Goal: Task Accomplishment & Management: Use online tool/utility

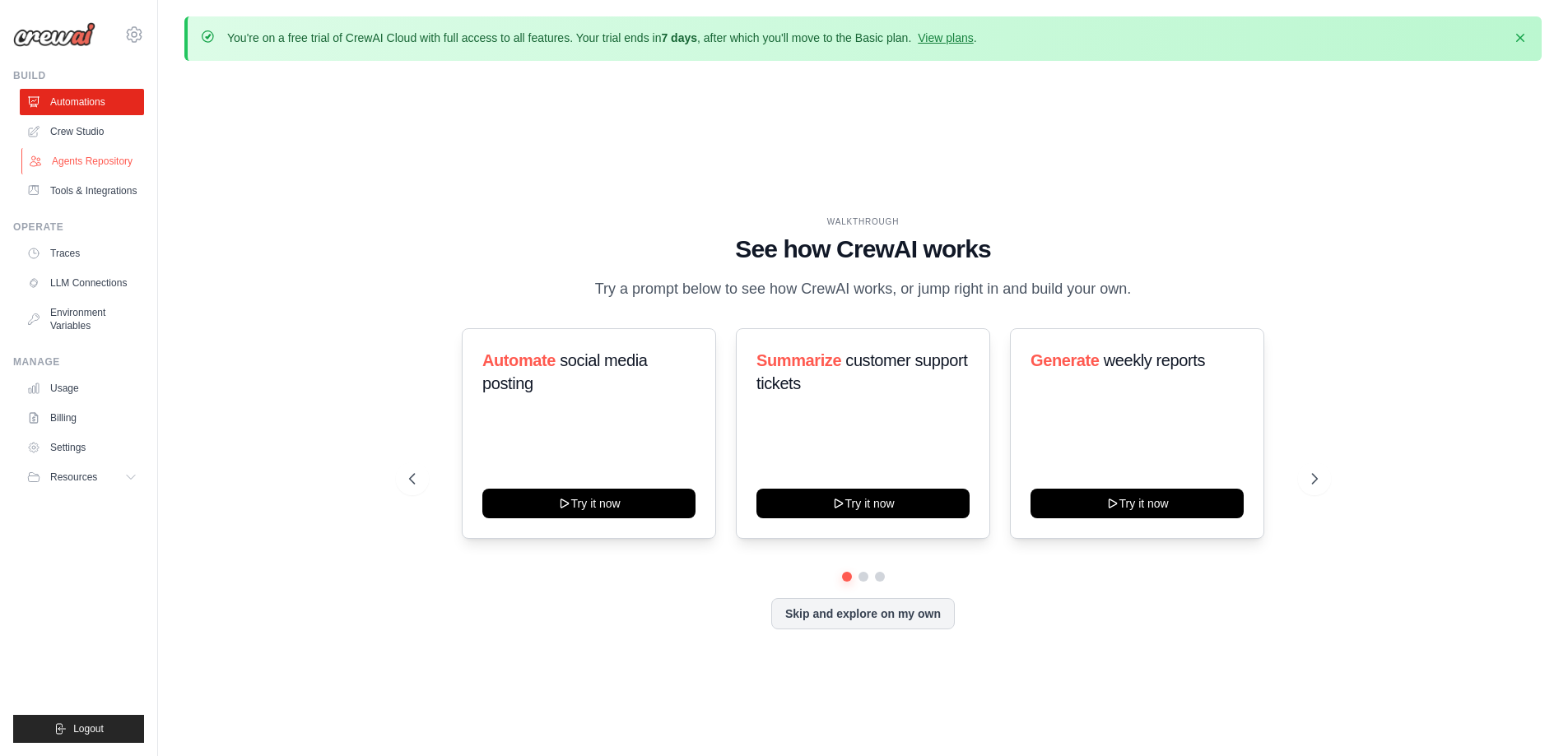
click at [97, 155] on link "Agents Repository" at bounding box center [84, 162] width 124 height 27
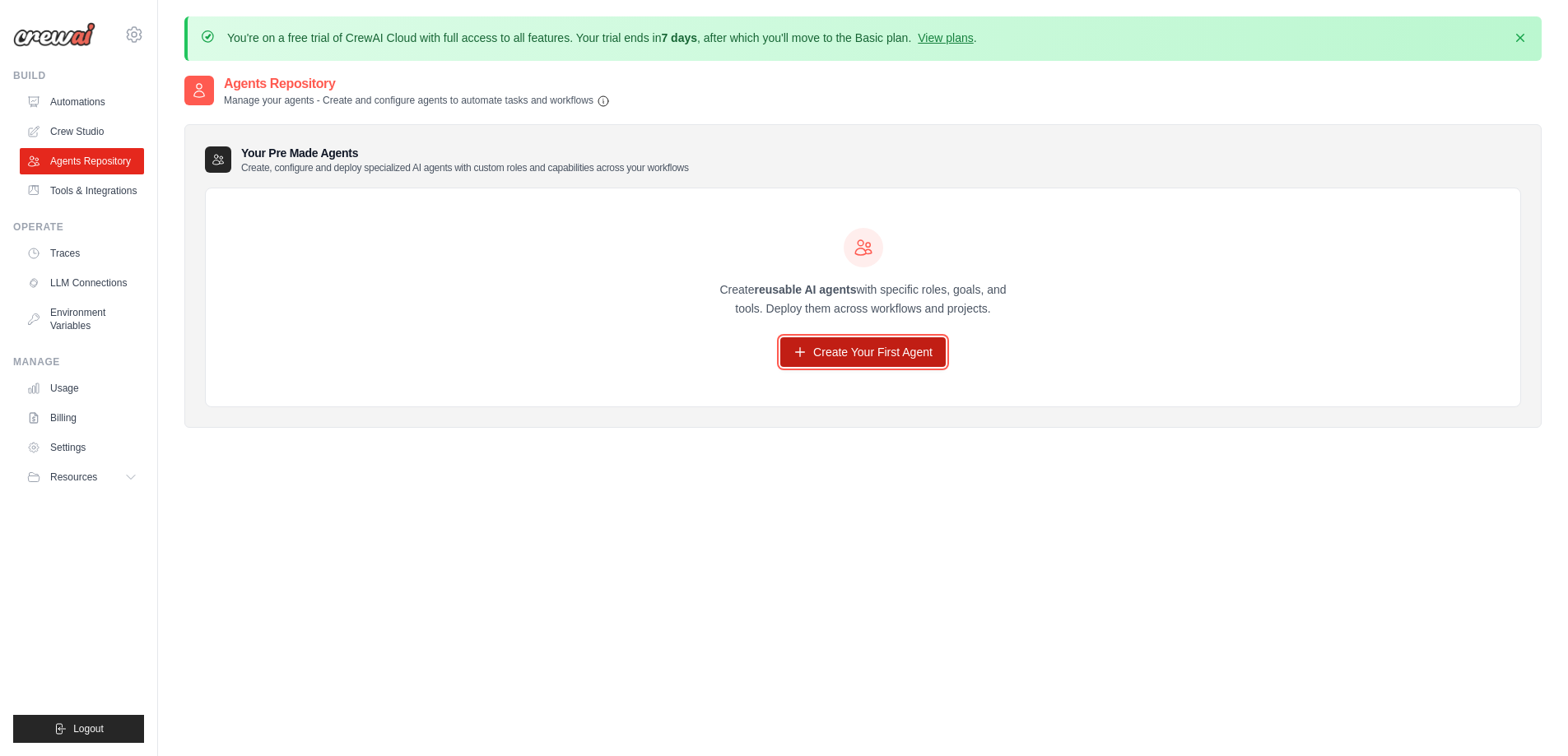
click at [839, 348] on link "Create Your First Agent" at bounding box center [863, 352] width 165 height 29
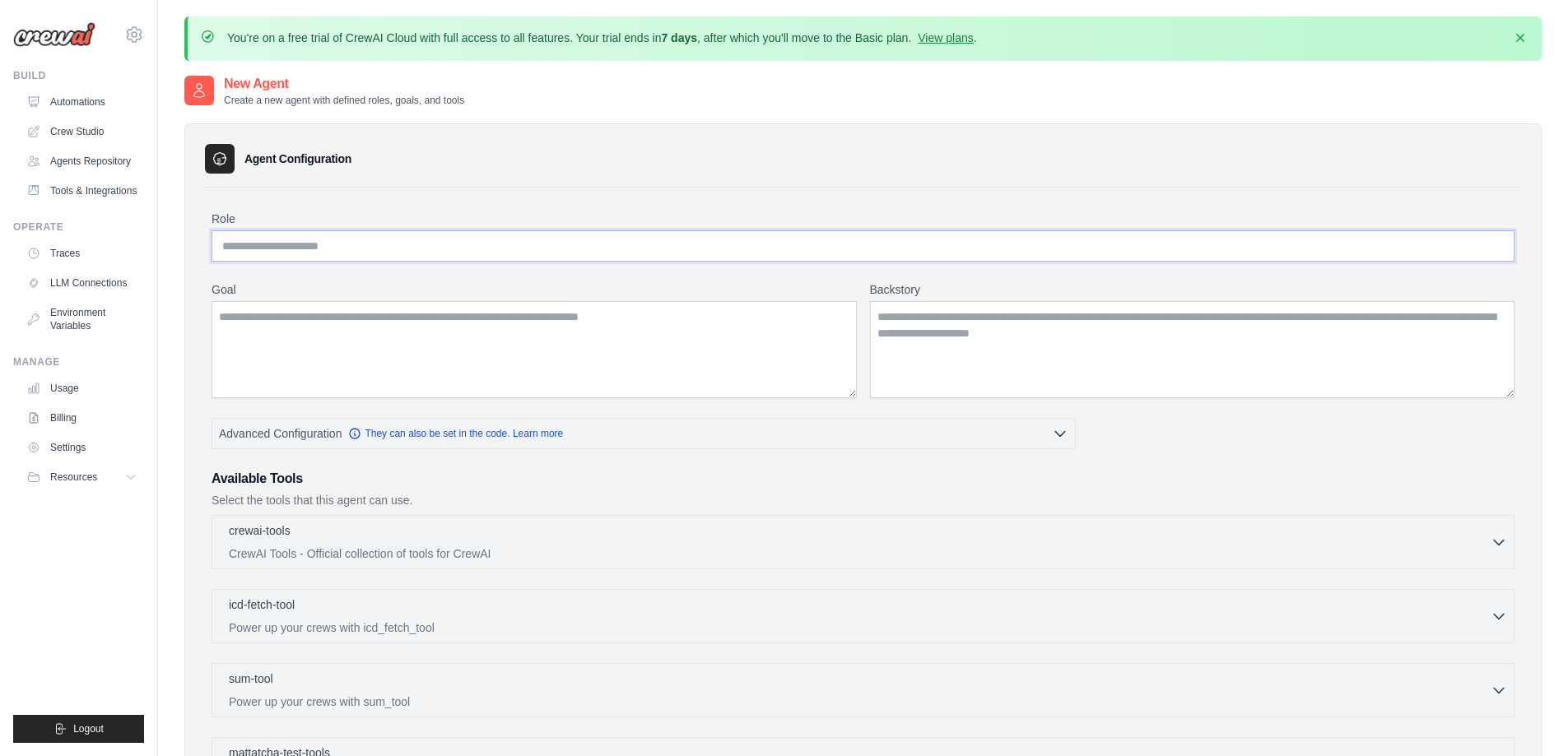
click at [327, 248] on input "Role" at bounding box center [863, 245] width 1303 height 31
click at [364, 312] on textarea "Goal" at bounding box center [534, 349] width 645 height 97
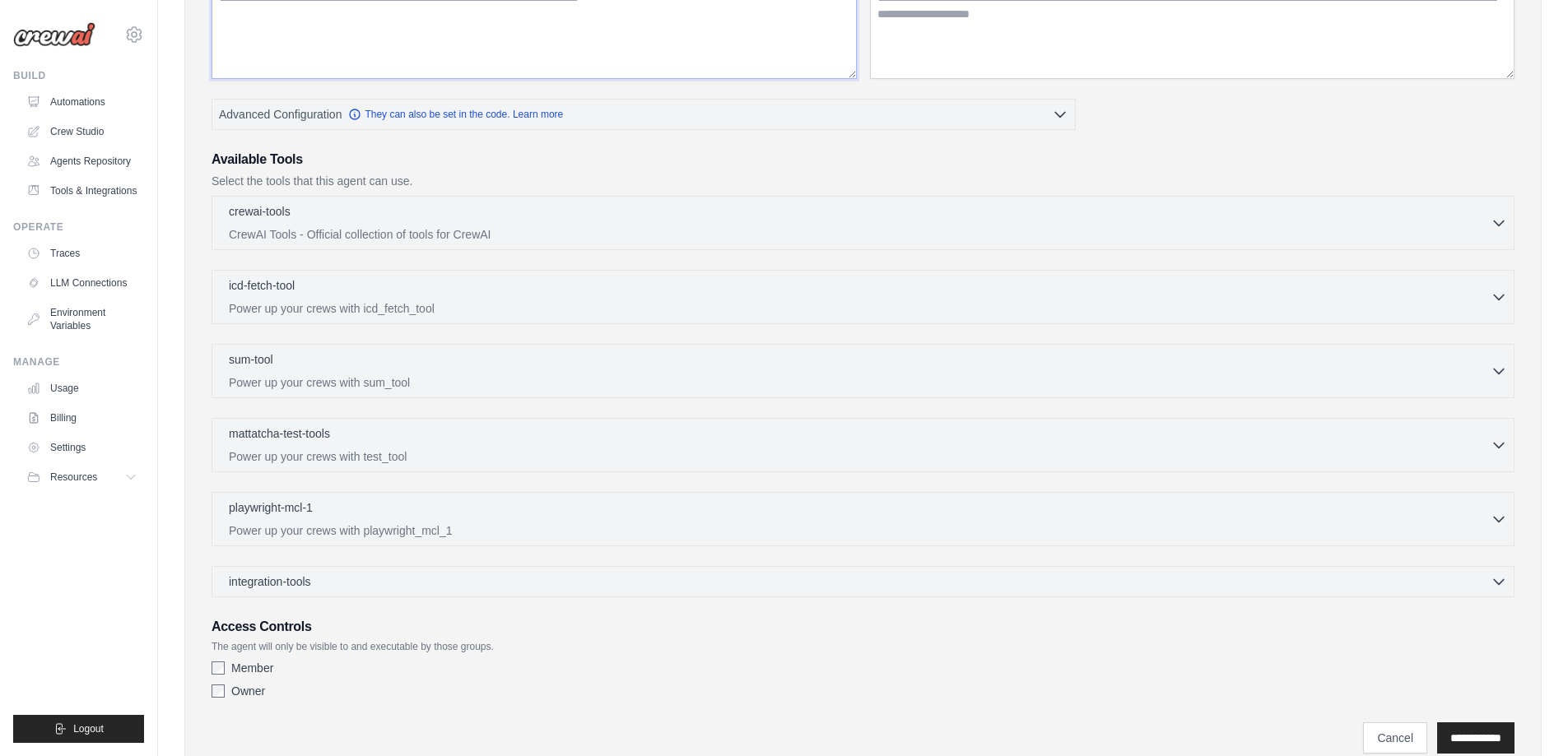
scroll to position [383, 0]
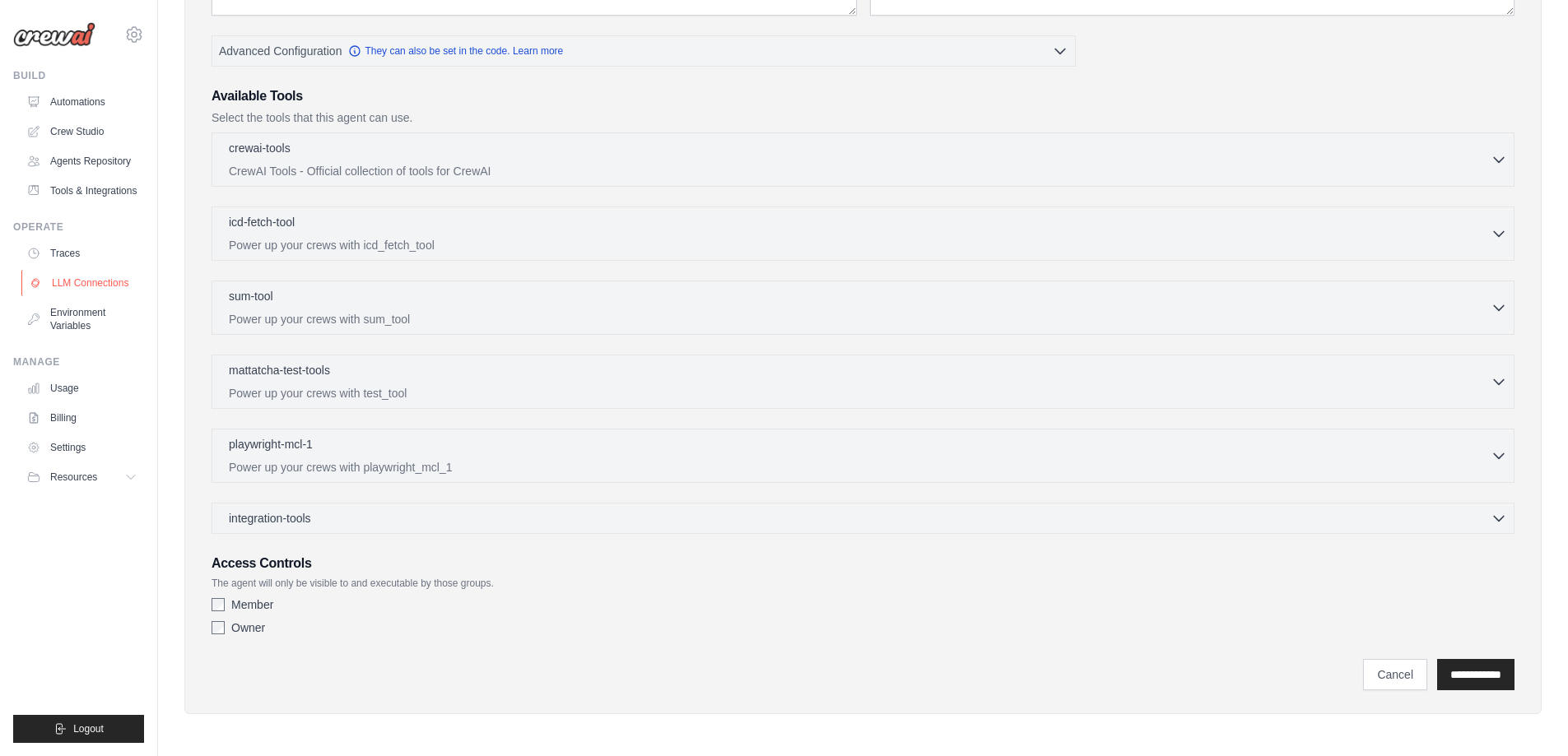
click at [89, 276] on link "LLM Connections" at bounding box center [84, 283] width 124 height 27
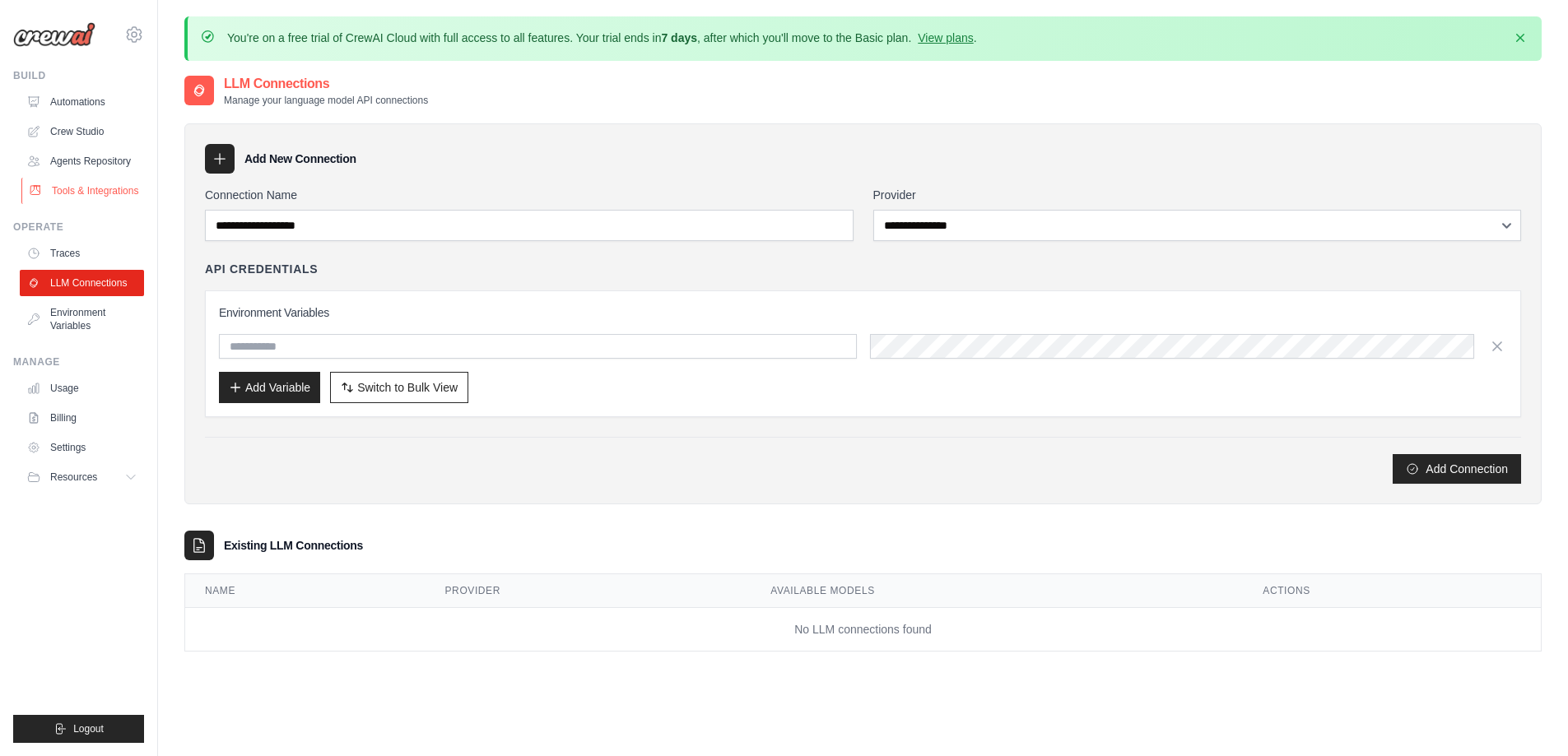
click at [96, 191] on link "Tools & Integrations" at bounding box center [84, 191] width 124 height 27
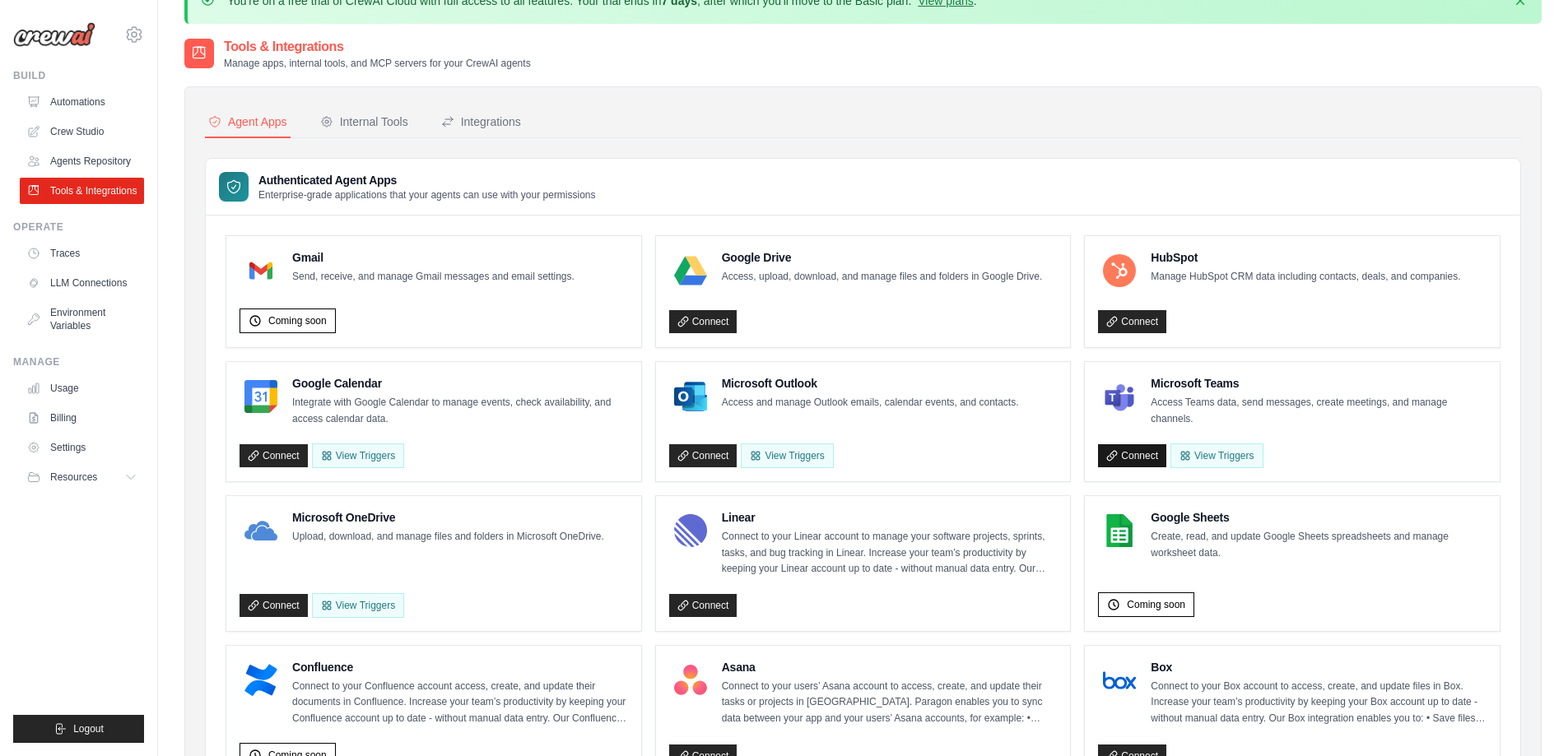
scroll to position [83, 0]
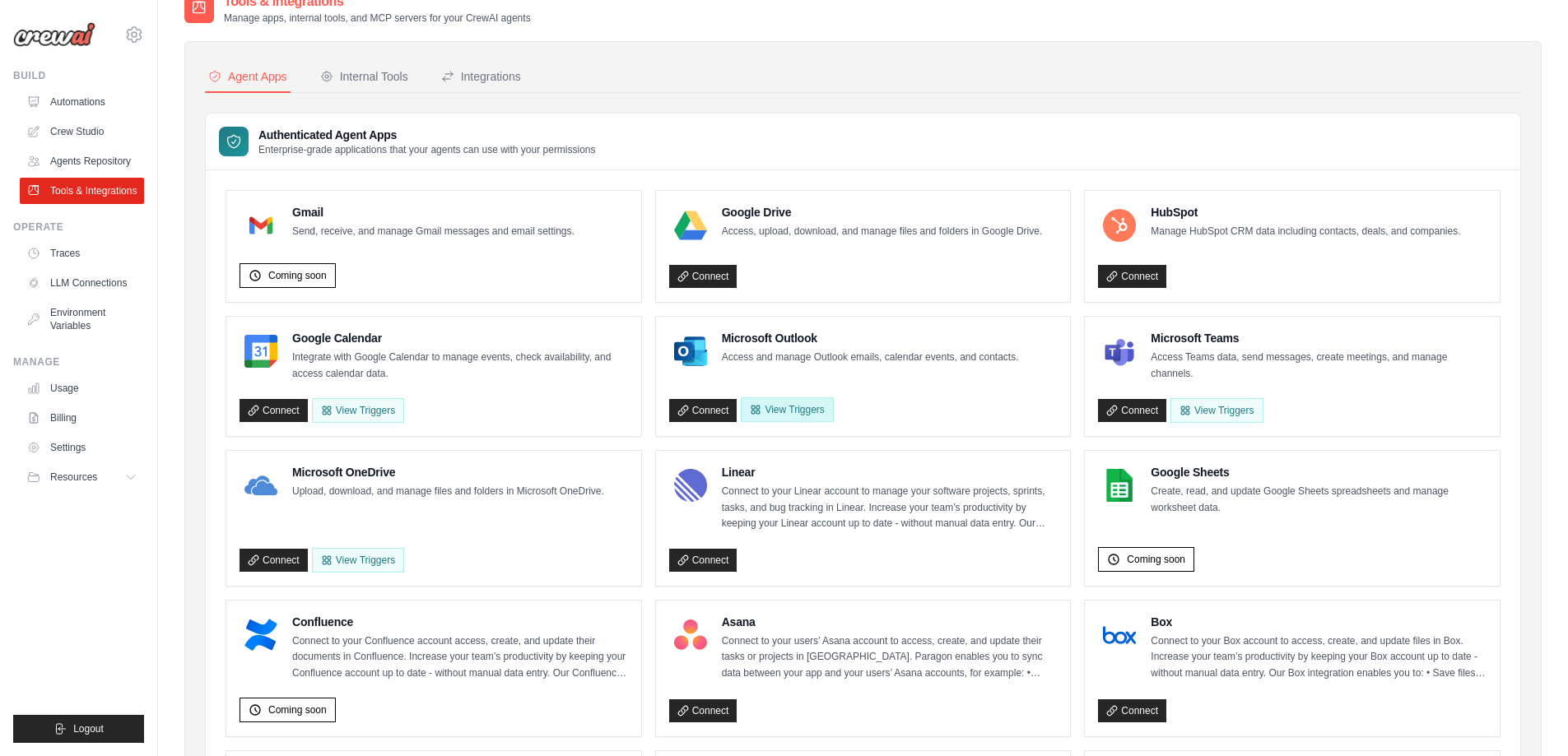
click at [797, 406] on button "View Triggers" at bounding box center [788, 410] width 92 height 25
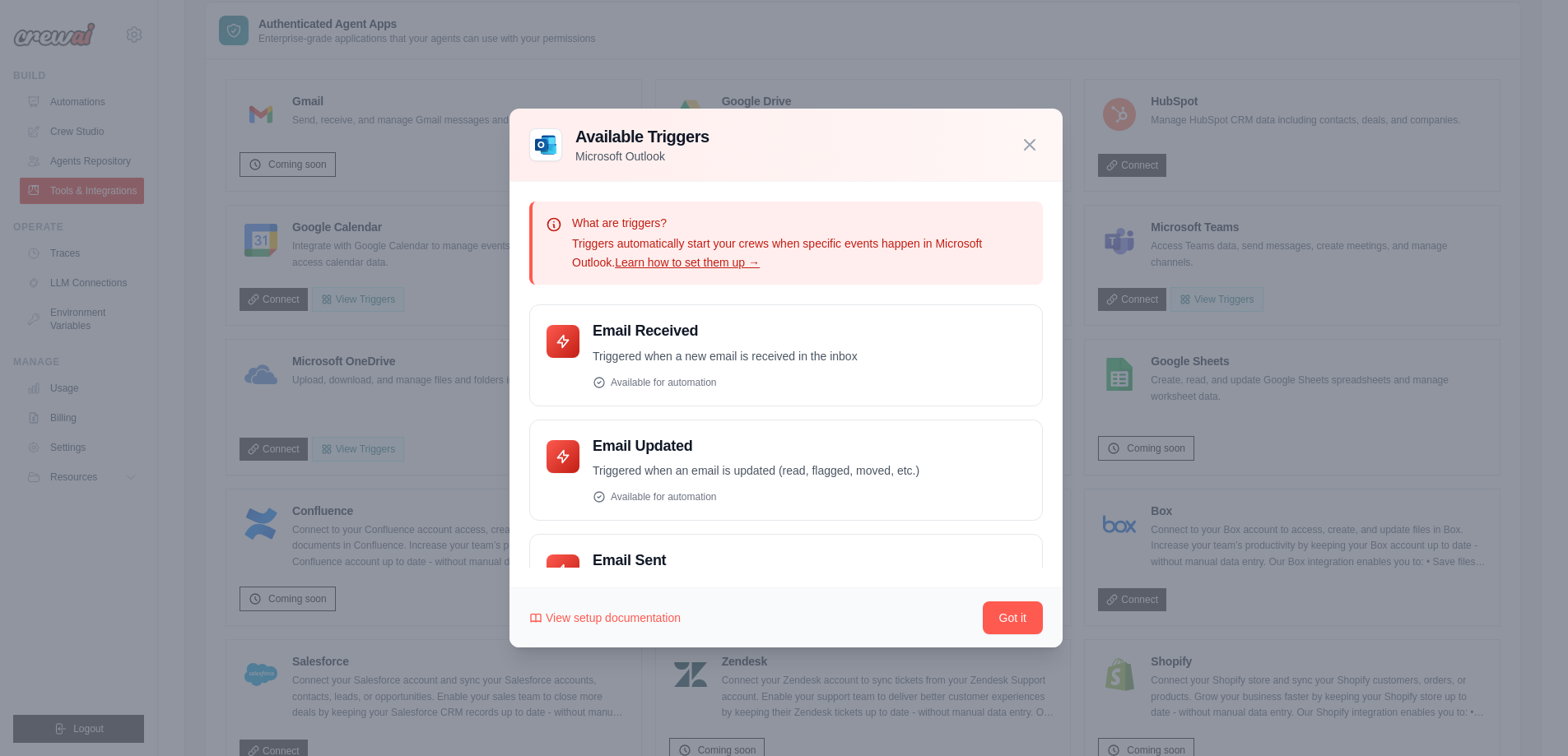
scroll to position [164, 0]
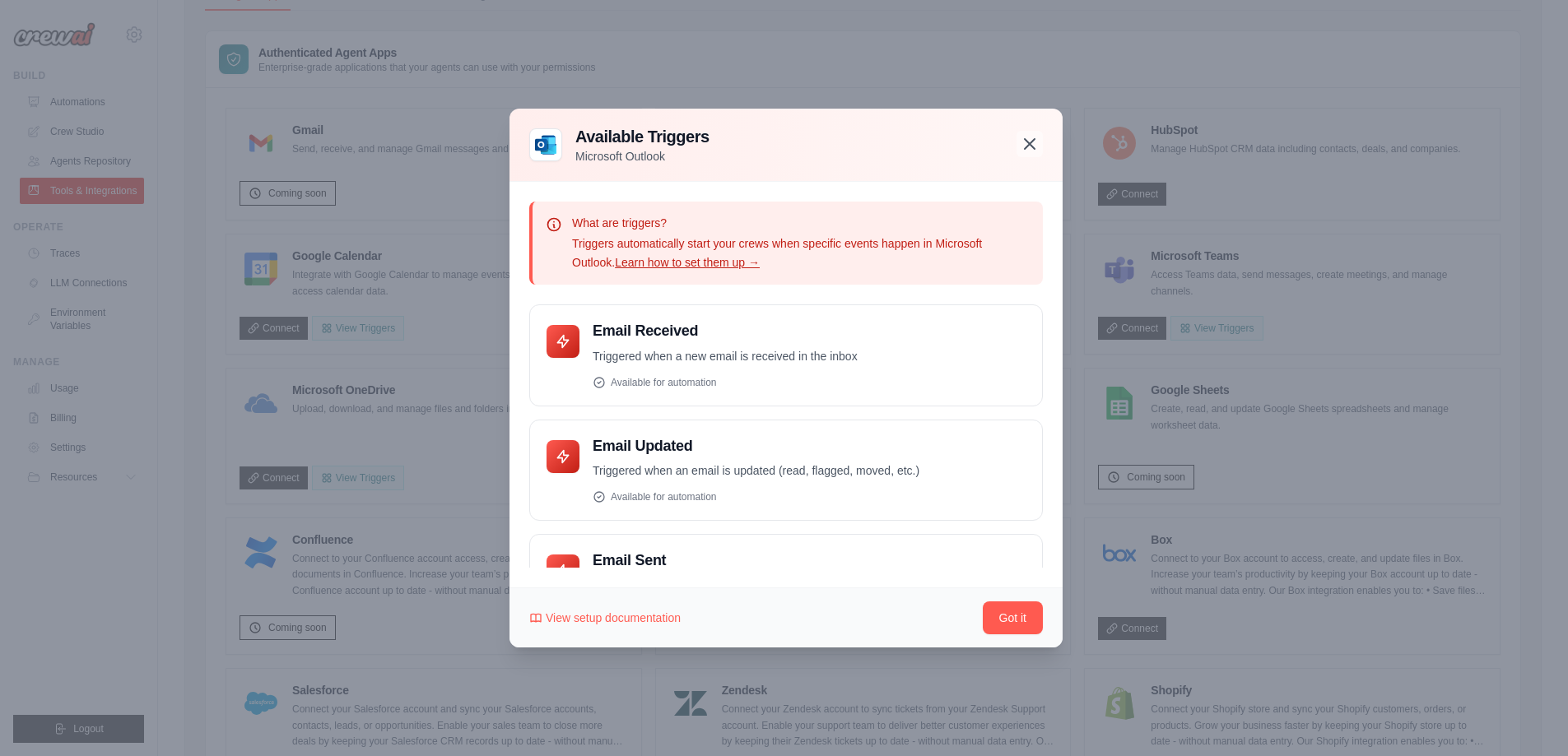
click at [1033, 141] on icon "button" at bounding box center [1029, 144] width 10 height 10
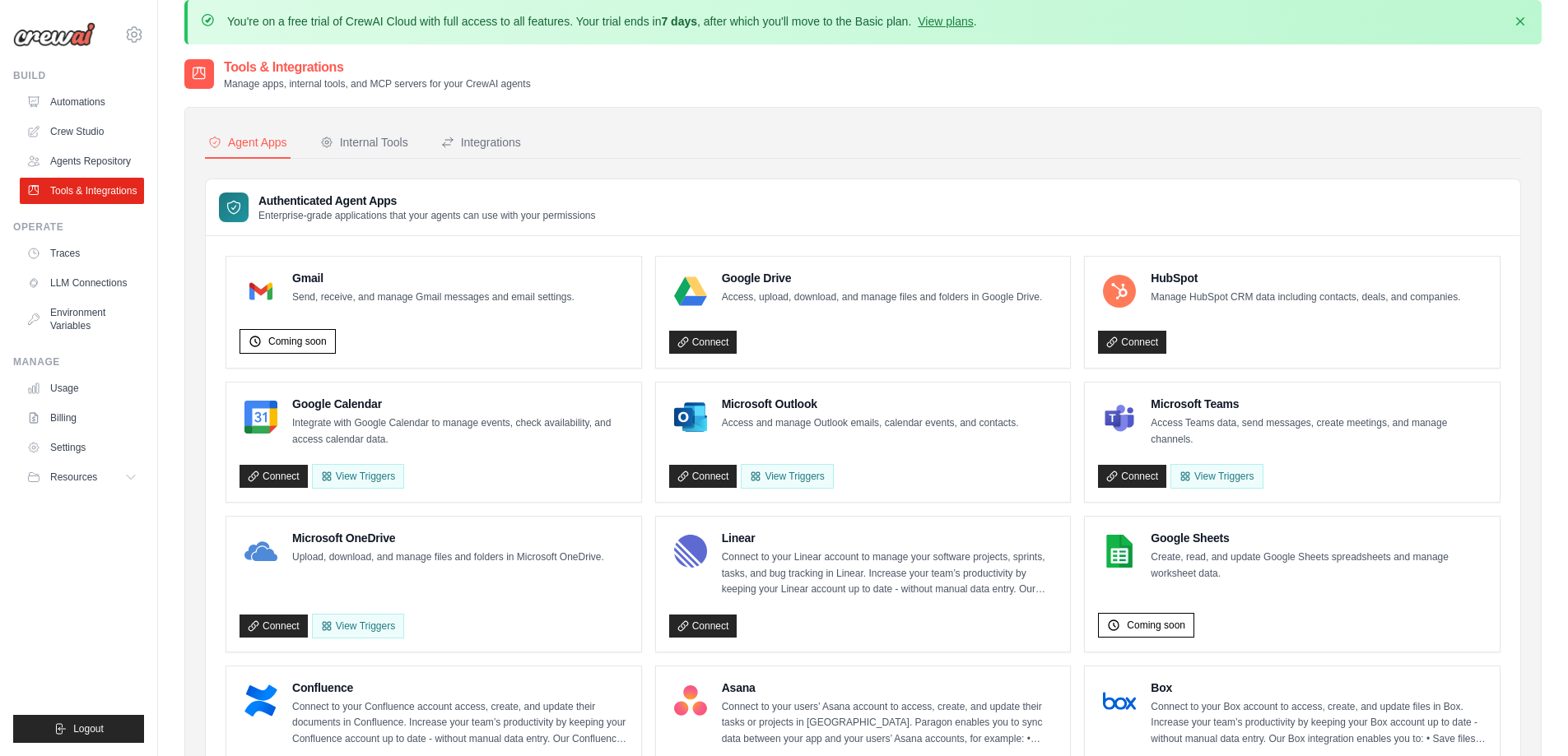
scroll to position [0, 0]
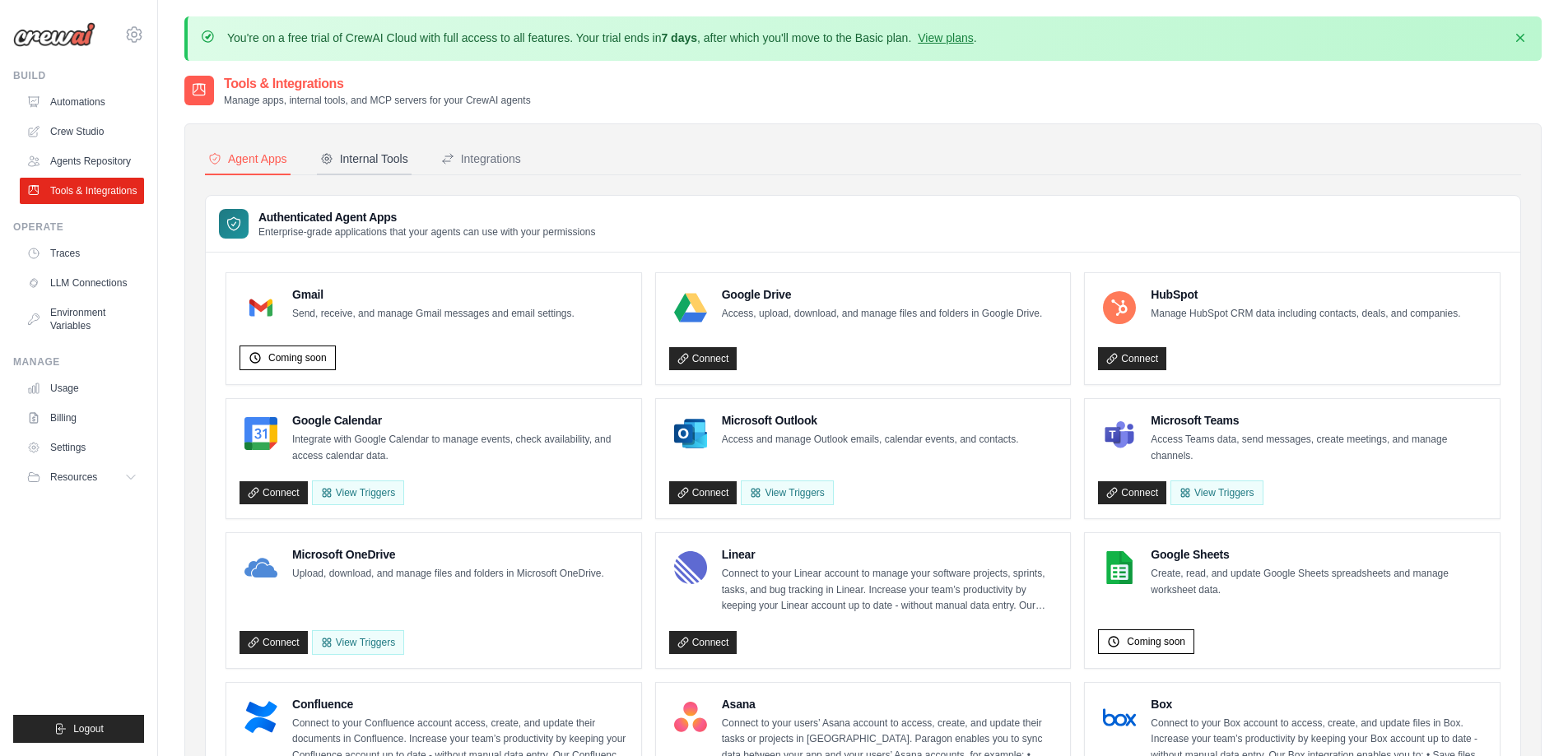
click at [364, 163] on div "Internal Tools" at bounding box center [364, 158] width 88 height 17
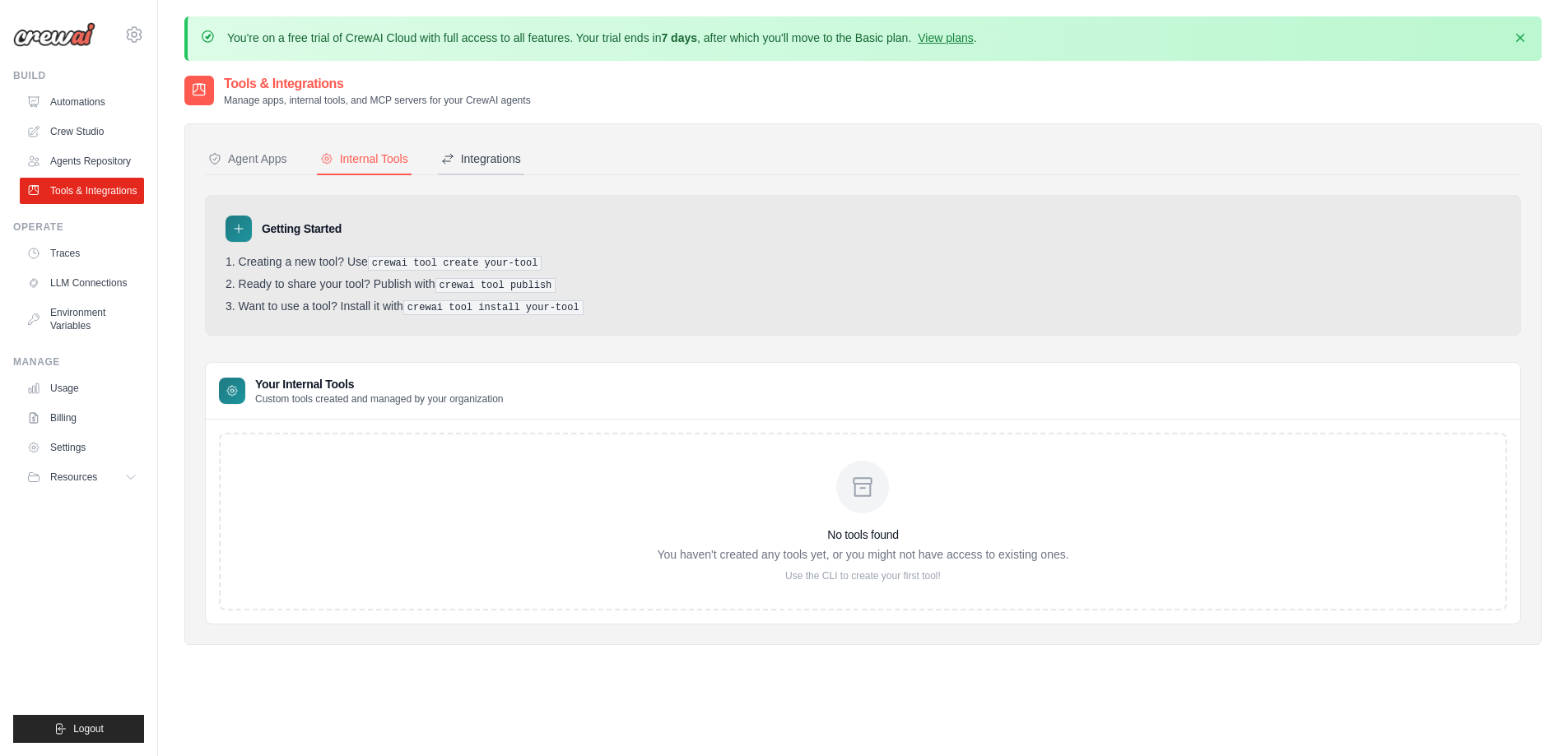
click at [485, 162] on div "Integrations" at bounding box center [481, 158] width 80 height 17
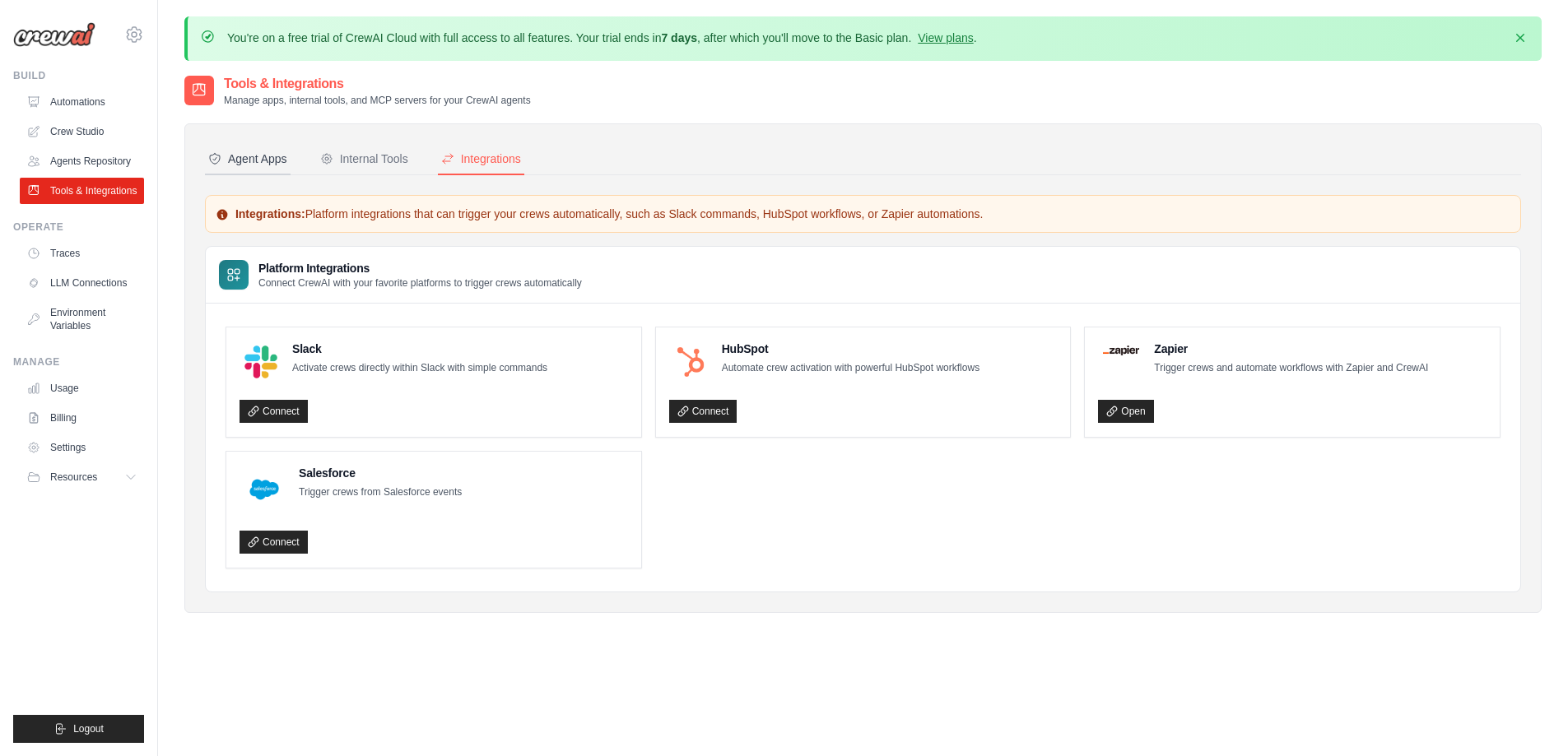
click at [225, 151] on div "Agent Apps" at bounding box center [247, 158] width 79 height 17
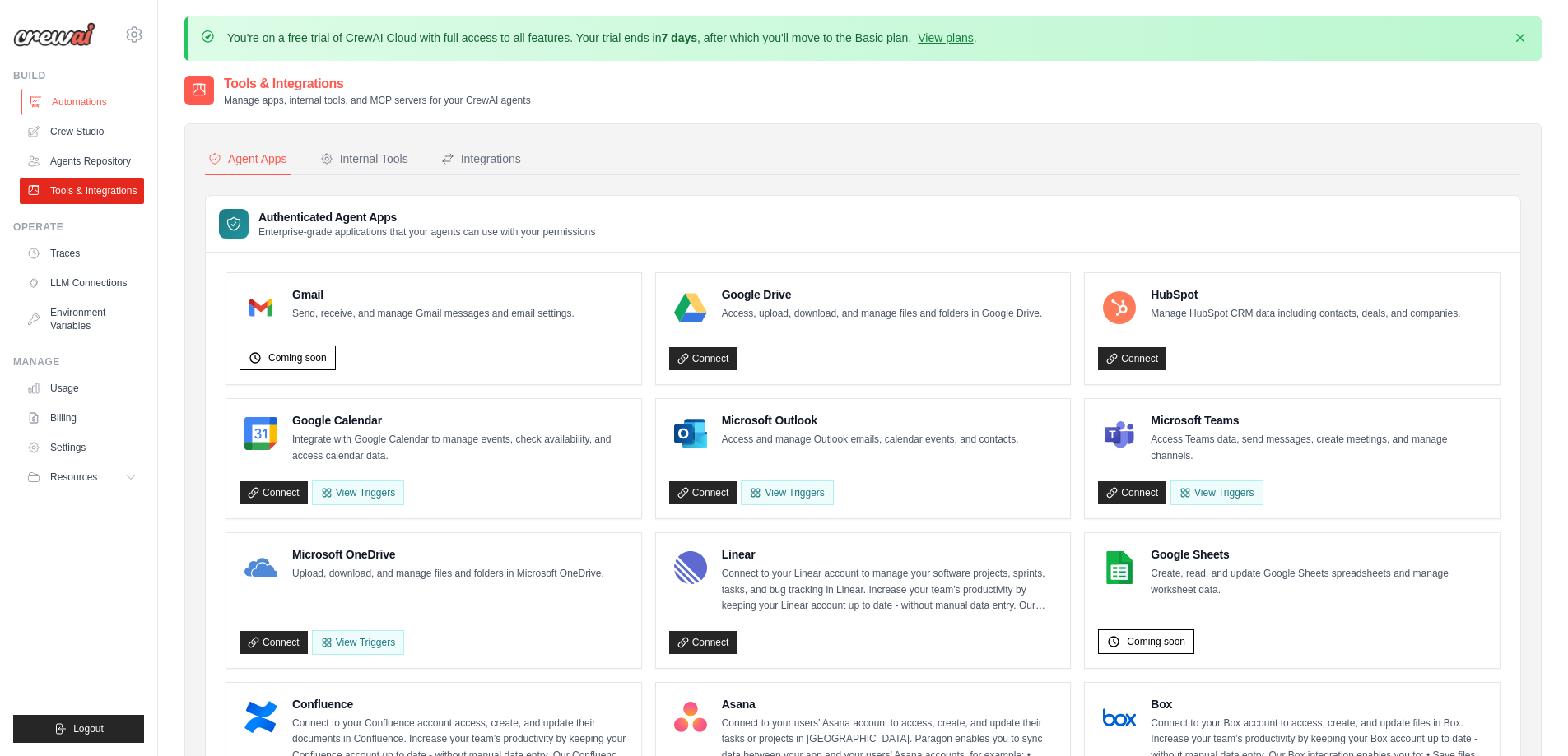
click at [100, 113] on link "Automations" at bounding box center [84, 102] width 124 height 27
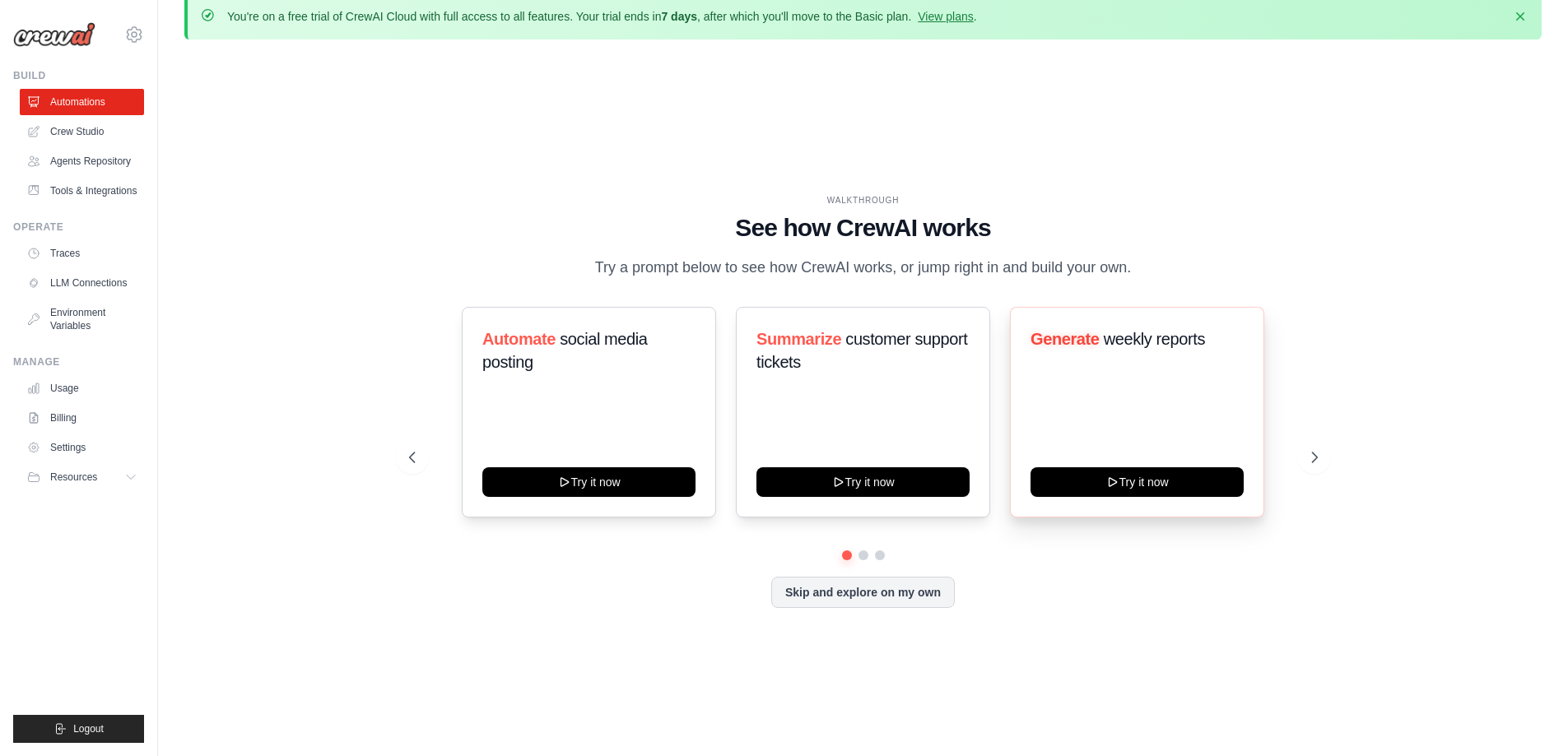
scroll to position [57, 0]
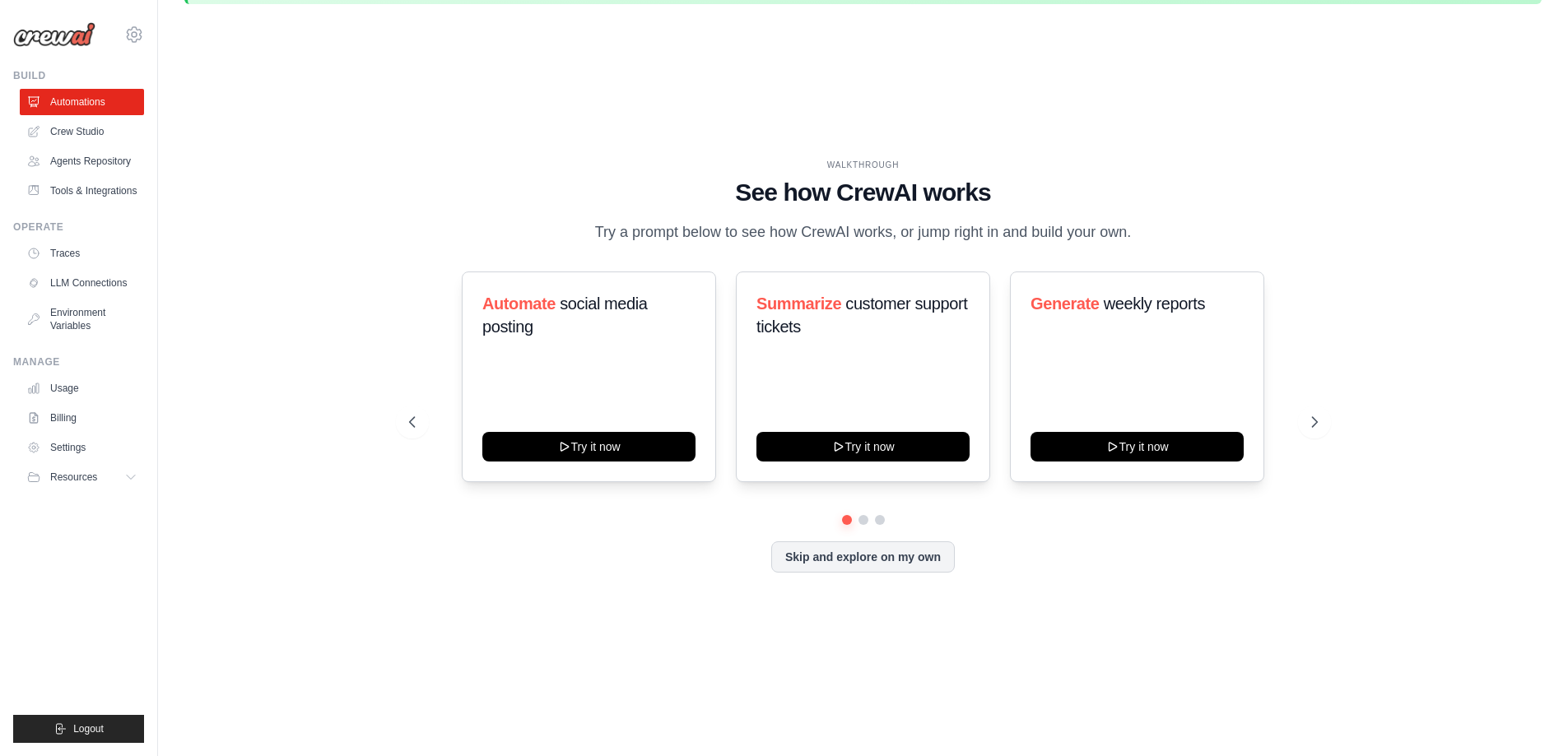
click at [1332, 407] on div "WALKTHROUGH See how CrewAI works Try a prompt below to see how CrewAI works, or…" at bounding box center [863, 378] width 948 height 440
click at [1308, 418] on icon at bounding box center [1316, 422] width 17 height 17
click at [1313, 423] on icon at bounding box center [1316, 422] width 17 height 17
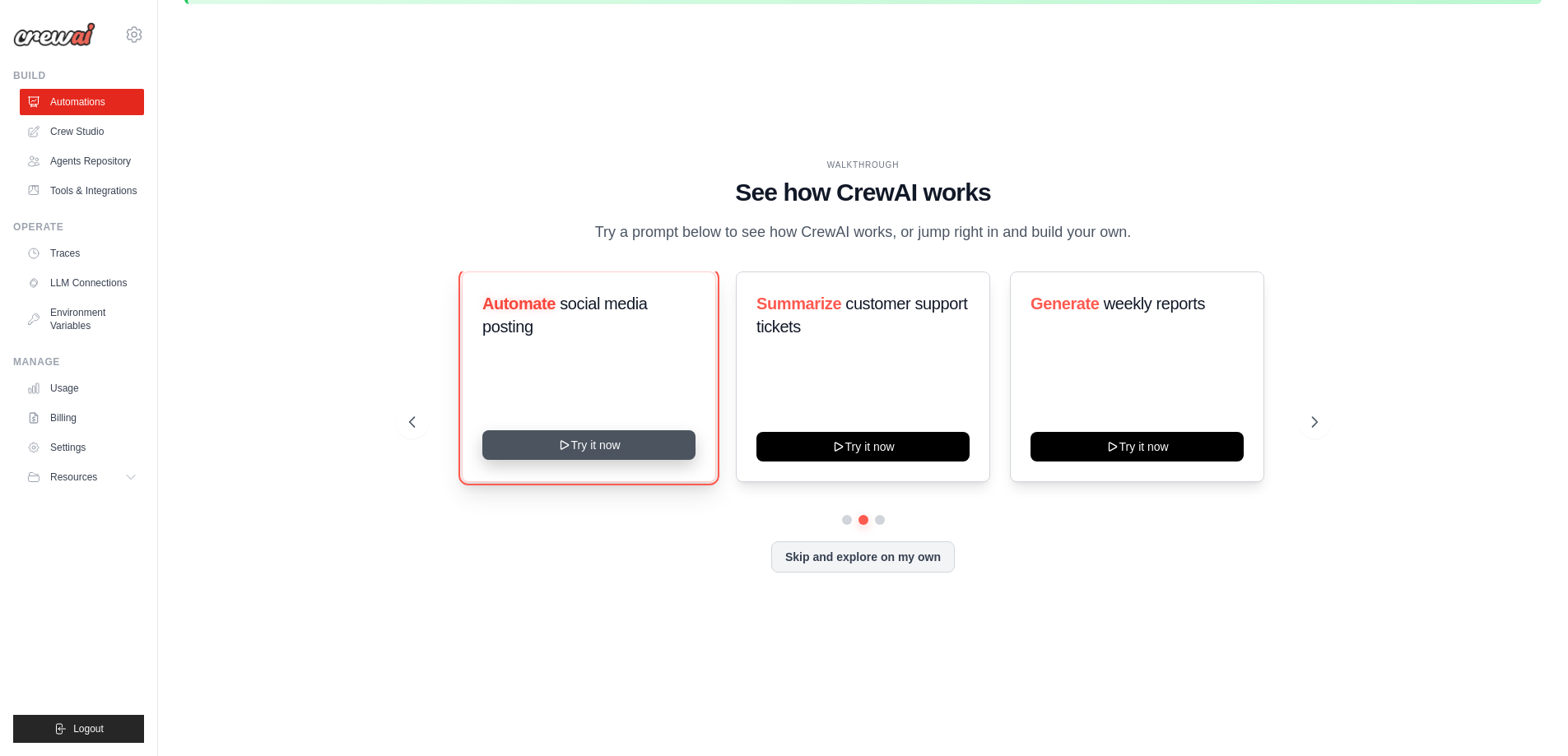
click at [578, 442] on button "Try it now" at bounding box center [589, 444] width 213 height 29
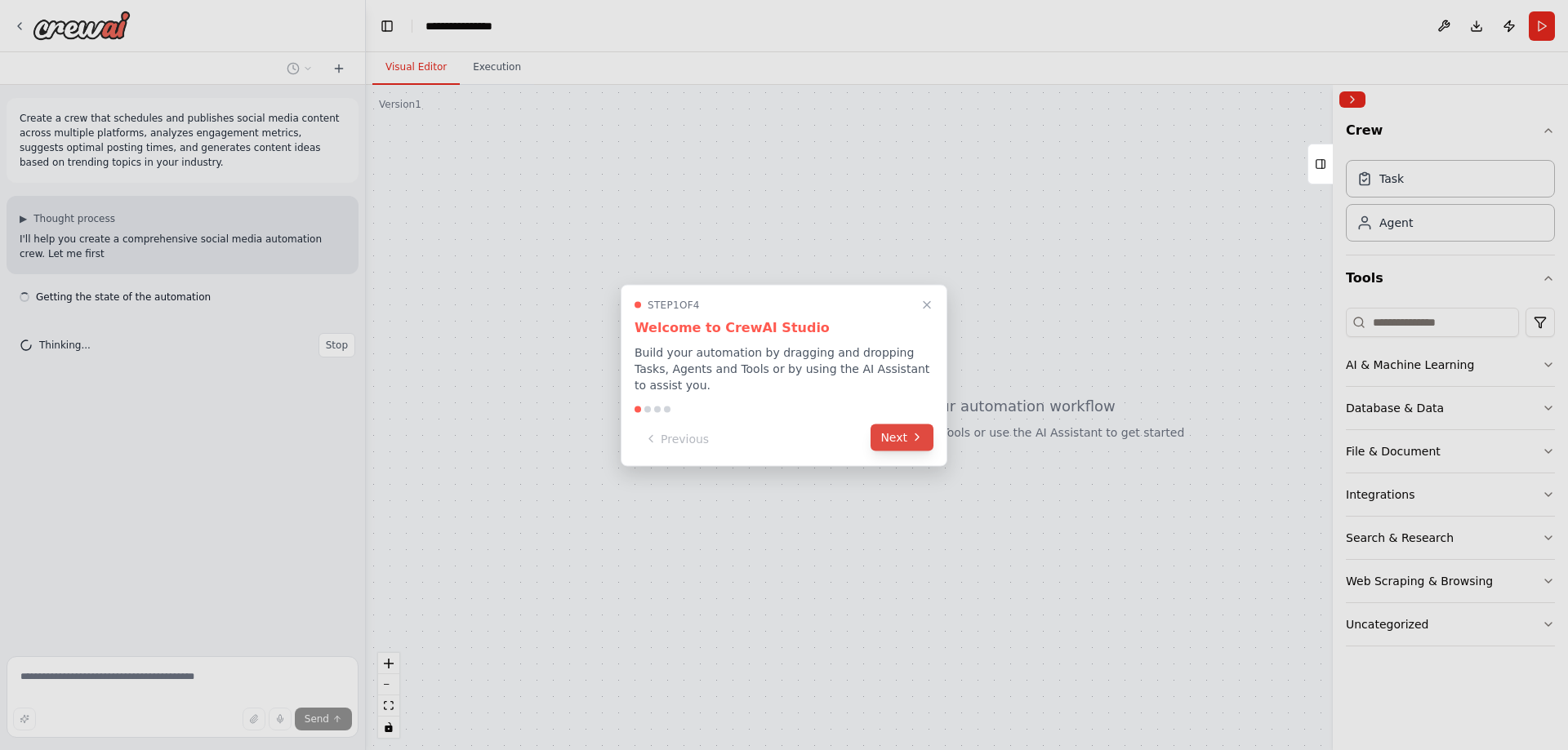
click at [900, 435] on button "Next" at bounding box center [901, 437] width 63 height 27
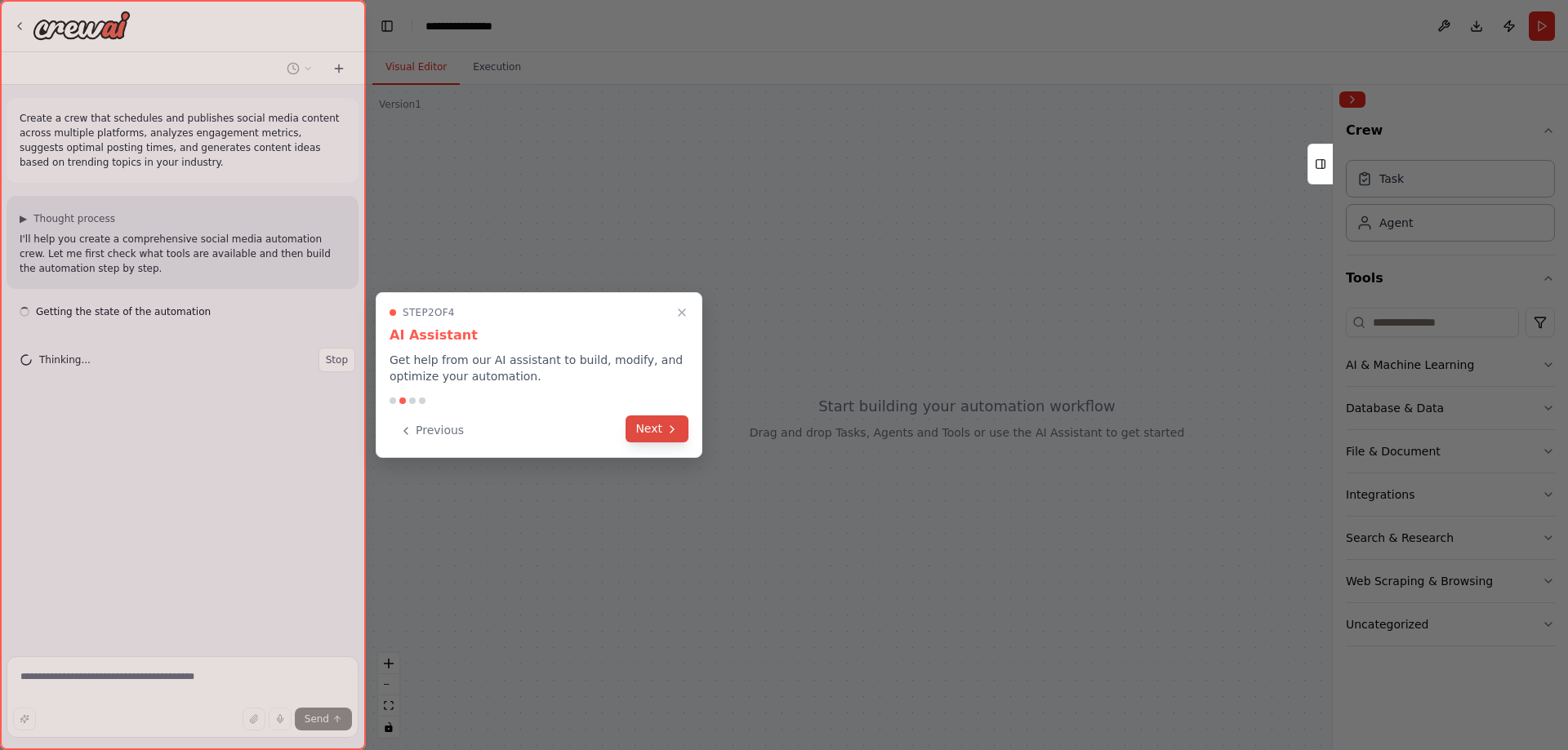
click at [653, 431] on button "Next" at bounding box center [656, 428] width 63 height 27
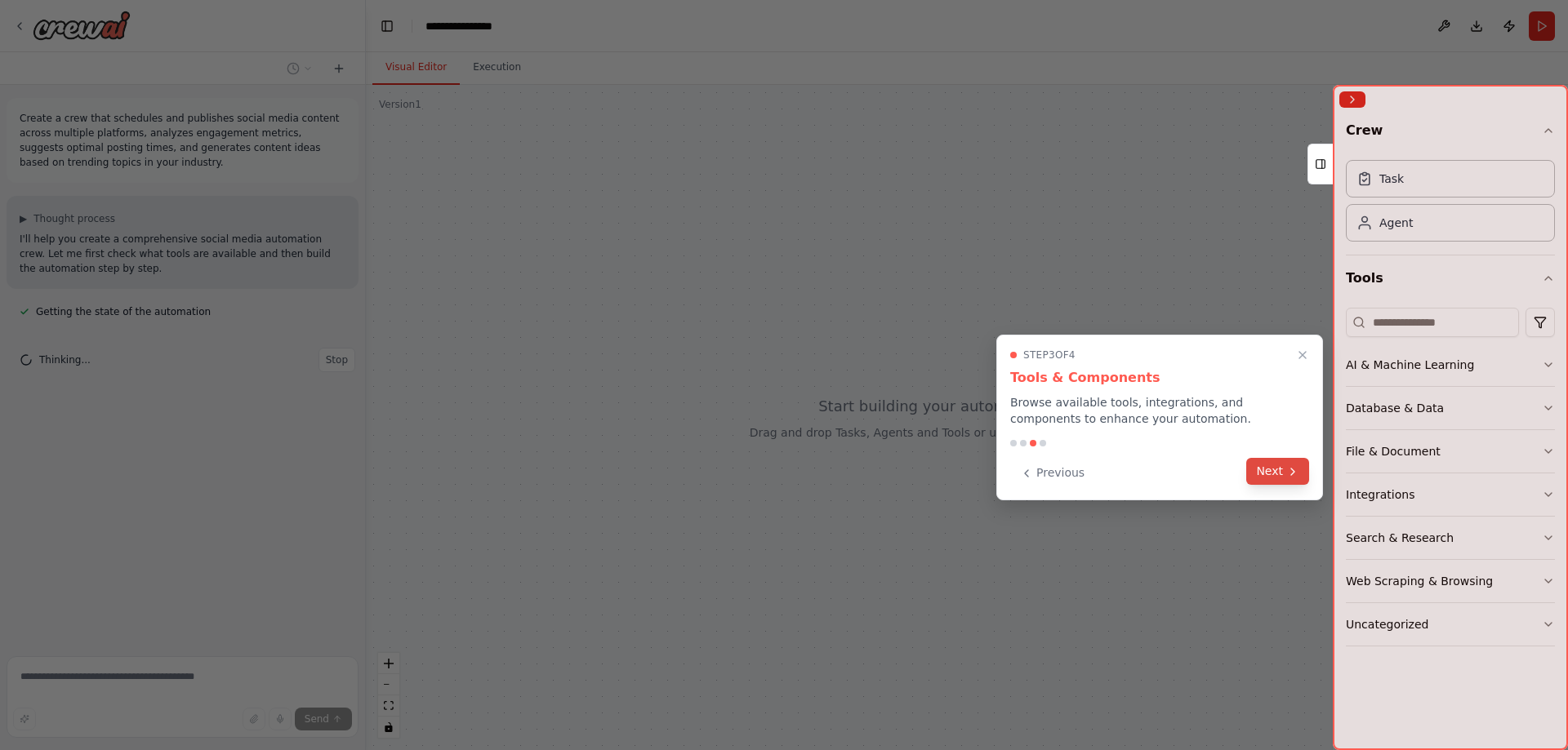
click at [1271, 478] on button "Next" at bounding box center [1277, 472] width 63 height 27
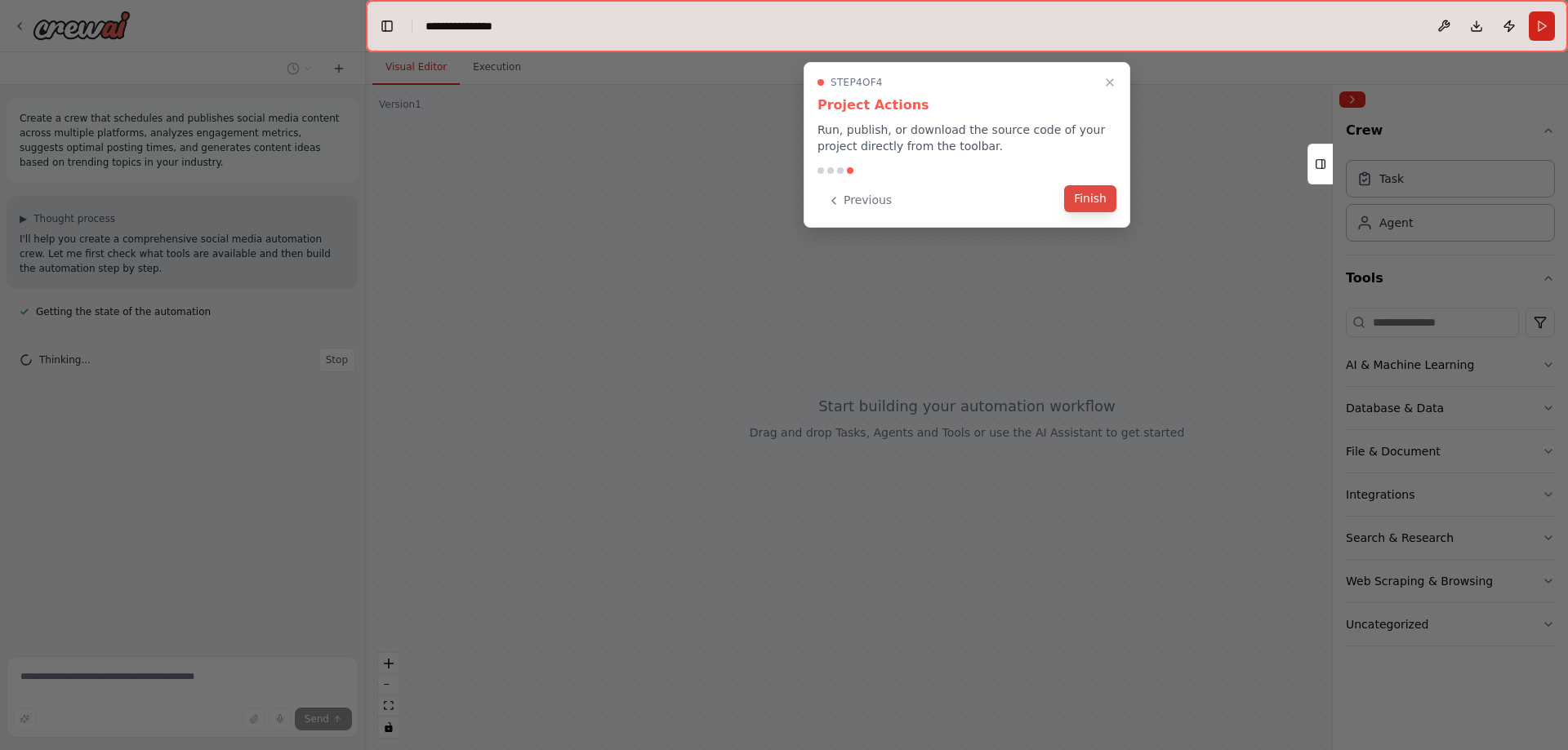
click at [1096, 198] on button "Finish" at bounding box center [1090, 198] width 52 height 27
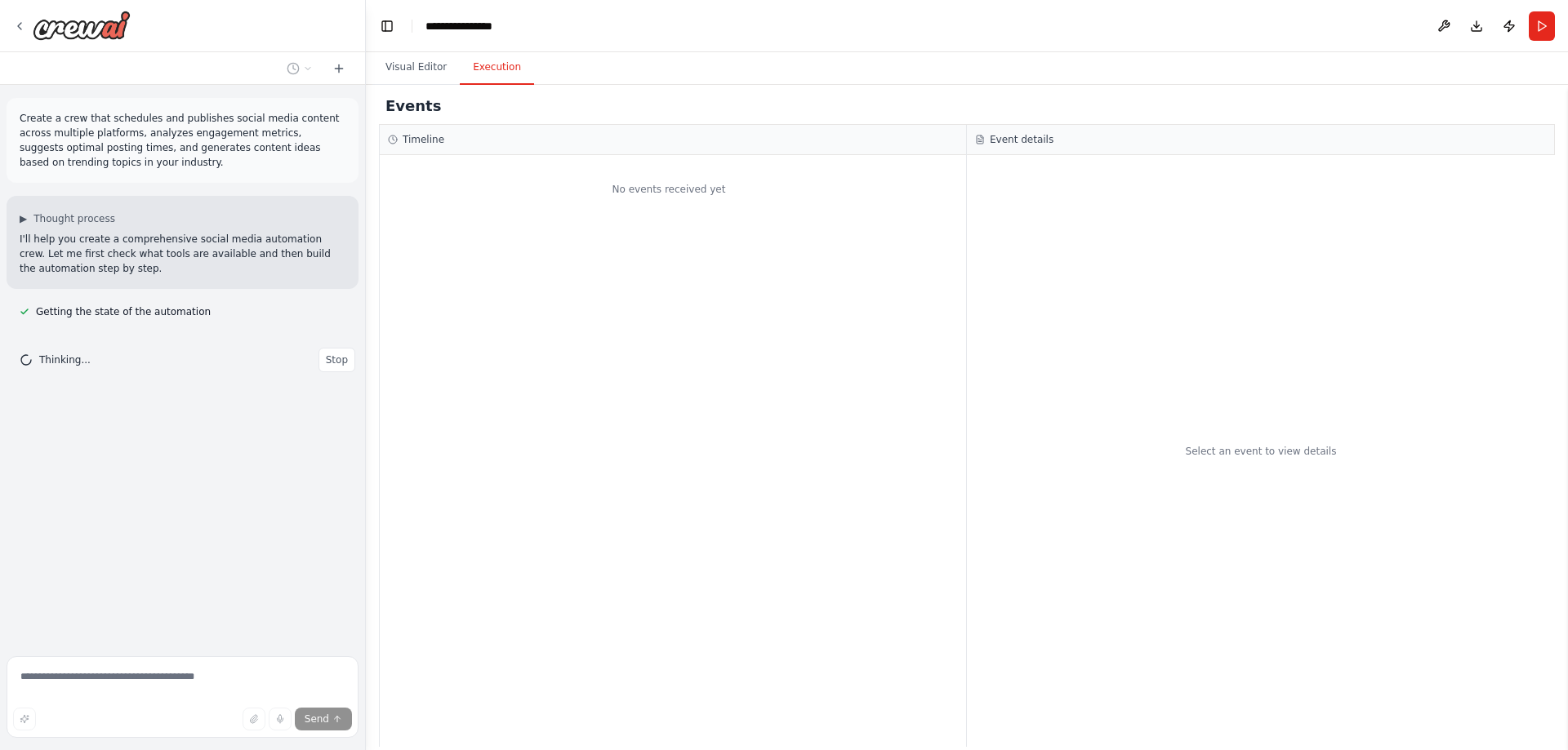
click at [489, 72] on button "Execution" at bounding box center [497, 67] width 74 height 34
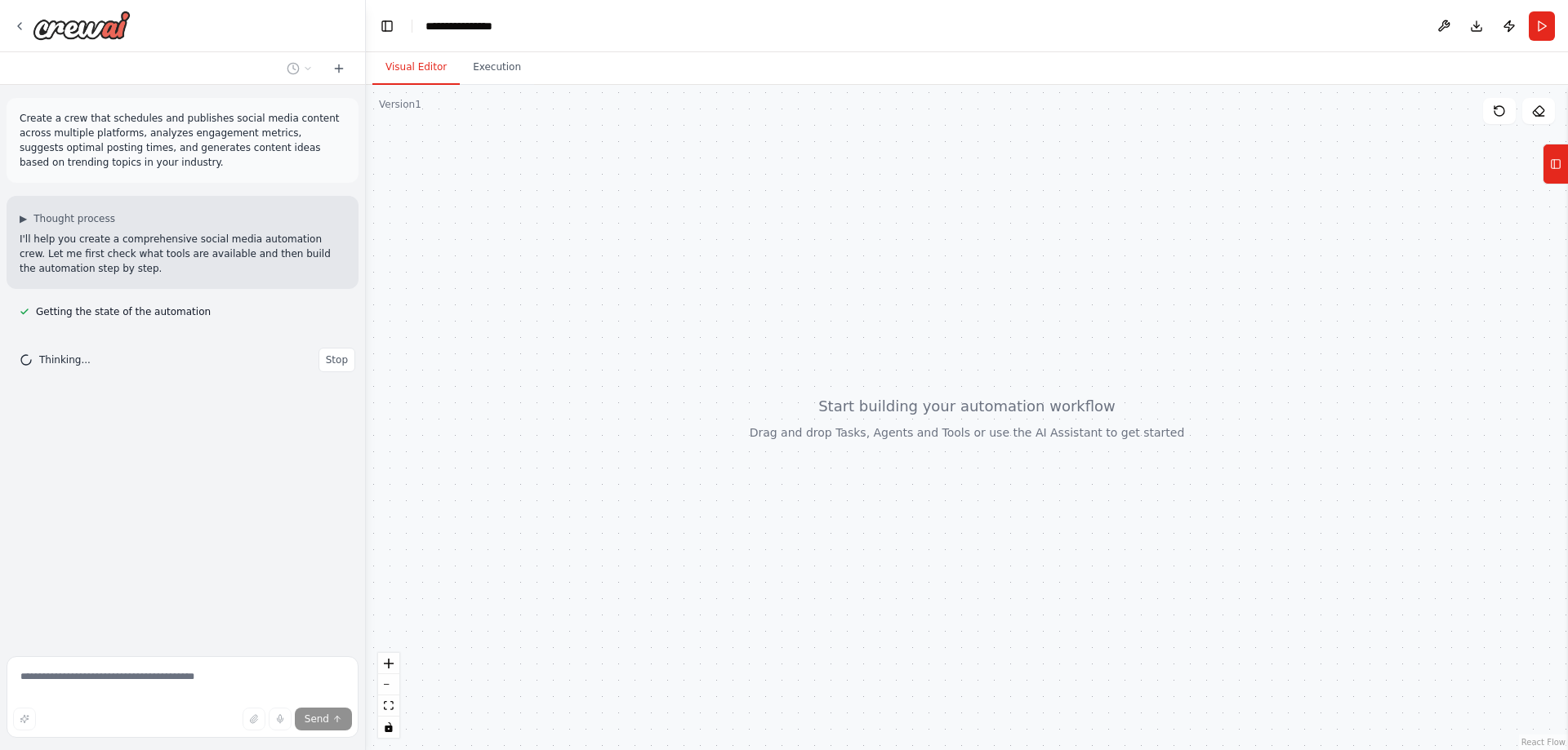
click at [415, 64] on button "Visual Editor" at bounding box center [415, 67] width 87 height 34
click at [1553, 164] on icon at bounding box center [1556, 164] width 11 height 26
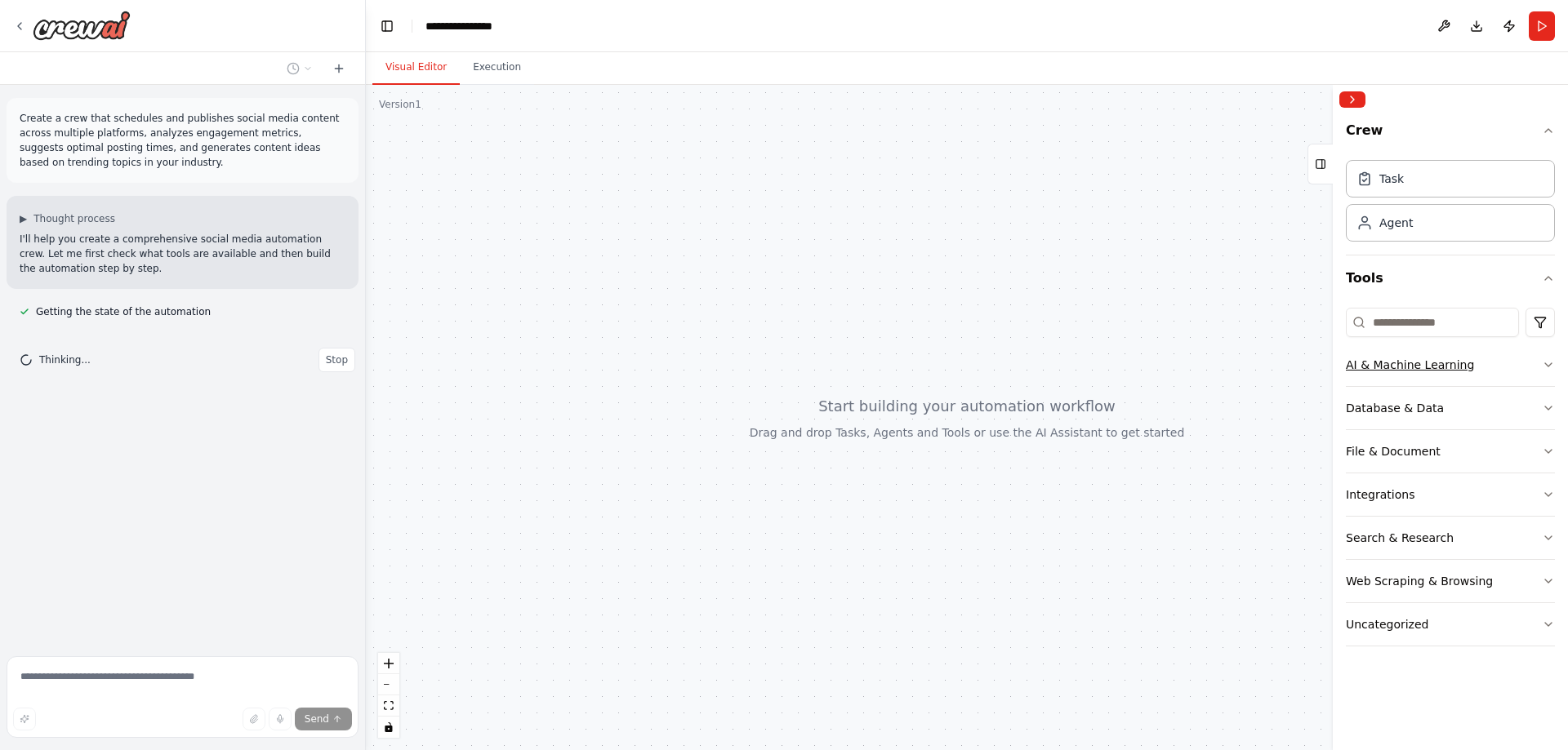
click at [1530, 363] on button "AI & Machine Learning" at bounding box center [1450, 365] width 209 height 42
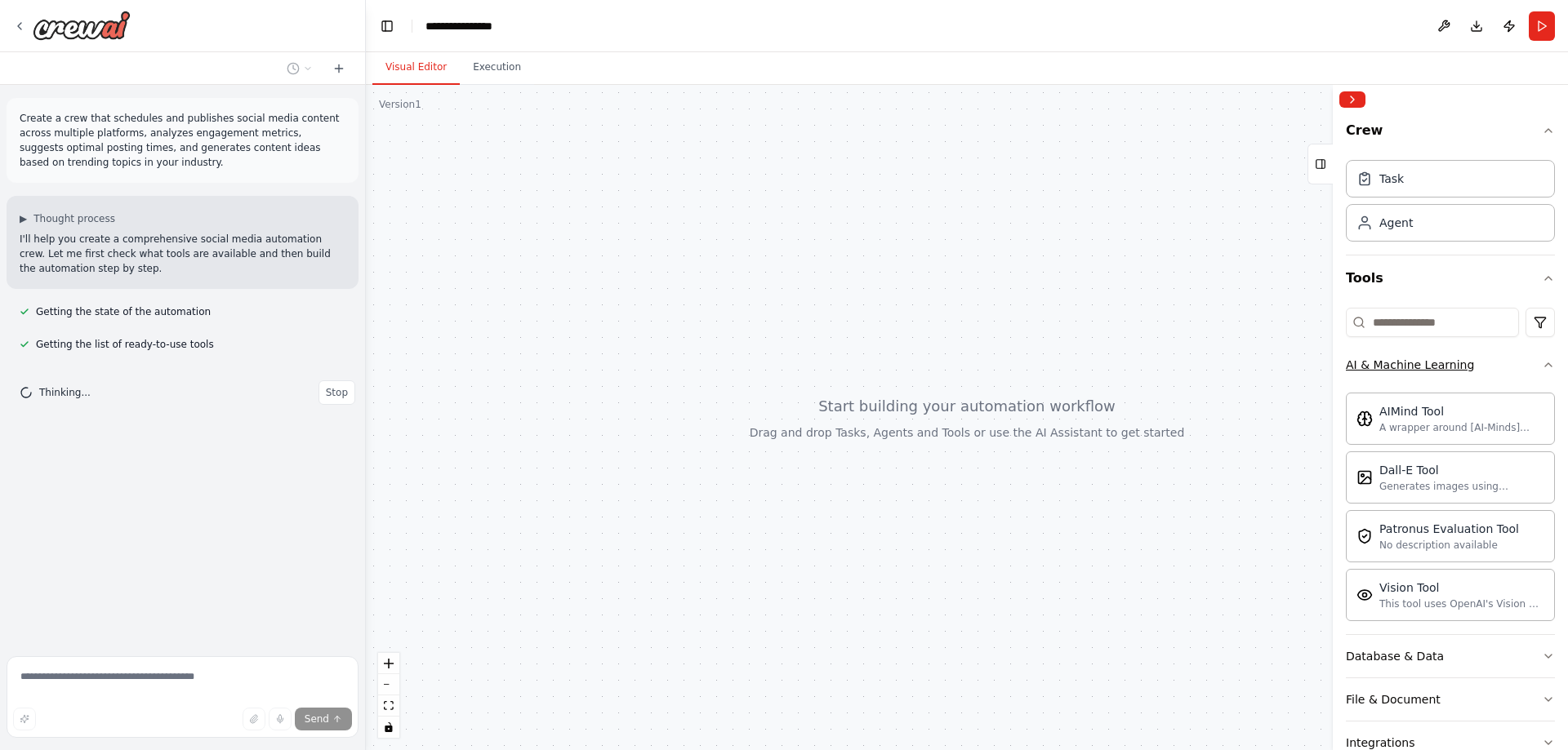
click at [1542, 363] on icon "button" at bounding box center [1549, 365] width 13 height 13
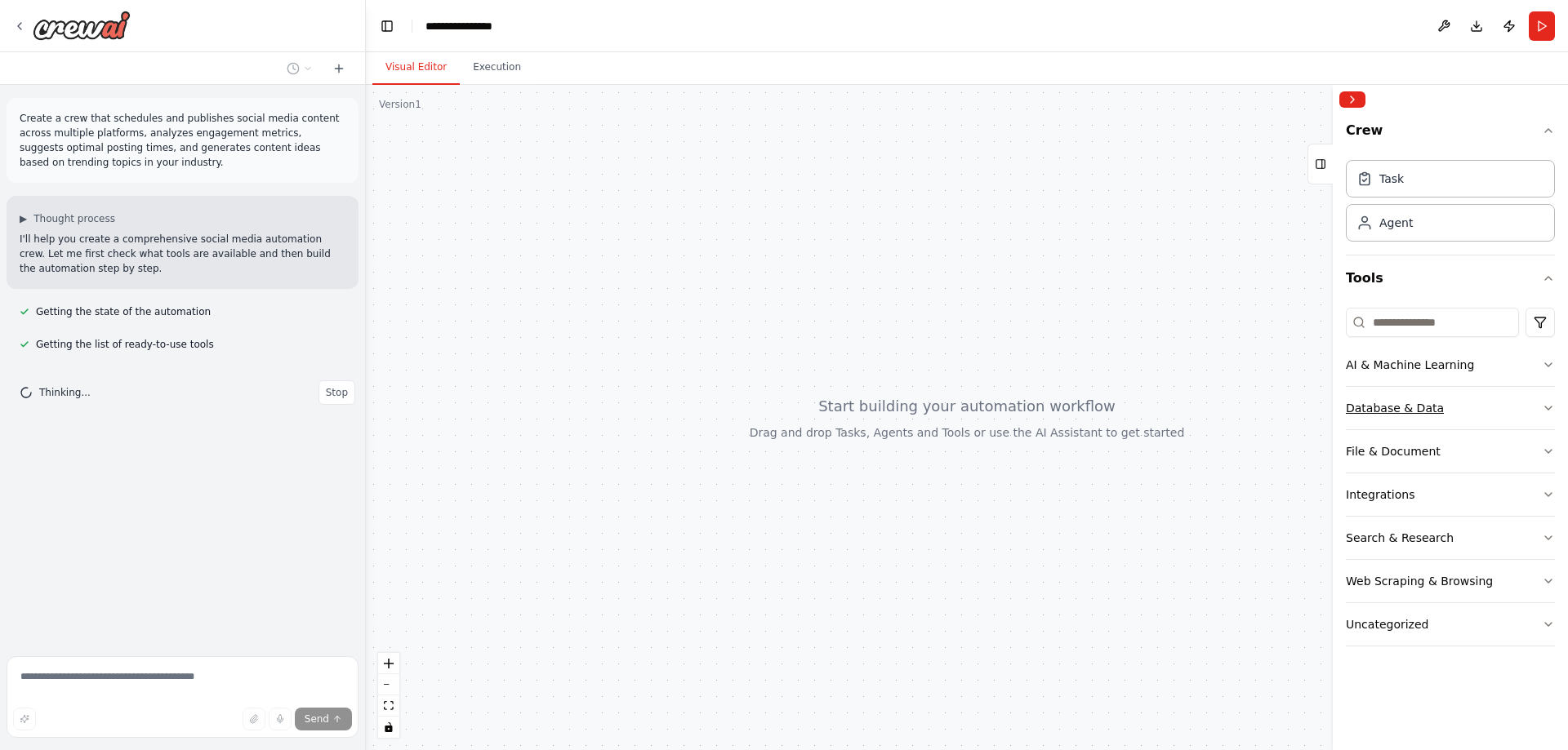
click at [1504, 413] on button "Database & Data" at bounding box center [1450, 408] width 209 height 42
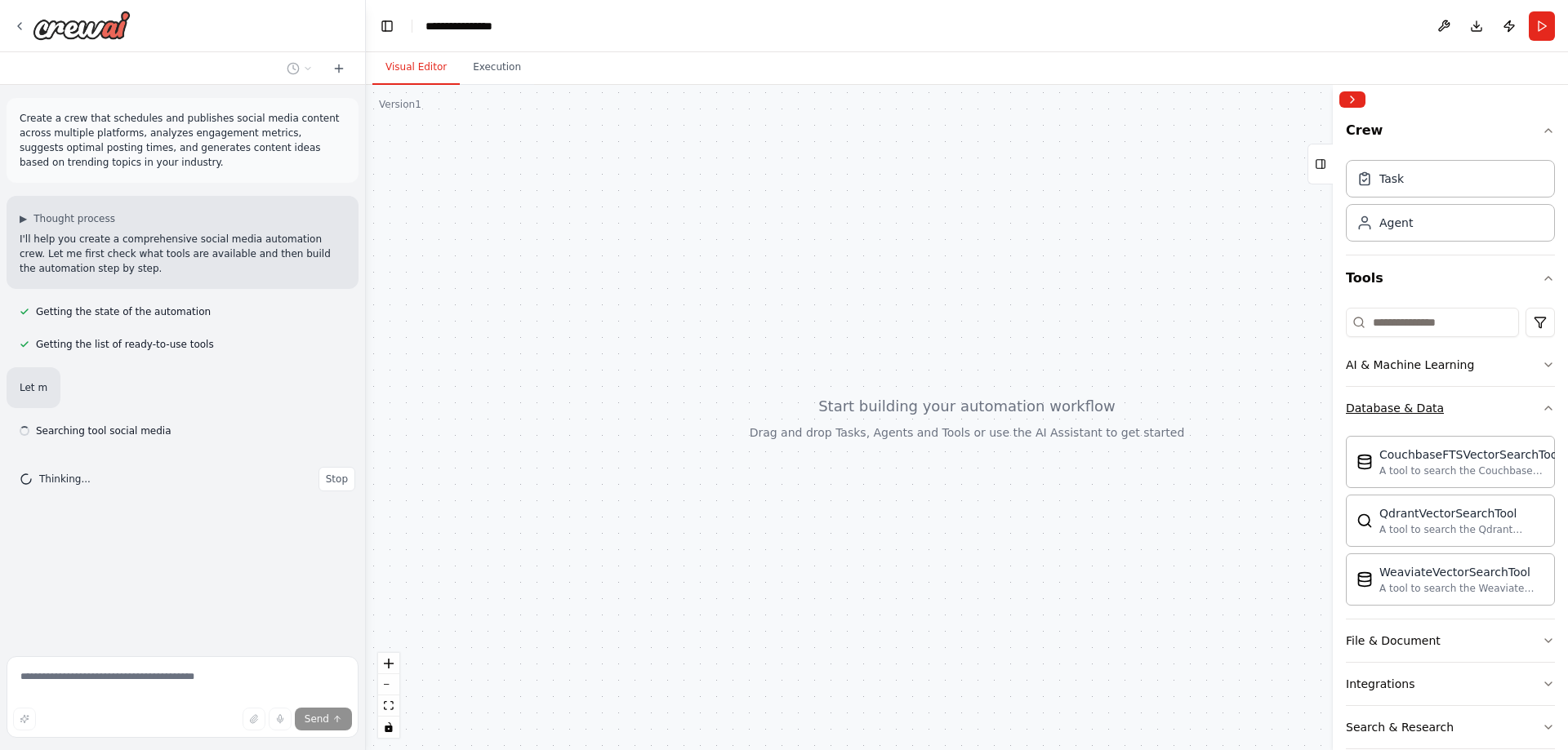
click at [1504, 413] on button "Database & Data" at bounding box center [1450, 408] width 209 height 42
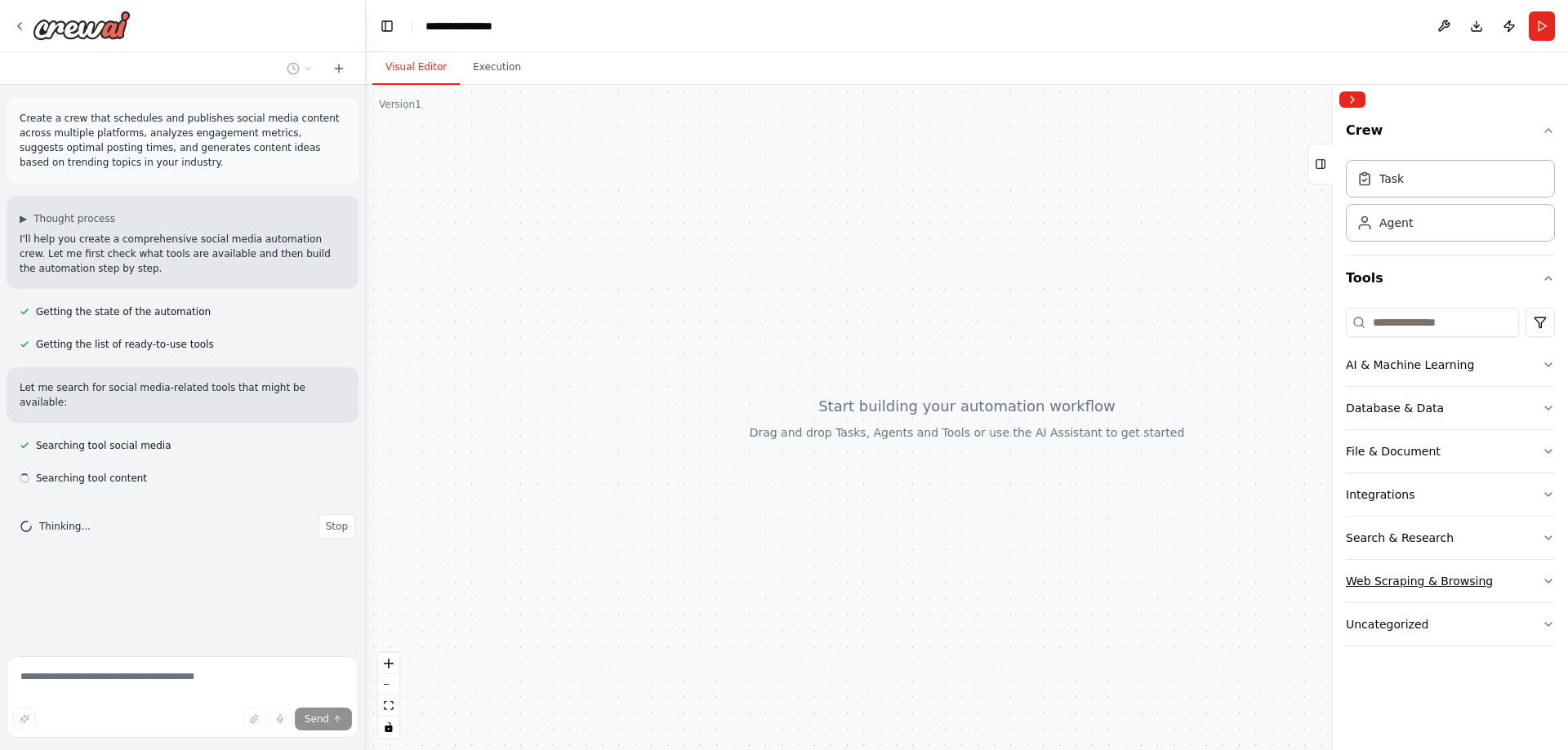
drag, startPoint x: 1533, startPoint y: 580, endPoint x: 1542, endPoint y: 582, distance: 9.2
click at [1538, 582] on button "Web Scraping & Browsing" at bounding box center [1450, 581] width 209 height 42
click at [1542, 582] on icon "button" at bounding box center [1549, 581] width 13 height 13
click at [1535, 622] on button "Uncategorized" at bounding box center [1450, 624] width 209 height 42
click at [1542, 622] on icon "button" at bounding box center [1549, 624] width 13 height 13
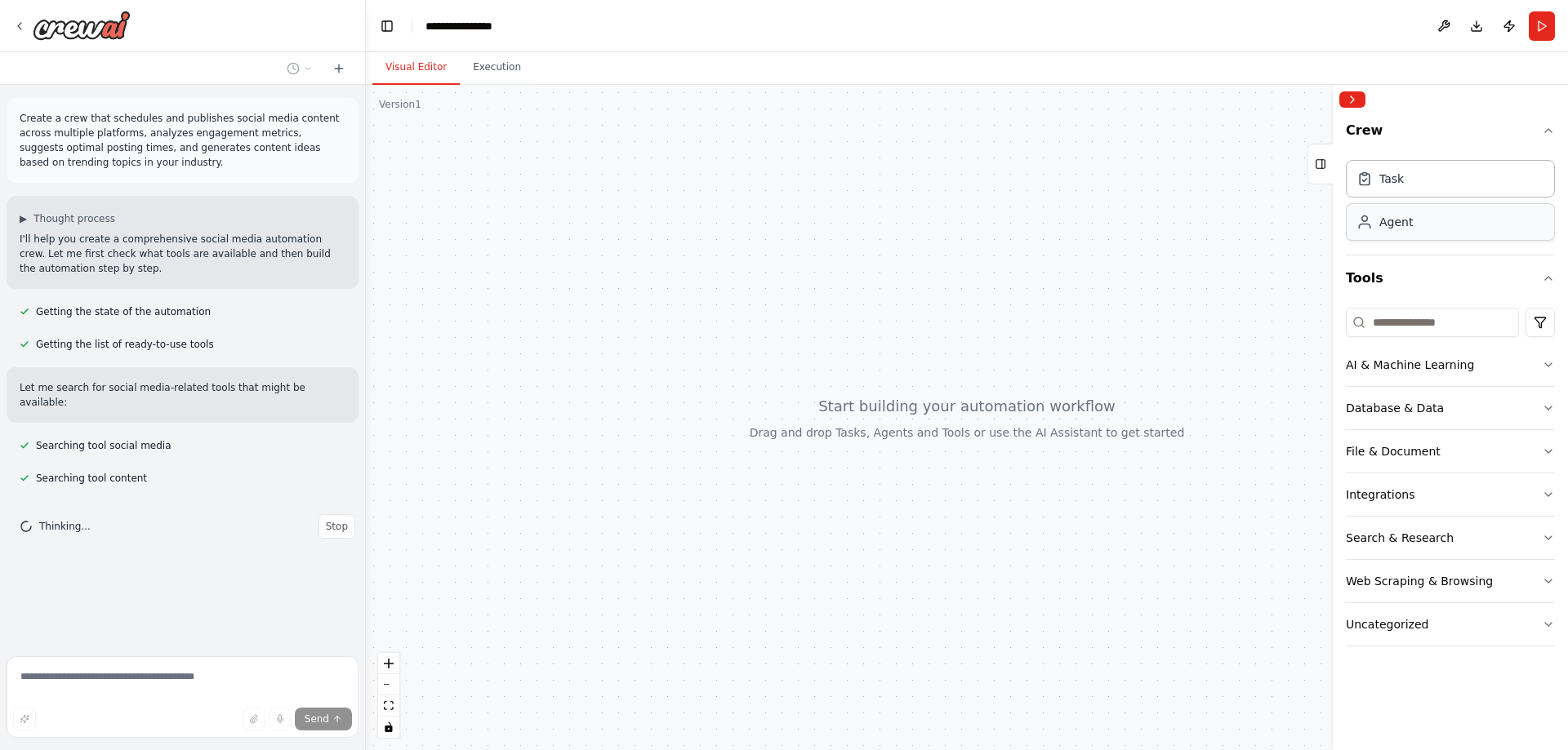
click at [1410, 211] on div "Agent" at bounding box center [1450, 222] width 209 height 38
click at [1400, 229] on div "Agent" at bounding box center [1396, 222] width 34 height 17
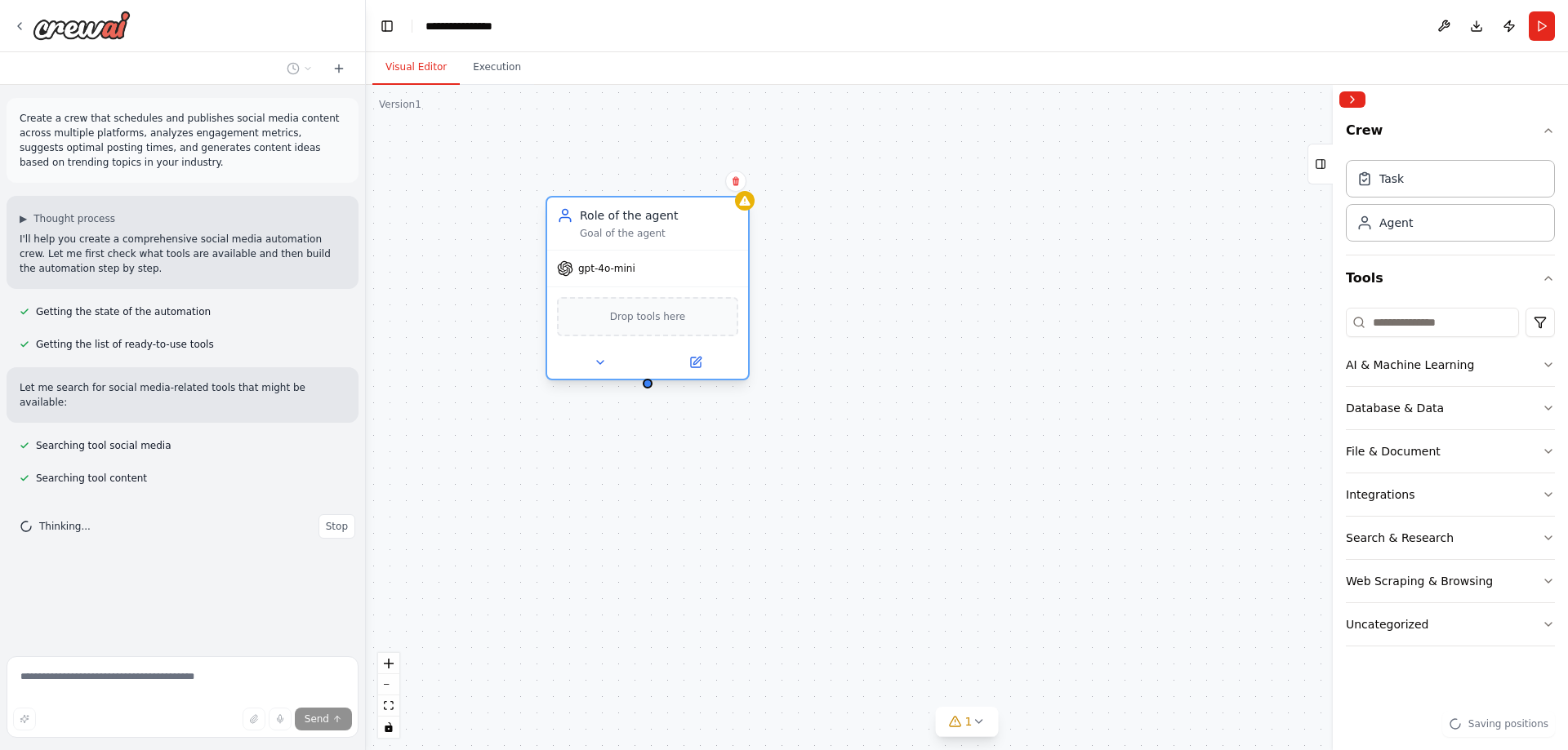
drag, startPoint x: 694, startPoint y: 226, endPoint x: 570, endPoint y: 216, distance: 124.4
click at [580, 216] on div "Role of the agent Goal of the agent" at bounding box center [660, 223] width 159 height 33
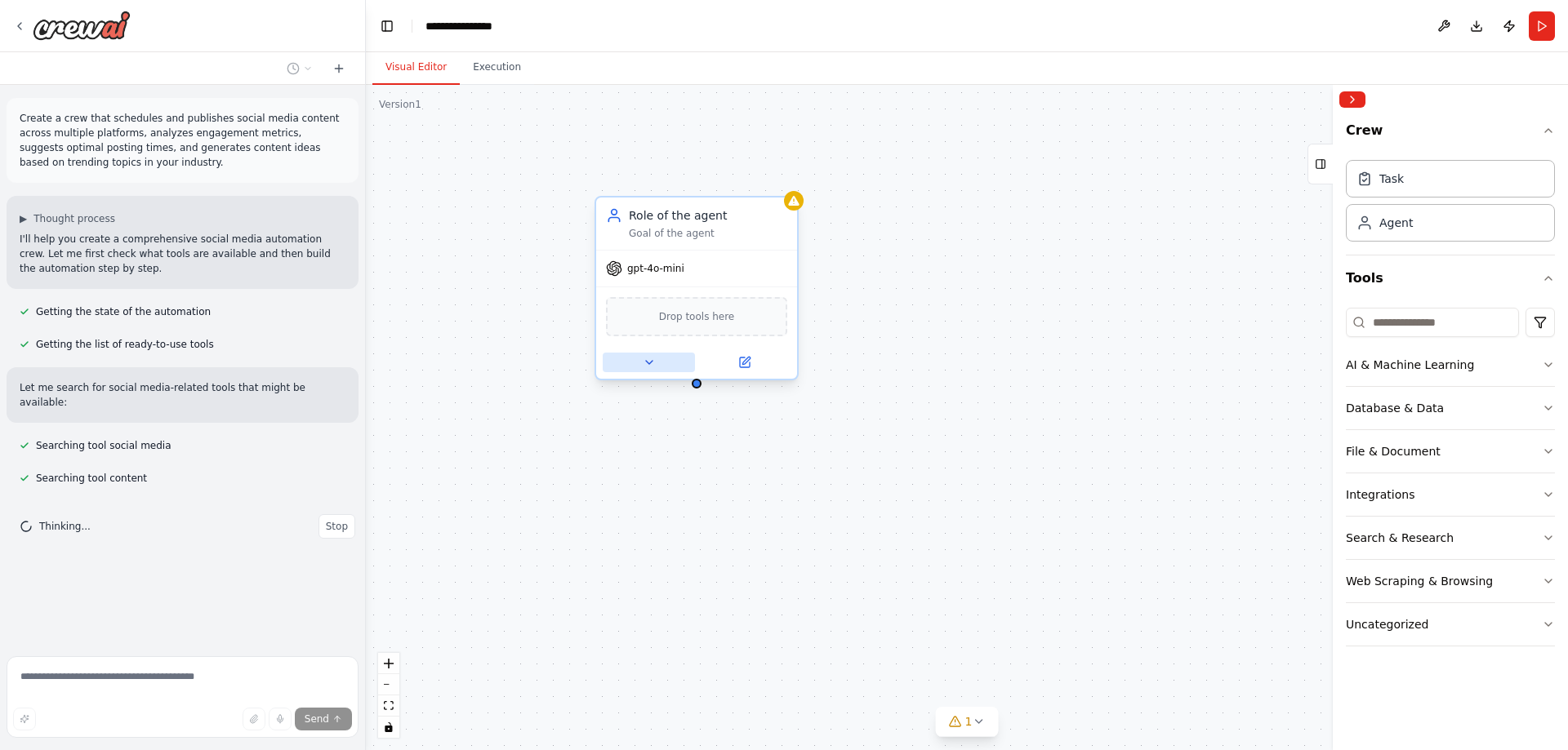
click at [651, 362] on icon at bounding box center [649, 362] width 13 height 13
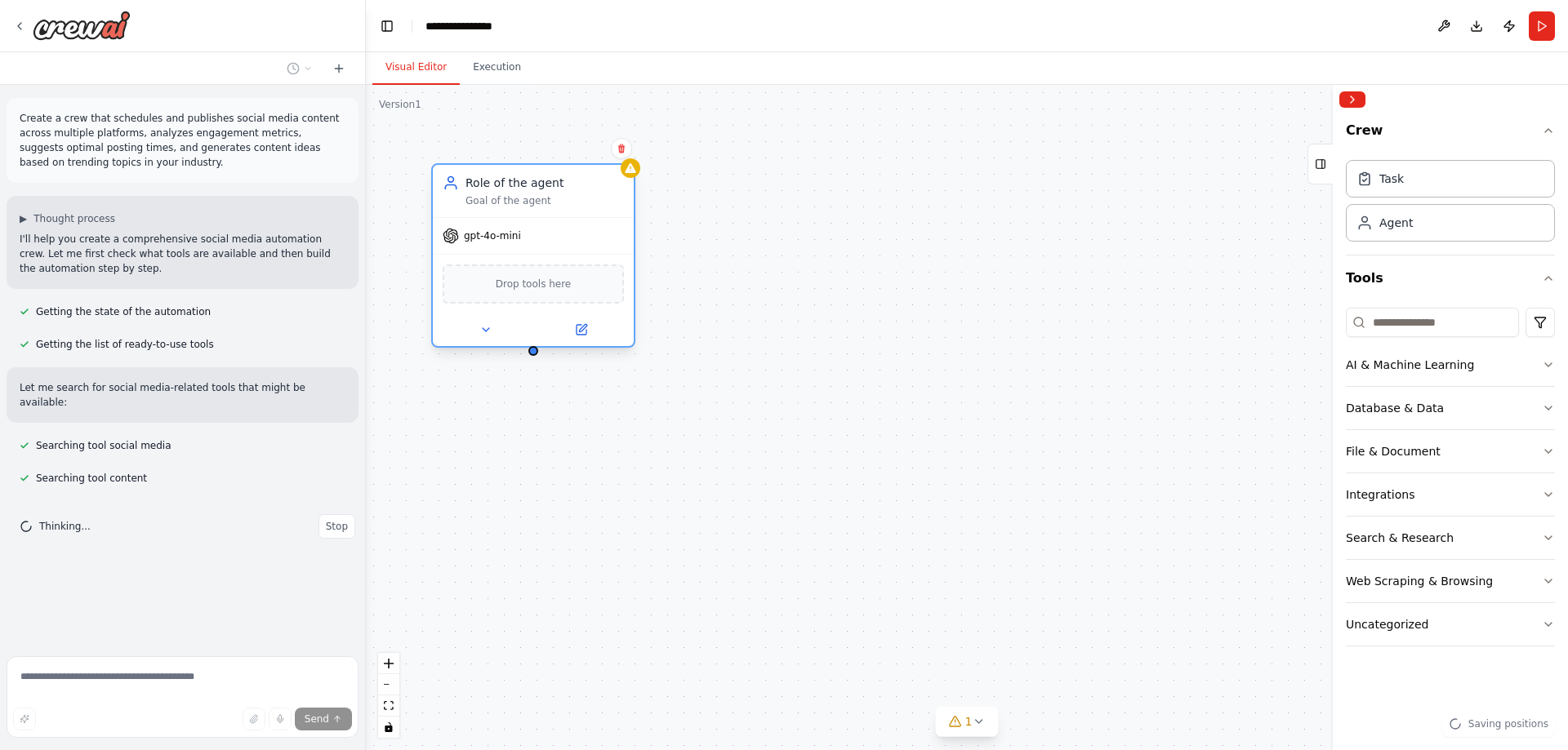
drag, startPoint x: 682, startPoint y: 226, endPoint x: 513, endPoint y: 199, distance: 171.1
click at [513, 199] on div "Role of the agent Goal of the agent" at bounding box center [545, 190] width 159 height 33
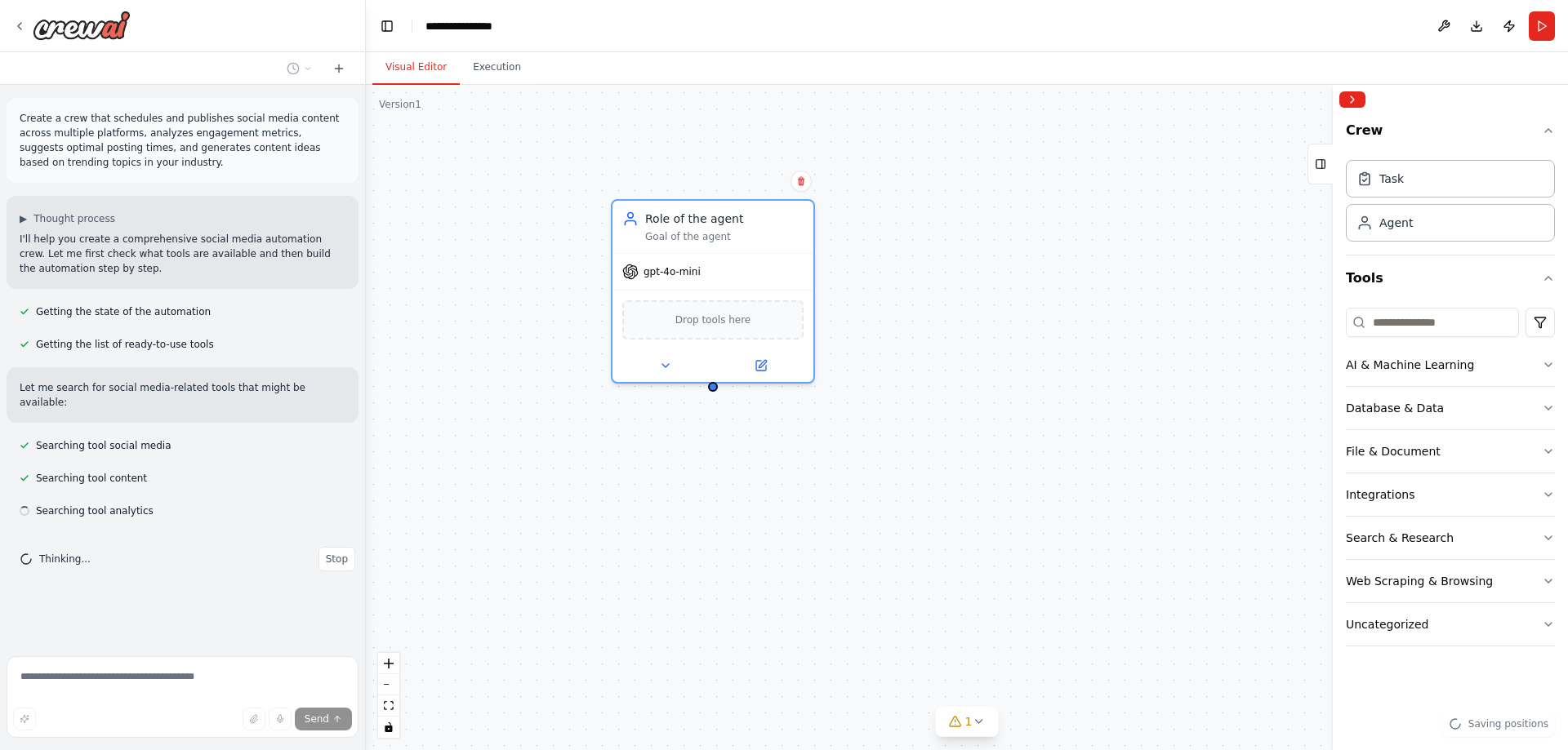
drag, startPoint x: 540, startPoint y: 294, endPoint x: 550, endPoint y: 293, distance: 10.0
click at [550, 293] on div "Role of the agent Goal of the agent gpt-4o-mini Drop tools here" at bounding box center [967, 417] width 1202 height 665
click at [1402, 189] on div "Task" at bounding box center [1450, 178] width 209 height 38
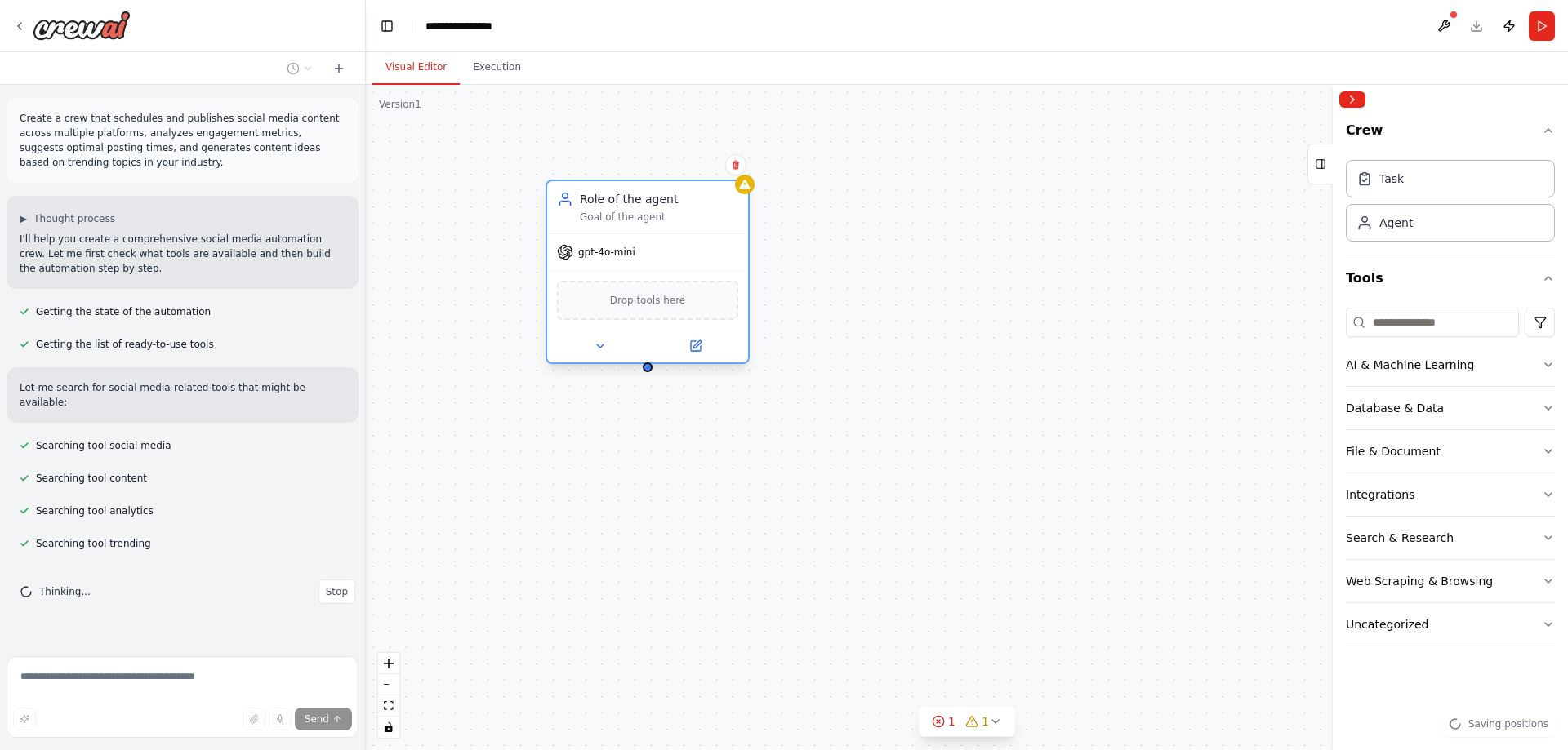
drag, startPoint x: 535, startPoint y: 198, endPoint x: 623, endPoint y: 213, distance: 89.3
click at [623, 213] on div "Goal of the agent" at bounding box center [660, 217] width 159 height 13
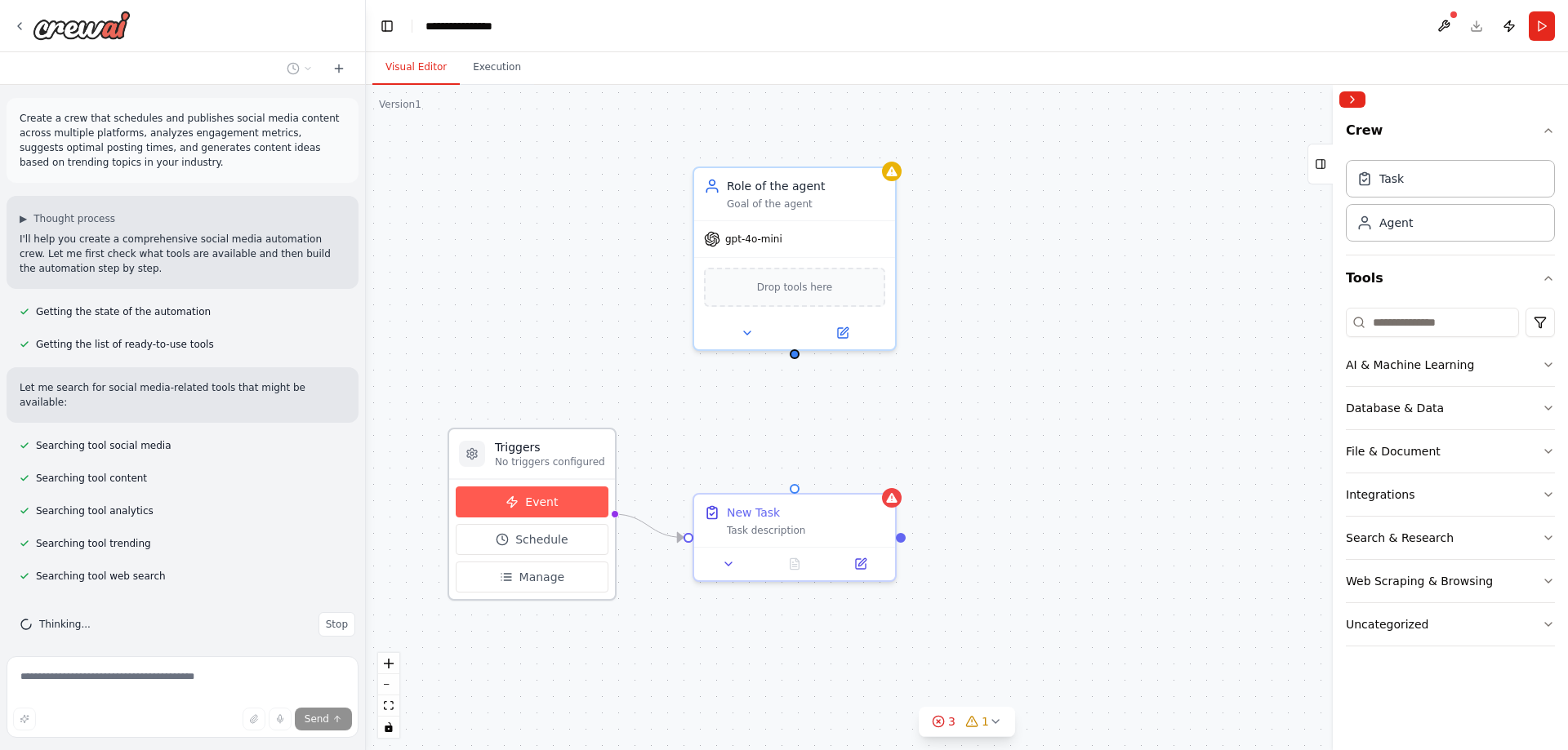
click at [527, 507] on span "Event" at bounding box center [541, 501] width 33 height 17
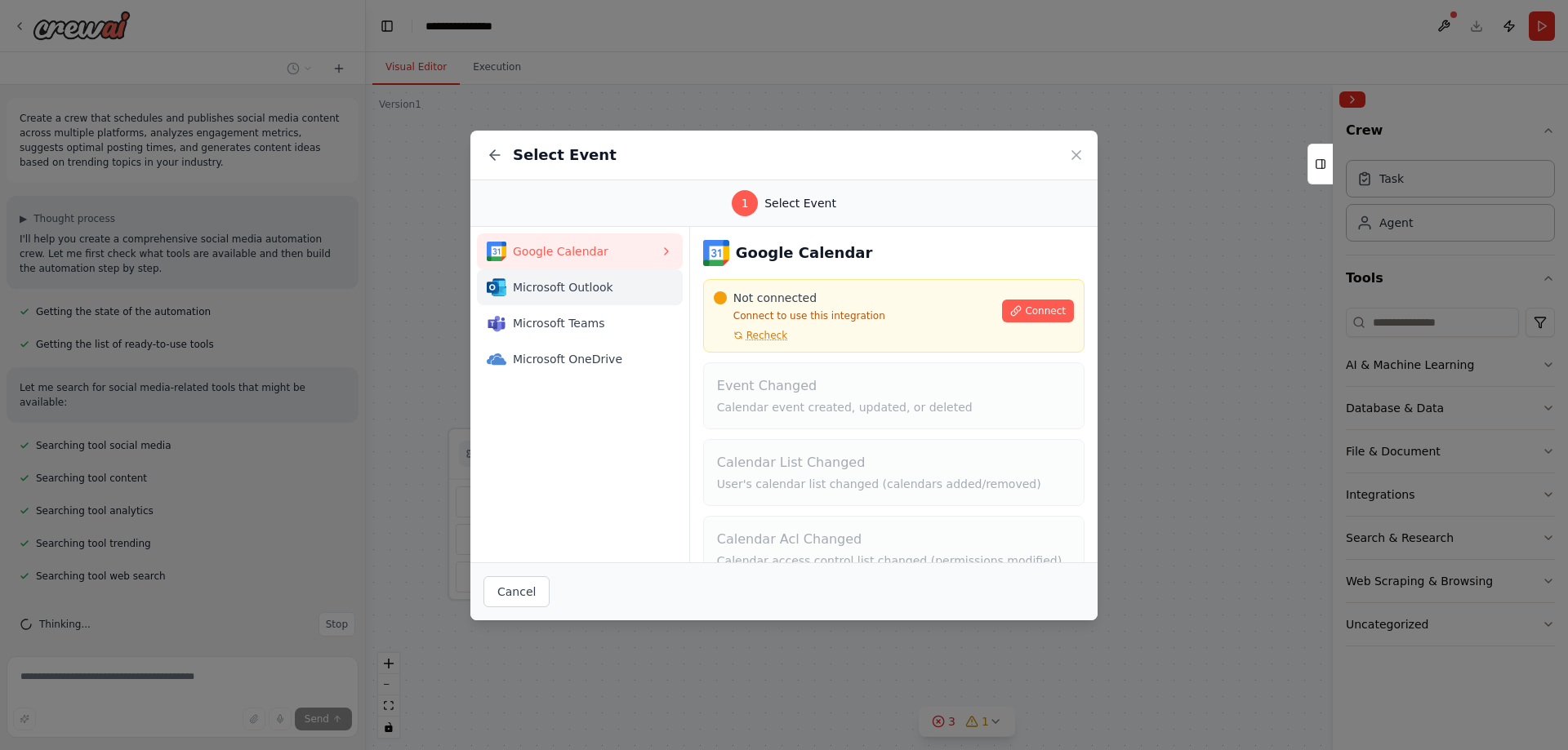
click at [580, 293] on span "Microsoft Outlook" at bounding box center [586, 287] width 147 height 17
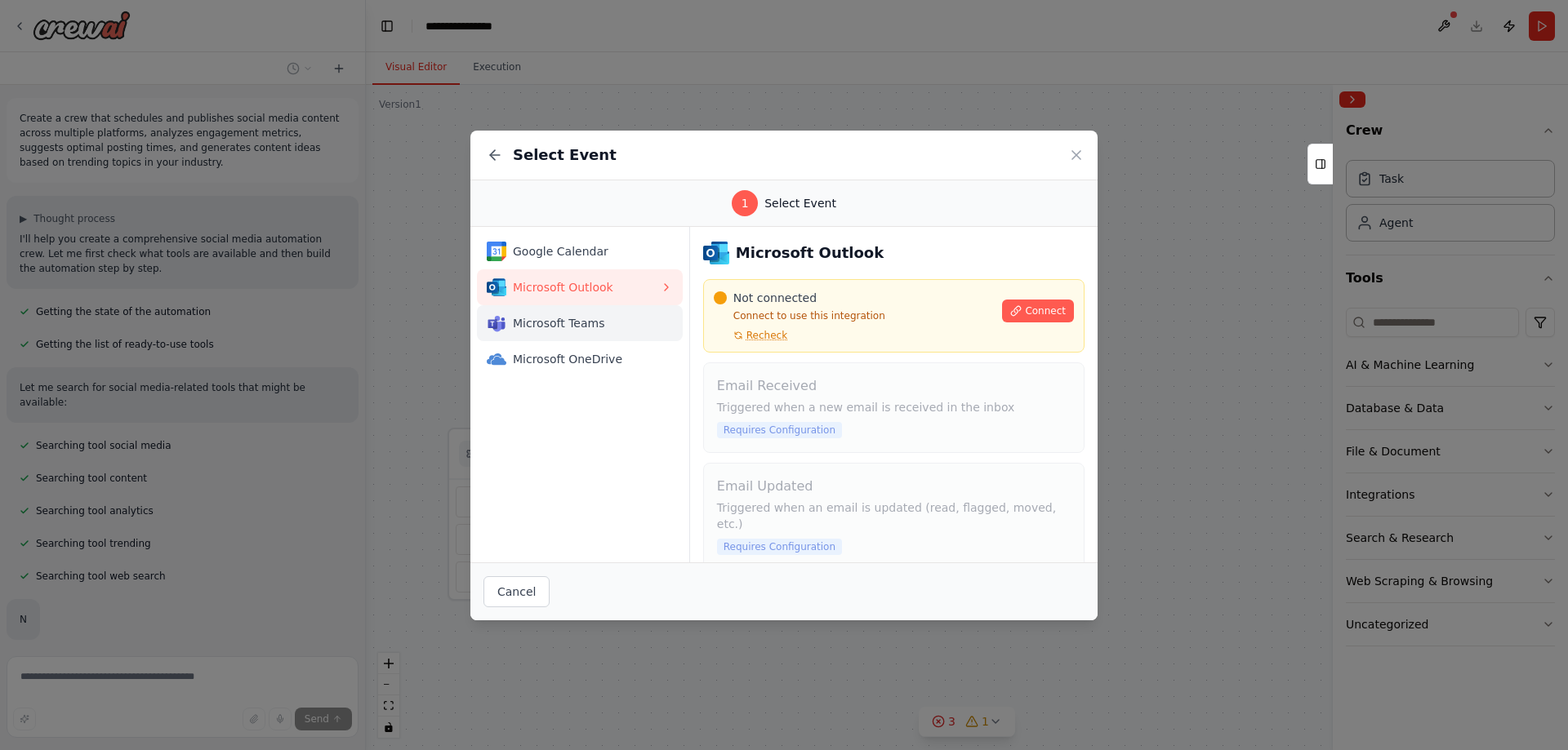
click at [591, 324] on span "Microsoft Teams" at bounding box center [586, 323] width 147 height 17
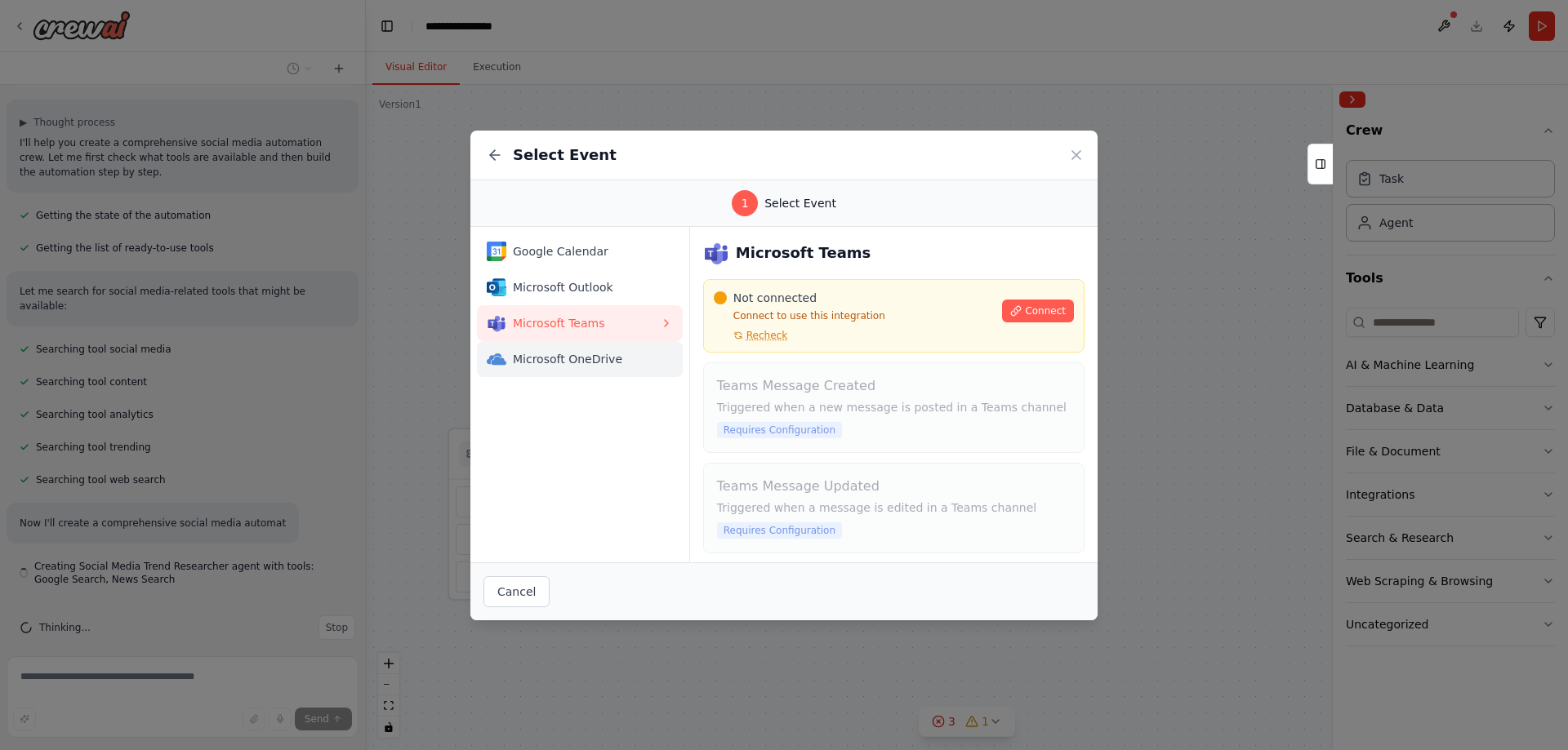
click at [582, 368] on div "Microsoft OneDrive" at bounding box center [573, 359] width 173 height 19
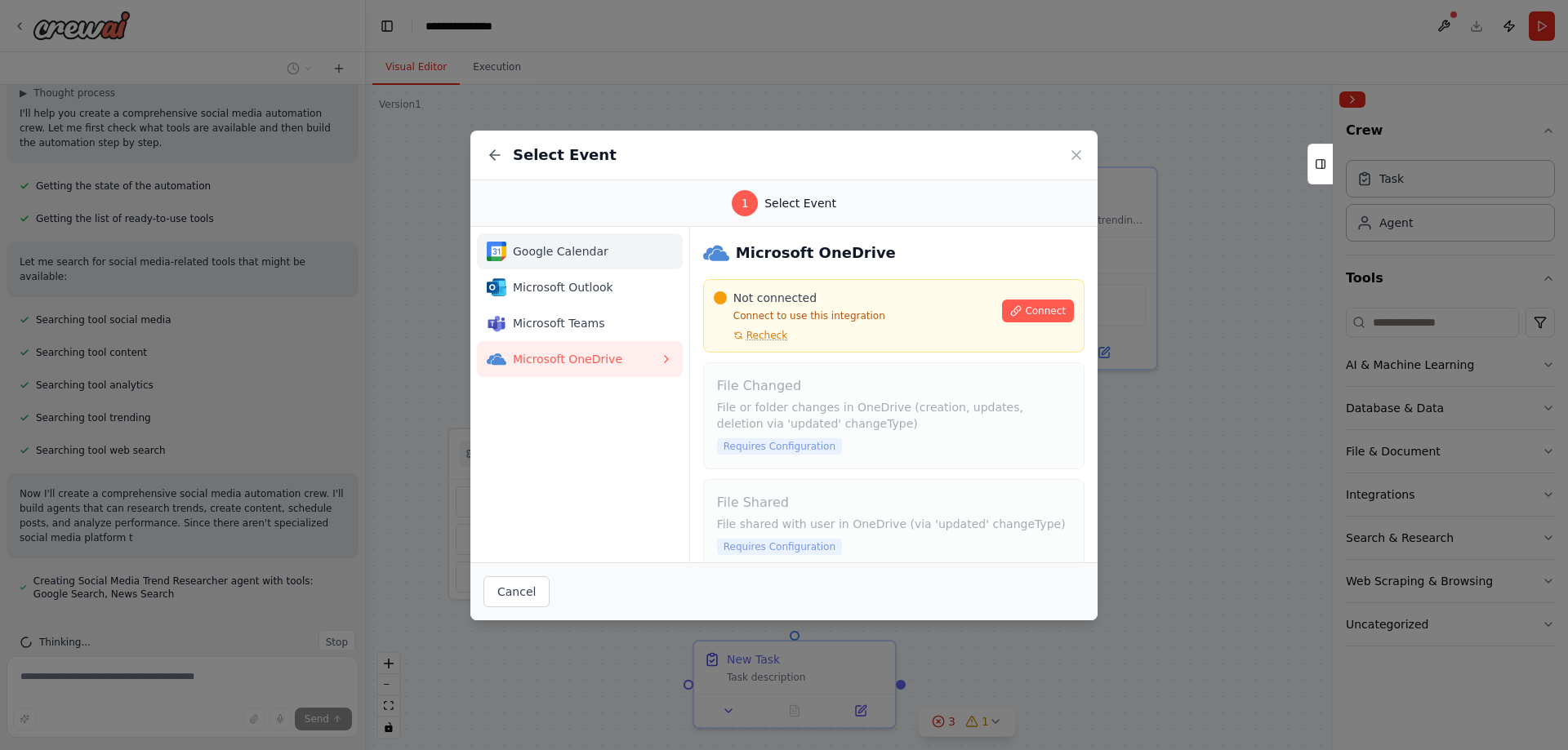
scroll to position [140, 0]
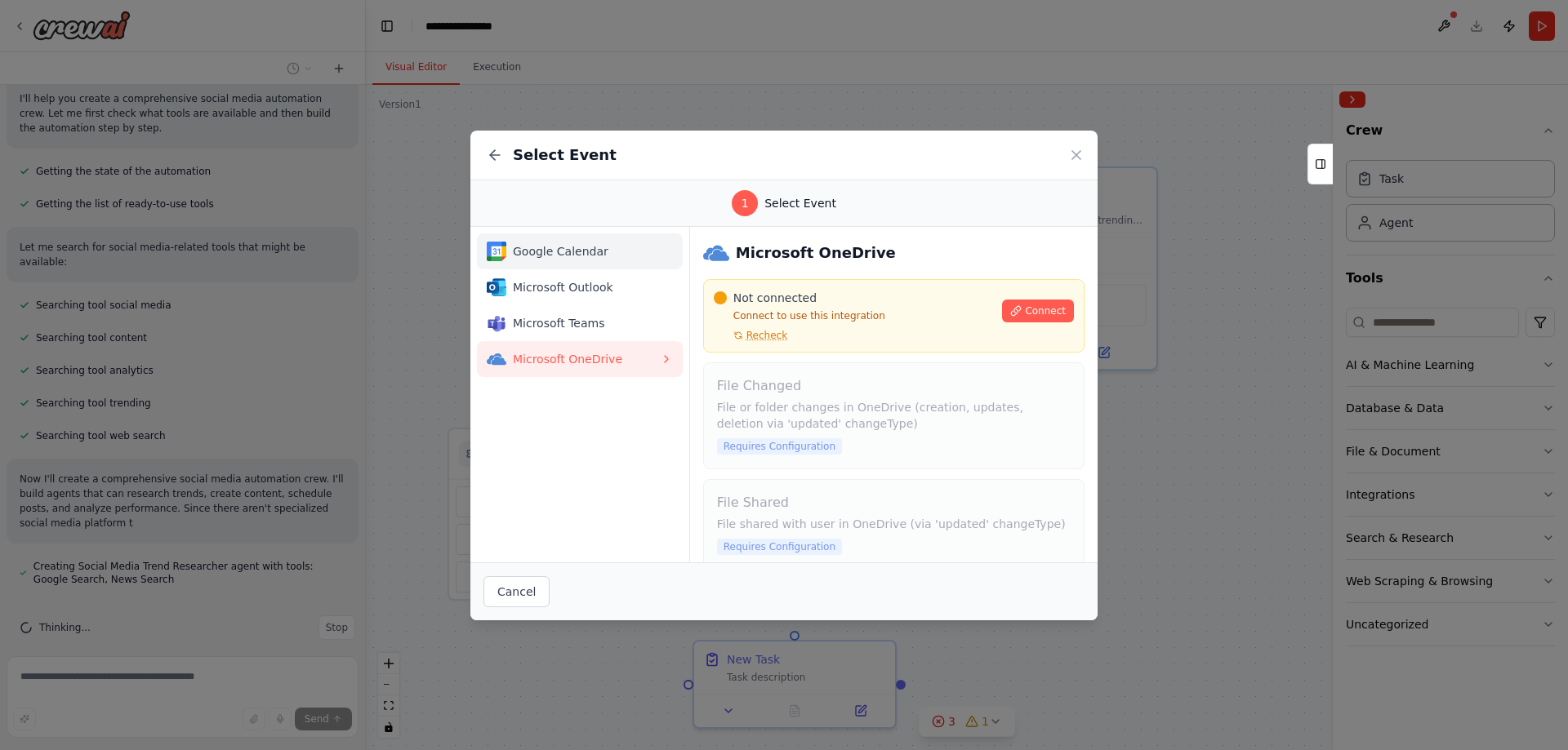
click at [608, 249] on span "Google Calendar" at bounding box center [586, 251] width 147 height 17
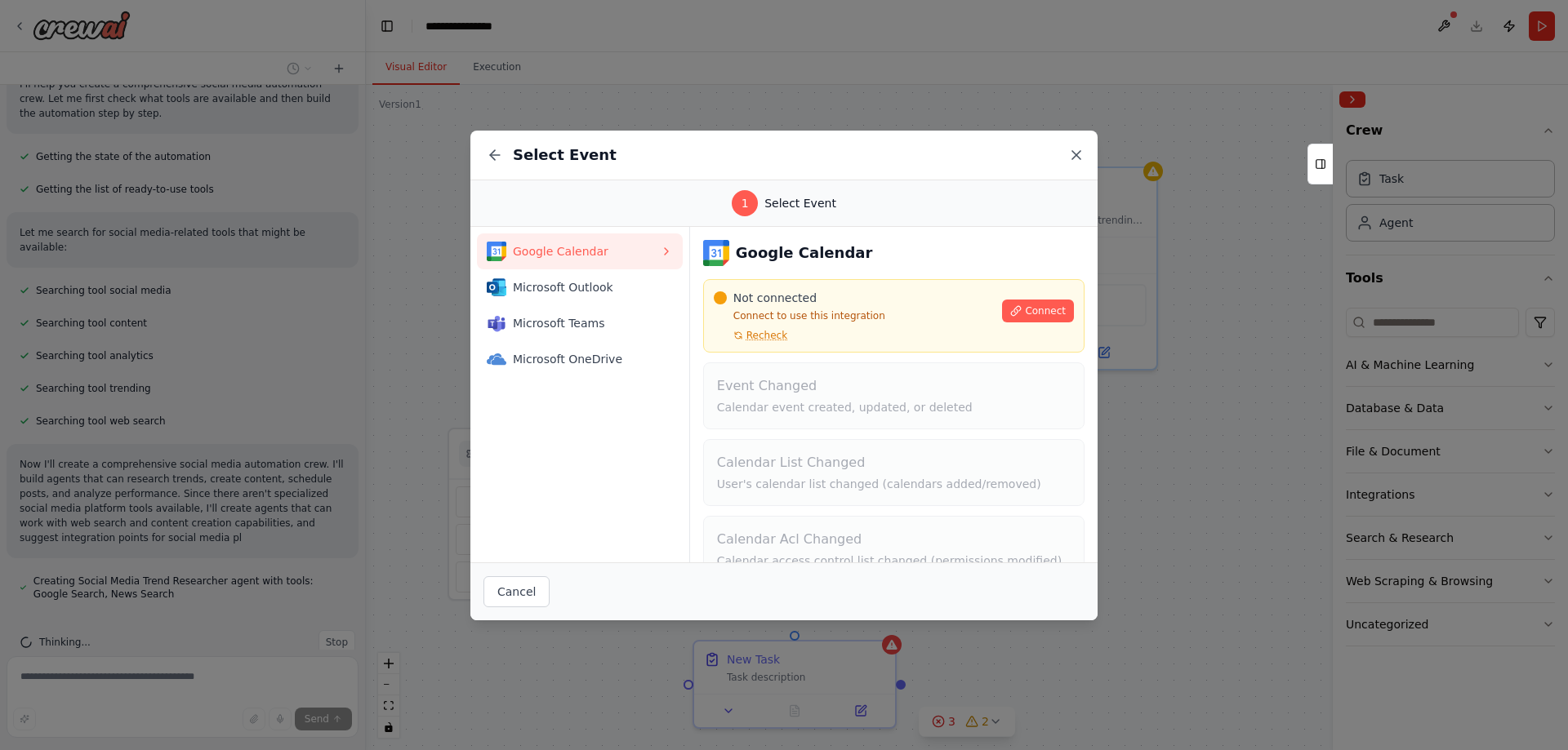
scroll to position [170, 0]
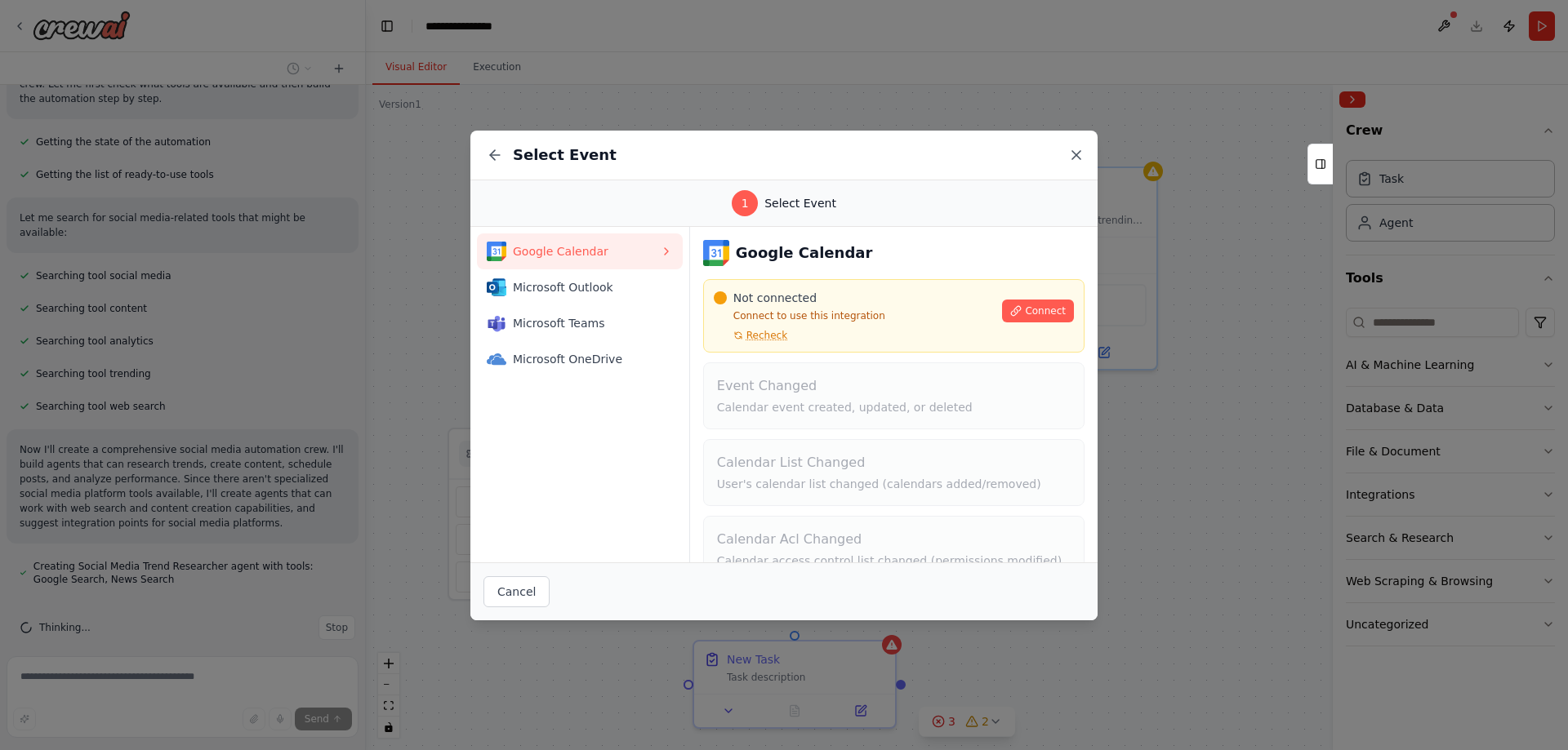
click at [1071, 157] on icon at bounding box center [1076, 155] width 17 height 17
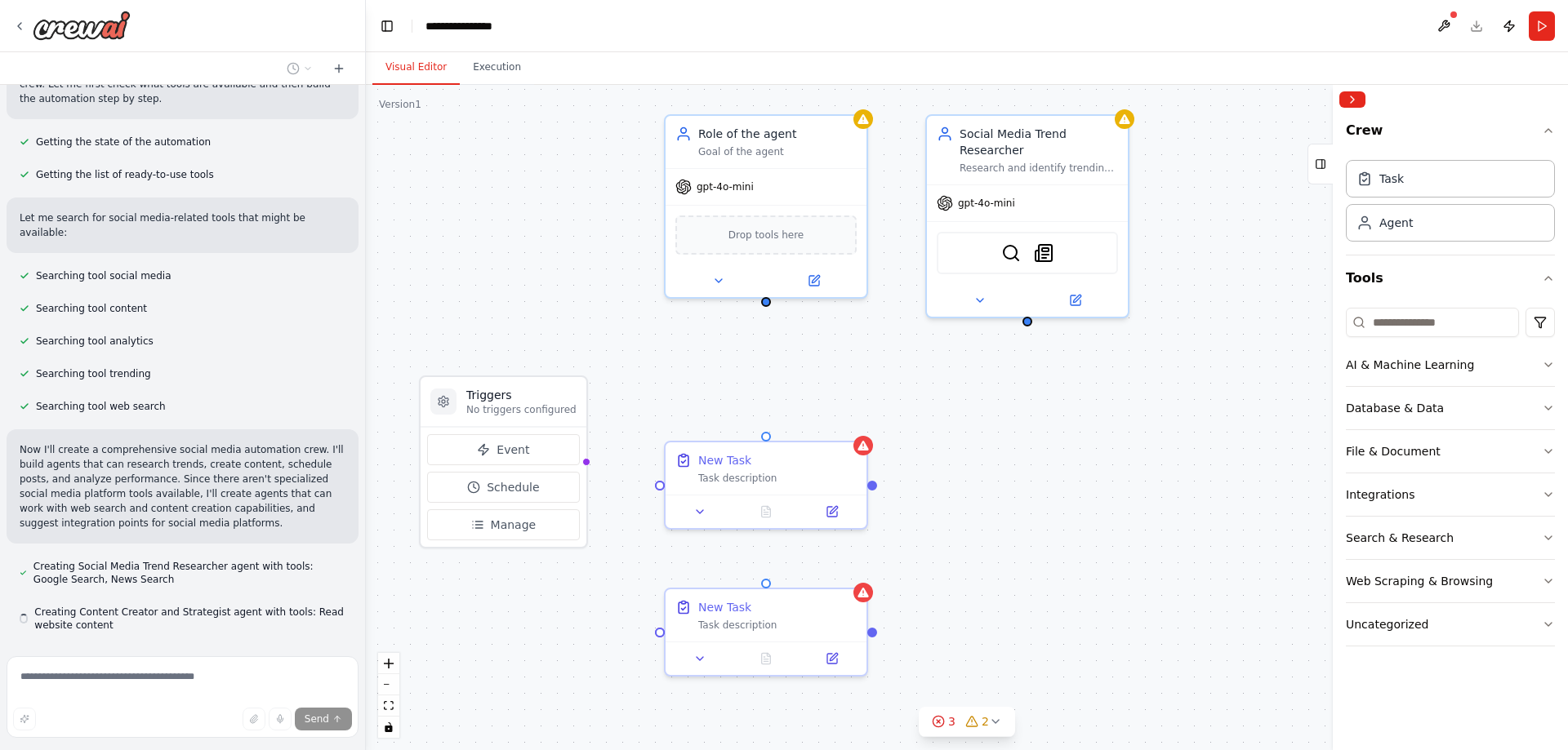
scroll to position [216, 0]
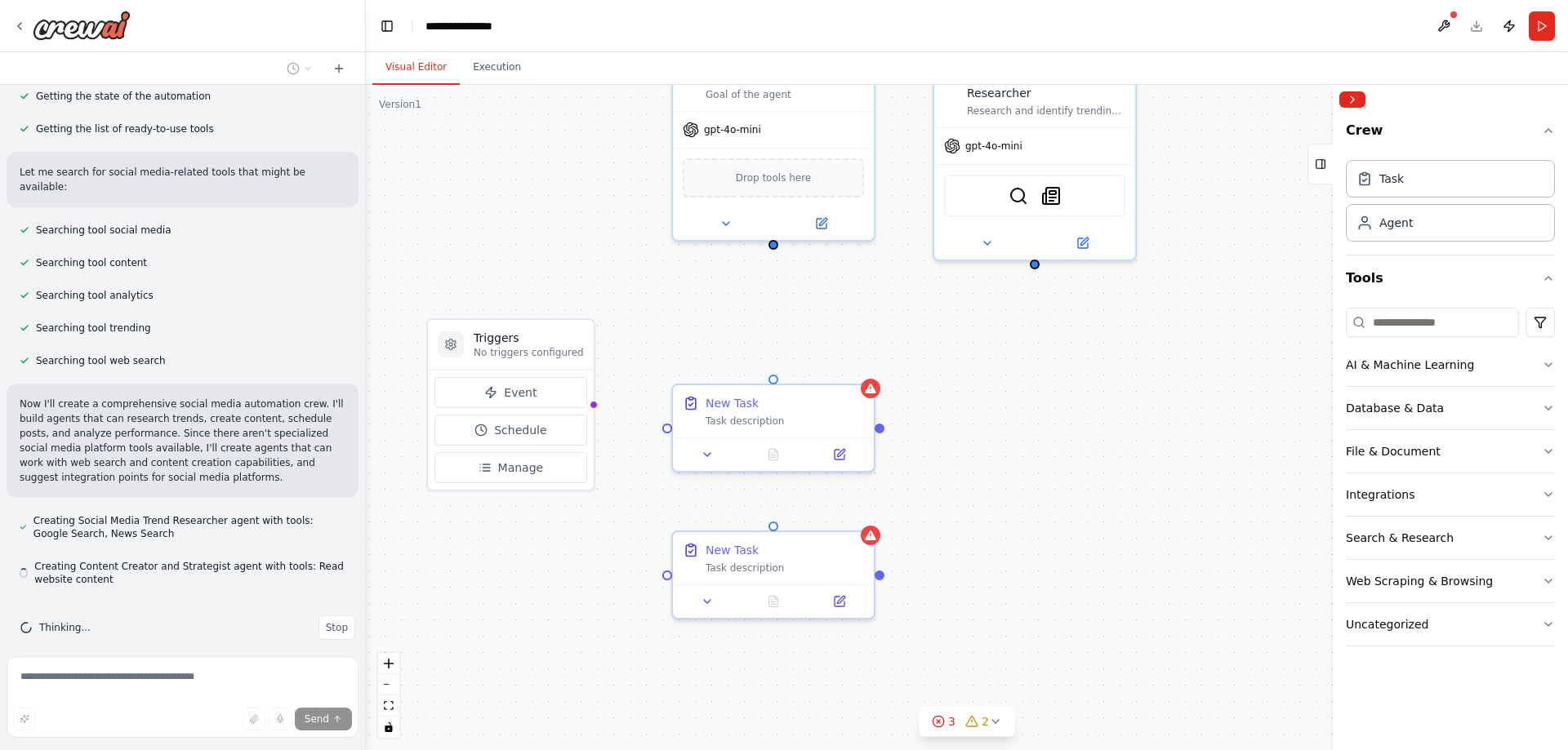
drag, startPoint x: 769, startPoint y: 426, endPoint x: 797, endPoint y: 285, distance: 143.8
click at [797, 285] on div "Triggers No triggers configured Event Schedule Manage Role of the agent Goal of…" at bounding box center [967, 417] width 1202 height 665
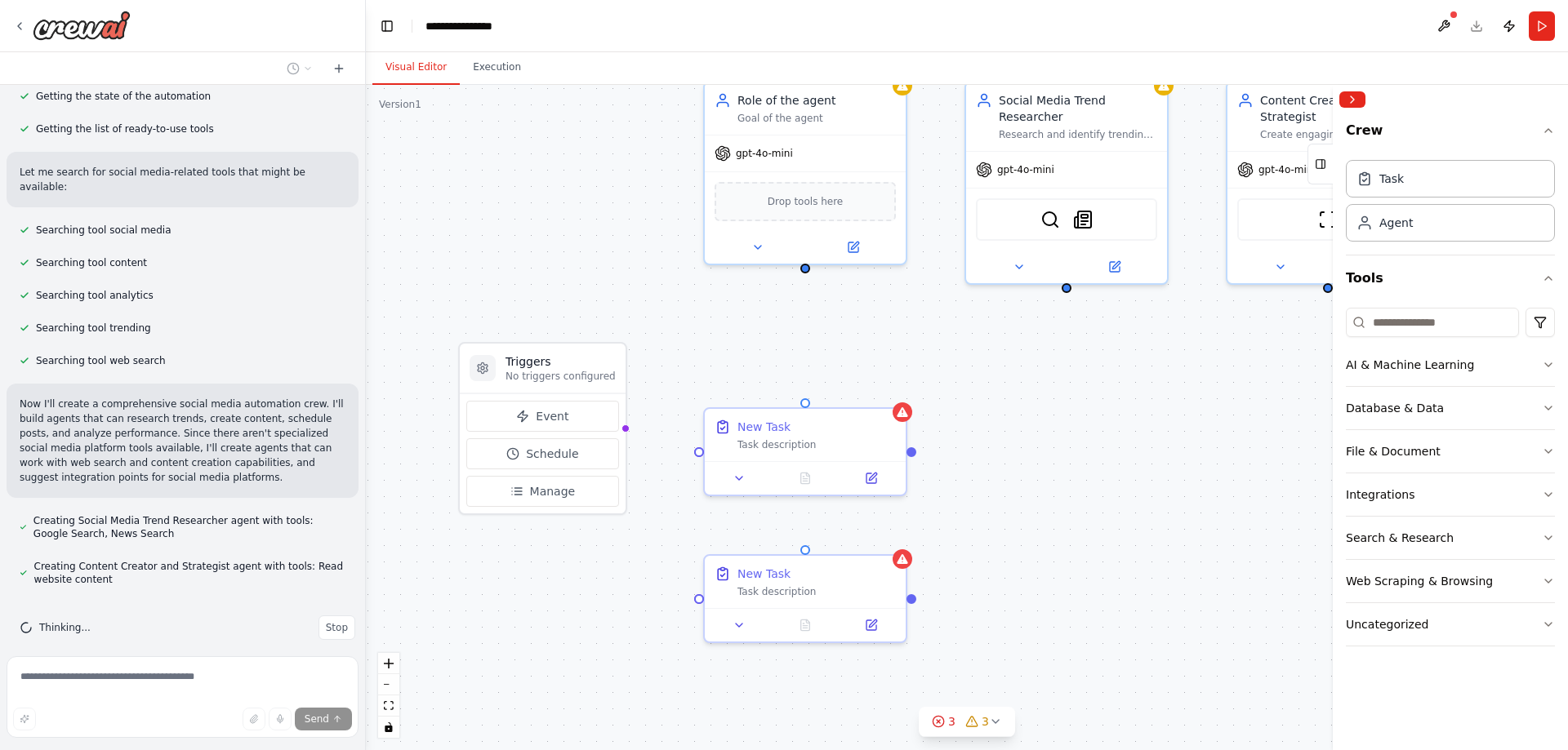
drag, startPoint x: 1035, startPoint y: 388, endPoint x: 1007, endPoint y: 481, distance: 97.1
click at [1007, 480] on div "Triggers No triggers configured Event Schedule Manage Role of the agent Goal of…" at bounding box center [967, 417] width 1202 height 665
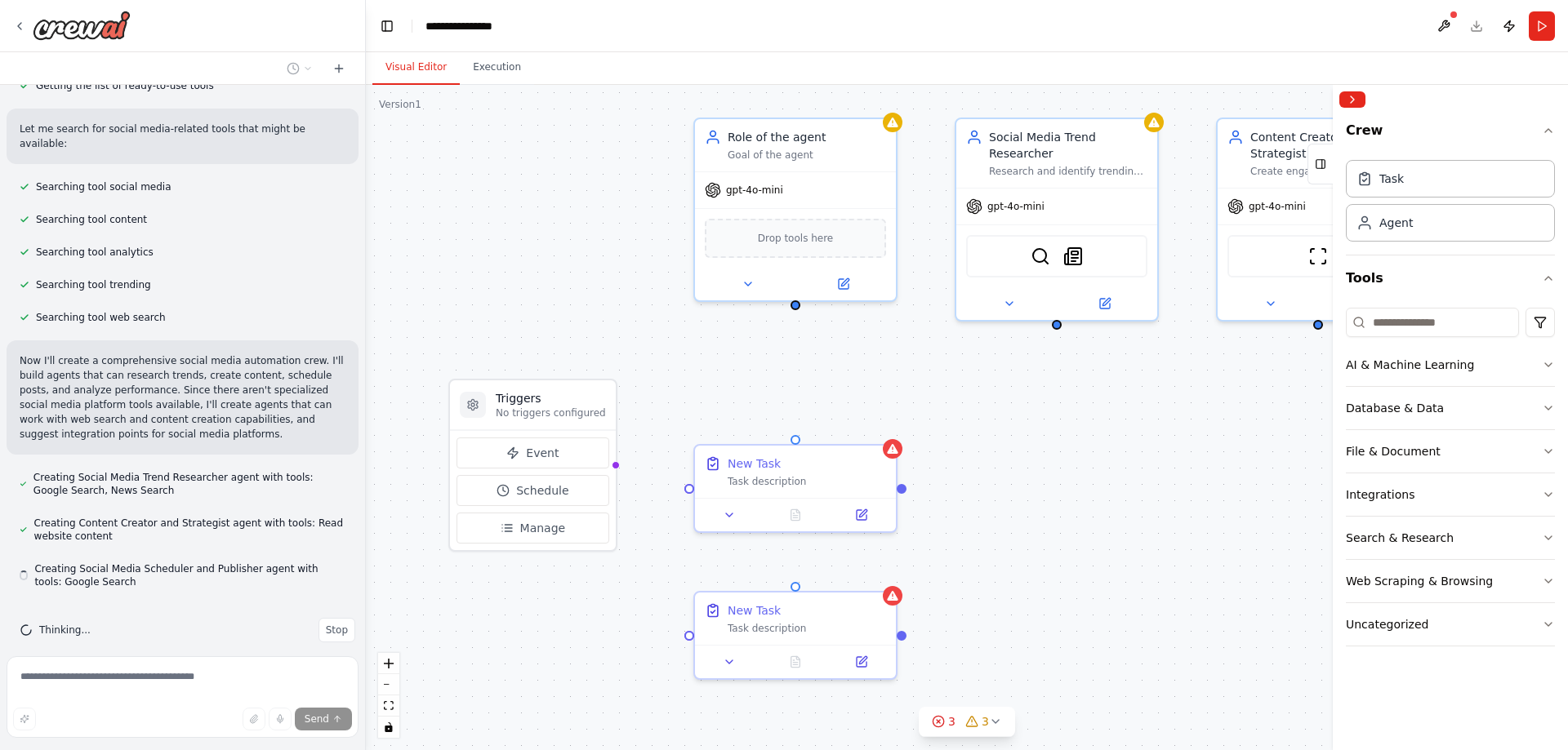
scroll to position [261, 0]
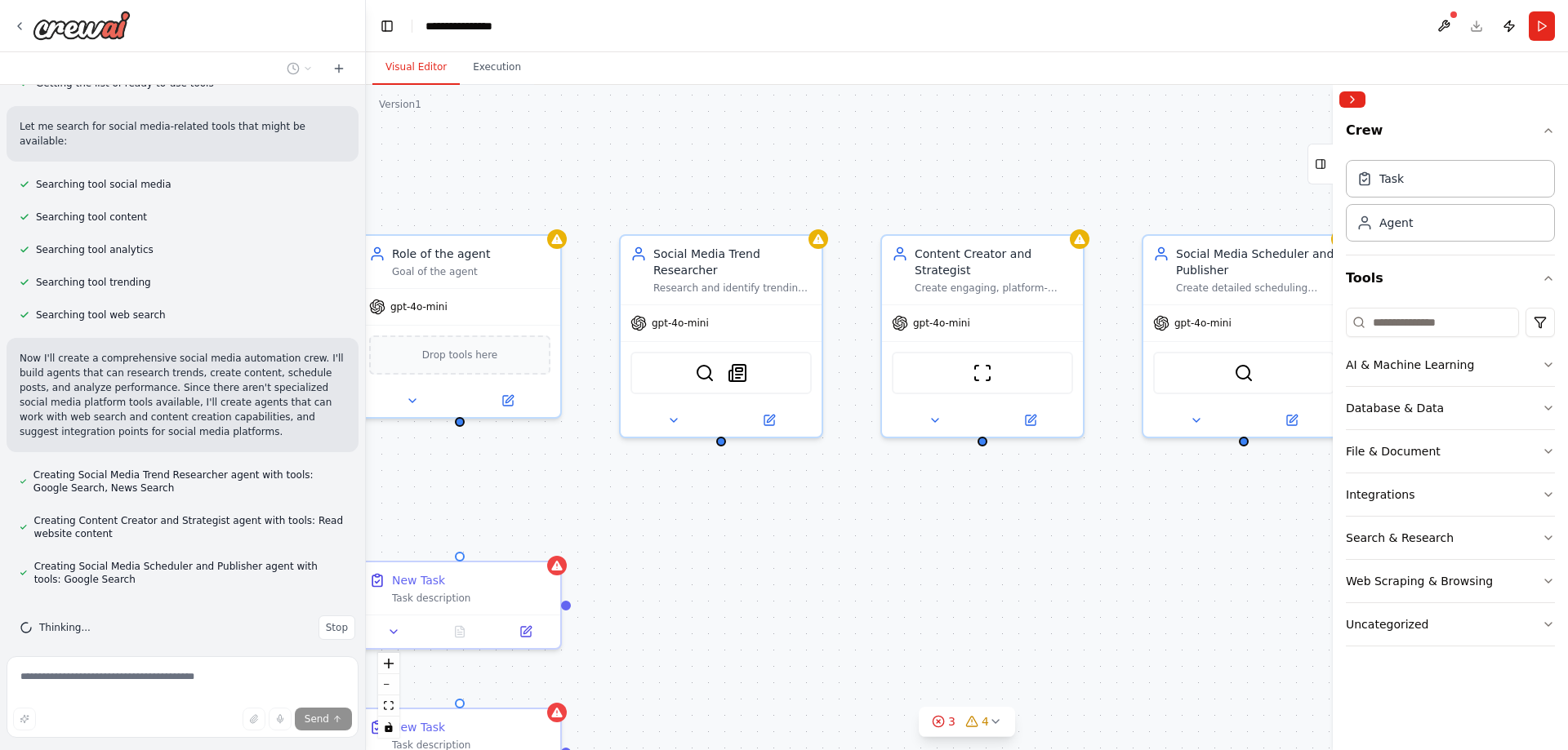
drag, startPoint x: 1049, startPoint y: 380, endPoint x: 747, endPoint y: 503, distance: 326.1
click at [747, 503] on div "Triggers No triggers configured Event Schedule Manage Role of the agent Goal of…" at bounding box center [967, 417] width 1202 height 665
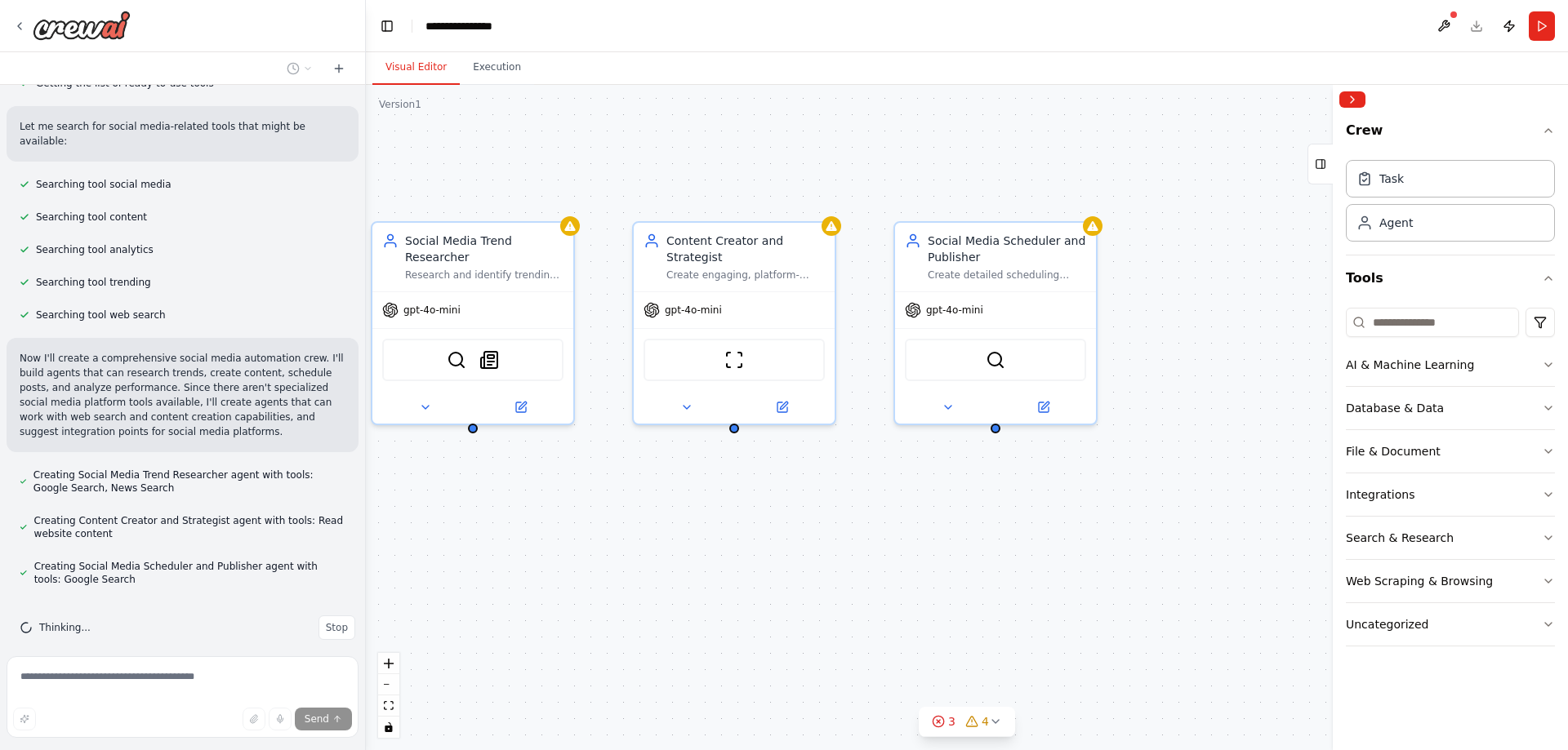
drag, startPoint x: 999, startPoint y: 524, endPoint x: 730, endPoint y: 504, distance: 269.7
click at [730, 504] on div "Triggers No triggers configured Event Schedule Manage Role of the agent Goal of…" at bounding box center [967, 417] width 1202 height 665
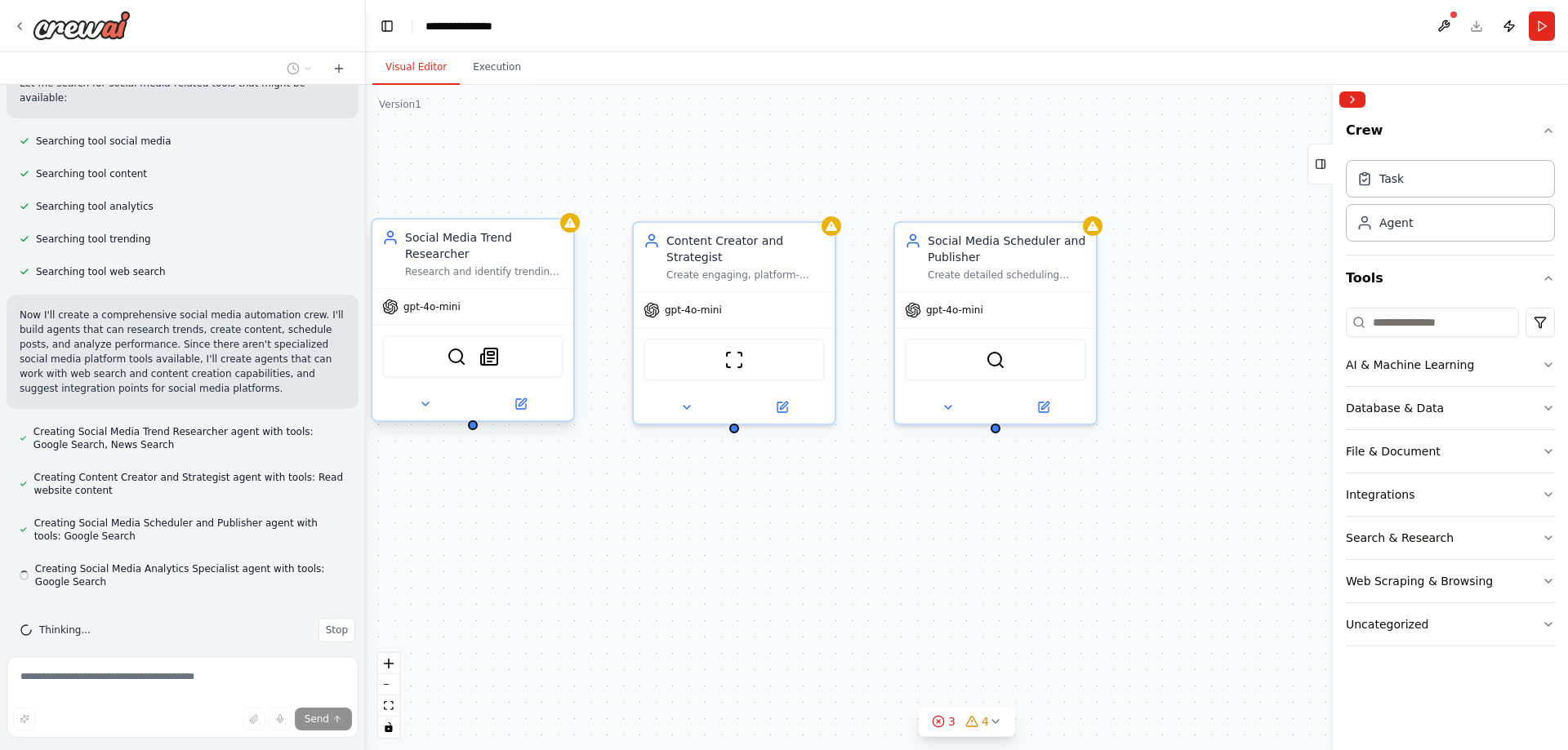
scroll to position [307, 0]
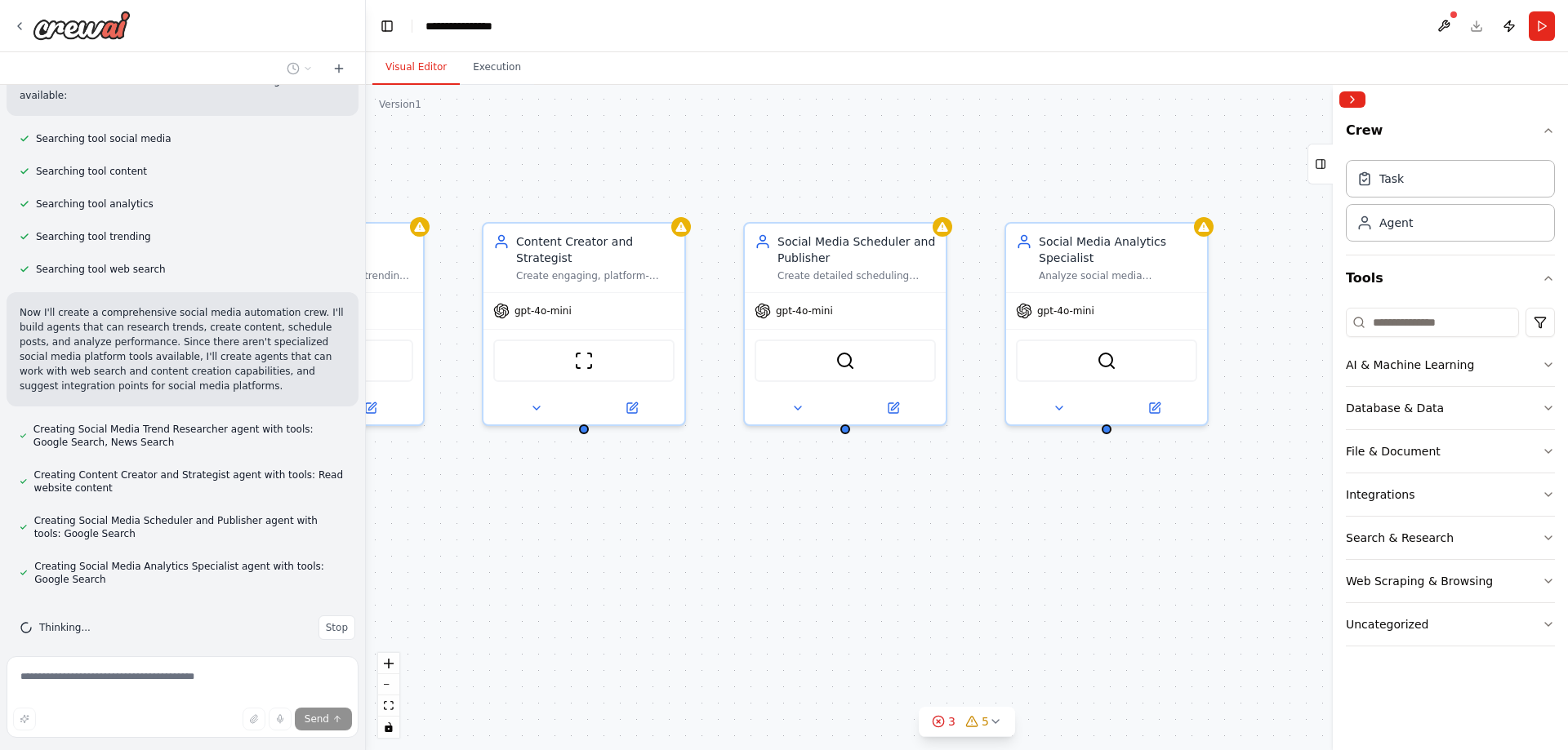
drag, startPoint x: 790, startPoint y: 501, endPoint x: 647, endPoint y: 502, distance: 143.0
click at [647, 502] on div "Triggers No triggers configured Event Schedule Manage Role of the agent Goal of…" at bounding box center [967, 417] width 1202 height 665
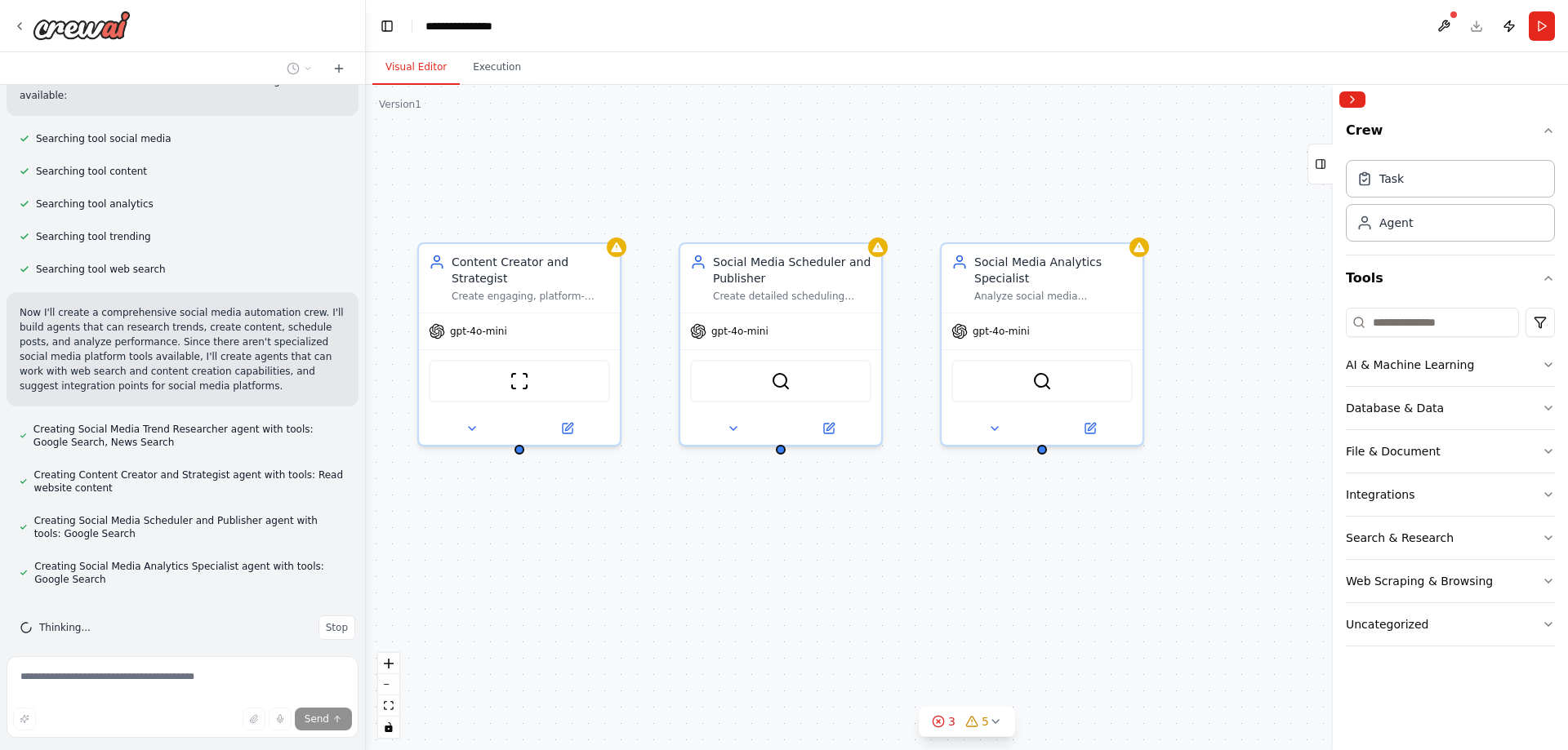
drag, startPoint x: 831, startPoint y: 487, endPoint x: 768, endPoint y: 507, distance: 66.1
click at [768, 507] on div "Triggers No triggers configured Event Schedule Manage Role of the agent Goal of…" at bounding box center [967, 417] width 1202 height 665
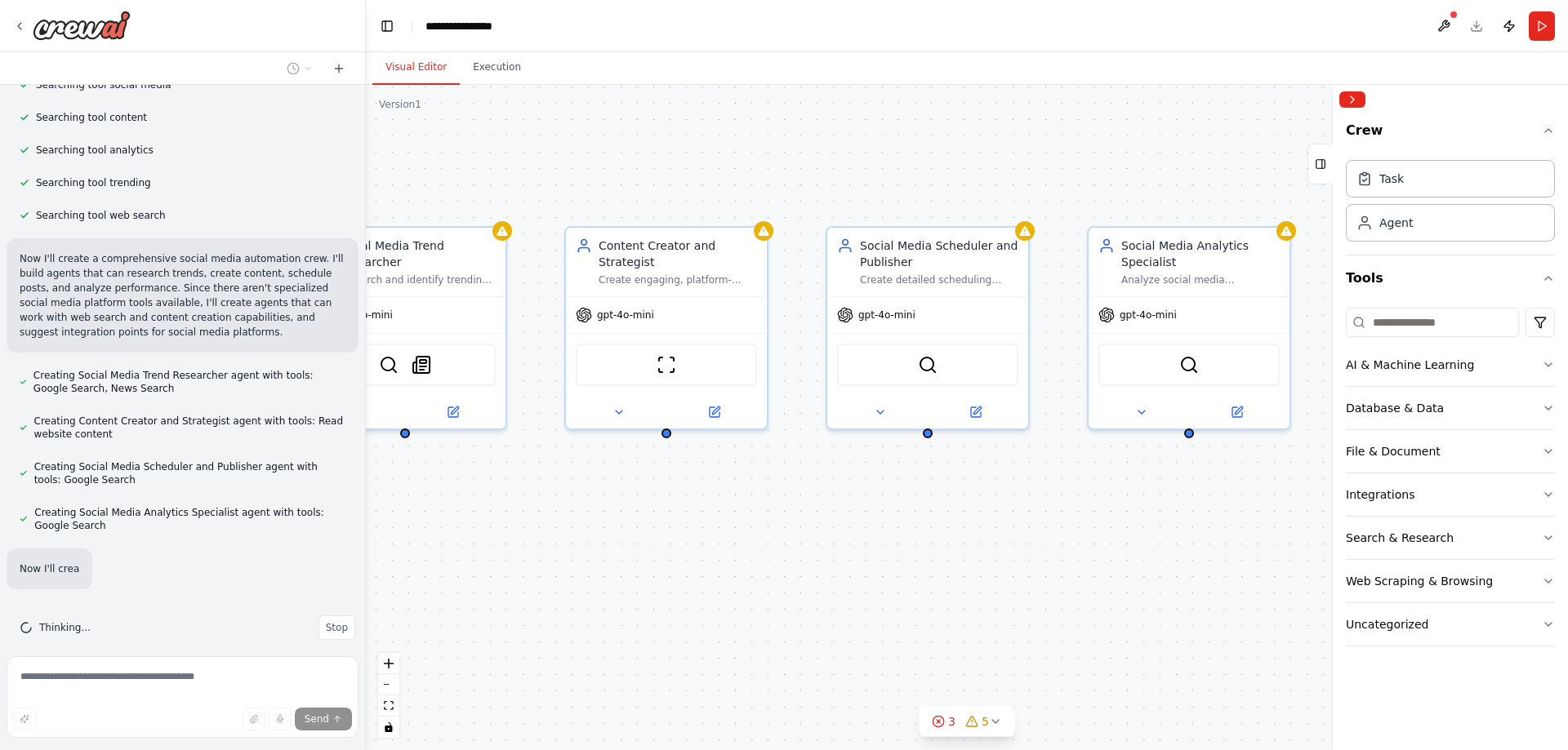
drag, startPoint x: 1037, startPoint y: 188, endPoint x: 1213, endPoint y: 176, distance: 176.4
click at [1206, 174] on div "Triggers No triggers configured Event Schedule Manage Role of the agent Goal of…" at bounding box center [967, 417] width 1202 height 665
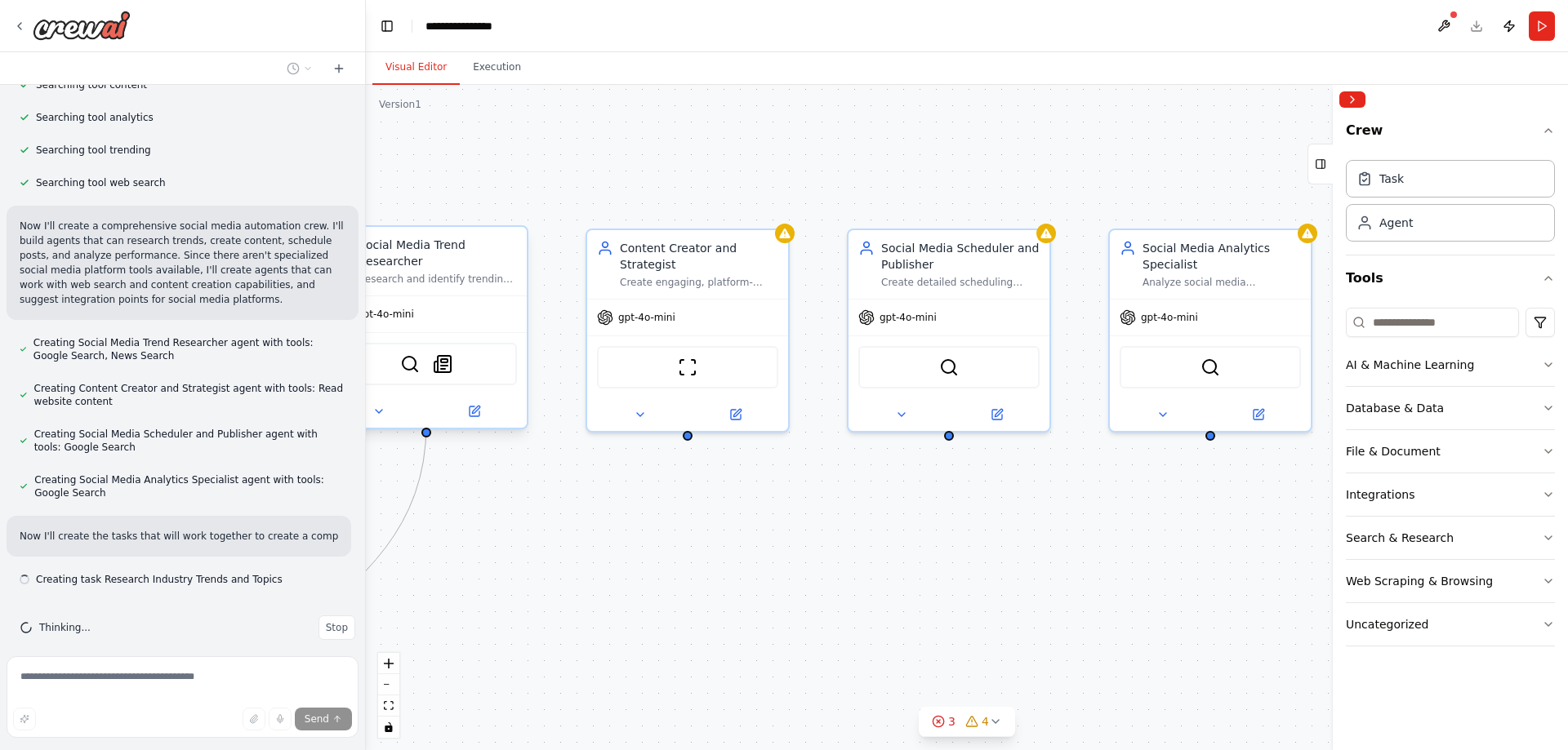
scroll to position [408, 0]
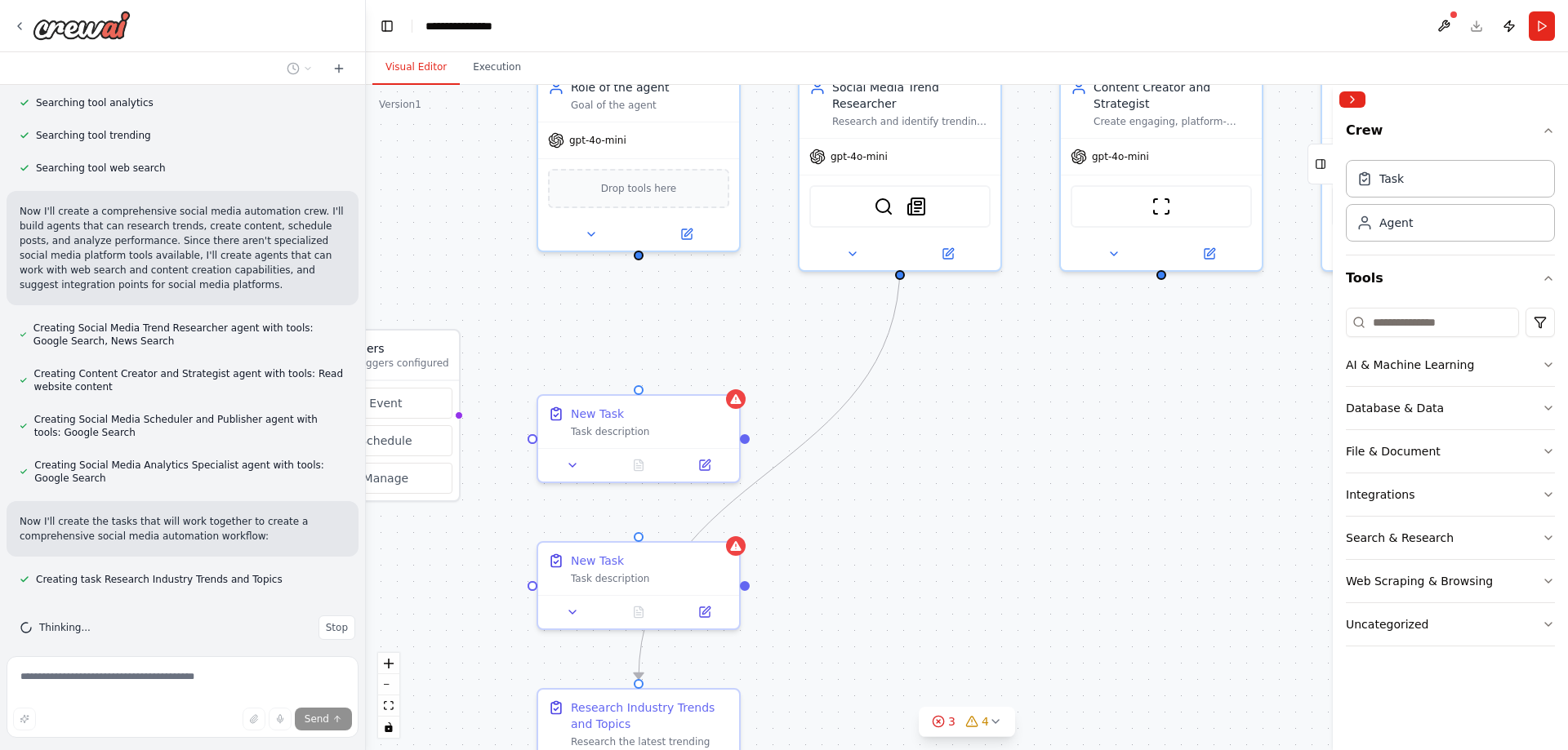
drag, startPoint x: 560, startPoint y: 494, endPoint x: 1032, endPoint y: 333, distance: 498.7
click at [1032, 333] on div ".deletable-edge-delete-btn { width: 20px; height: 20px; border: 0px solid #ffff…" at bounding box center [967, 417] width 1202 height 665
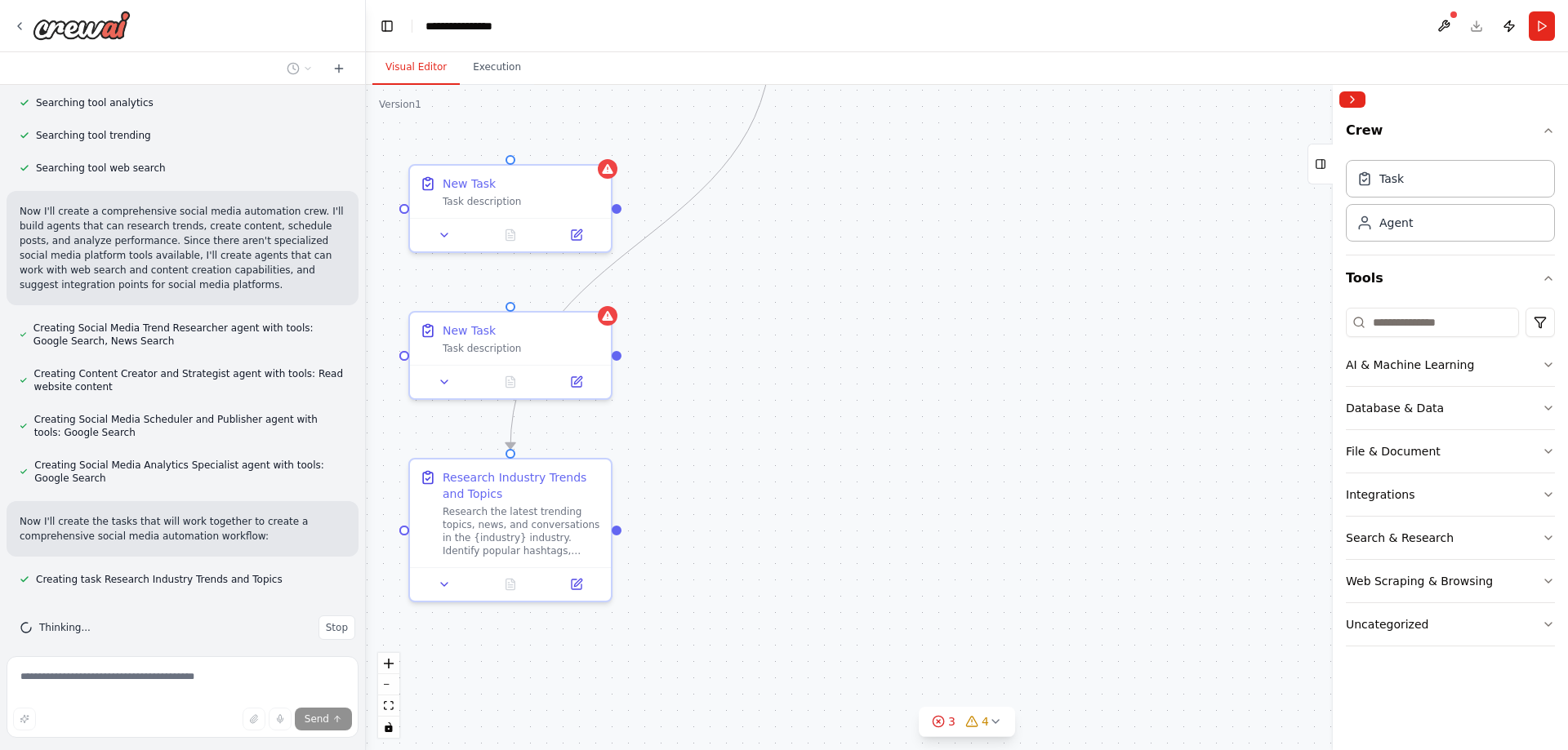
drag, startPoint x: 993, startPoint y: 410, endPoint x: 876, endPoint y: 175, distance: 262.5
click at [876, 175] on div ".deletable-edge-delete-btn { width: 20px; height: 20px; border: 0px solid #ffff…" at bounding box center [967, 417] width 1202 height 665
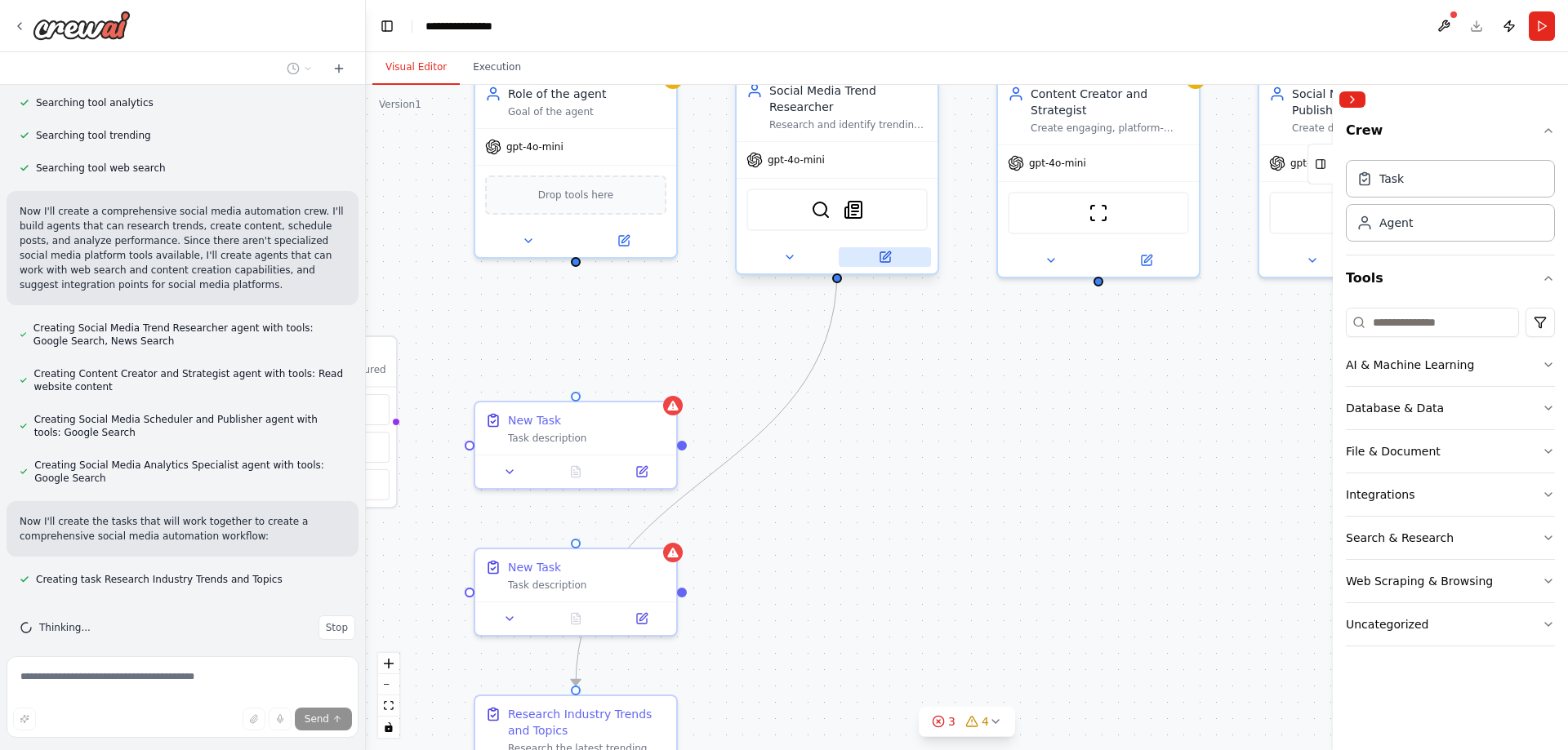
drag, startPoint x: 821, startPoint y: 276, endPoint x: 846, endPoint y: 252, distance: 34.7
click at [876, 516] on div ".deletable-edge-delete-btn { width: 20px; height: 20px; border: 0px solid #ffff…" at bounding box center [967, 417] width 1202 height 665
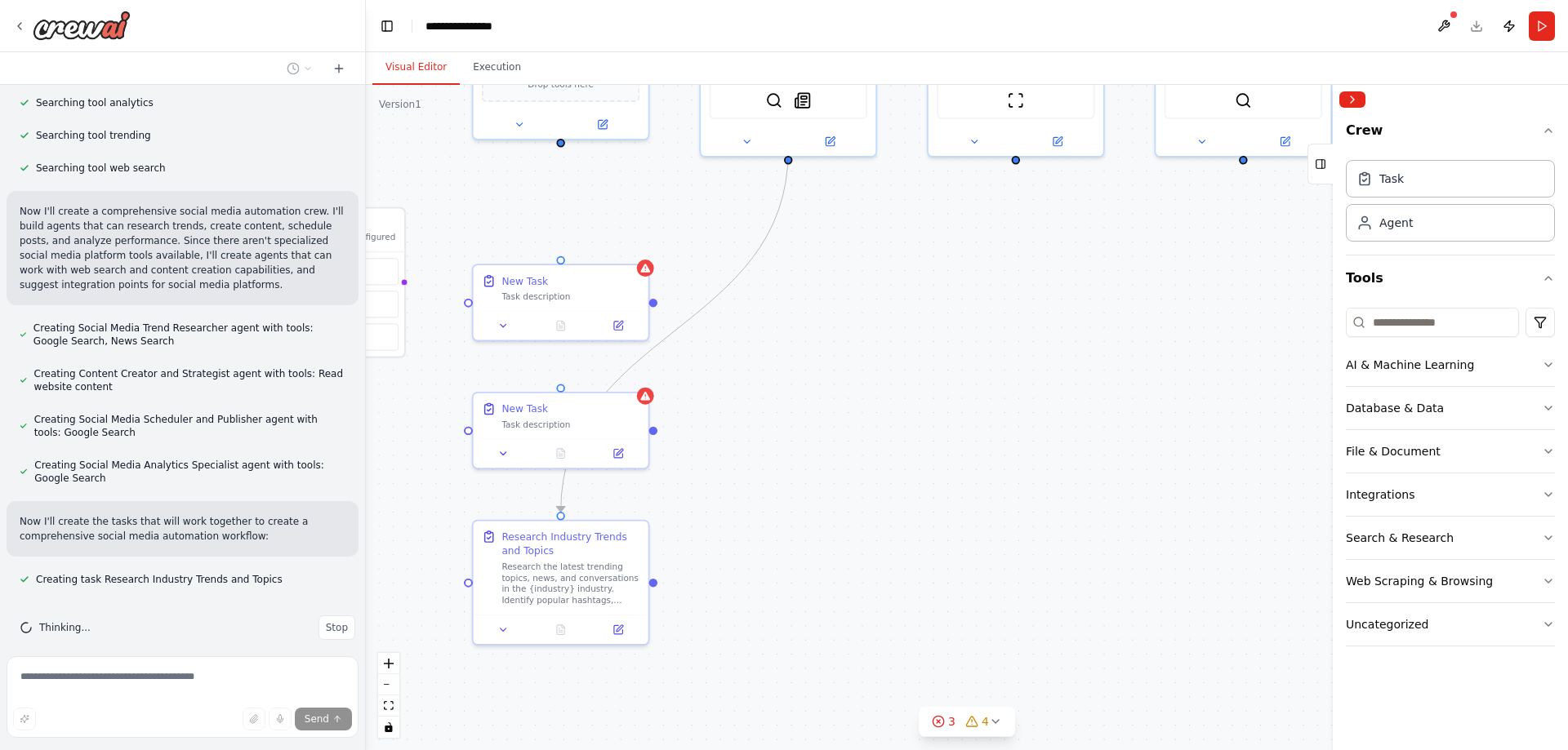
drag, startPoint x: 894, startPoint y: 479, endPoint x: 837, endPoint y: 342, distance: 148.4
click at [837, 342] on div ".deletable-edge-delete-btn { width: 20px; height: 20px; border: 0px solid #ffff…" at bounding box center [967, 417] width 1202 height 665
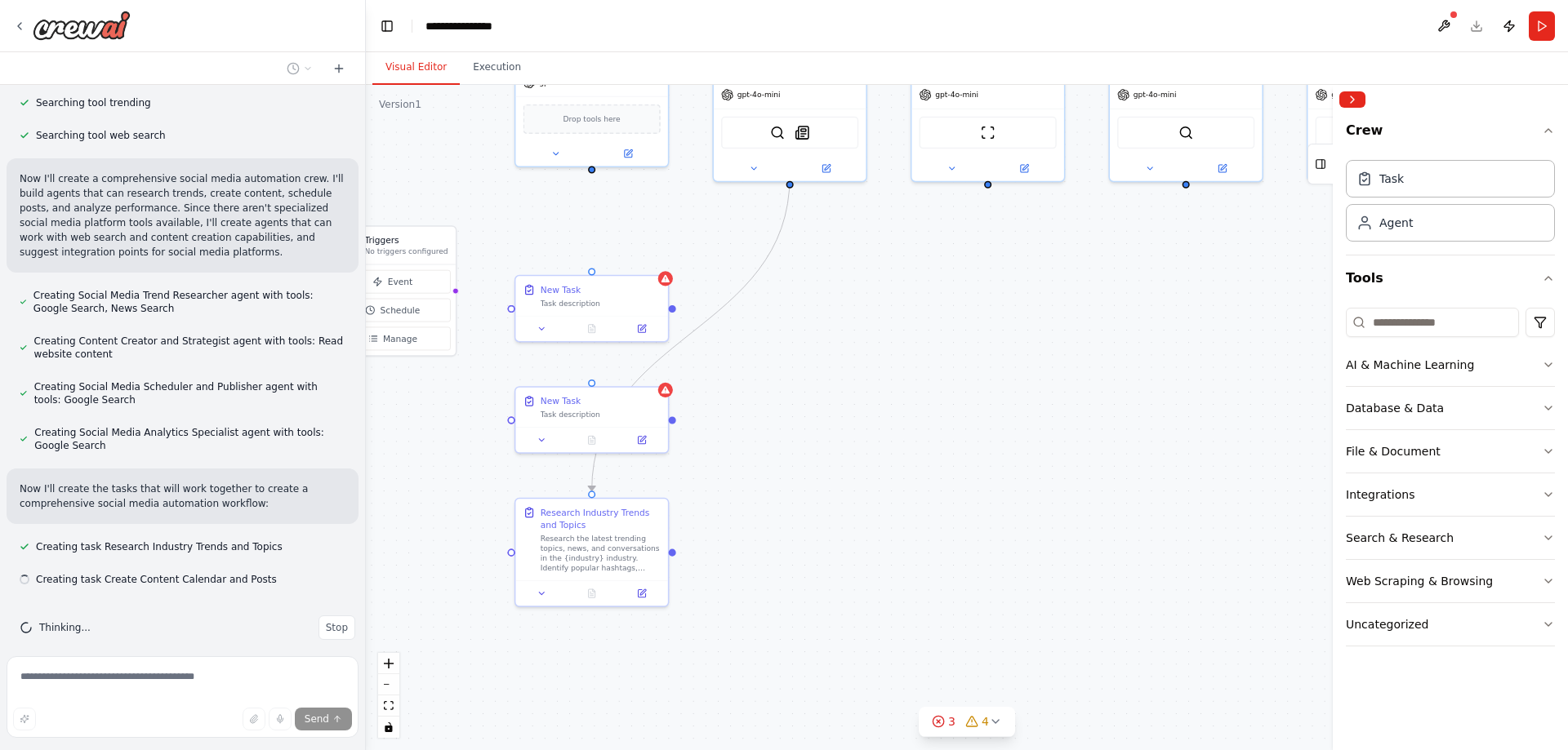
scroll to position [441, 0]
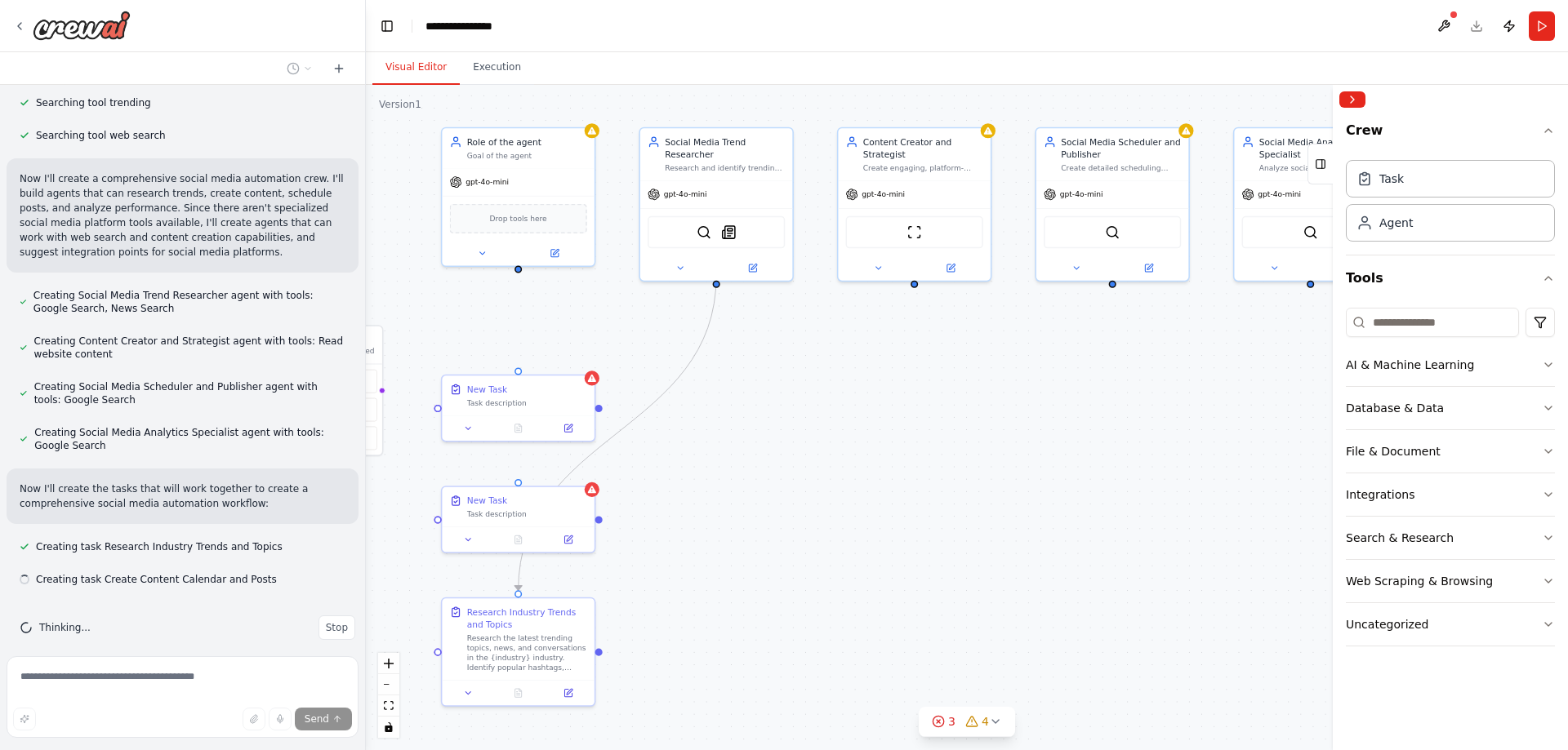
drag, startPoint x: 856, startPoint y: 341, endPoint x: 769, endPoint y: 447, distance: 137.1
click at [769, 447] on div ".deletable-edge-delete-btn { width: 20px; height: 20px; border: 0px solid #ffff…" at bounding box center [967, 417] width 1202 height 665
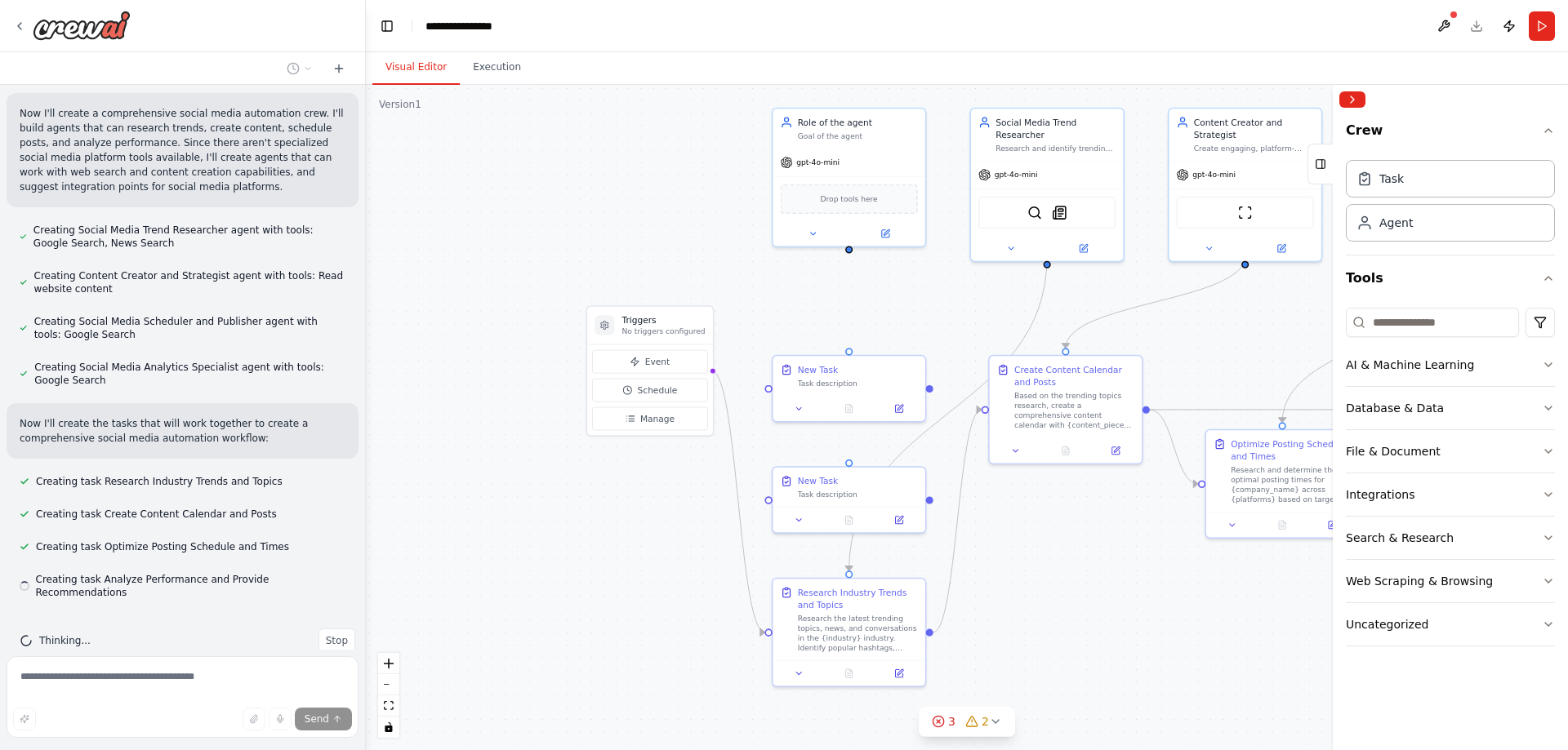
scroll to position [506, 0]
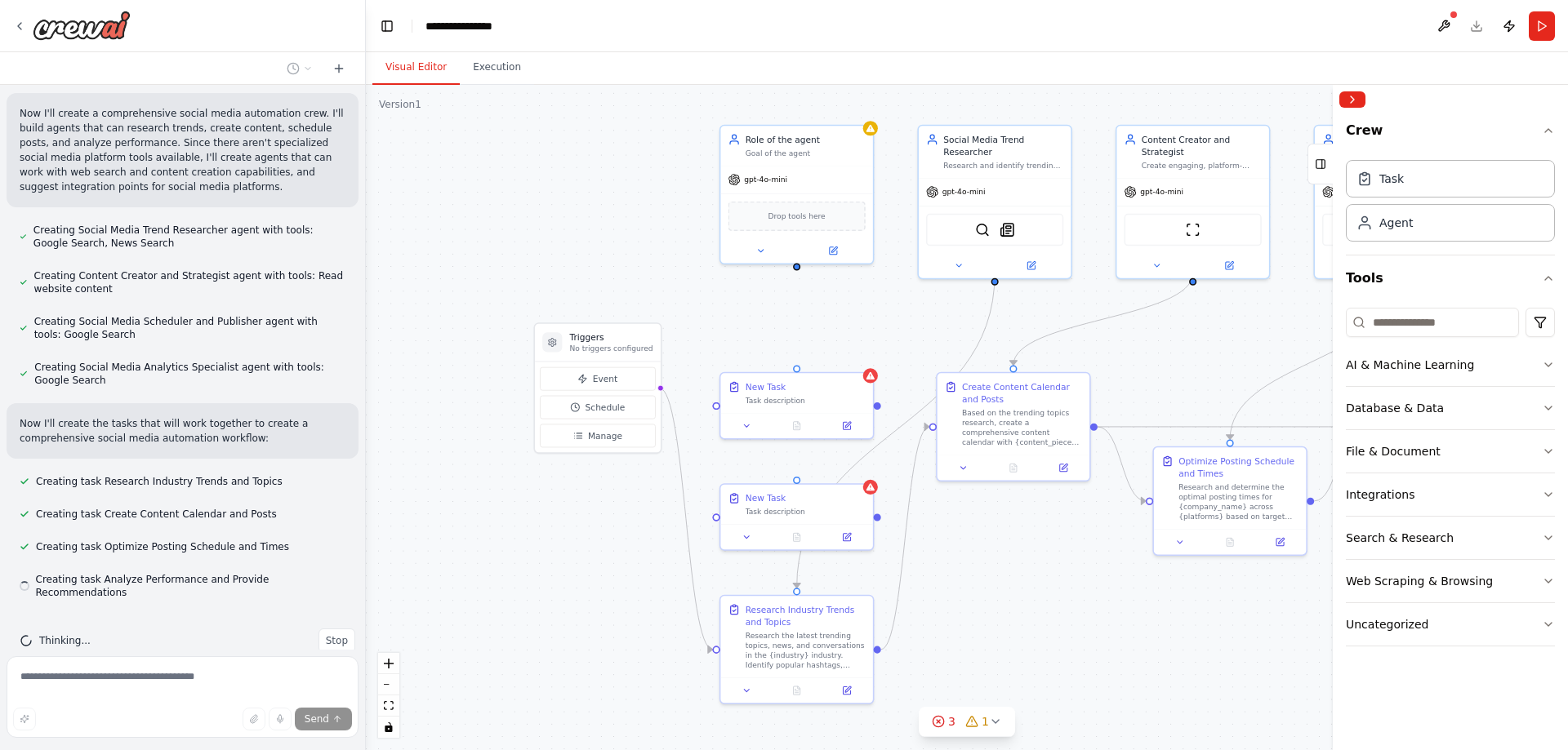
drag, startPoint x: 700, startPoint y: 590, endPoint x: 982, endPoint y: 585, distance: 282.0
click at [982, 585] on div ".deletable-edge-delete-btn { width: 20px; height: 20px; border: 0px solid #ffff…" at bounding box center [967, 417] width 1202 height 665
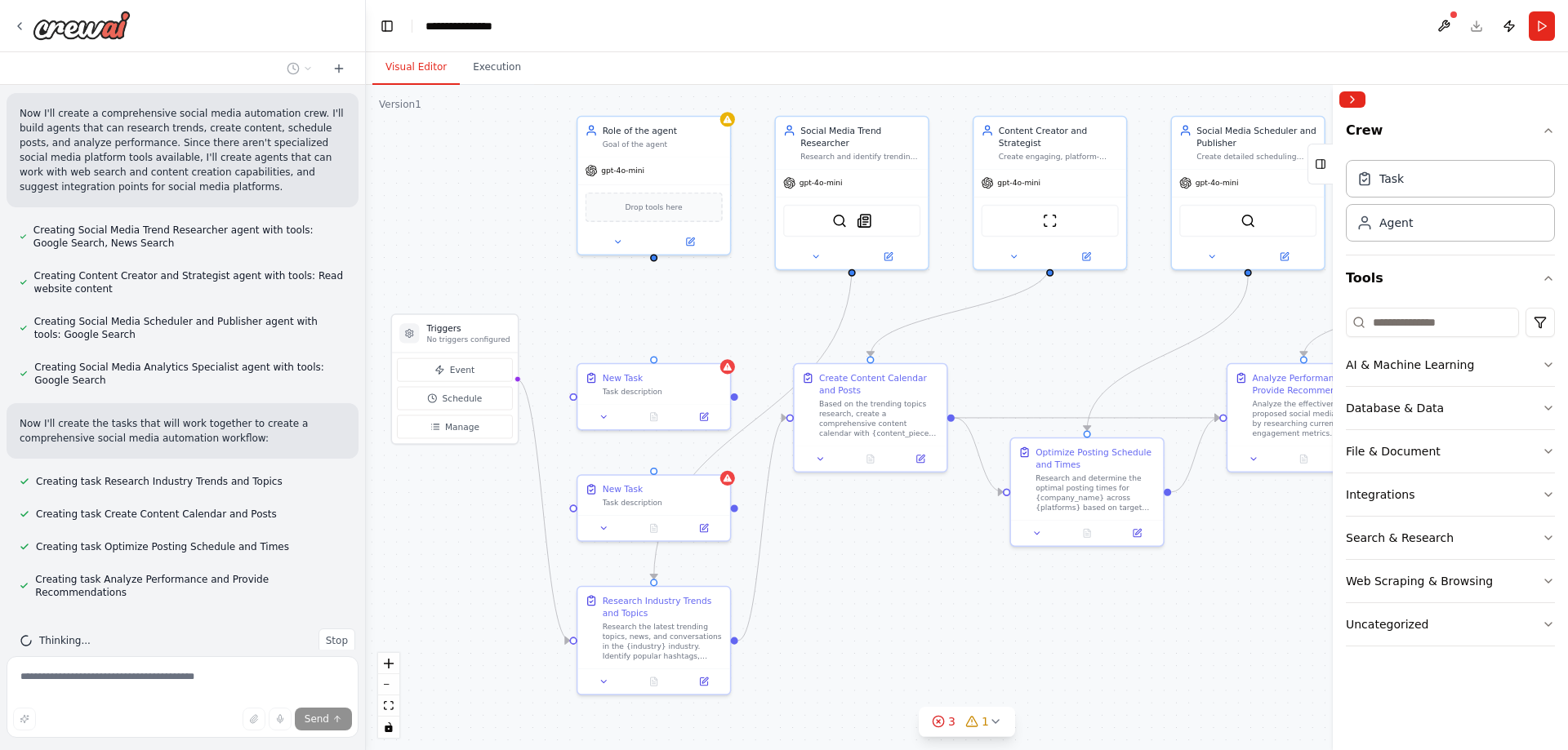
drag, startPoint x: 1024, startPoint y: 594, endPoint x: 879, endPoint y: 592, distance: 145.0
click at [881, 590] on div ".deletable-edge-delete-btn { width: 20px; height: 20px; border: 0px solid #ffff…" at bounding box center [967, 417] width 1202 height 665
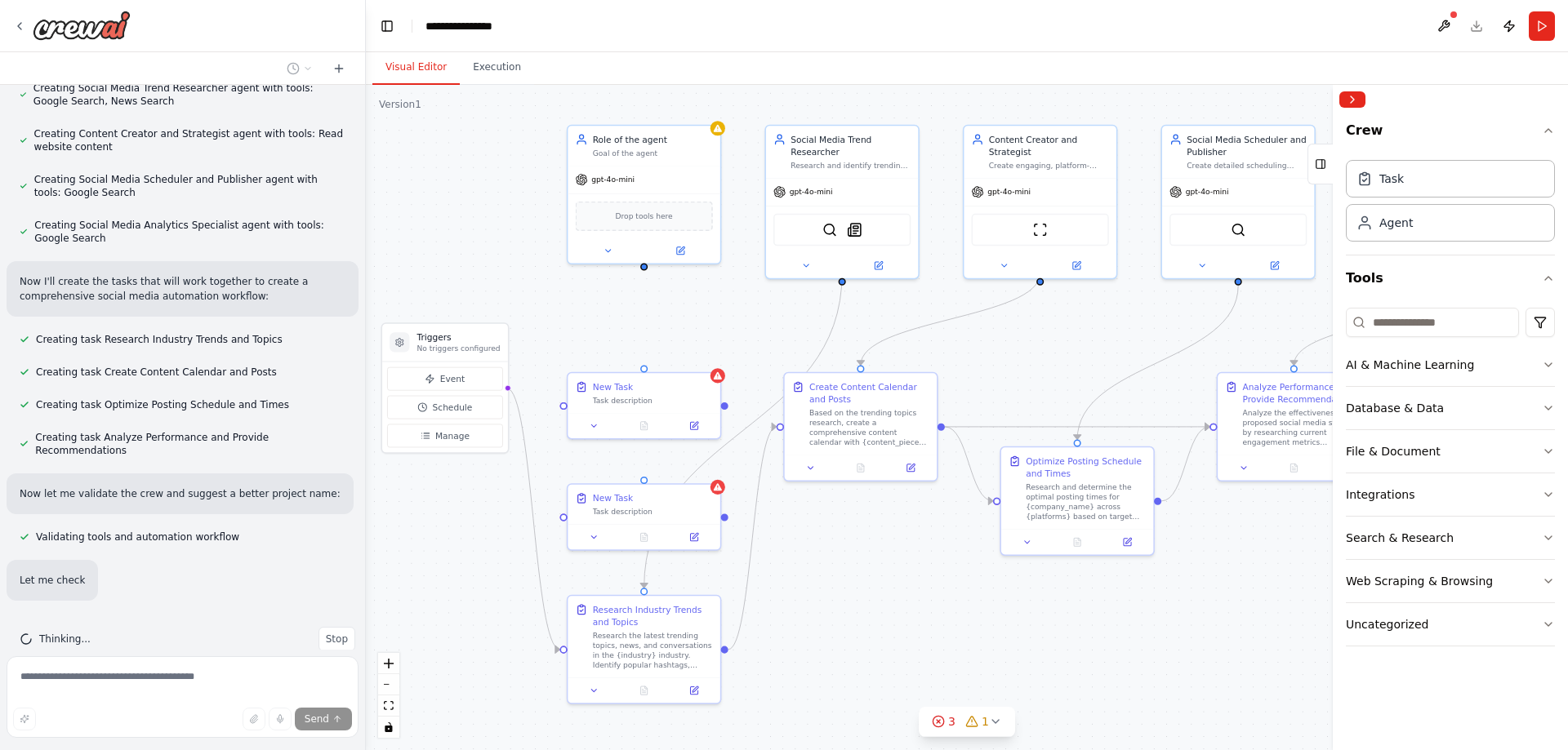
scroll to position [679, 0]
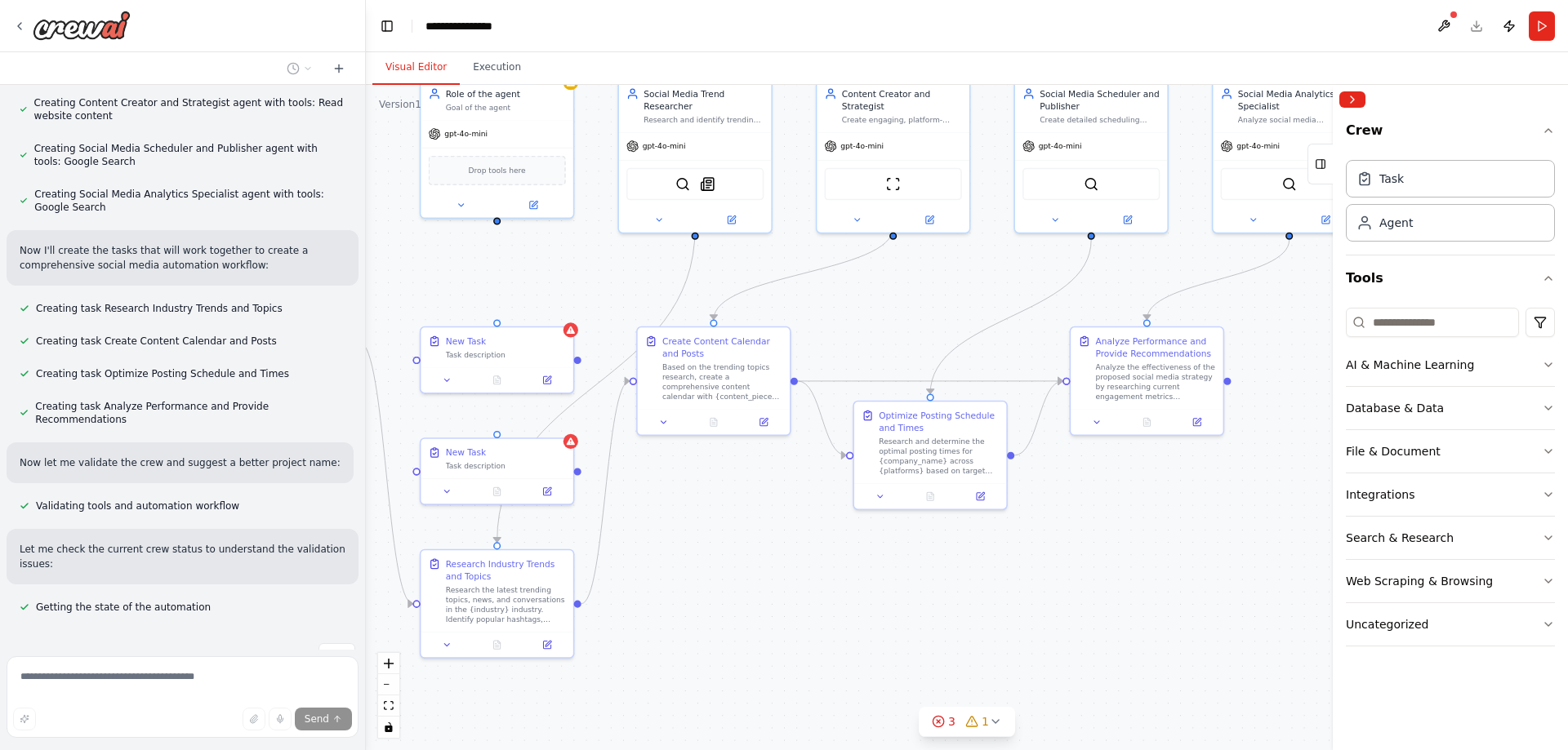
drag, startPoint x: 856, startPoint y: 568, endPoint x: 721, endPoint y: 529, distance: 140.5
click at [721, 529] on div ".deletable-edge-delete-btn { width: 20px; height: 20px; border: 0px solid #ffff…" at bounding box center [967, 417] width 1202 height 665
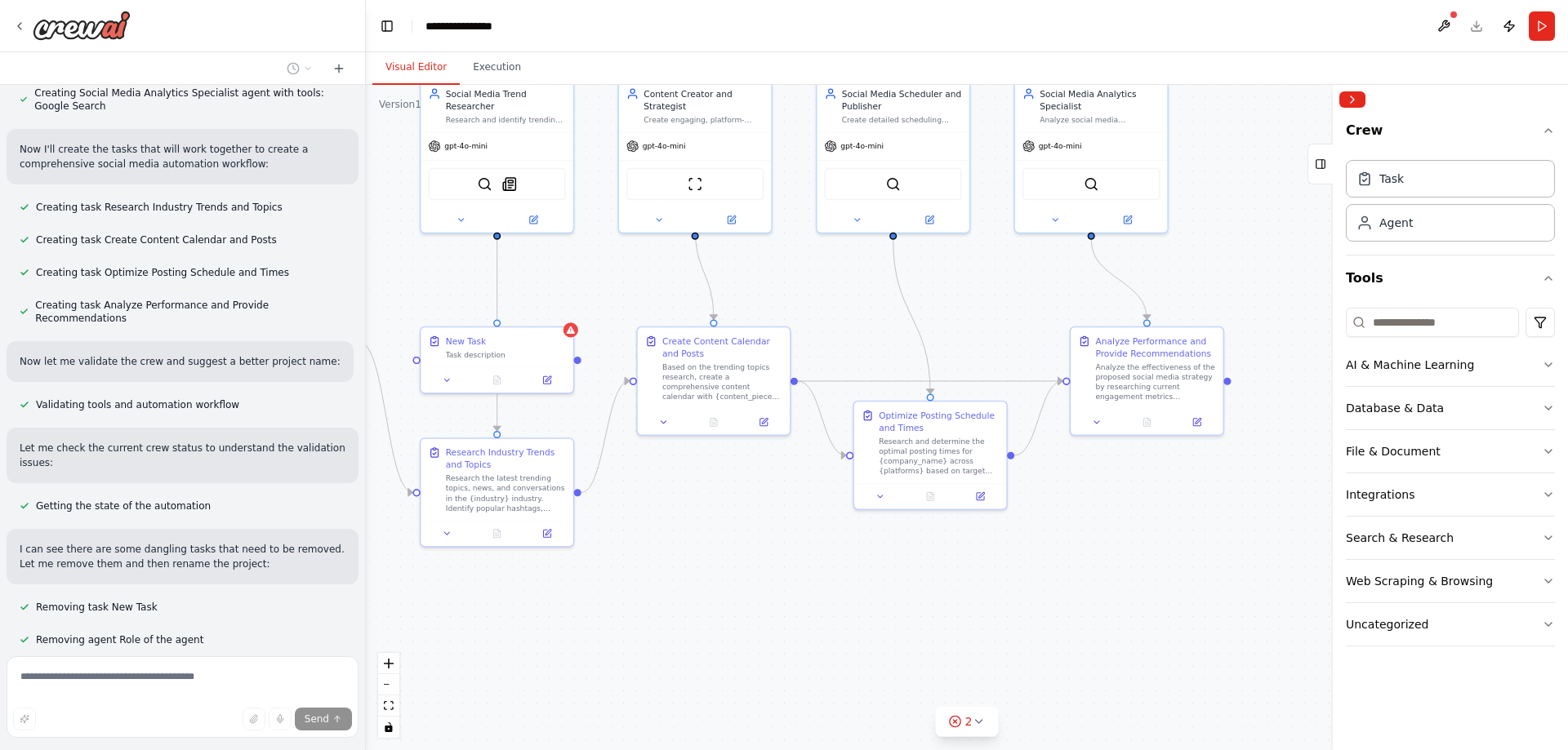
scroll to position [813, 0]
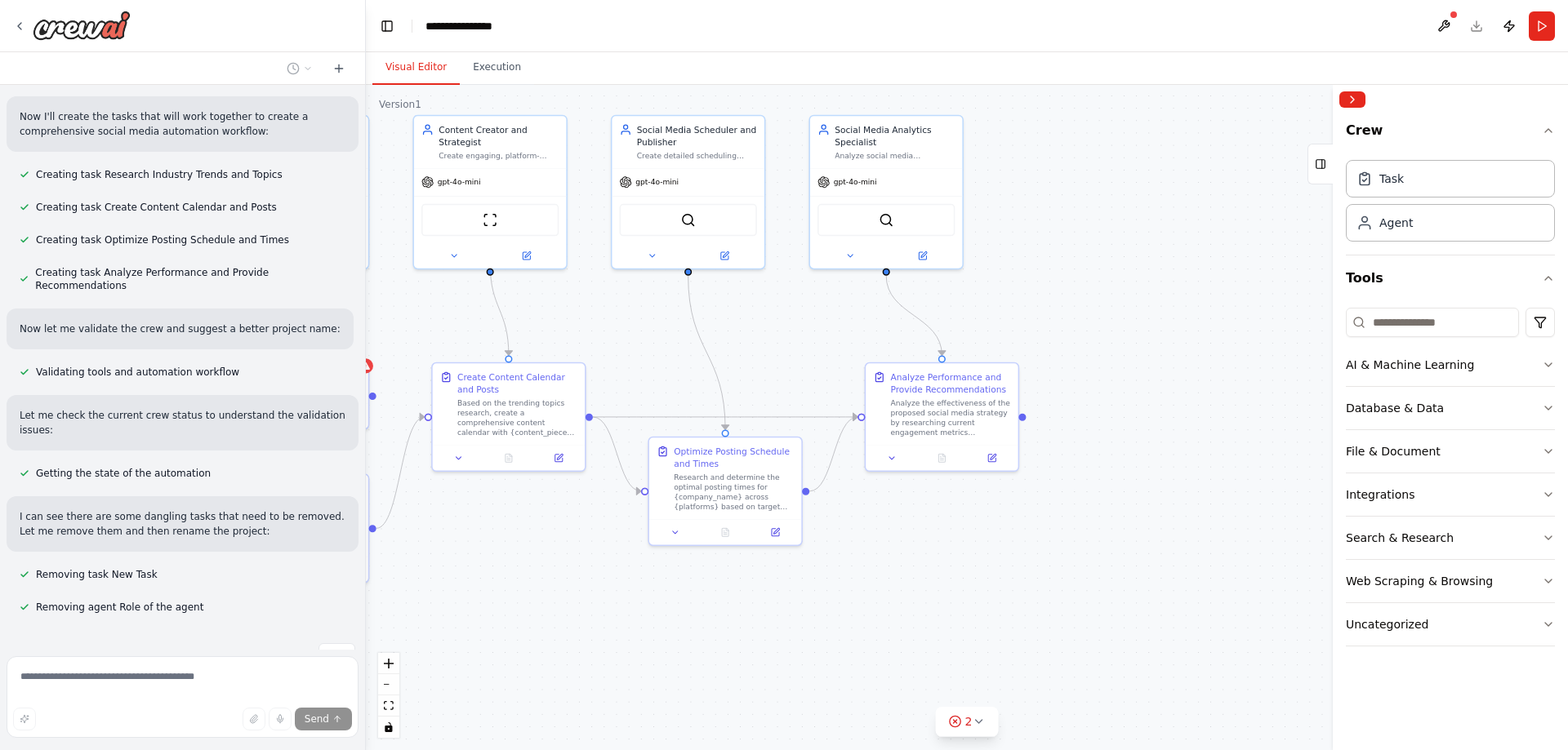
drag, startPoint x: 985, startPoint y: 367, endPoint x: 802, endPoint y: 408, distance: 187.5
click at [802, 408] on div ".deletable-edge-delete-btn { width: 20px; height: 20px; border: 0px solid #ffff…" at bounding box center [967, 417] width 1202 height 665
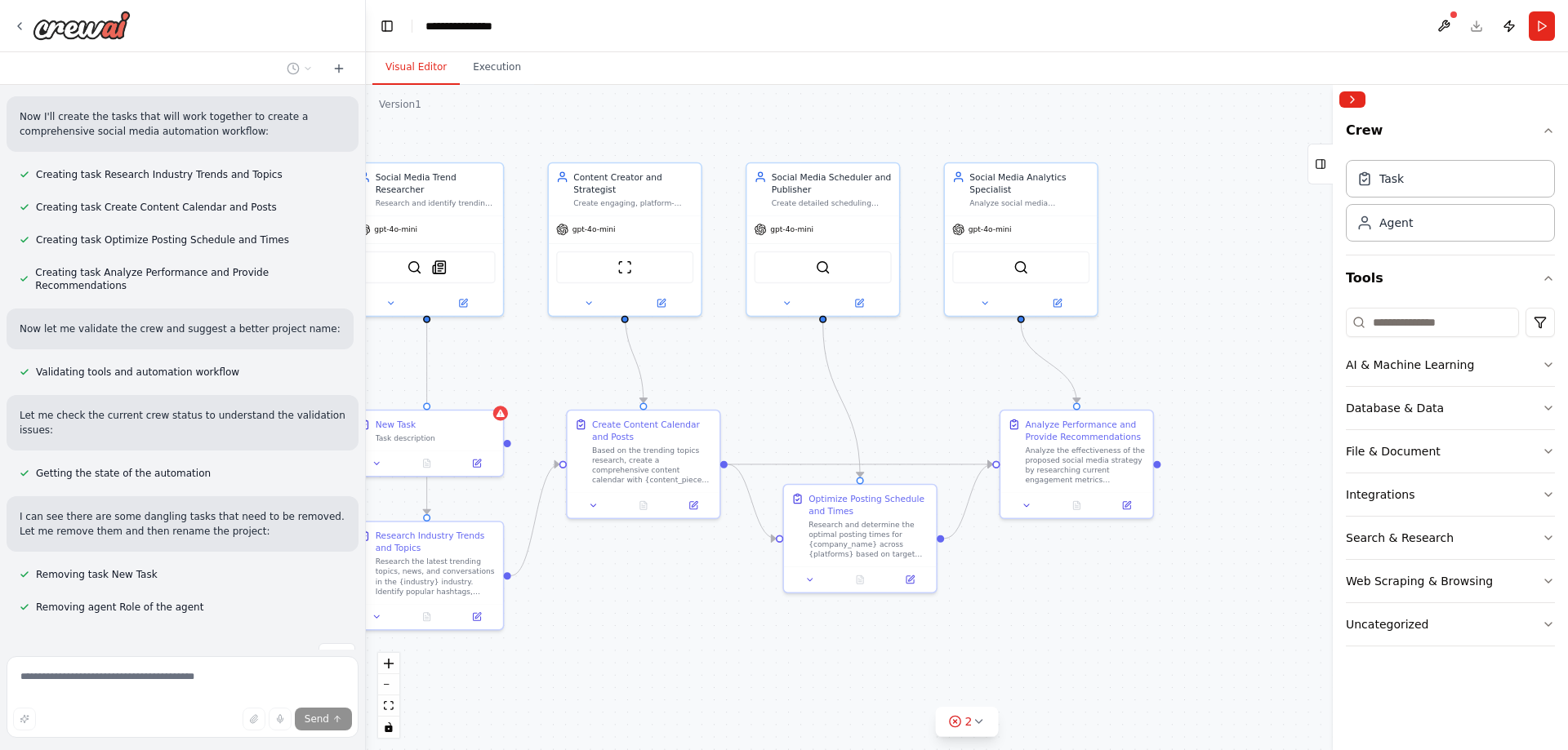
drag, startPoint x: 1050, startPoint y: 314, endPoint x: 1186, endPoint y: 360, distance: 143.6
click at [1186, 360] on div ".deletable-edge-delete-btn { width: 20px; height: 20px; border: 0px solid #ffff…" at bounding box center [967, 417] width 1202 height 665
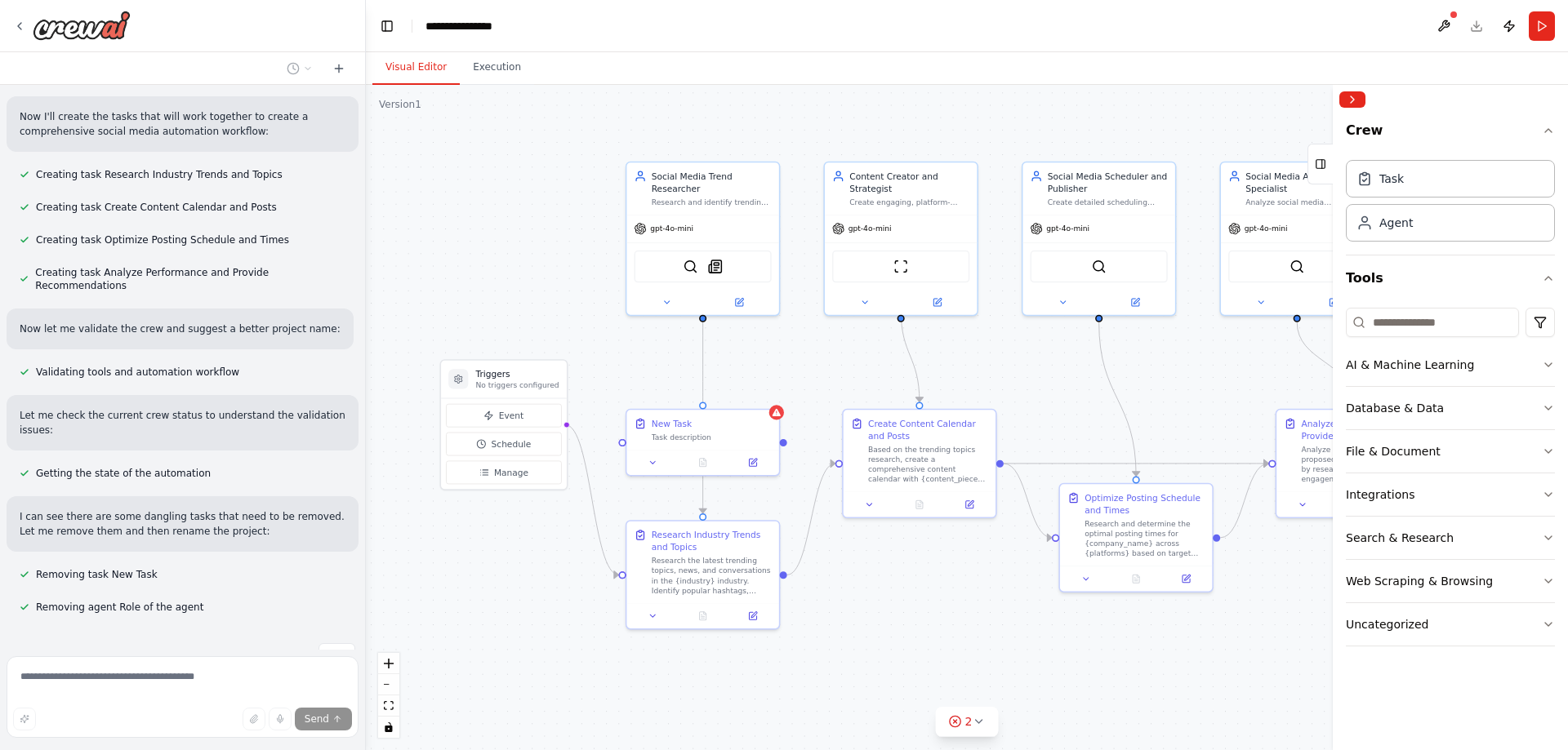
drag, startPoint x: 886, startPoint y: 365, endPoint x: 1161, endPoint y: 364, distance: 275.0
click at [1161, 364] on div ".deletable-edge-delete-btn { width: 20px; height: 20px; border: 0px solid #ffff…" at bounding box center [967, 417] width 1202 height 665
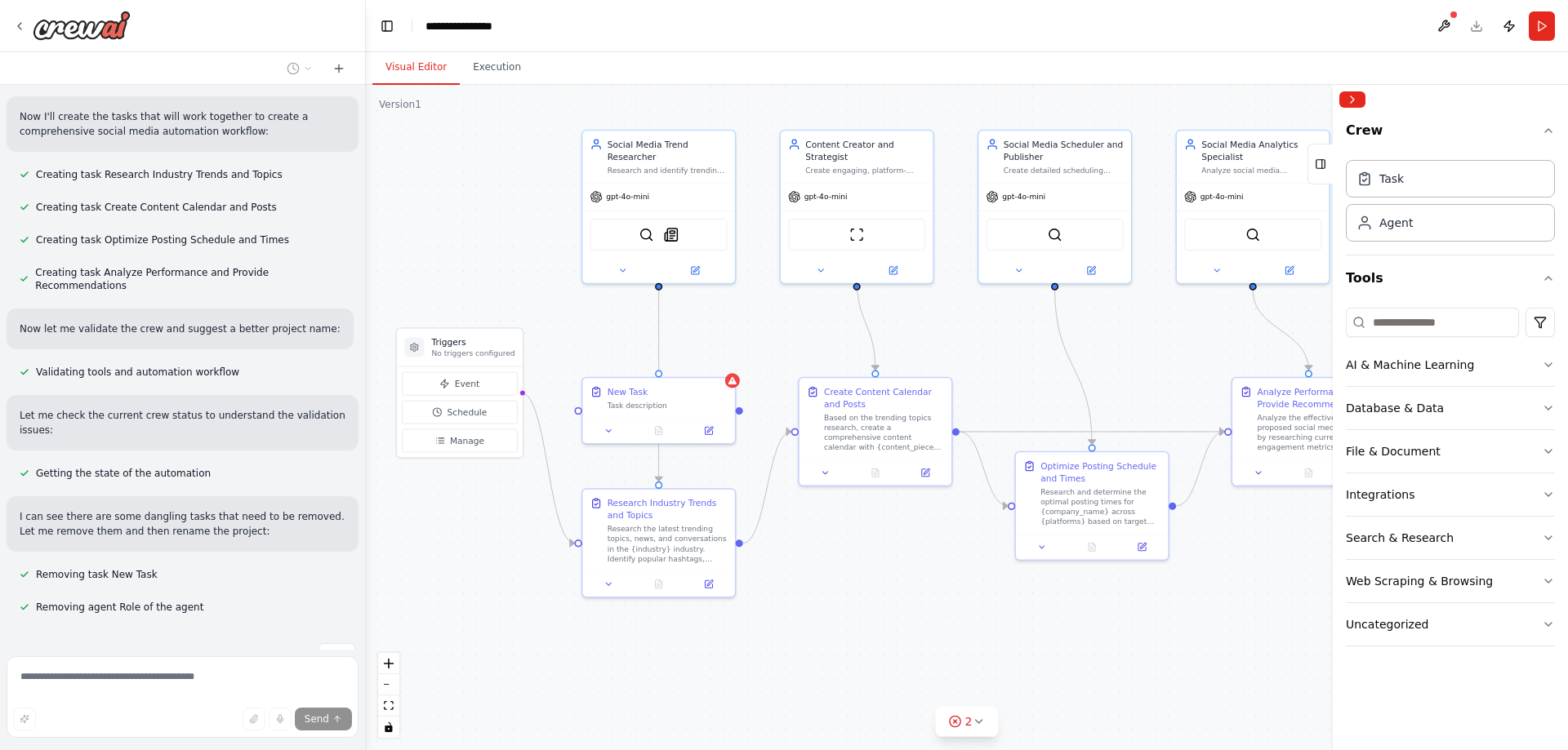
scroll to position [846, 0]
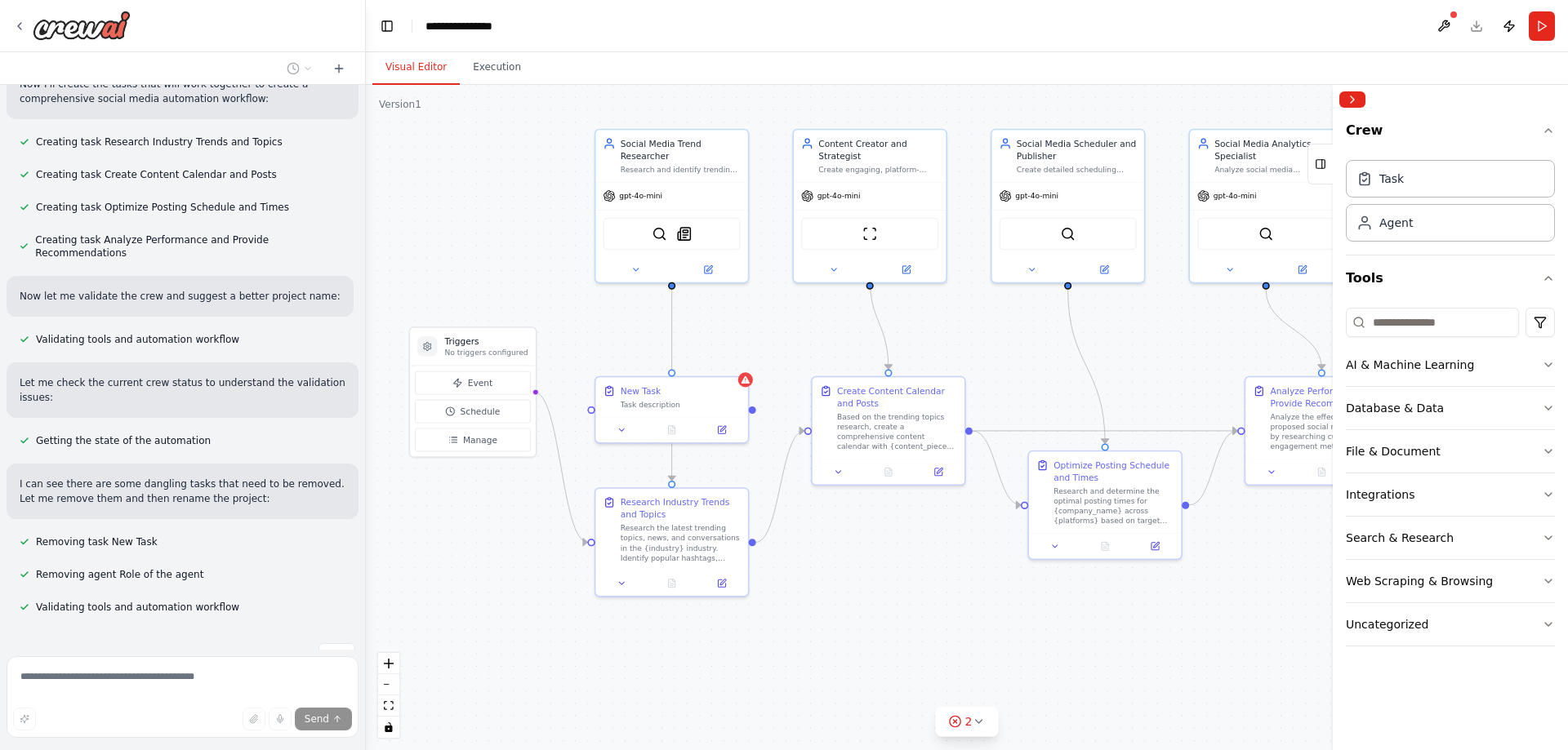
drag, startPoint x: 1071, startPoint y: 386, endPoint x: 1041, endPoint y: 353, distance: 44.6
click at [1041, 353] on div ".deletable-edge-delete-btn { width: 20px; height: 20px; border: 0px solid #ffff…" at bounding box center [967, 417] width 1202 height 665
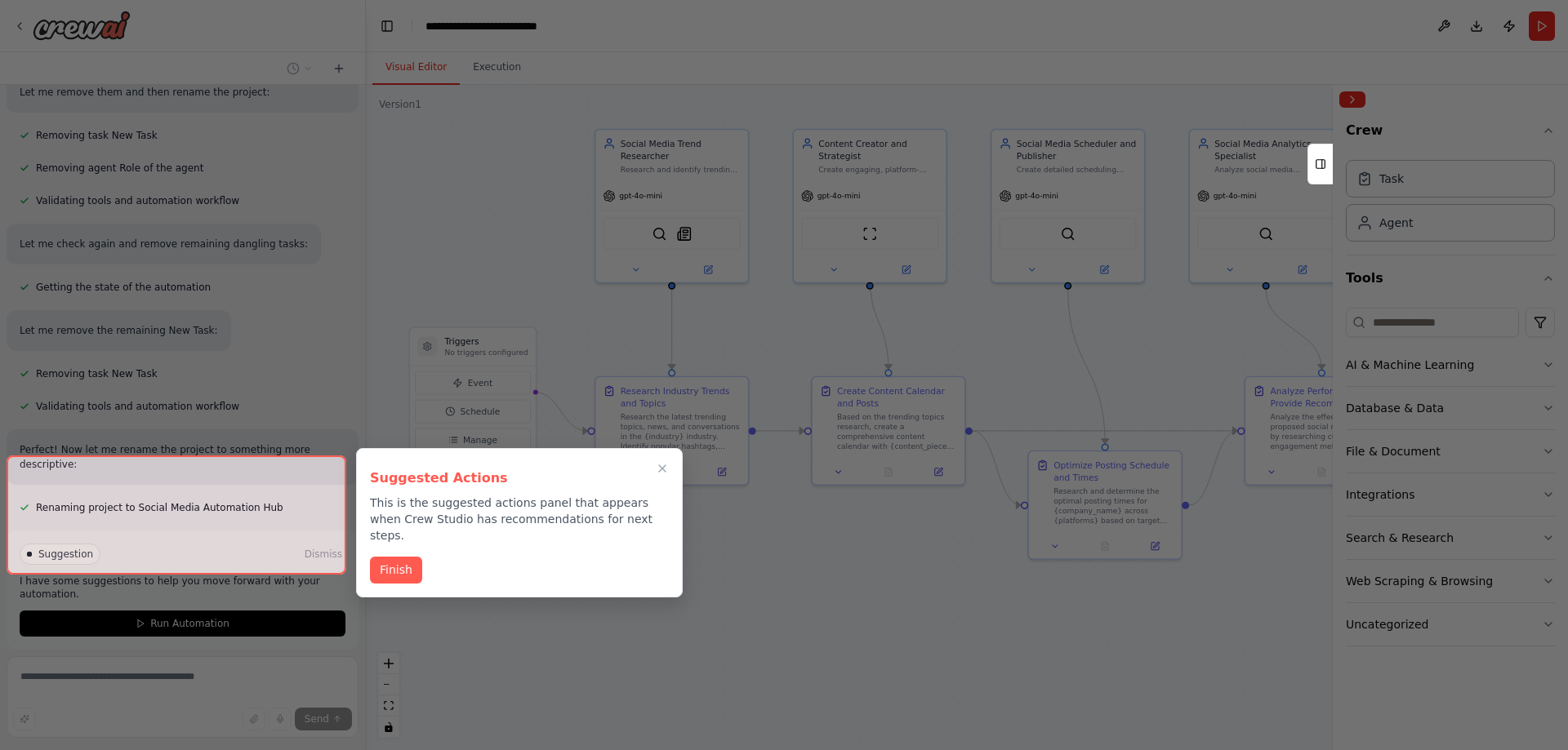
scroll to position [1270, 0]
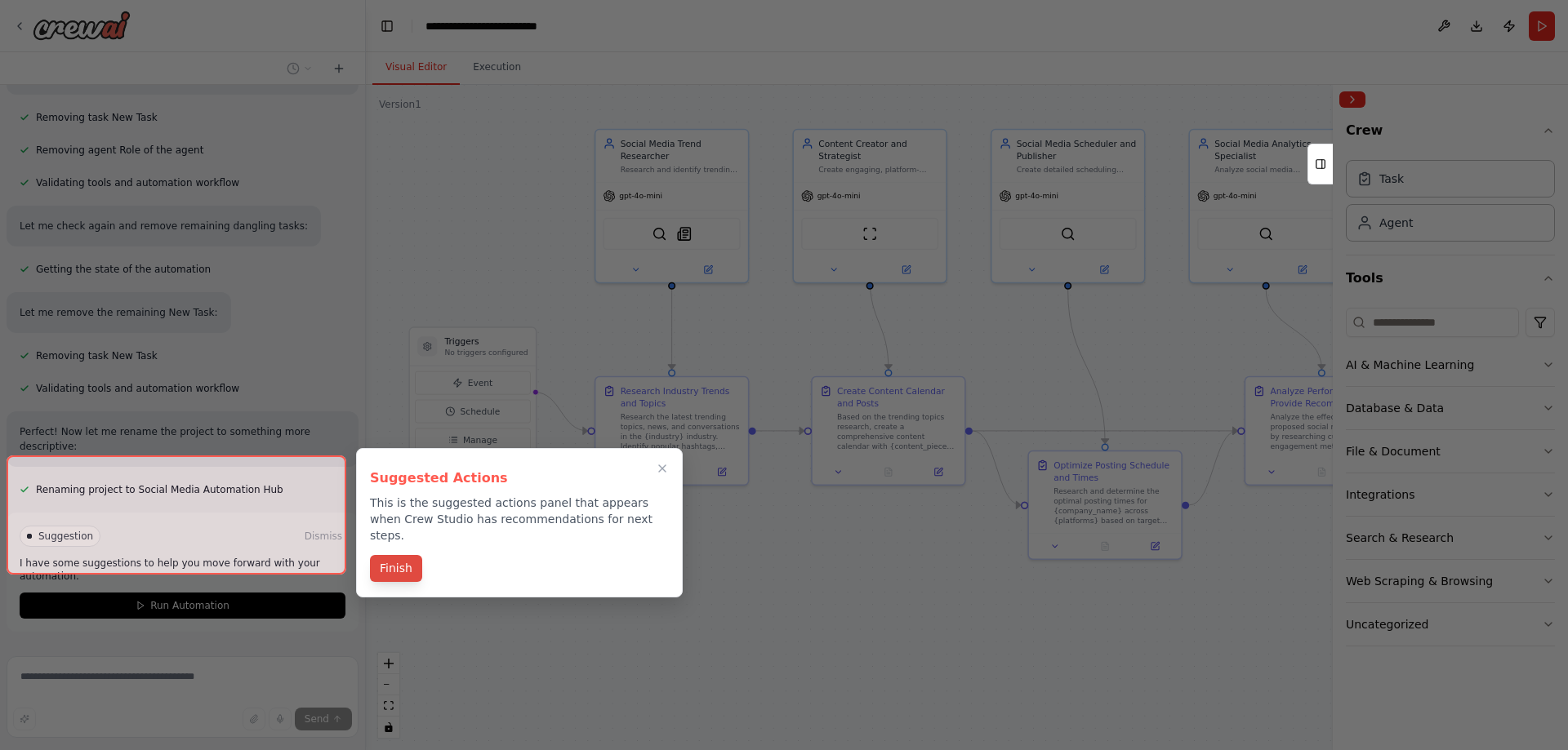
click at [391, 555] on button "Finish" at bounding box center [396, 568] width 52 height 27
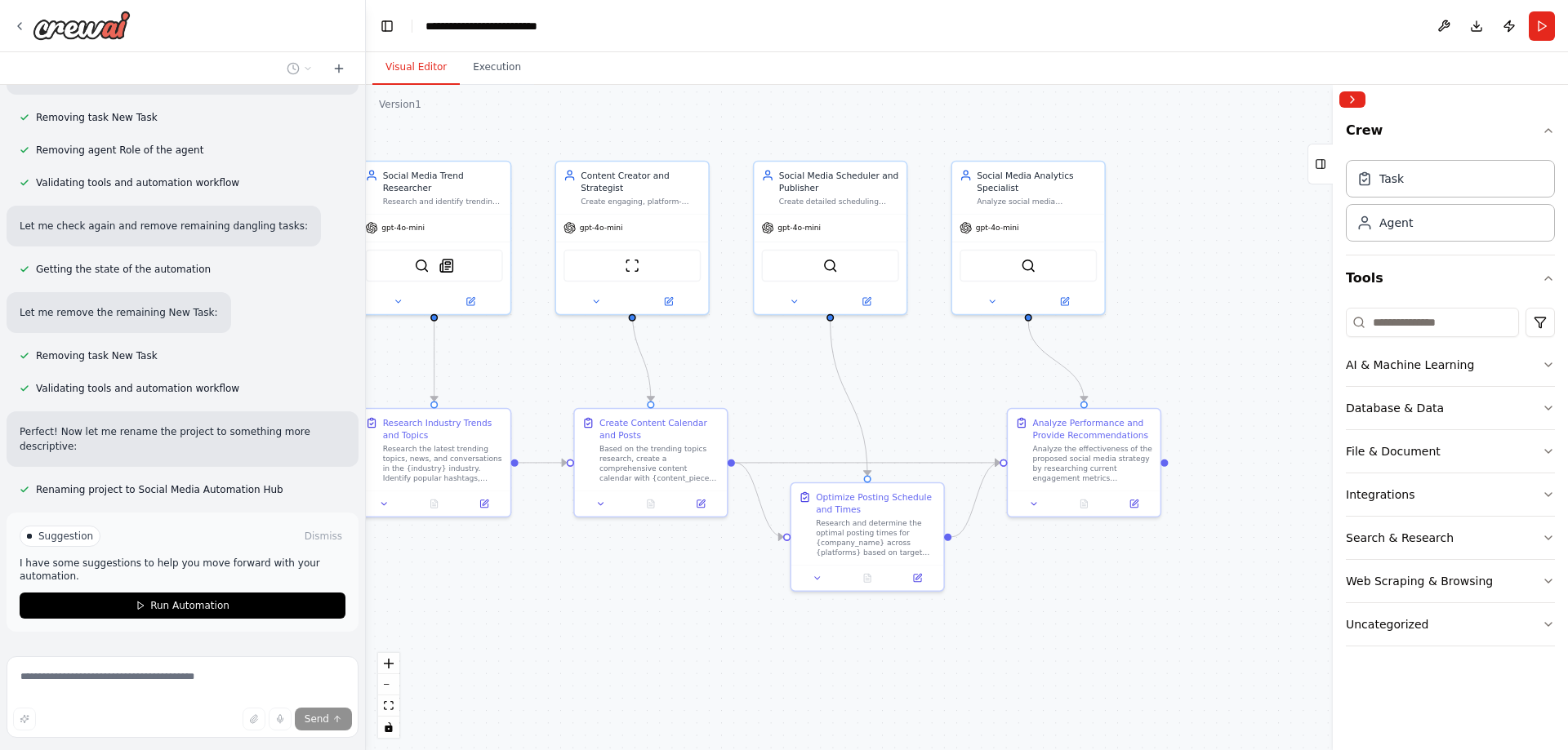
drag, startPoint x: 864, startPoint y: 550, endPoint x: 628, endPoint y: 582, distance: 238.2
click at [628, 582] on div ".deletable-edge-delete-btn { width: 20px; height: 20px; border: 0px solid #ffff…" at bounding box center [967, 417] width 1202 height 665
click at [1087, 457] on div "Analyze the effectiveness of the proposed social media strategy by researching …" at bounding box center [1093, 461] width 120 height 40
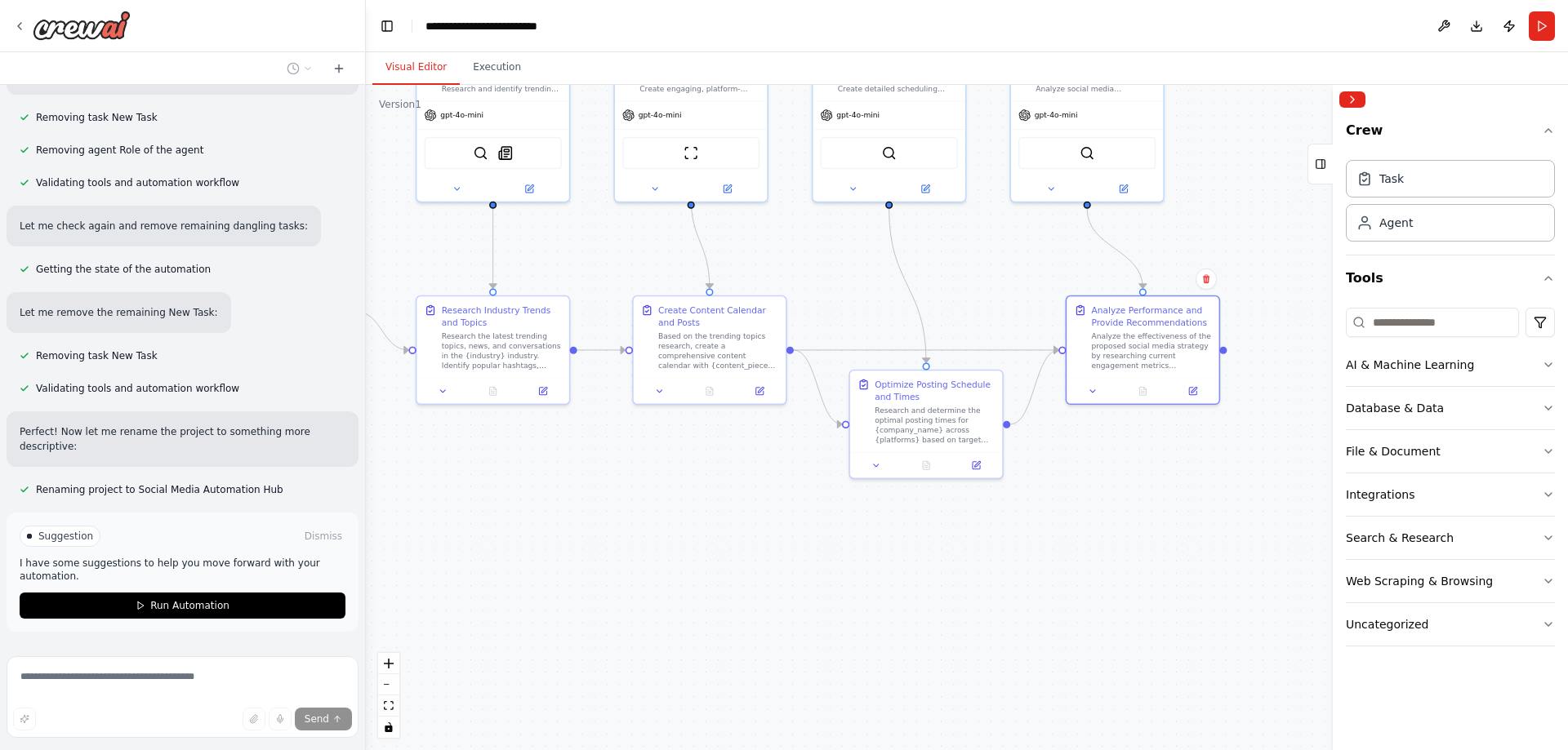
drag, startPoint x: 1213, startPoint y: 350, endPoint x: 1261, endPoint y: 245, distance: 115.5
click at [1277, 238] on div ".deletable-edge-delete-btn { width: 20px; height: 20px; border: 0px solid #ffff…" at bounding box center [967, 417] width 1202 height 665
click at [542, 338] on div "Research the latest trending topics, news, and conversations in the {industry} …" at bounding box center [507, 348] width 120 height 40
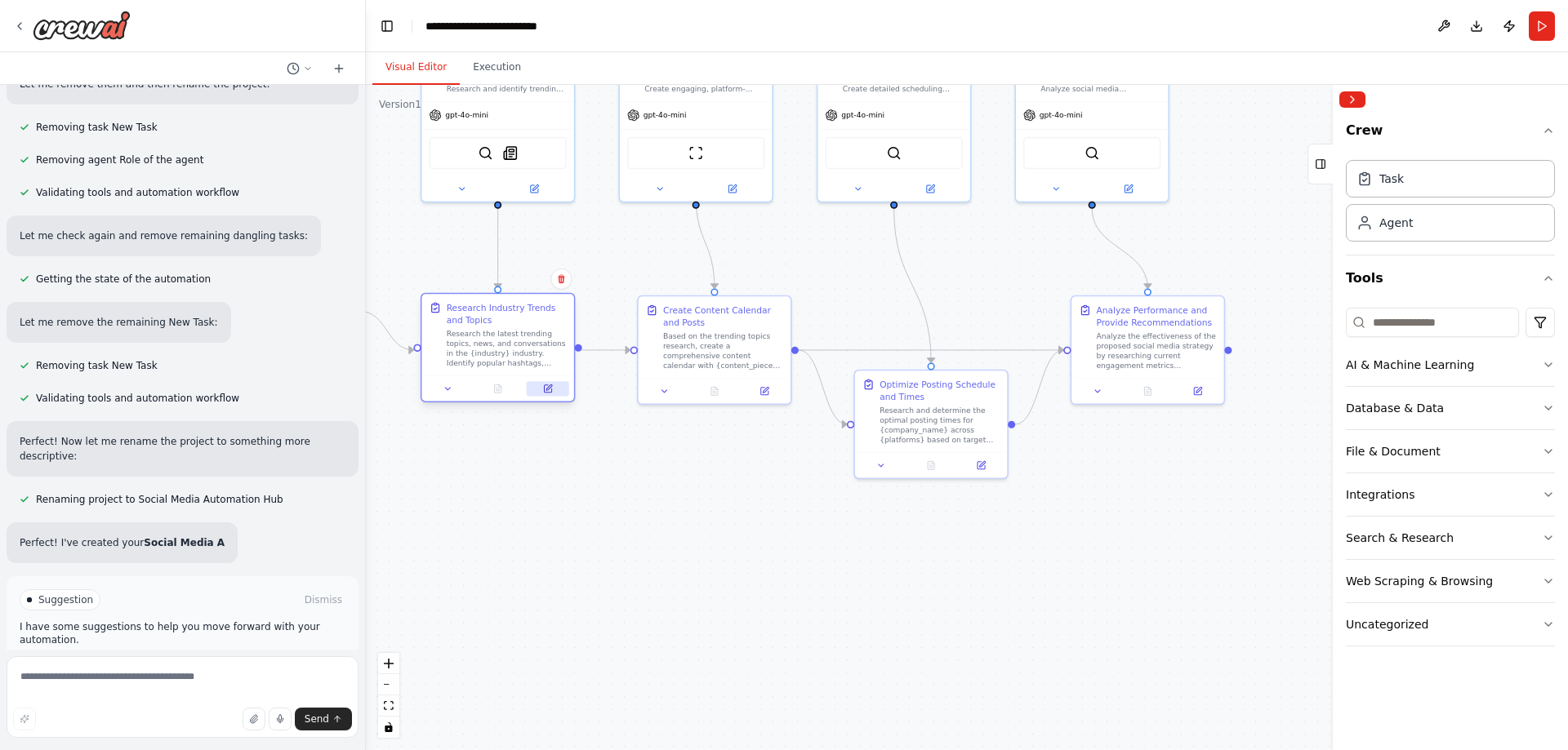
click at [554, 387] on button at bounding box center [548, 389] width 42 height 15
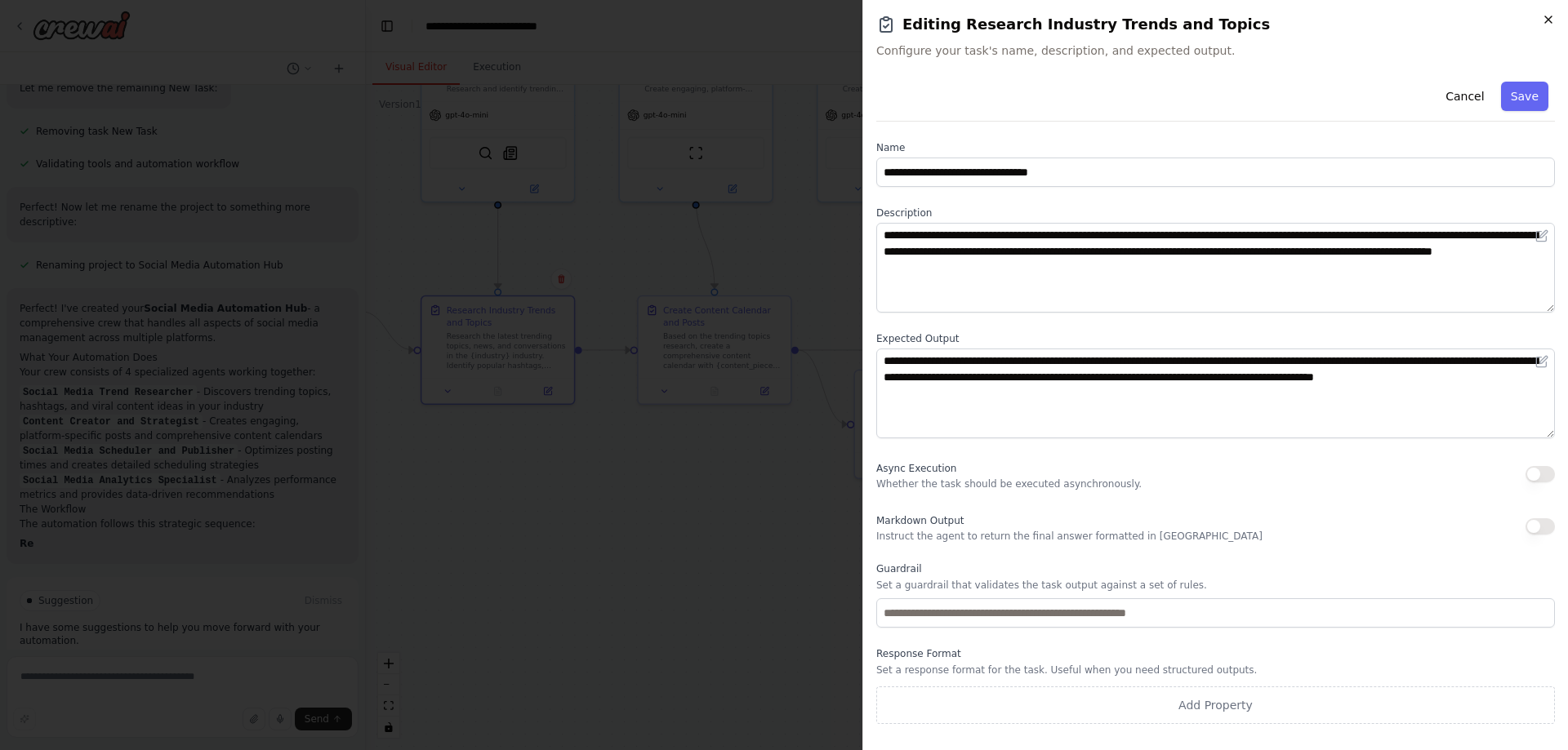
click at [1548, 17] on icon "button" at bounding box center [1549, 19] width 13 height 13
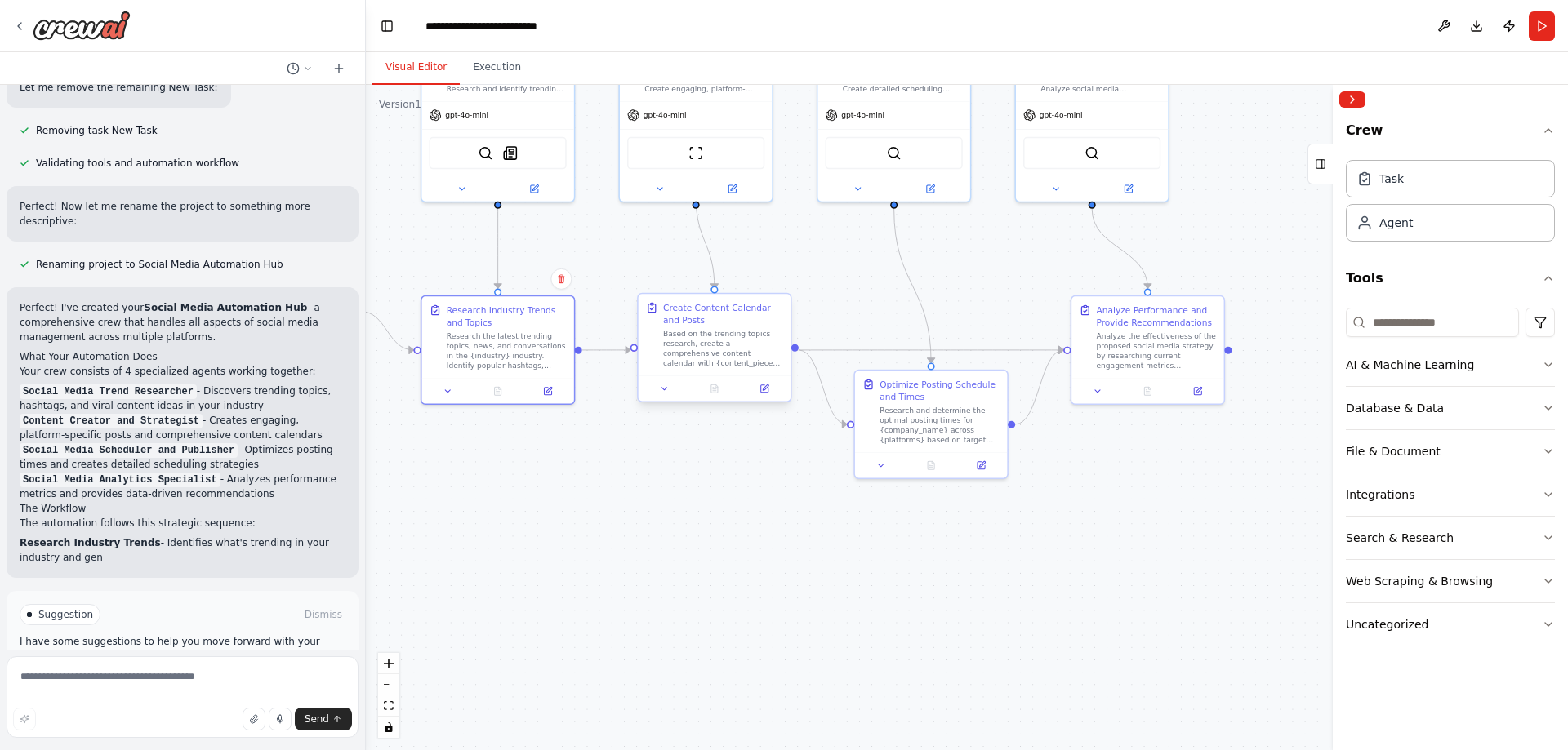
click at [699, 321] on div "Create Content Calendar and Posts" at bounding box center [723, 314] width 120 height 25
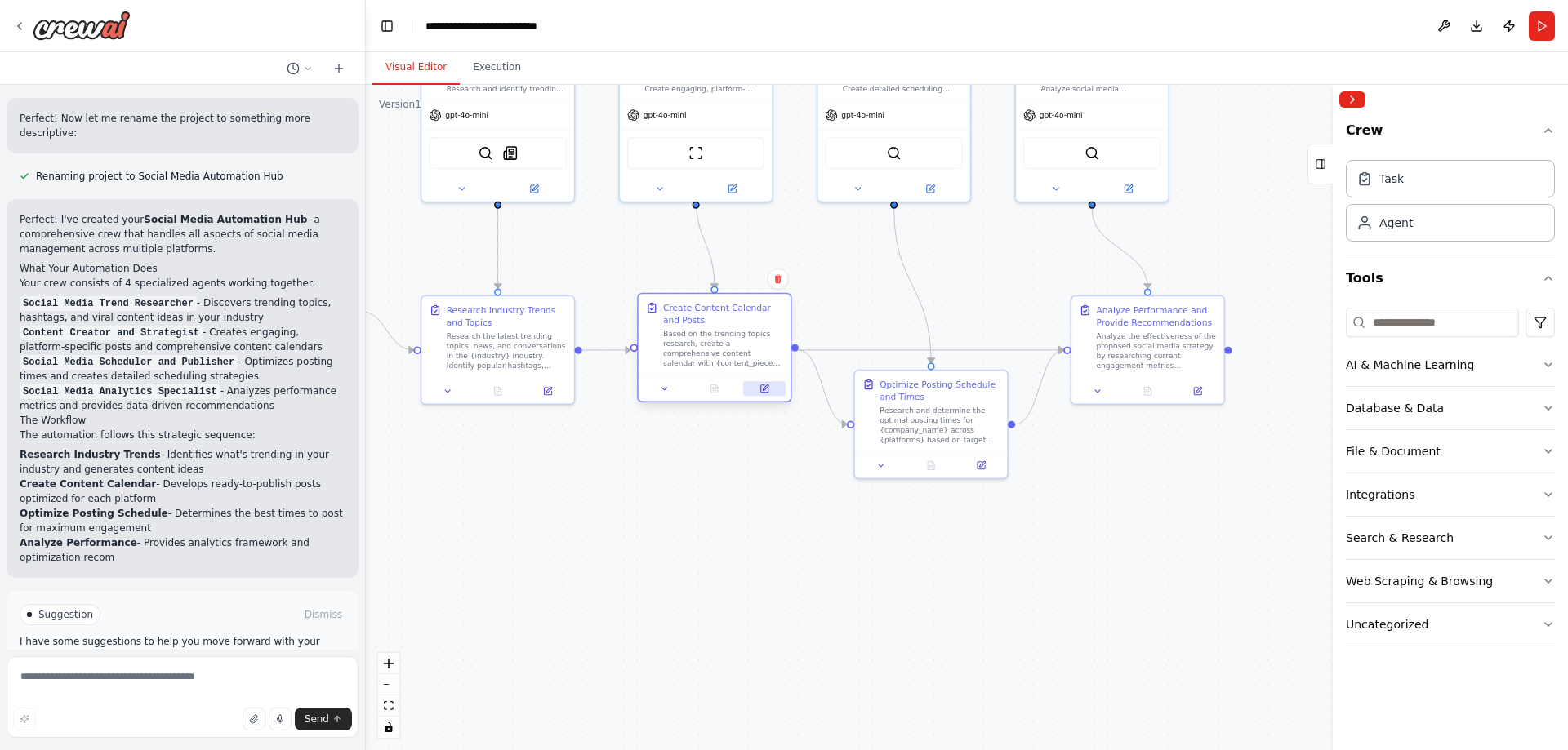
click at [763, 390] on icon at bounding box center [765, 387] width 5 height 5
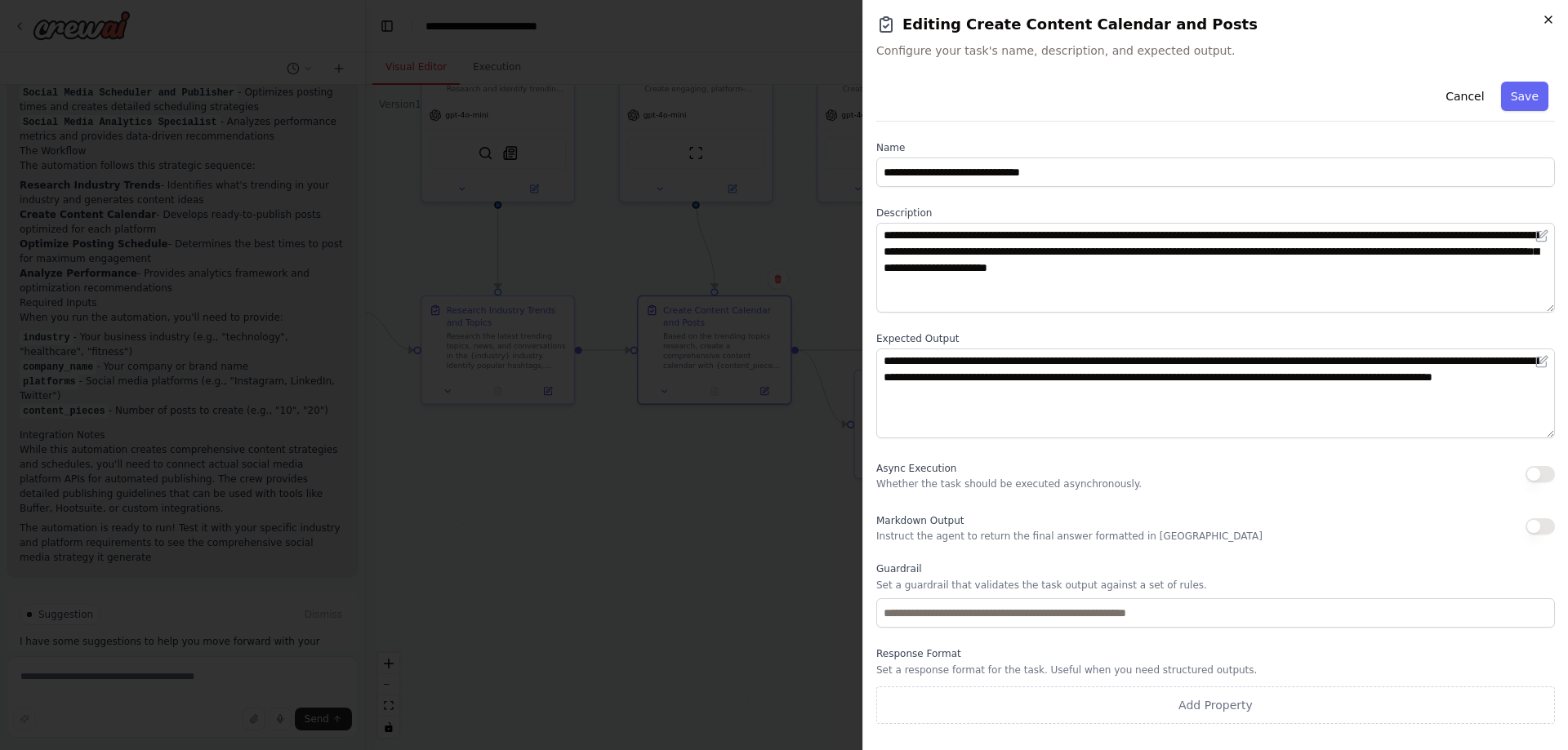
scroll to position [1868, 0]
click at [1544, 19] on icon "button" at bounding box center [1549, 19] width 13 height 13
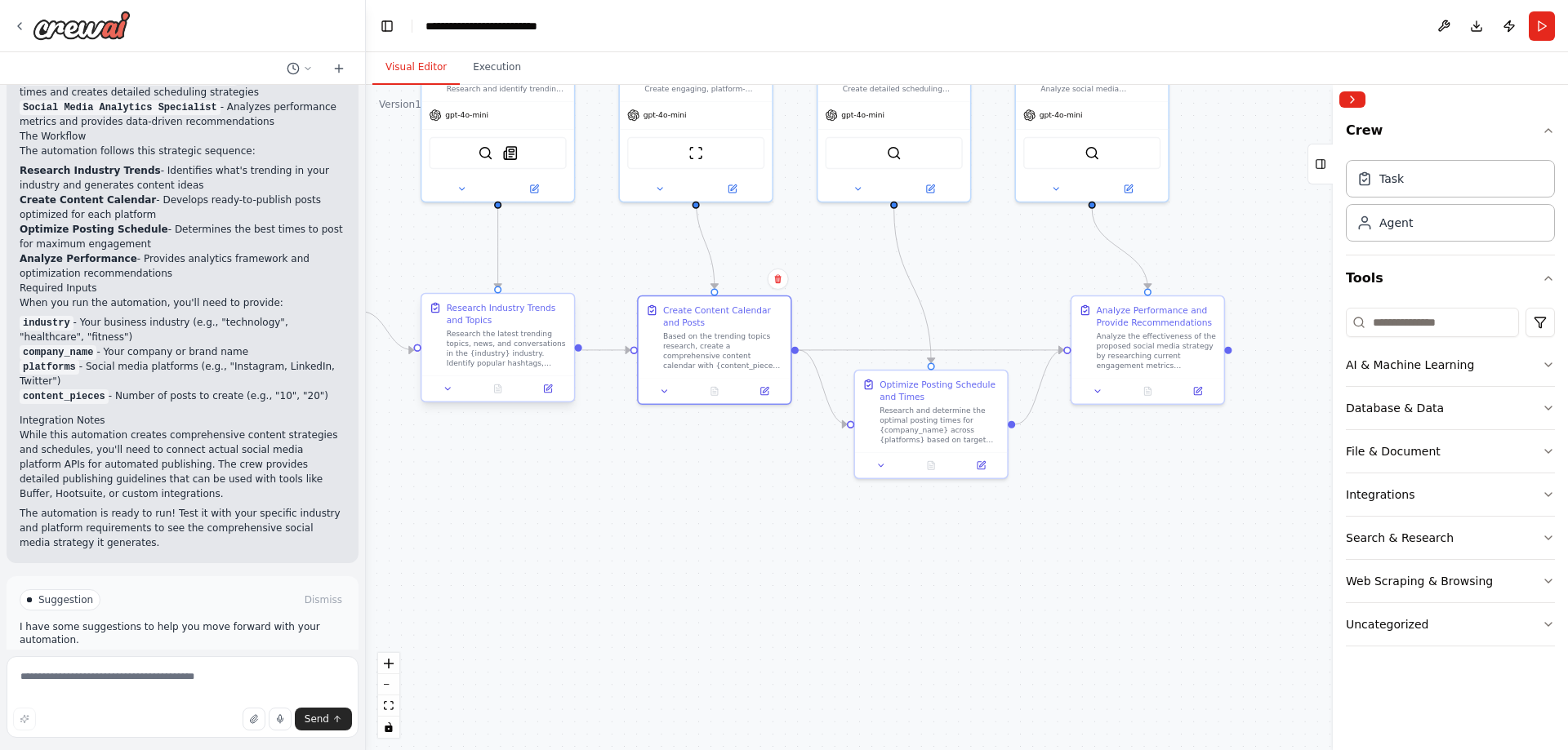
click at [504, 333] on div "Research the latest trending topics, news, and conversations in the {industry} …" at bounding box center [507, 348] width 120 height 40
click at [544, 390] on icon at bounding box center [548, 389] width 7 height 7
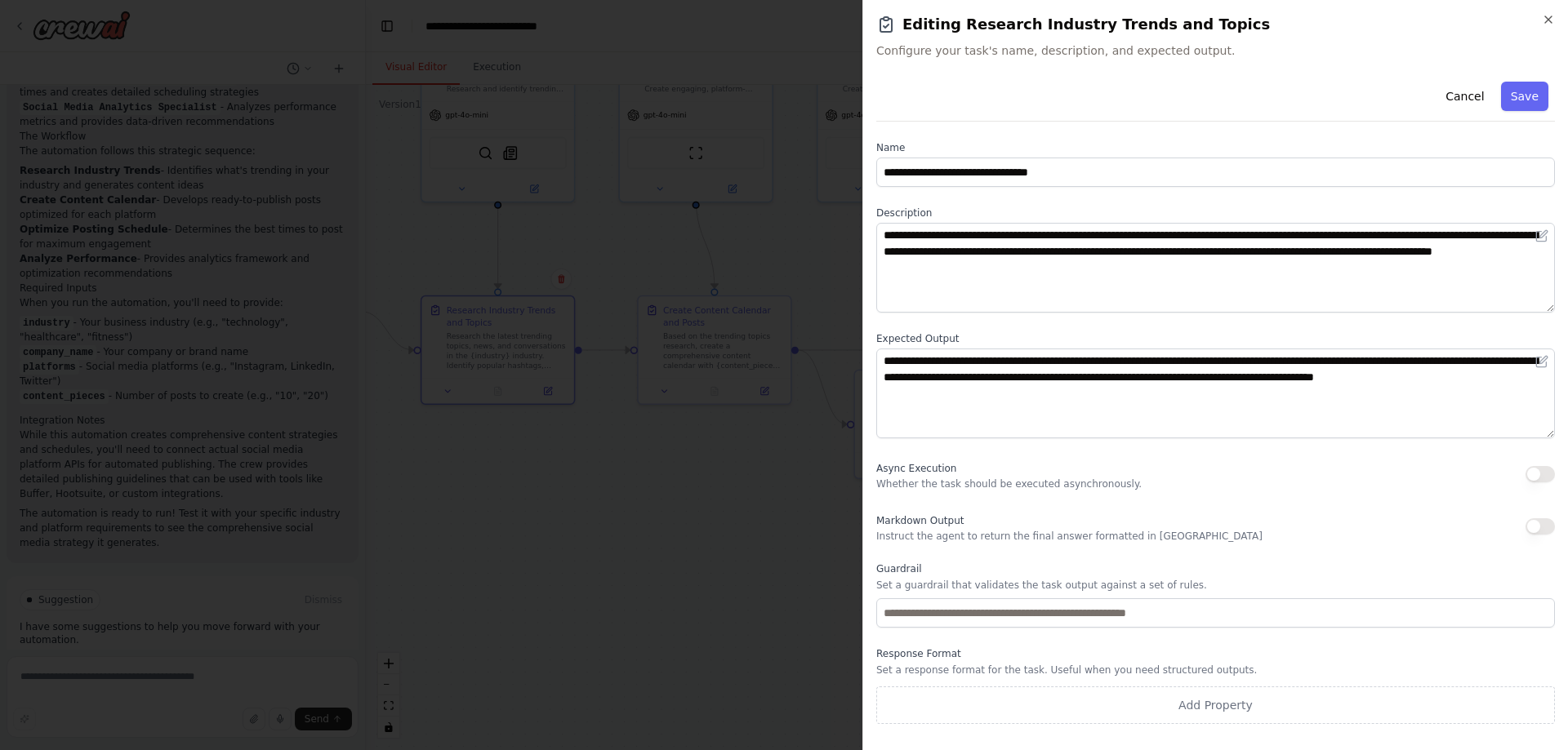
click at [1551, 12] on div "**********" at bounding box center [1215, 375] width 706 height 750
click at [1546, 20] on icon "button" at bounding box center [1549, 19] width 13 height 13
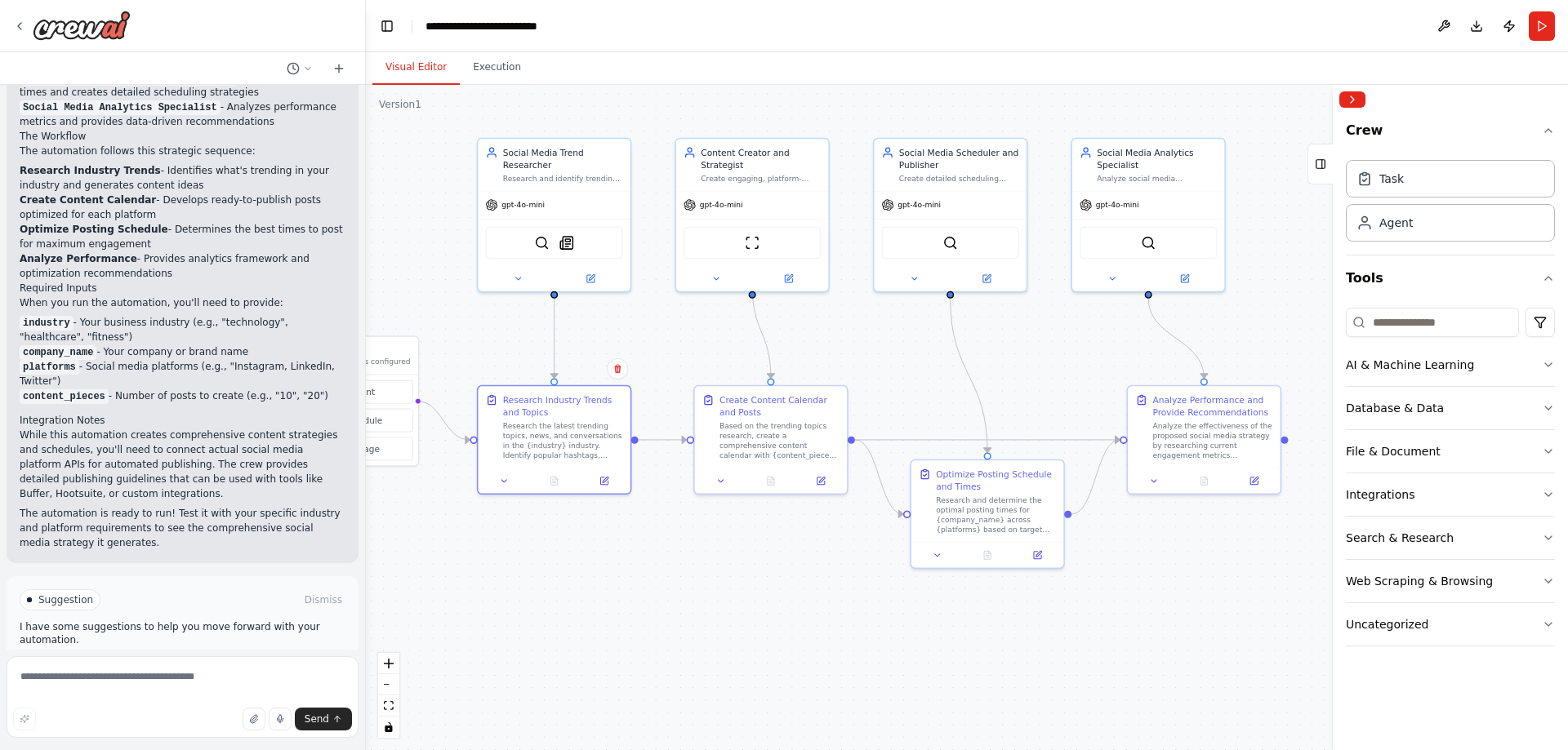
drag, startPoint x: 626, startPoint y: 296, endPoint x: 683, endPoint y: 360, distance: 85.7
click at [683, 360] on div ".deletable-edge-delete-btn { width: 20px; height: 20px; border: 0px solid #ffff…" at bounding box center [967, 417] width 1202 height 665
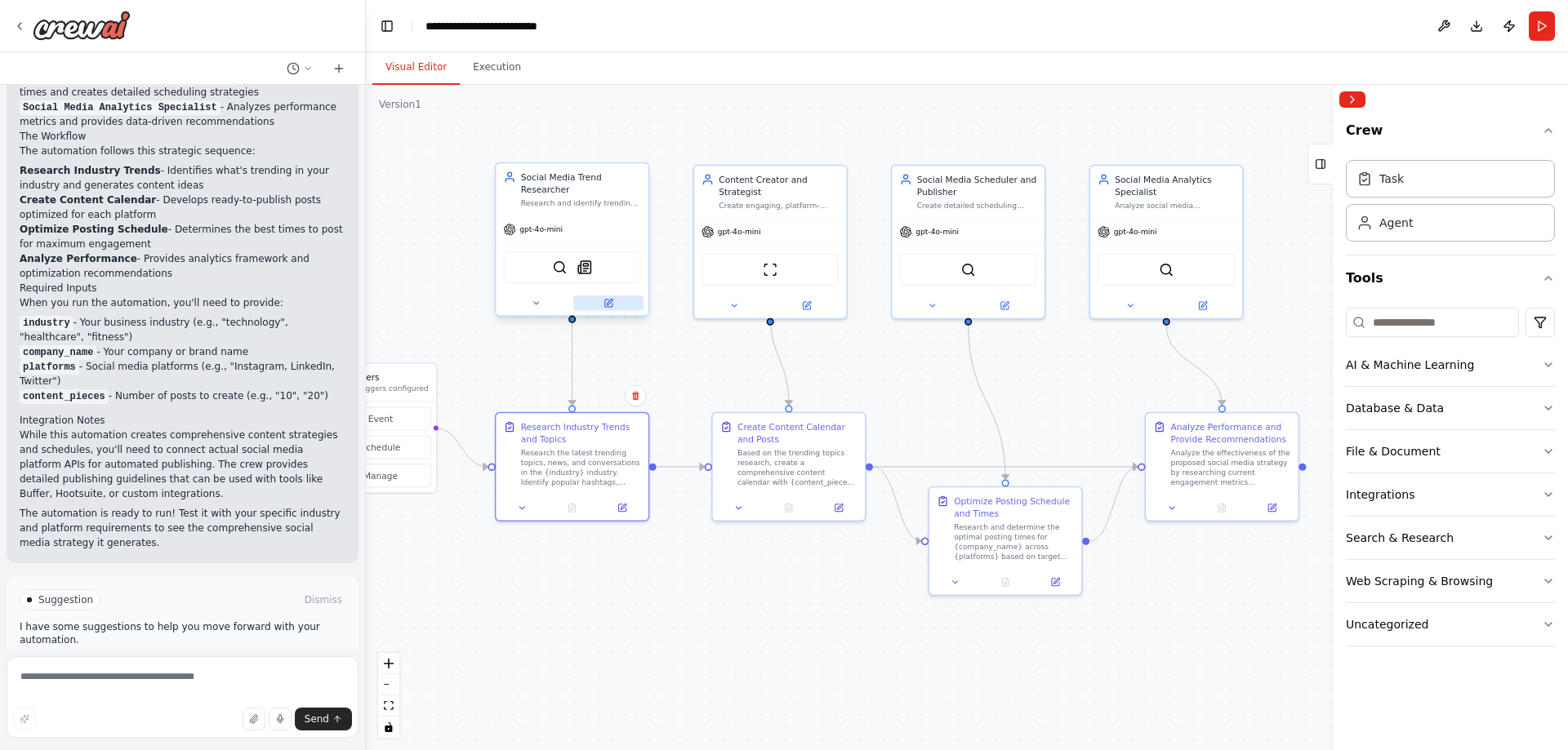
click at [607, 299] on icon at bounding box center [609, 301] width 5 height 5
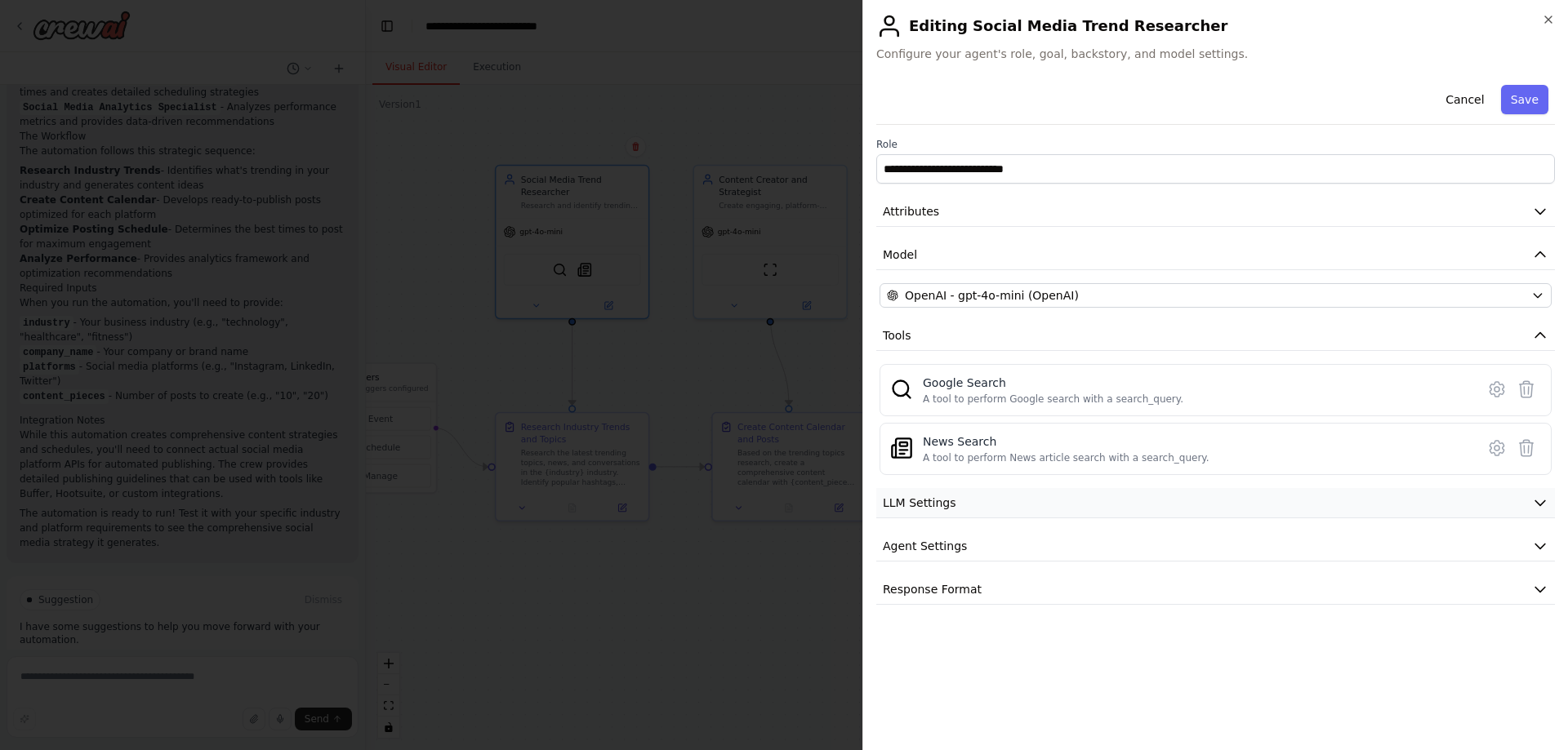
click at [1007, 502] on button "LLM Settings" at bounding box center [1216, 503] width 679 height 30
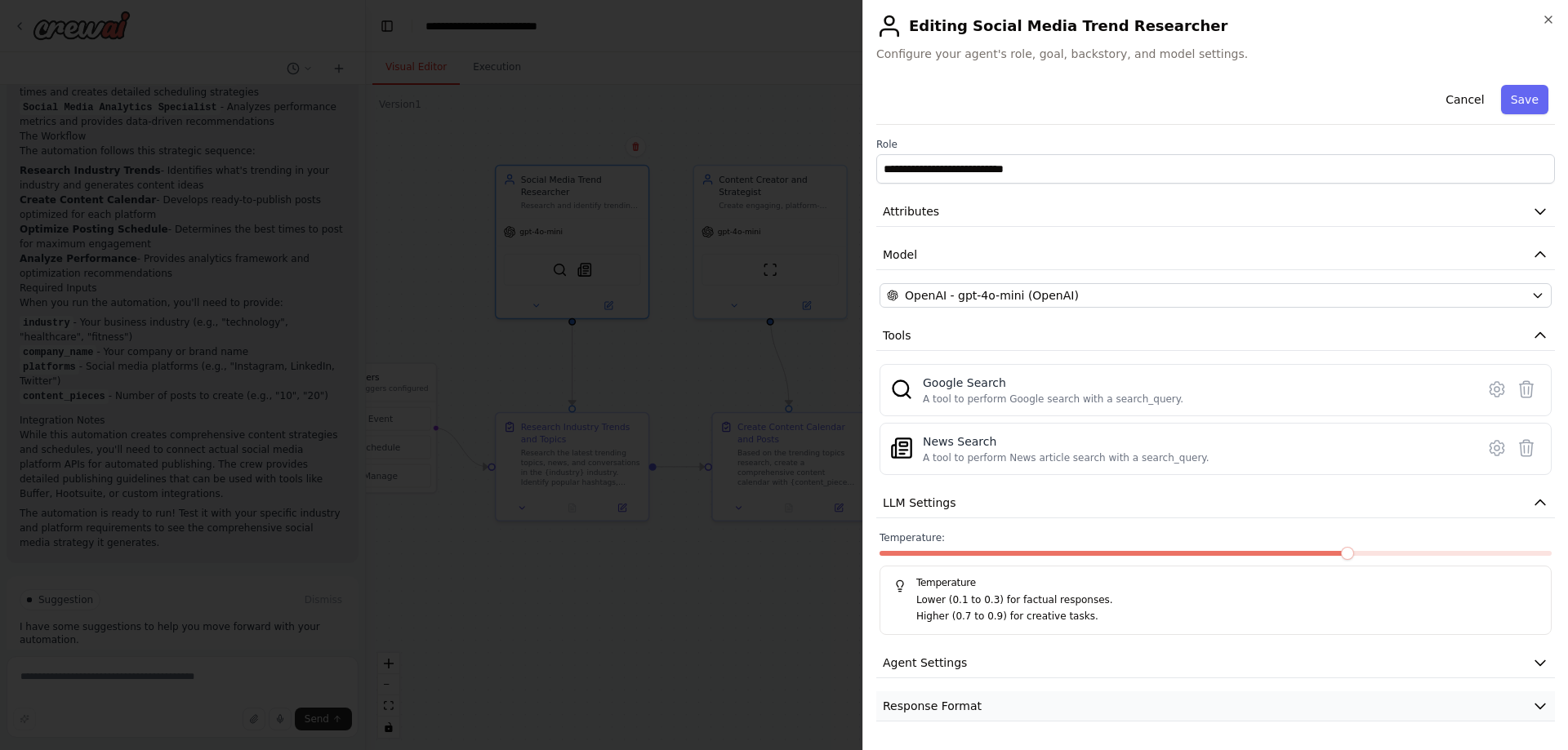
click at [932, 709] on span "Response Format" at bounding box center [932, 706] width 99 height 17
click at [950, 670] on span "Agent Settings" at bounding box center [924, 663] width 84 height 17
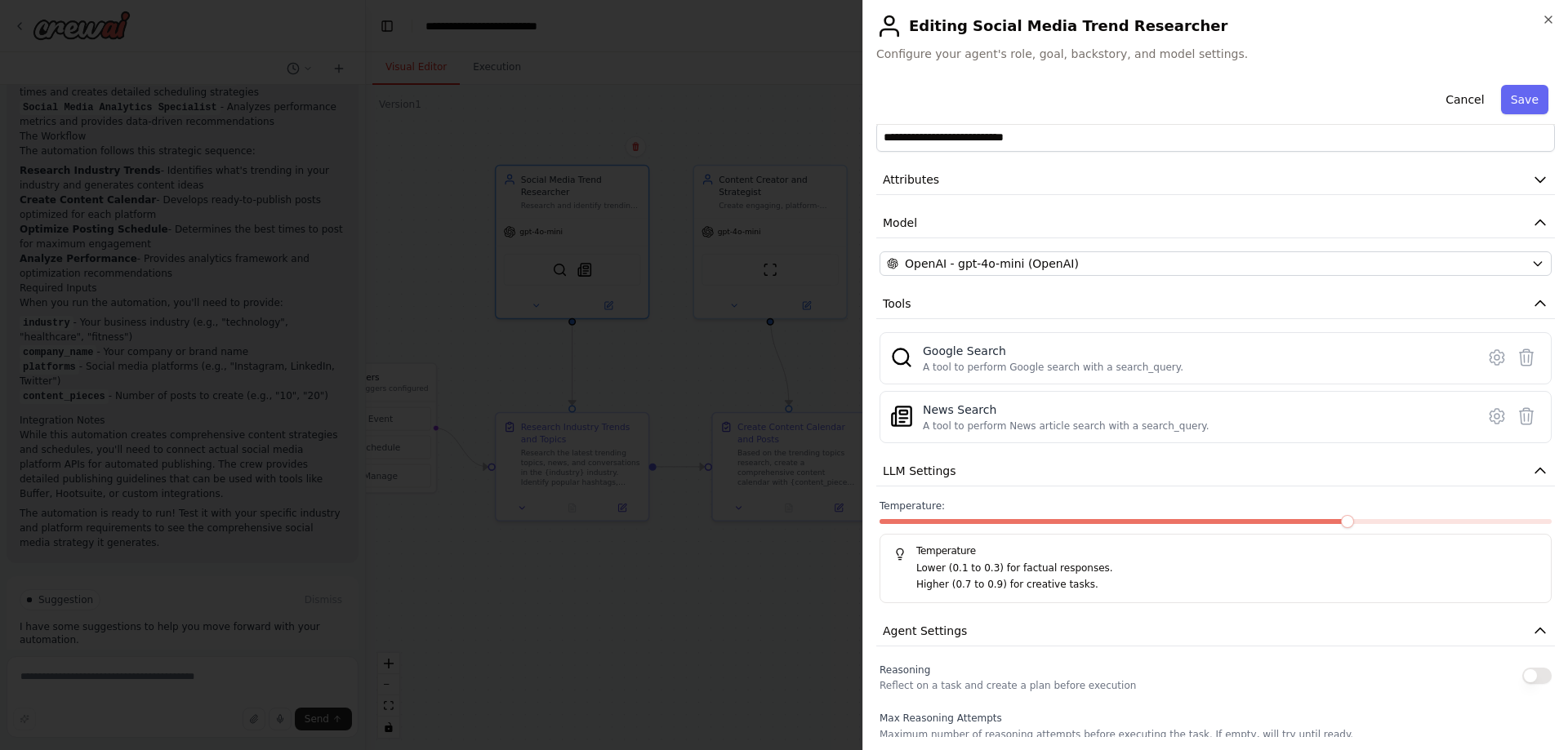
scroll to position [0, 0]
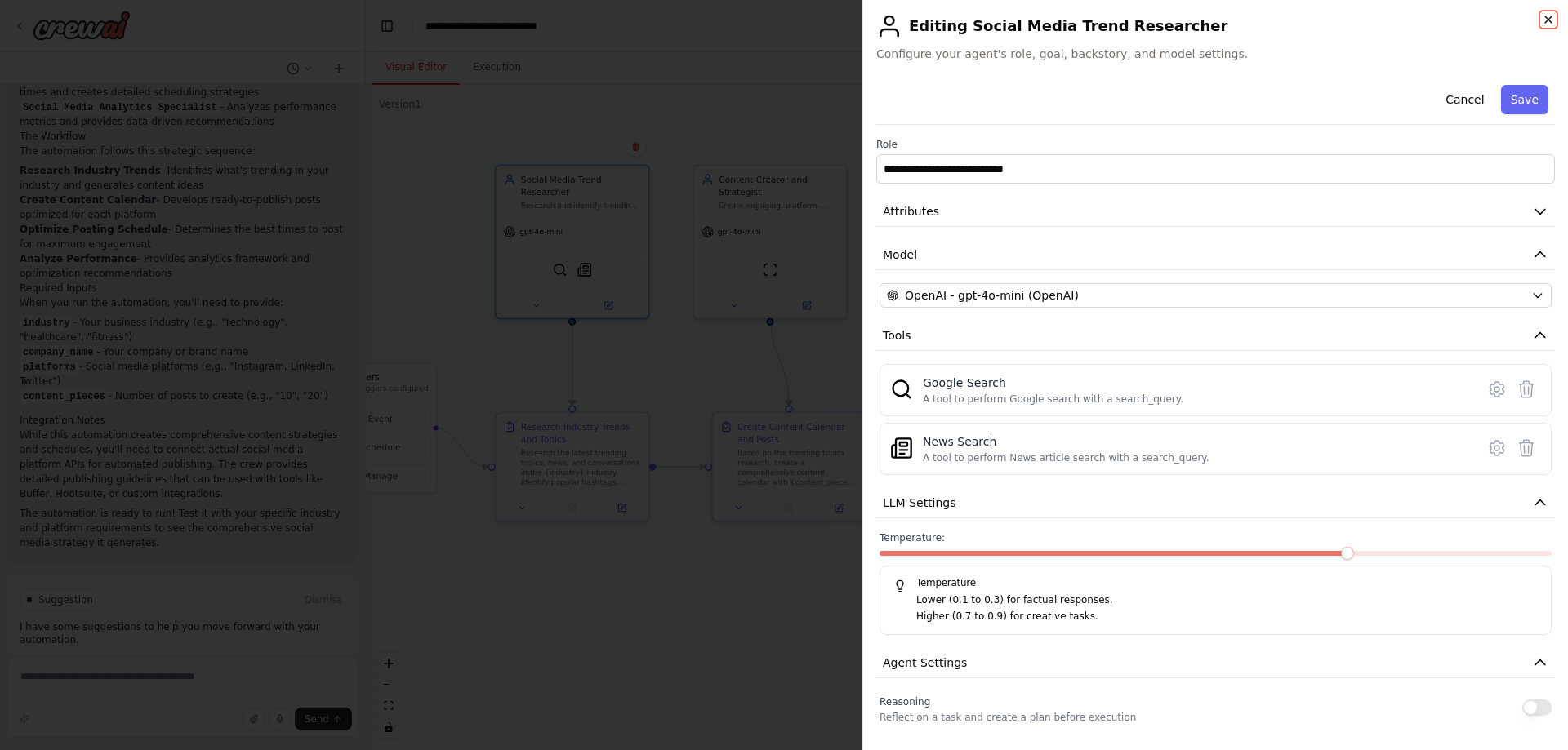
click at [1546, 19] on icon "button" at bounding box center [1549, 19] width 13 height 13
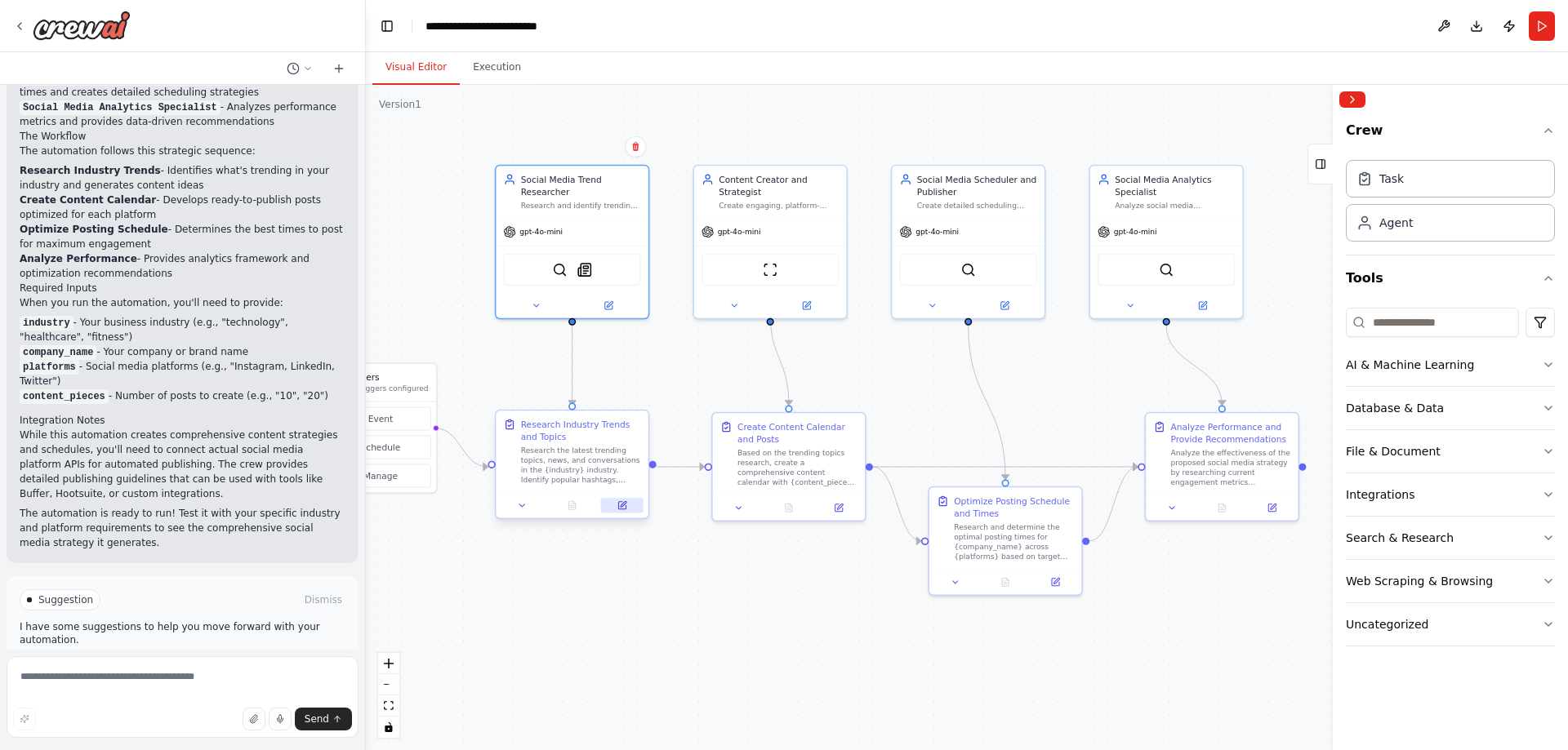
click at [618, 509] on icon at bounding box center [622, 506] width 7 height 7
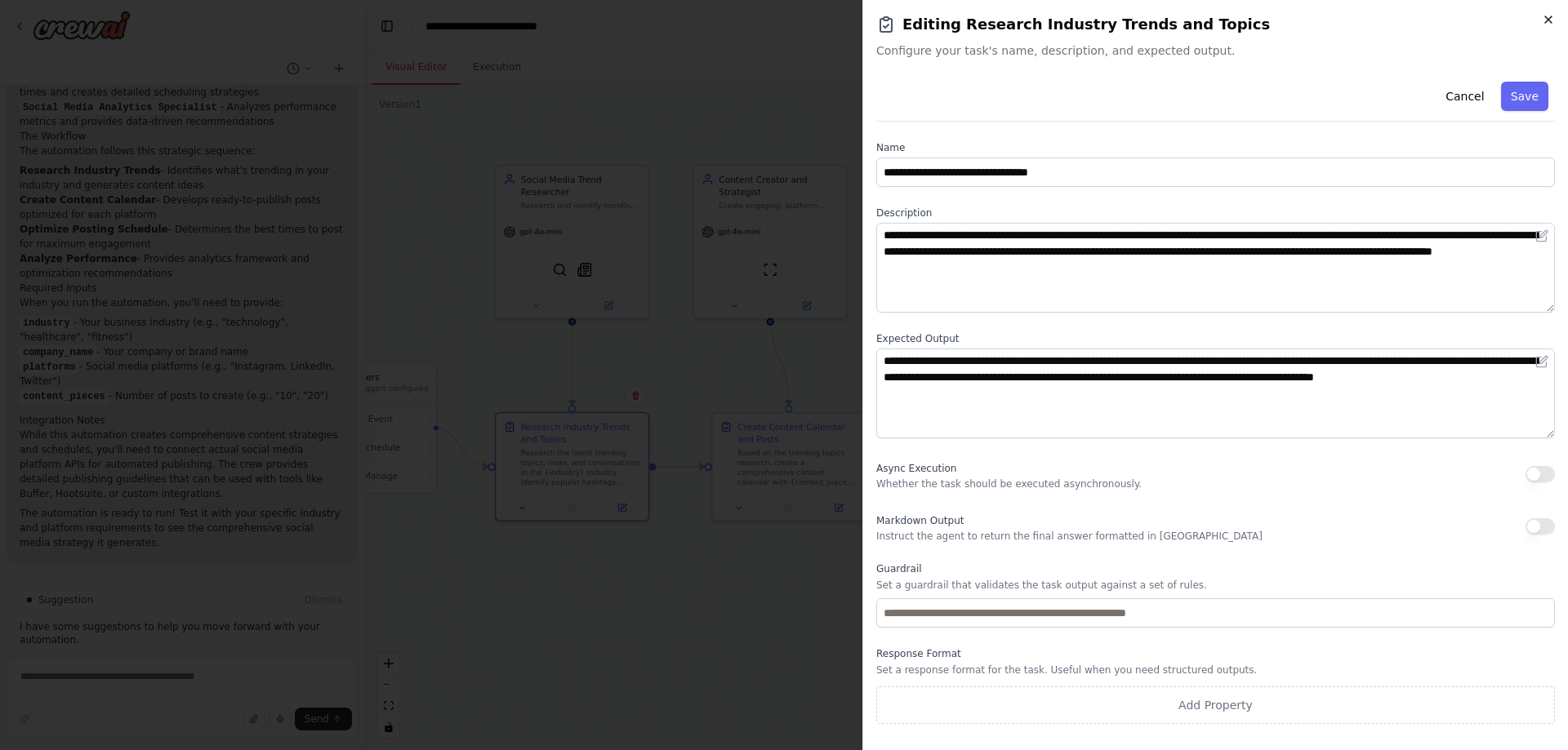
click at [1550, 19] on icon "button" at bounding box center [1549, 19] width 13 height 13
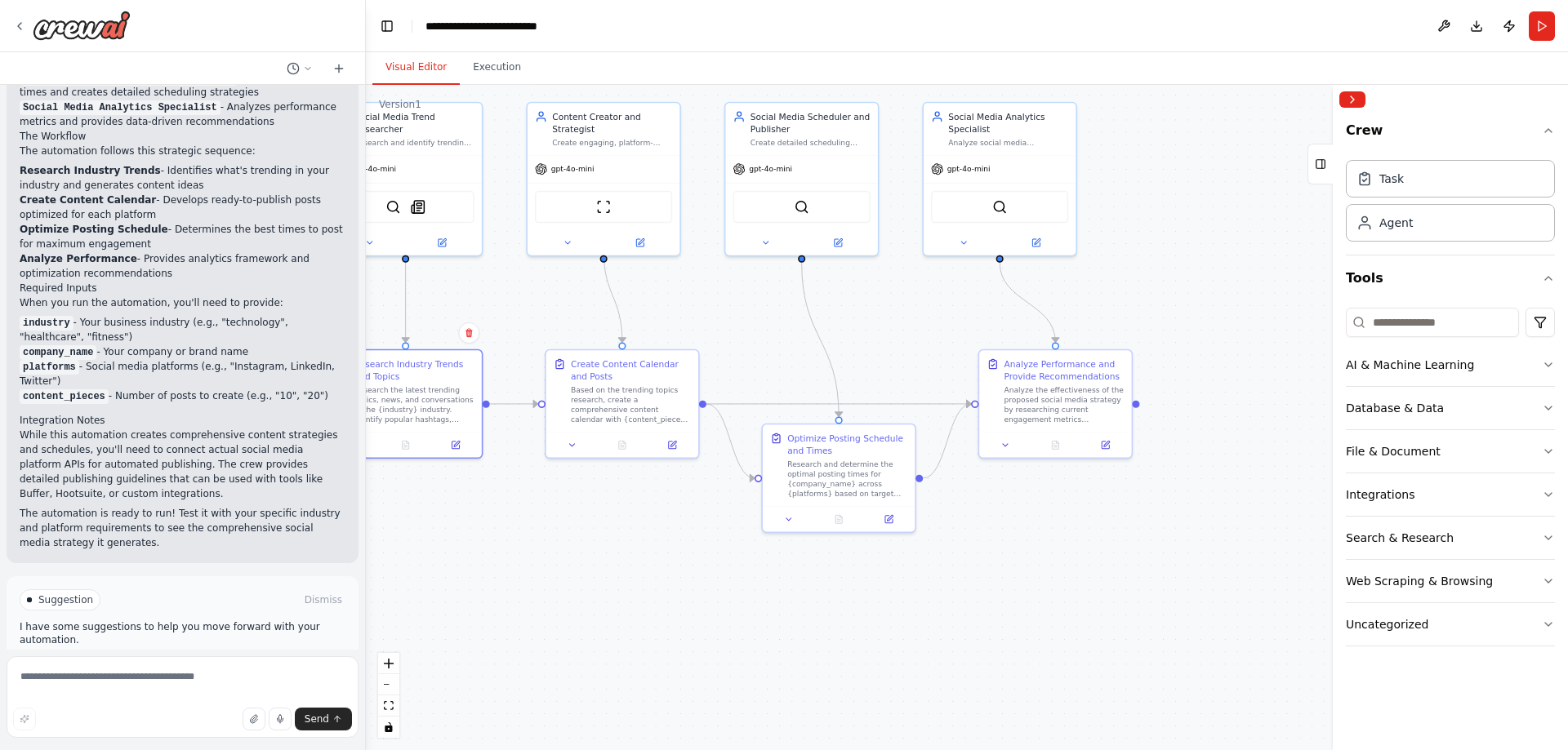
drag, startPoint x: 979, startPoint y: 417, endPoint x: 815, endPoint y: 359, distance: 174.0
click at [815, 359] on div ".deletable-edge-delete-btn { width: 20px; height: 20px; border: 0px solid #ffff…" at bounding box center [967, 417] width 1202 height 665
click at [1101, 446] on button at bounding box center [1108, 443] width 42 height 15
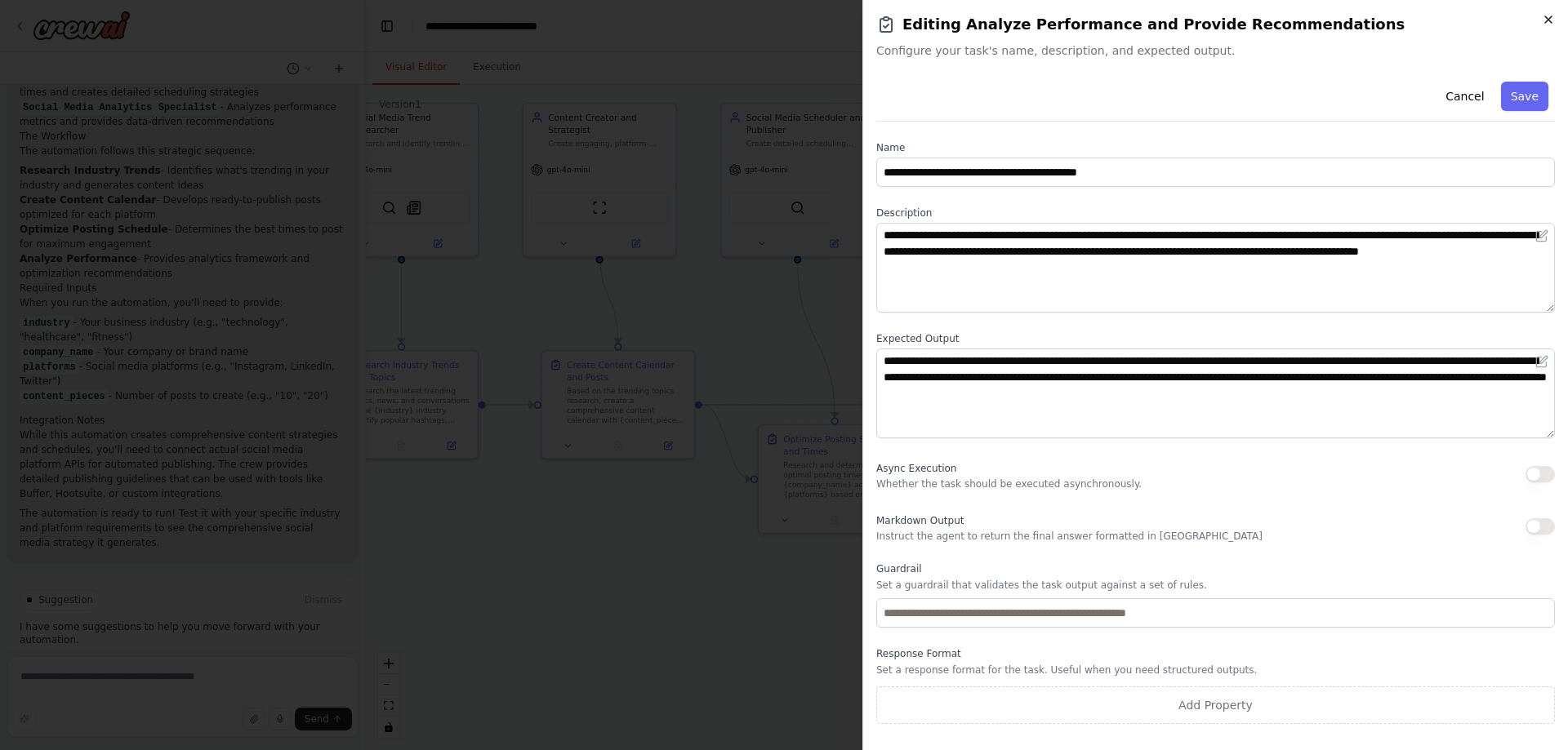
click at [1544, 14] on icon "button" at bounding box center [1549, 19] width 13 height 13
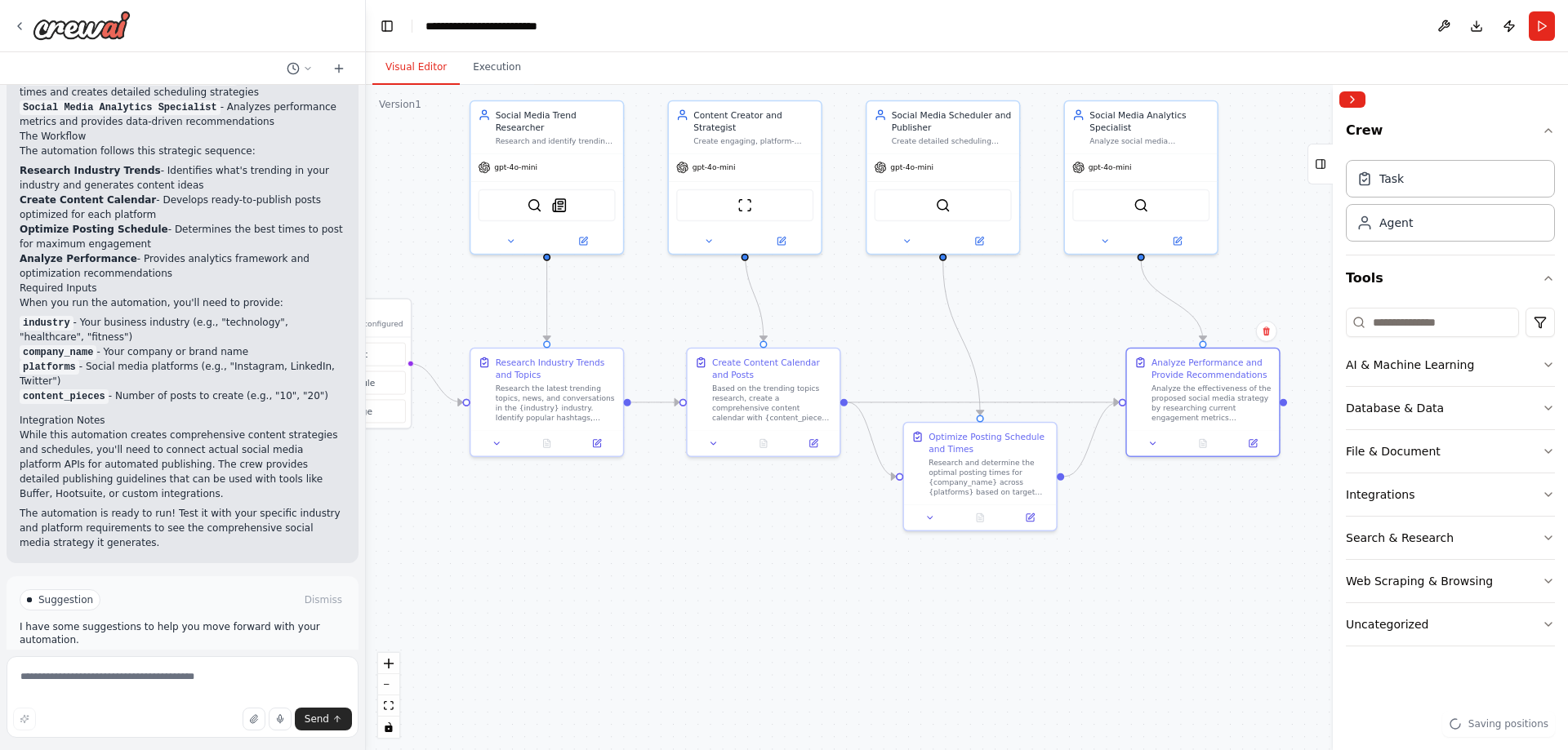
drag, startPoint x: 782, startPoint y: 333, endPoint x: 1099, endPoint y: 335, distance: 317.0
click at [1090, 335] on div ".deletable-edge-delete-btn { width: 20px; height: 20px; border: 0px solid #ffff…" at bounding box center [967, 417] width 1202 height 665
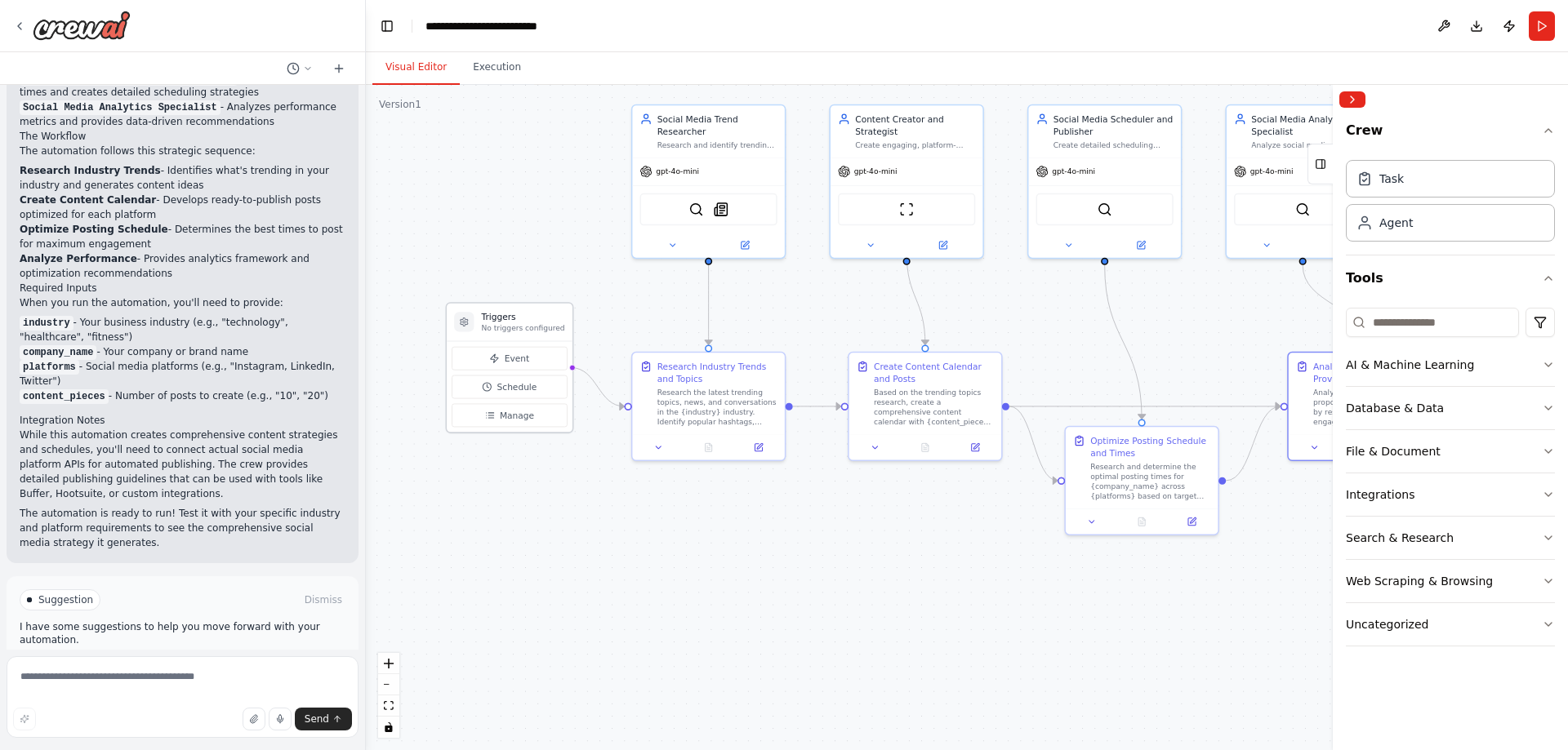
click at [544, 326] on p "No triggers configured" at bounding box center [523, 328] width 83 height 10
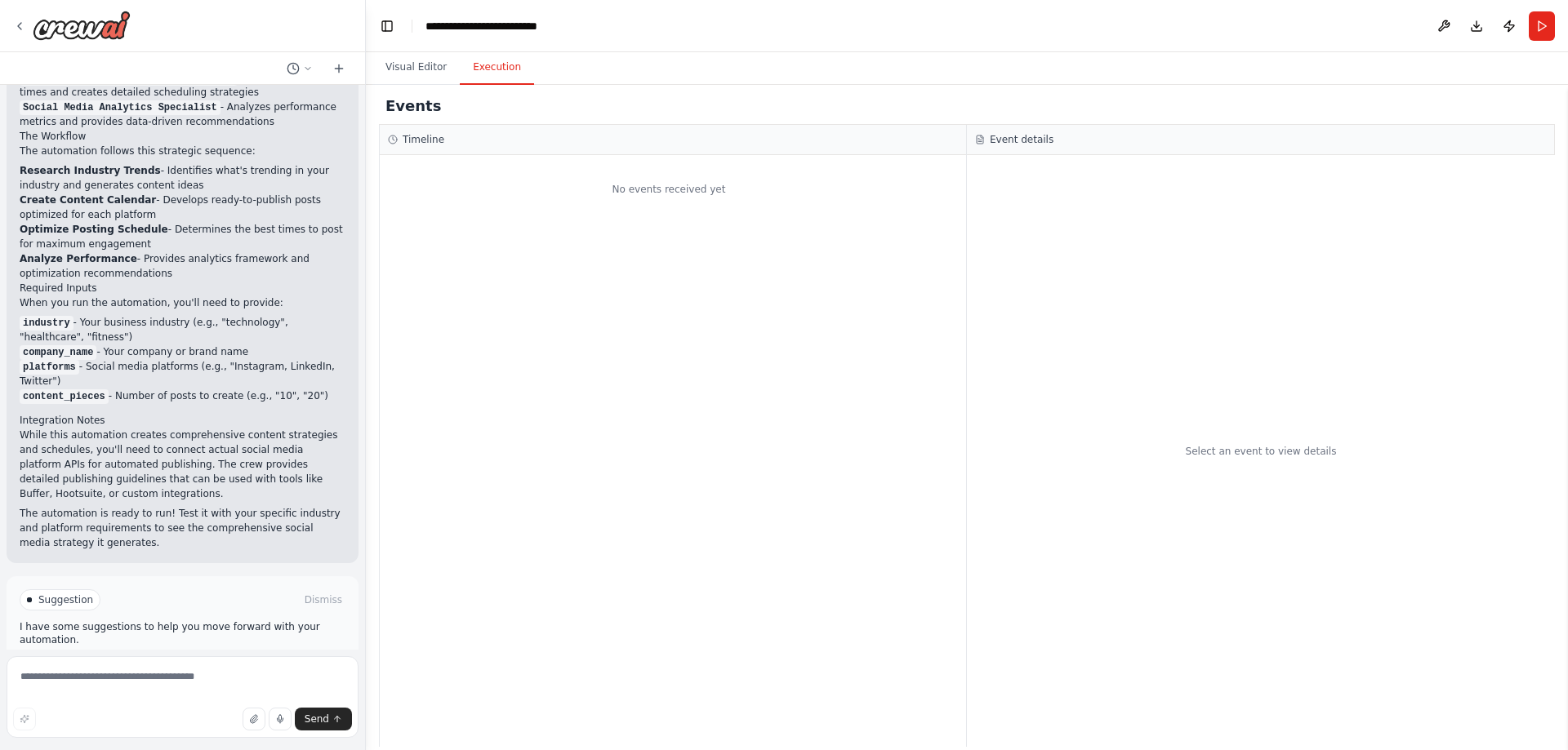
click at [468, 59] on button "Execution" at bounding box center [497, 67] width 74 height 34
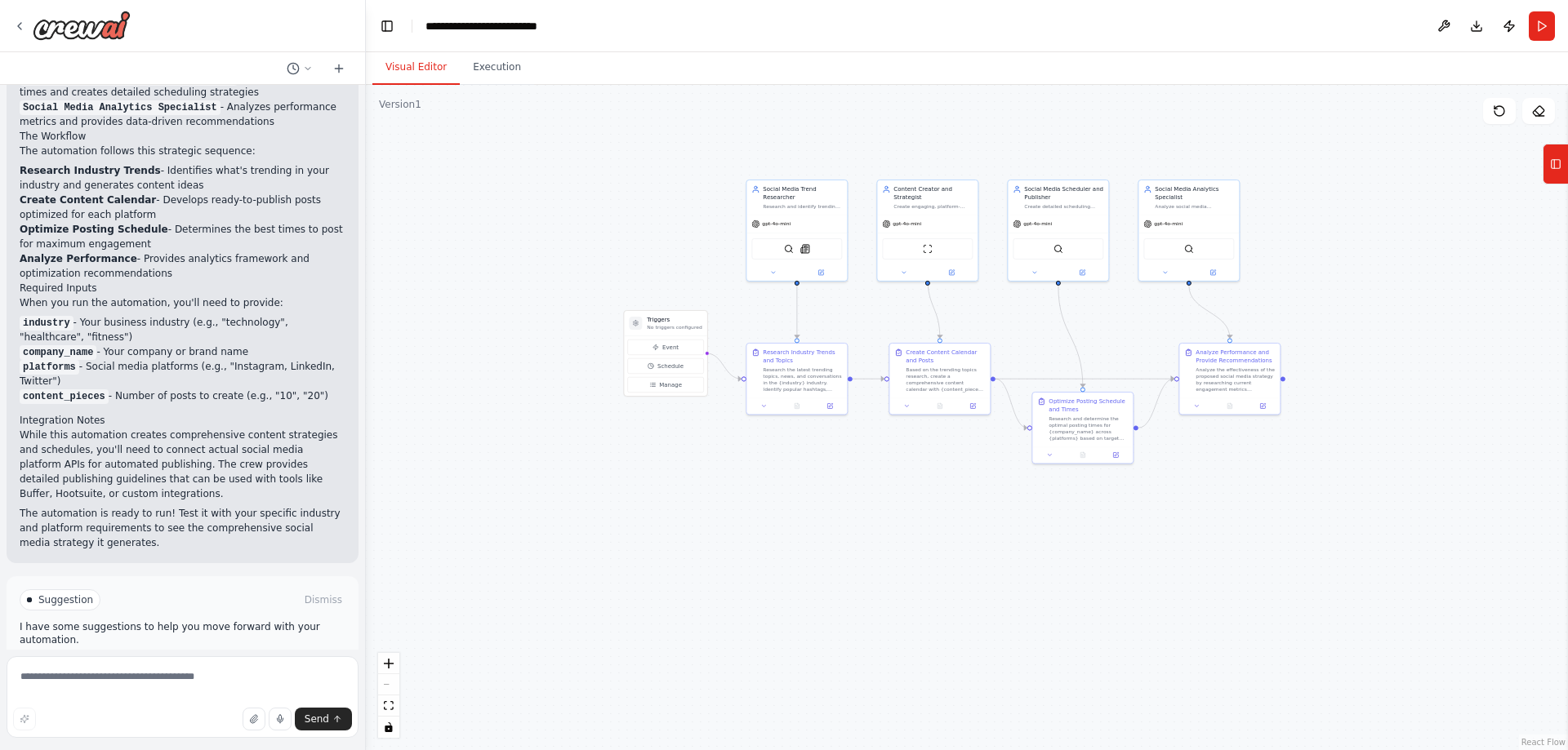
click at [421, 69] on button "Visual Editor" at bounding box center [415, 67] width 87 height 34
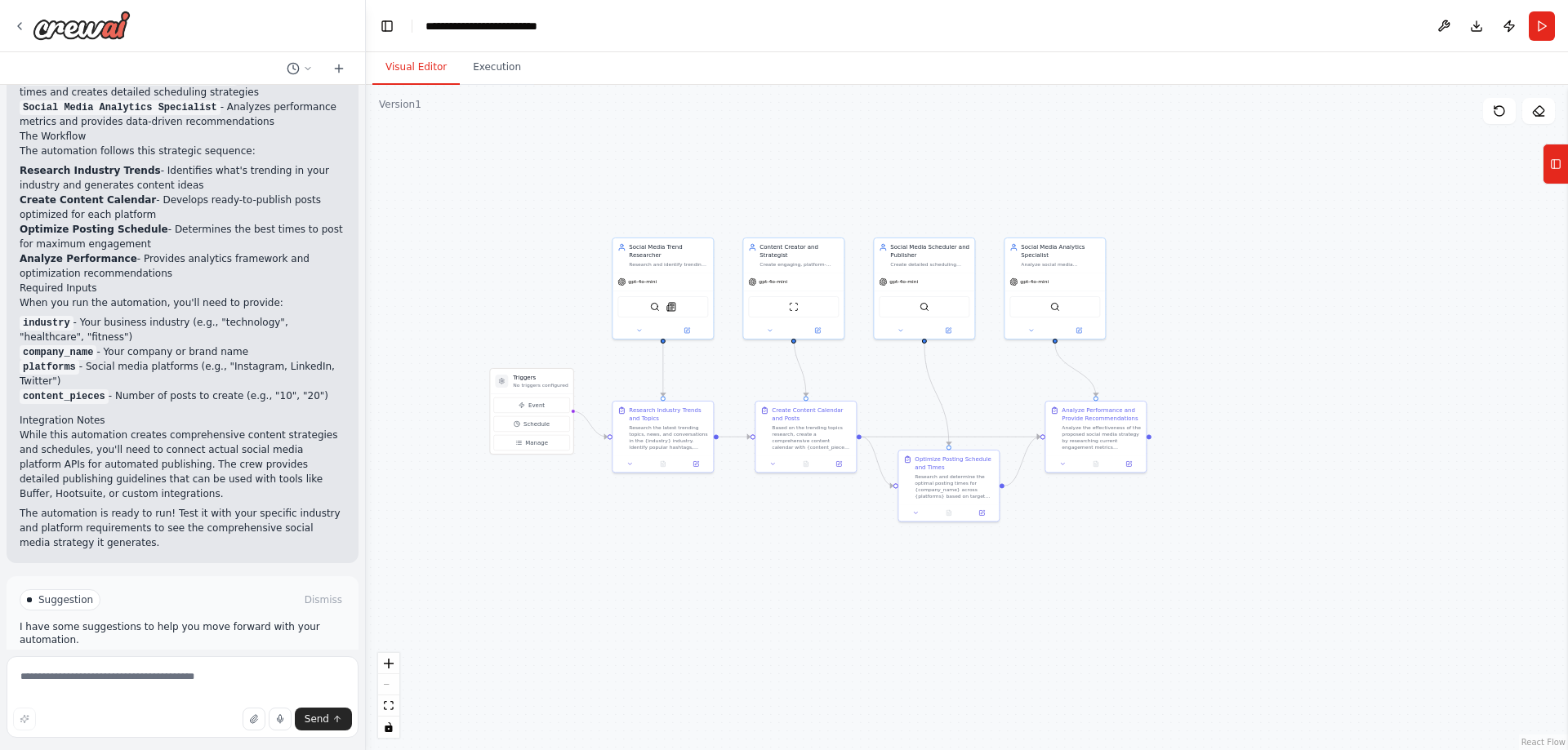
drag, startPoint x: 638, startPoint y: 255, endPoint x: 531, endPoint y: 304, distance: 117.7
click at [527, 301] on div ".deletable-edge-delete-btn { width: 20px; height: 20px; border: 0px solid #ffff…" at bounding box center [967, 417] width 1202 height 665
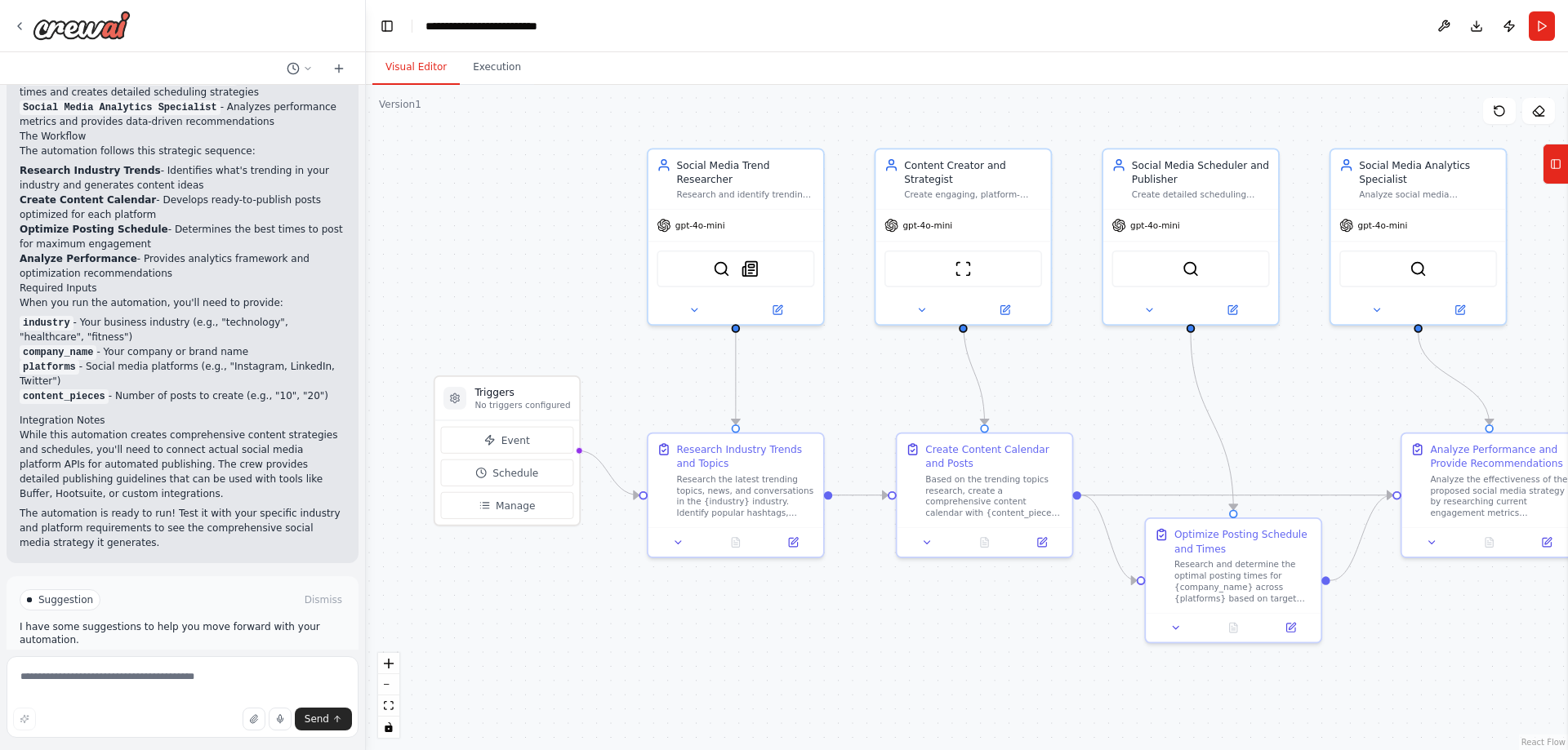
drag, startPoint x: 683, startPoint y: 364, endPoint x: 818, endPoint y: 397, distance: 139.0
click at [819, 397] on div ".deletable-edge-delete-btn { width: 20px; height: 20px; border: 0px solid #ffff…" at bounding box center [967, 417] width 1202 height 665
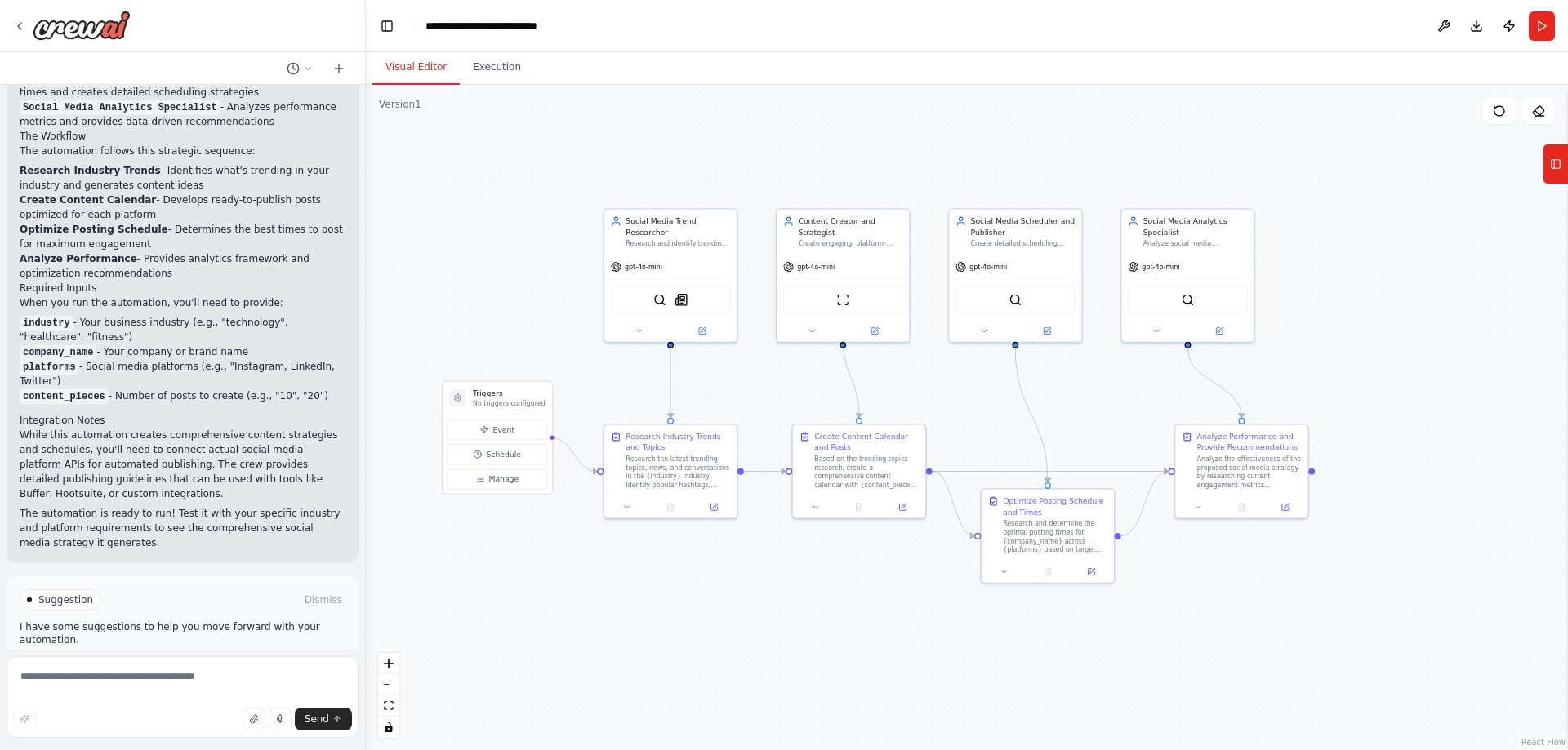
drag, startPoint x: 803, startPoint y: 397, endPoint x: 730, endPoint y: 393, distance: 73.1
click at [735, 393] on div ".deletable-edge-delete-btn { width: 20px; height: 20px; border: 0px solid #ffff…" at bounding box center [967, 417] width 1202 height 665
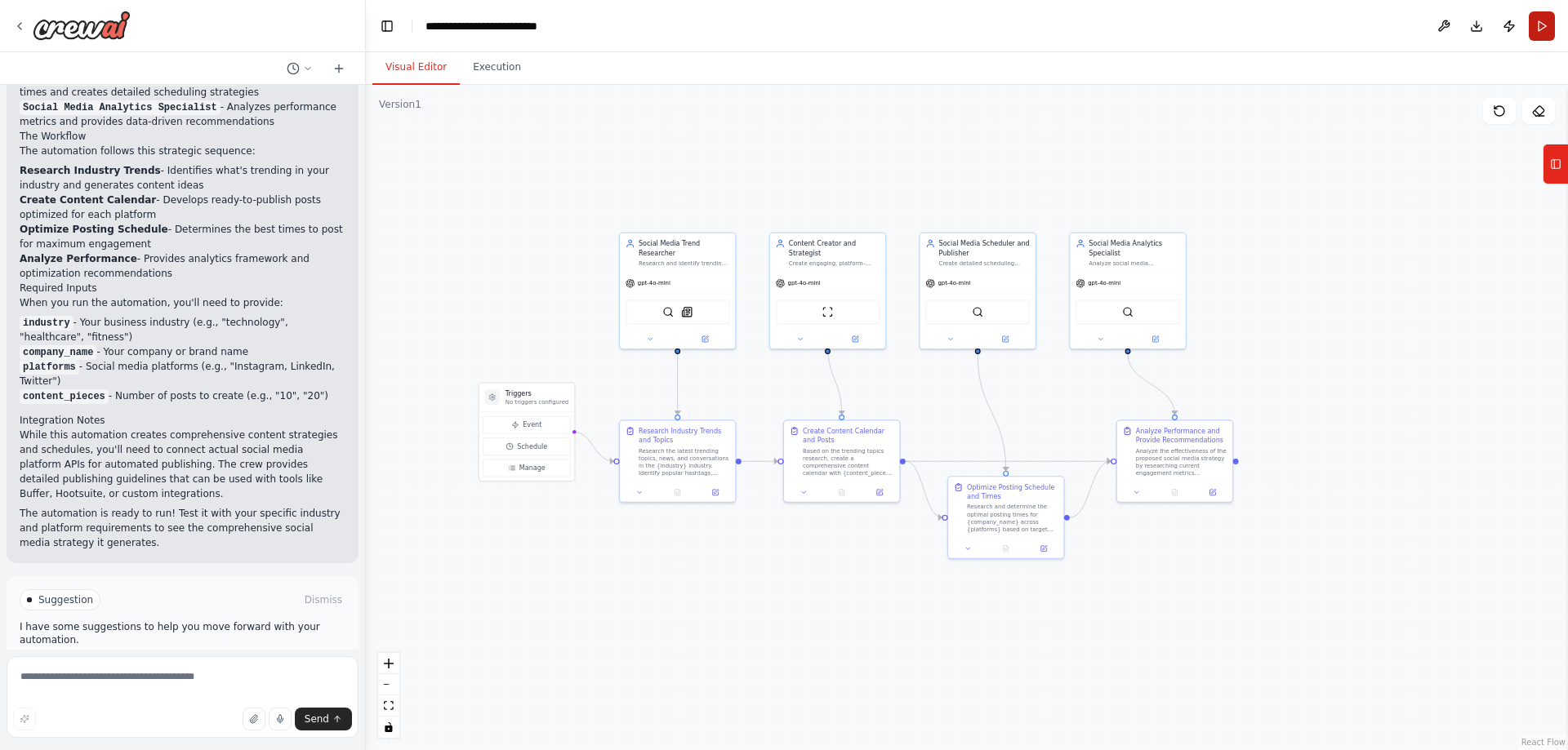
click at [1541, 26] on button "Run" at bounding box center [1542, 26] width 26 height 29
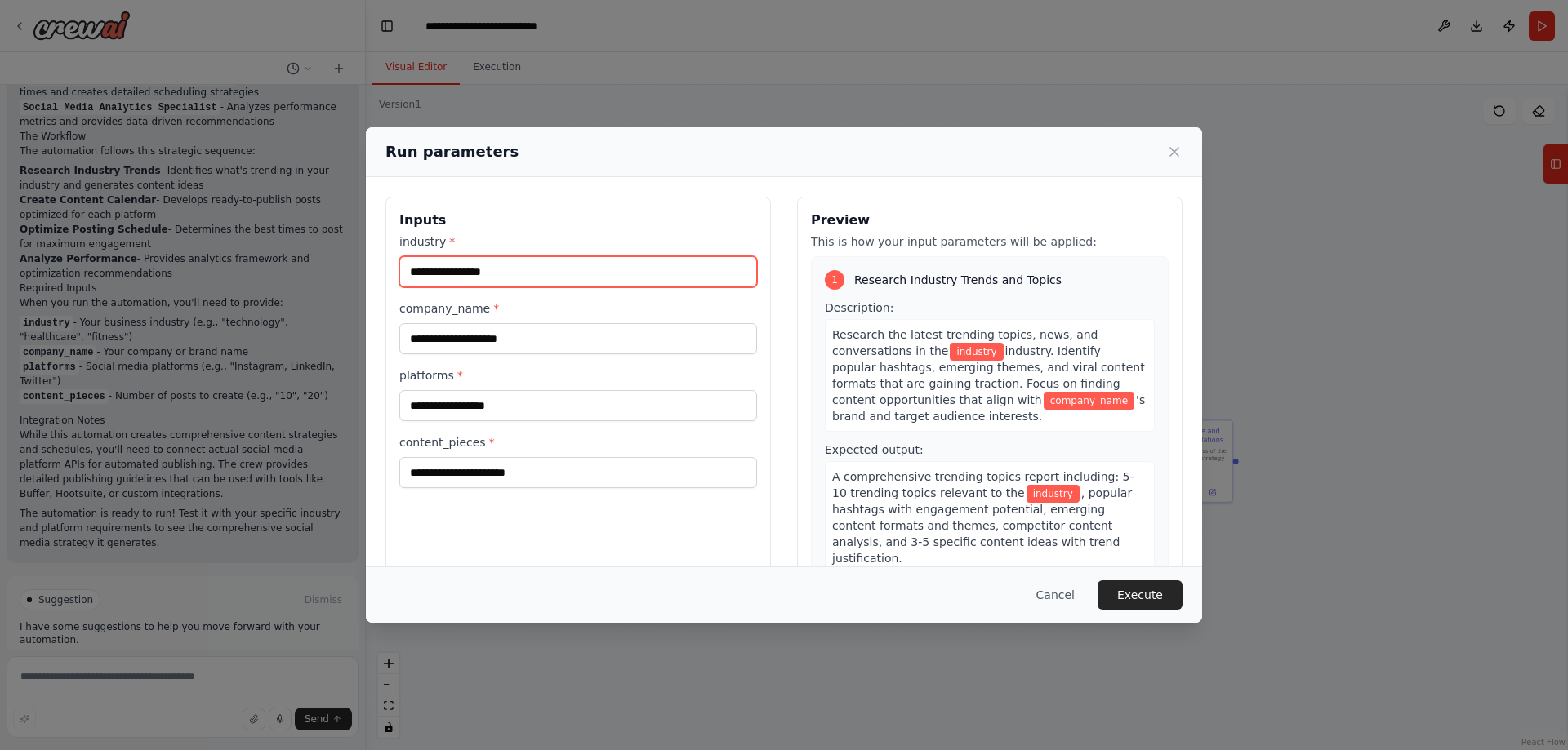
click at [523, 263] on input "industry *" at bounding box center [579, 271] width 358 height 31
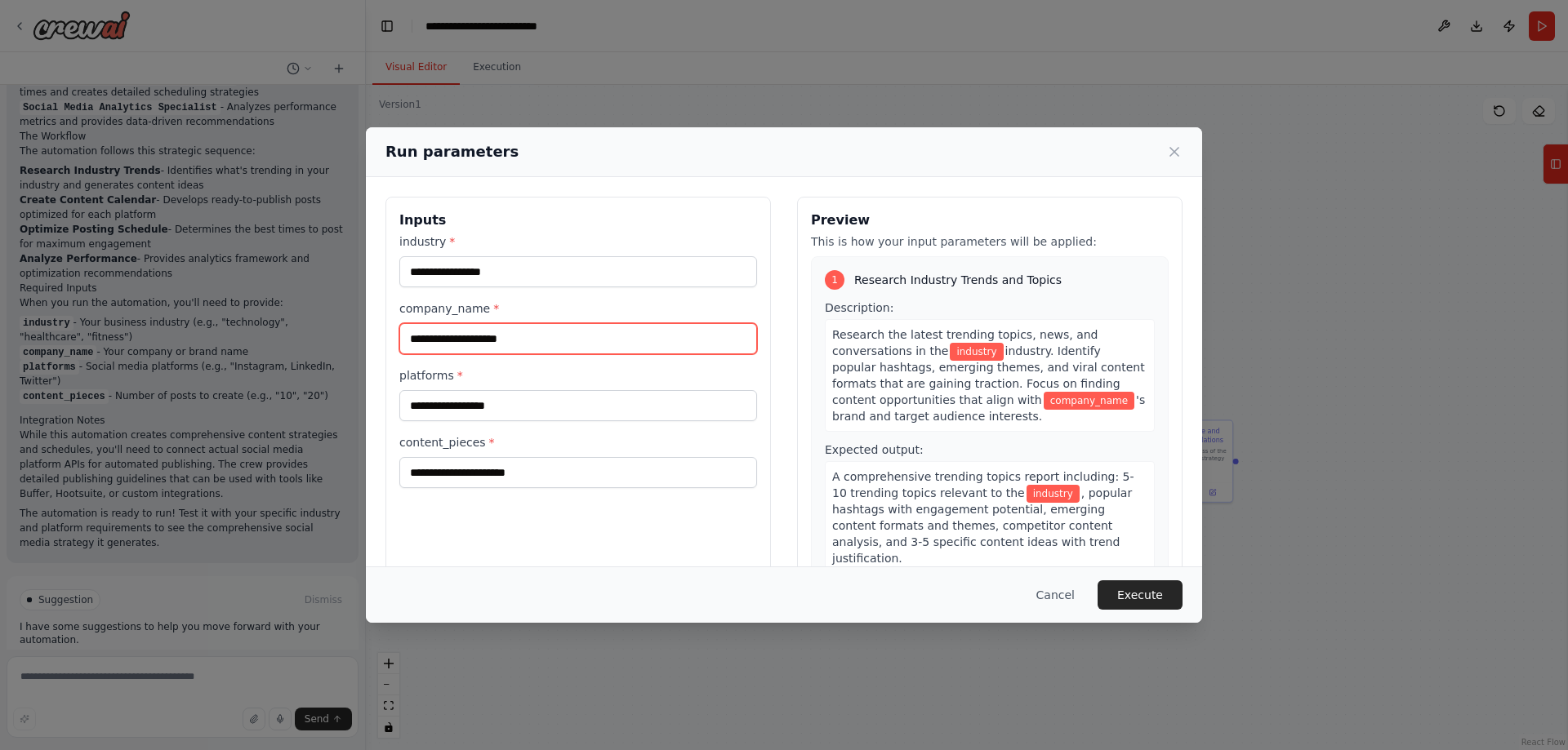
click at [535, 338] on input "company_name *" at bounding box center [579, 338] width 358 height 31
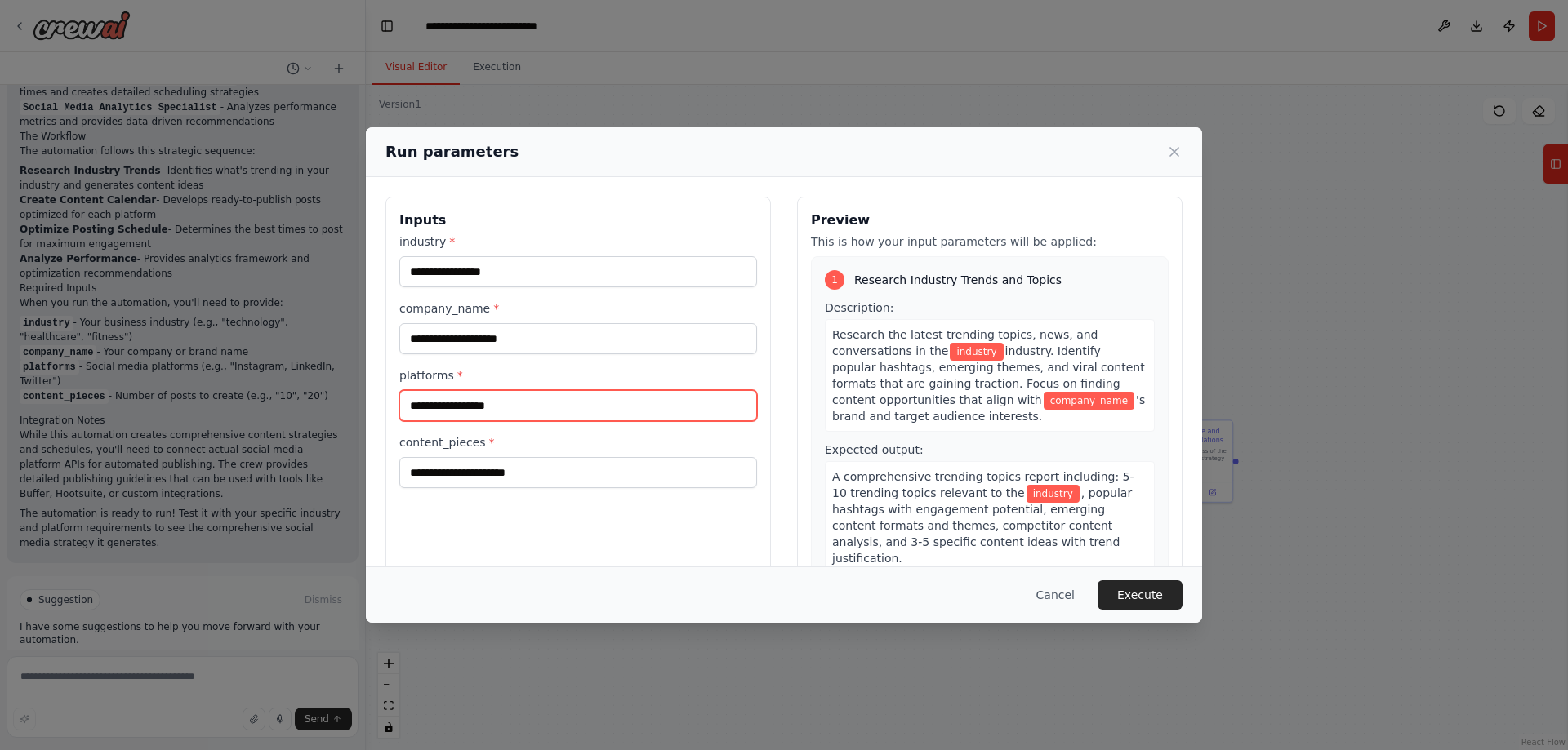
click at [514, 393] on input "platforms *" at bounding box center [579, 405] width 358 height 31
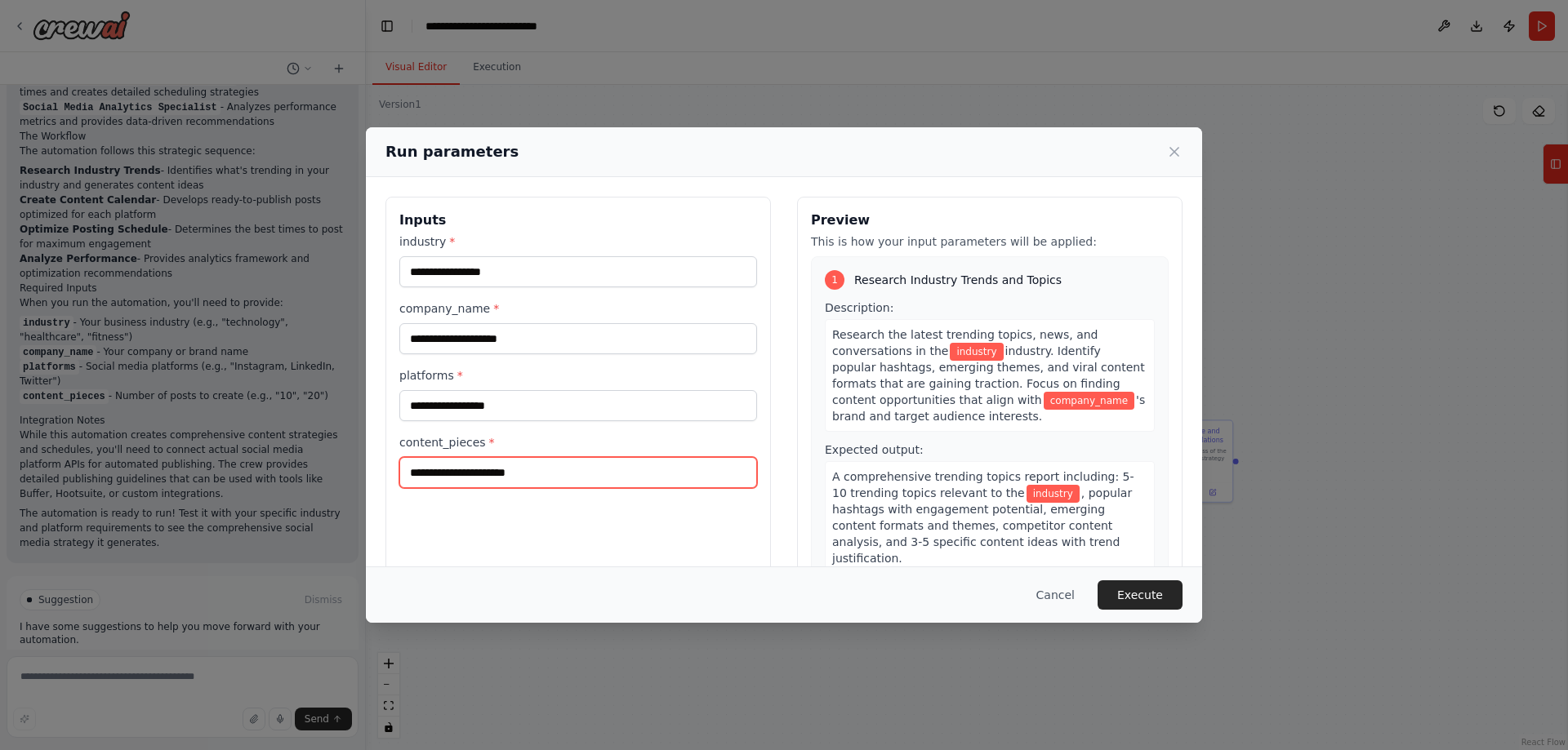
click at [497, 476] on input "content_pieces *" at bounding box center [579, 472] width 358 height 31
click at [474, 227] on h3 "Inputs" at bounding box center [579, 220] width 358 height 19
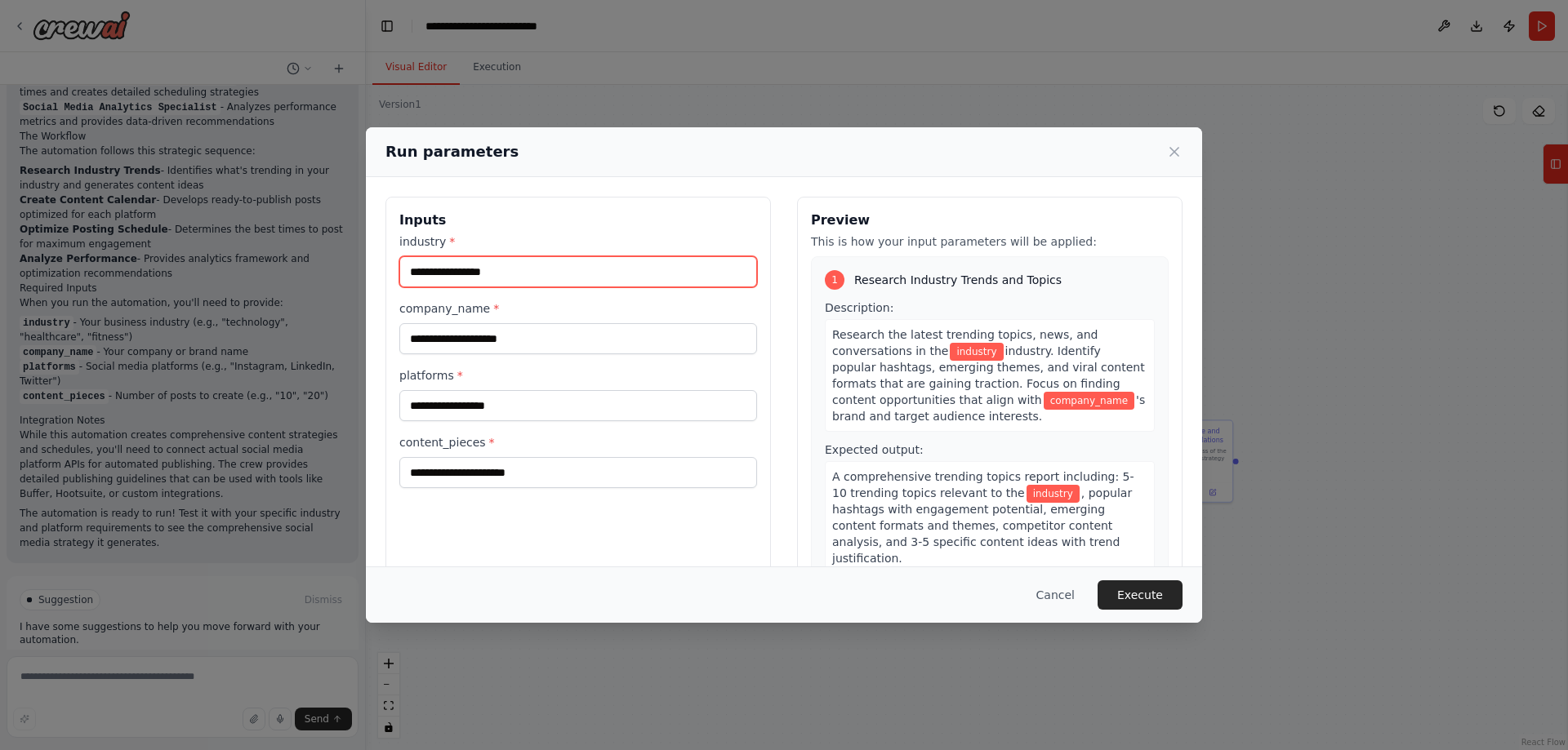
click at [474, 269] on input "industry *" at bounding box center [579, 271] width 358 height 31
type input "**********"
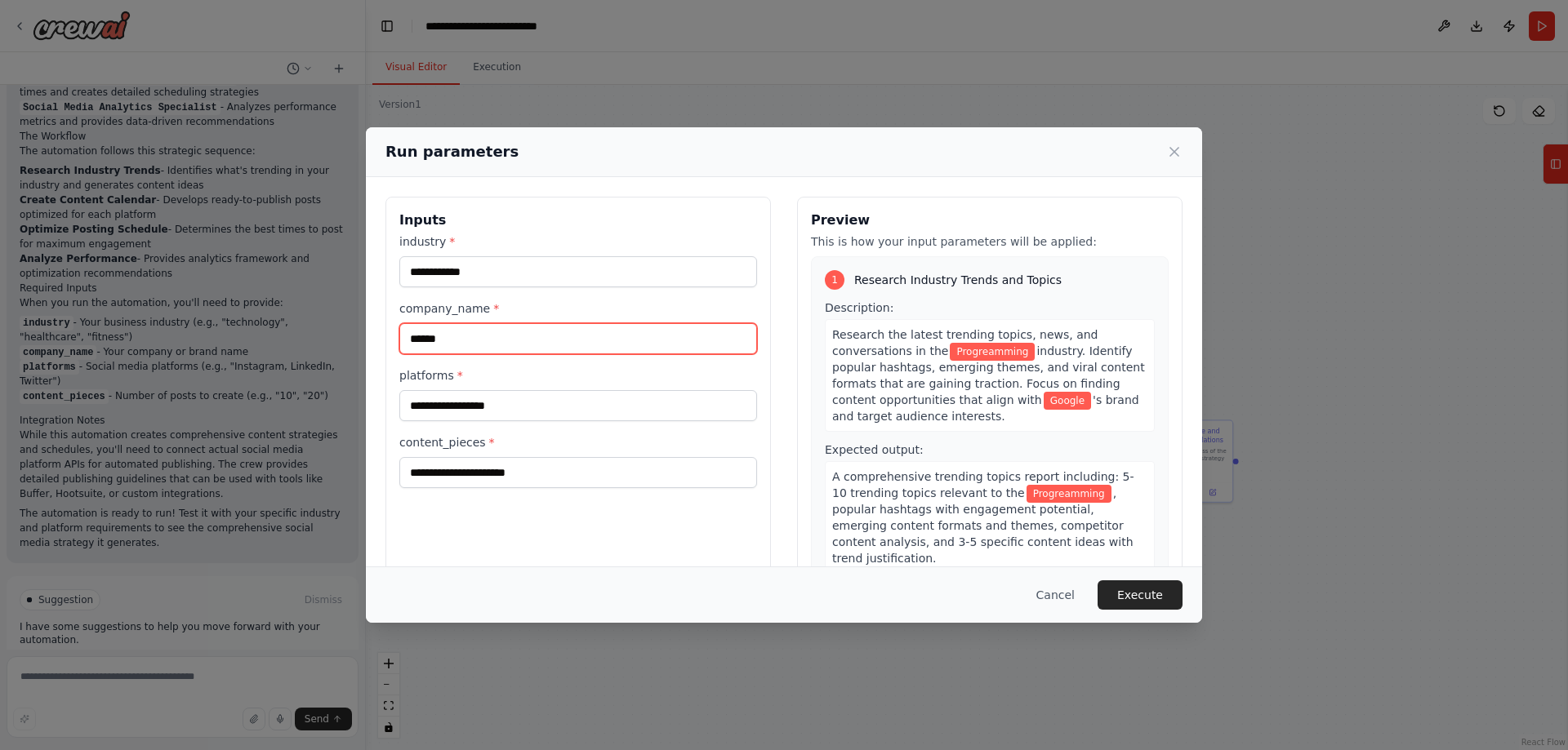
type input "******"
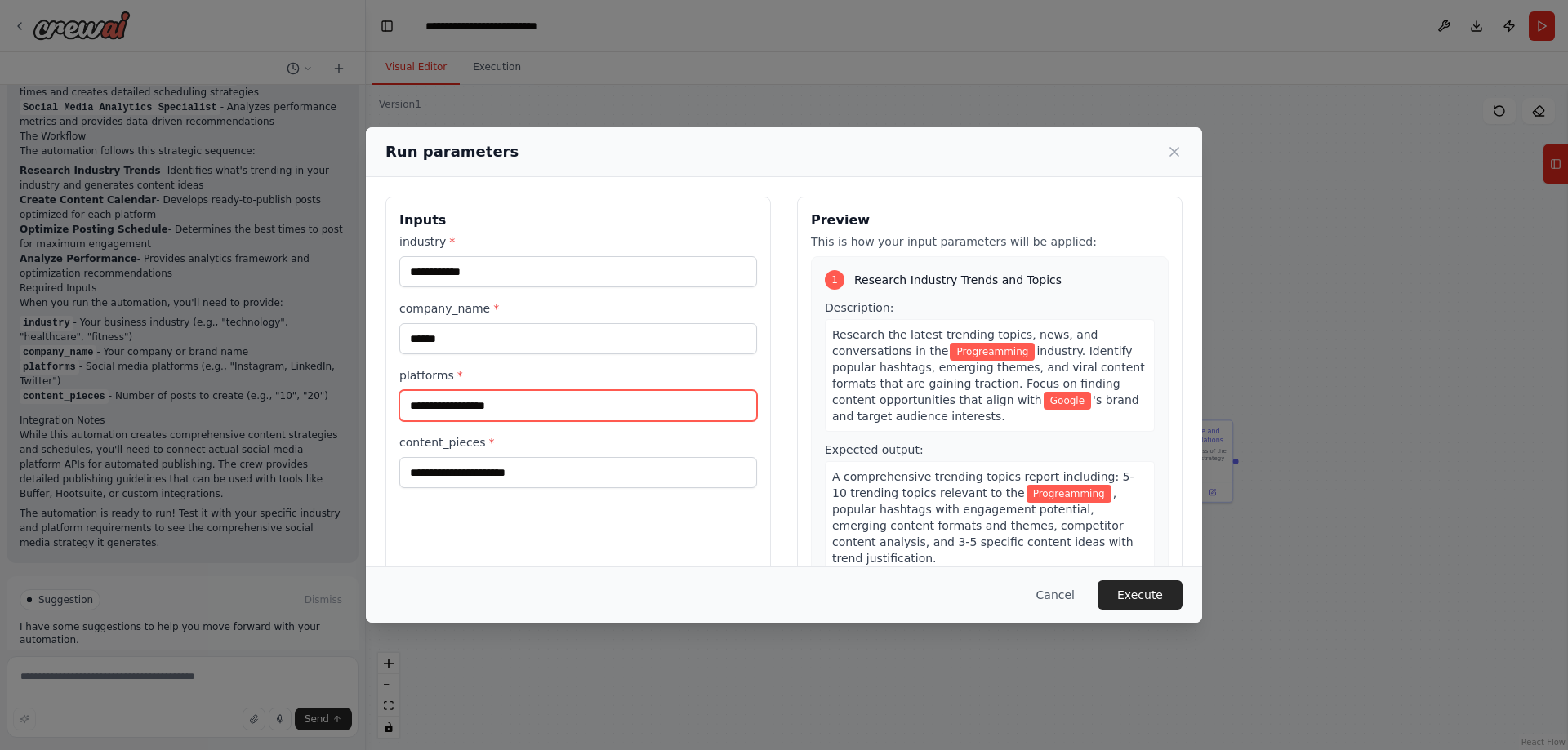
scroll to position [24, 0]
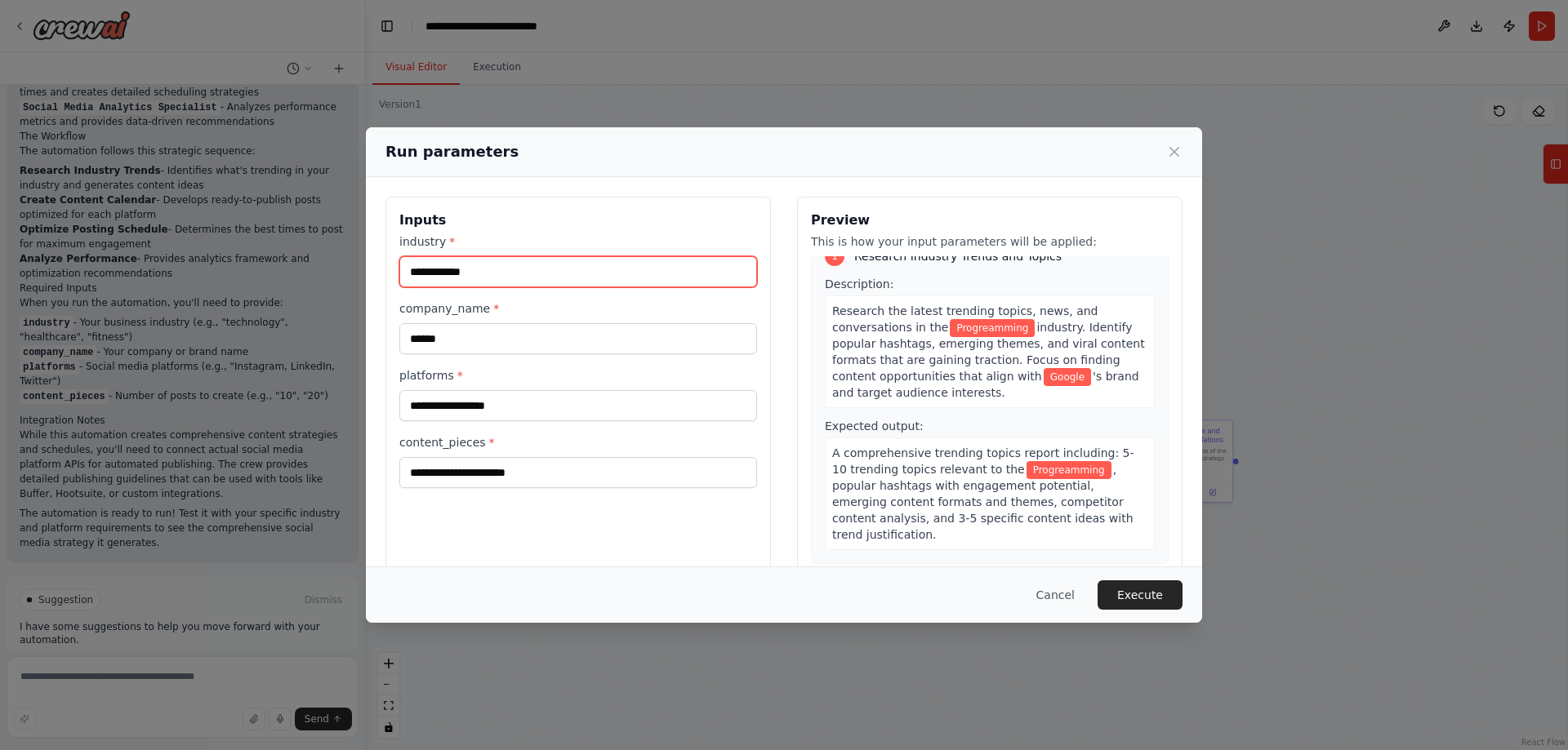
click at [444, 271] on input "**********" at bounding box center [579, 271] width 358 height 31
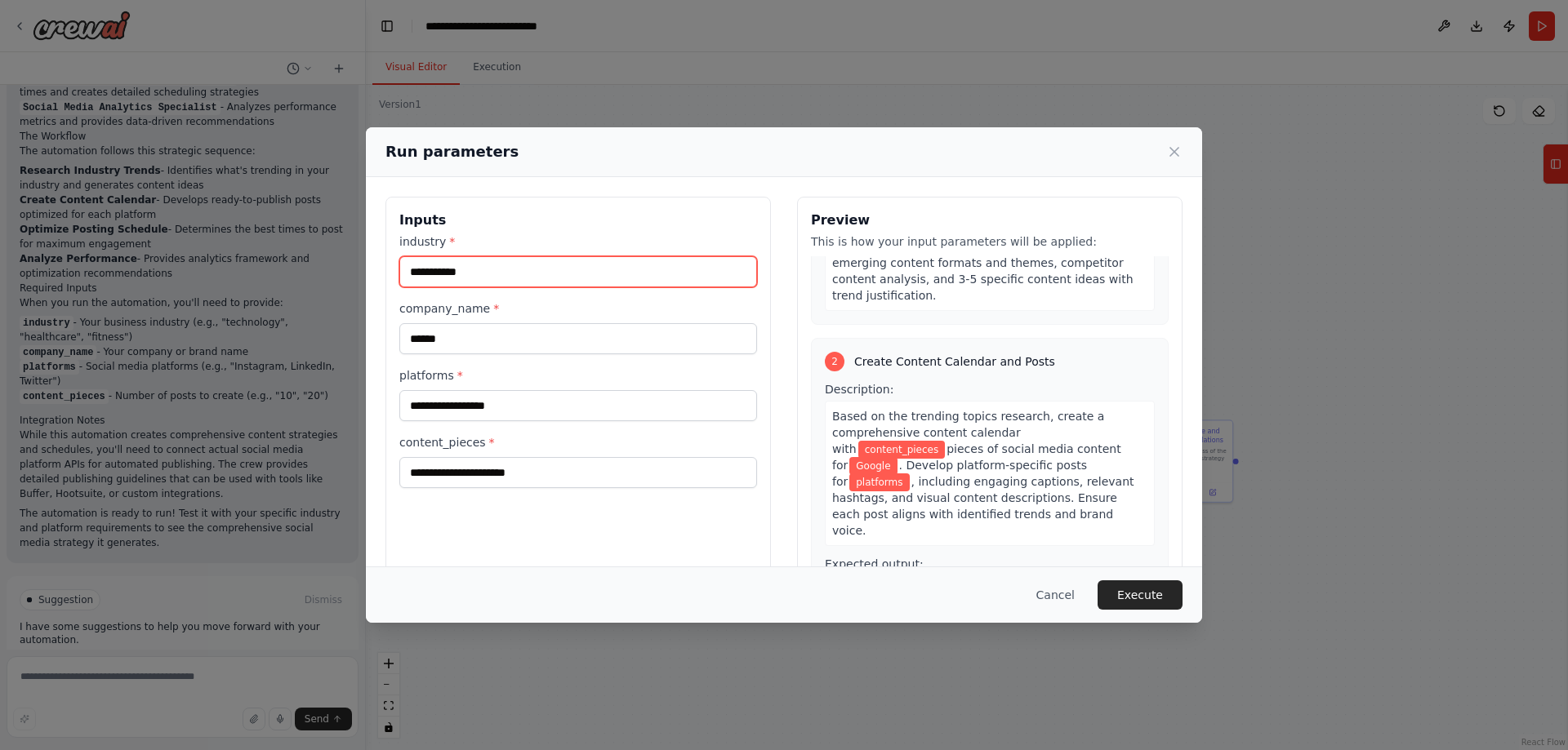
scroll to position [264, 0]
type input "**********"
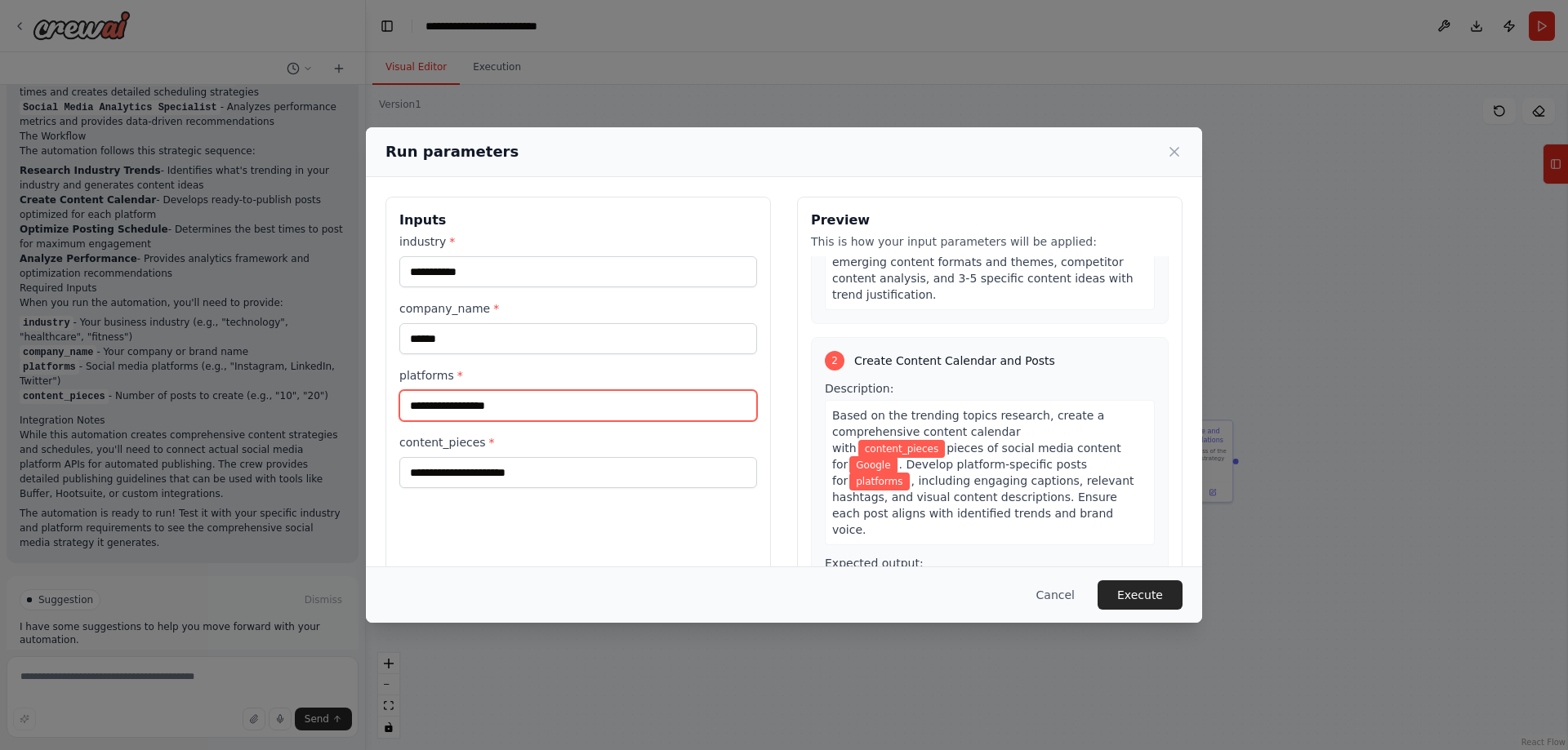
click at [667, 410] on input "platforms *" at bounding box center [579, 405] width 358 height 31
type input "**********"
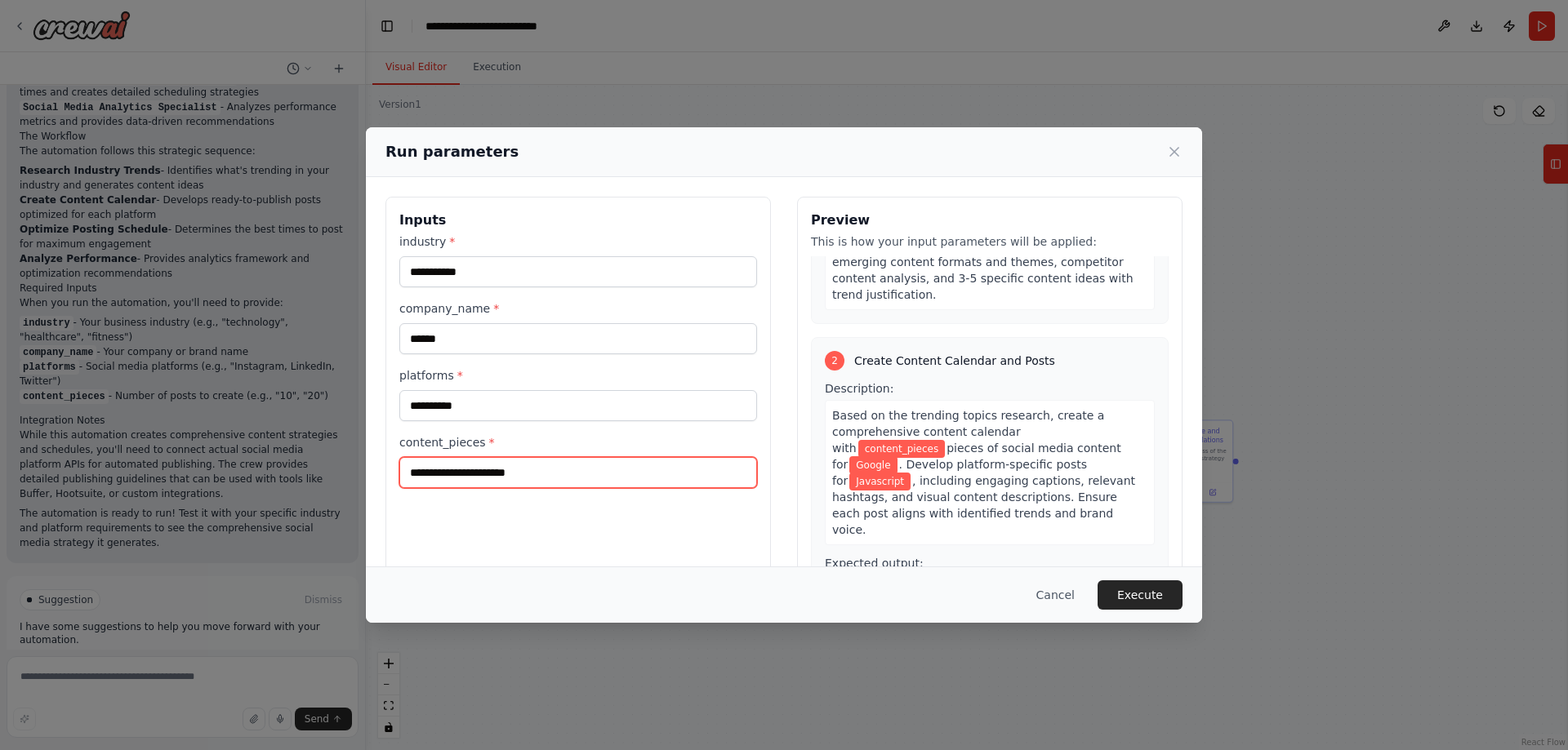
click at [615, 470] on input "content_pieces *" at bounding box center [579, 472] width 358 height 31
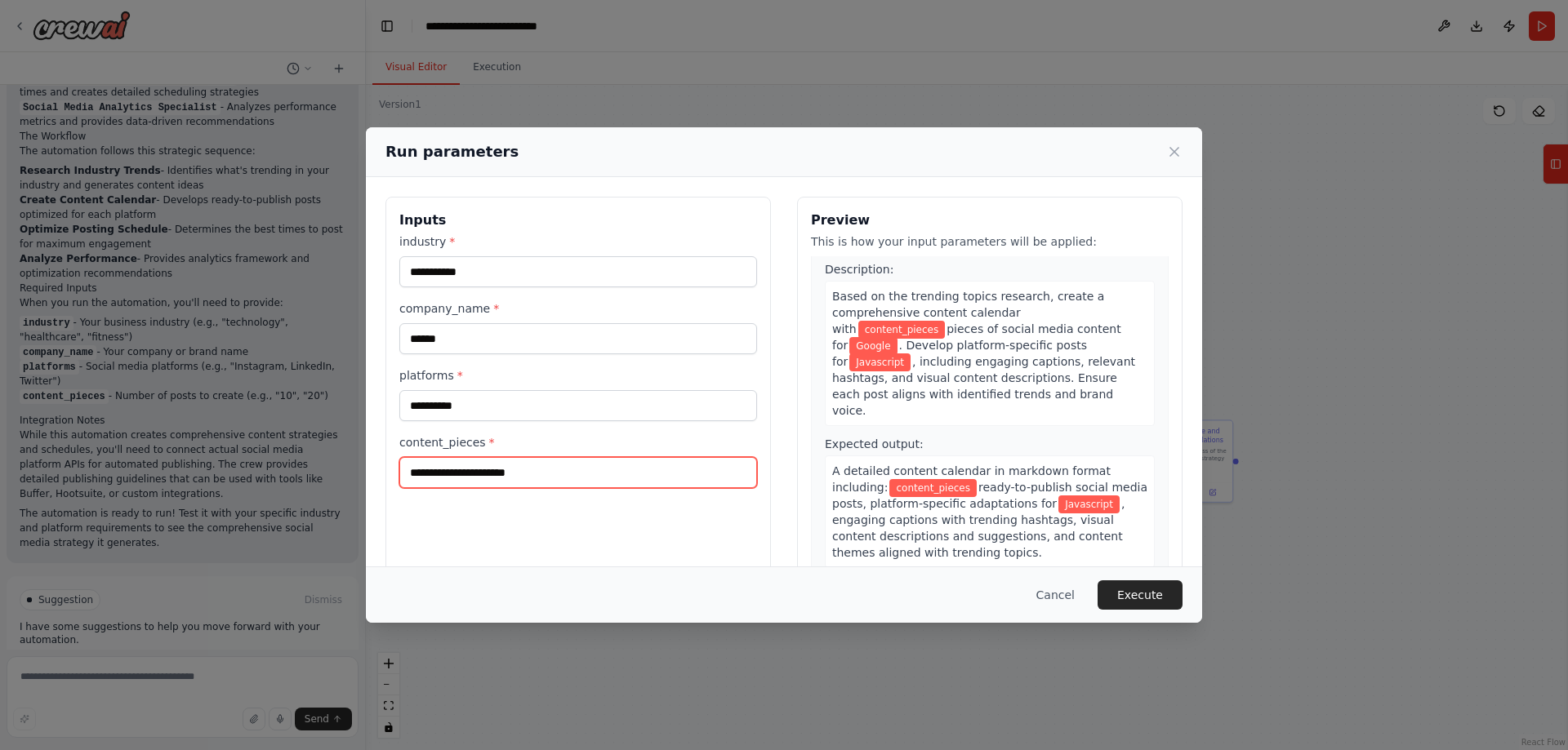
scroll to position [383, 0]
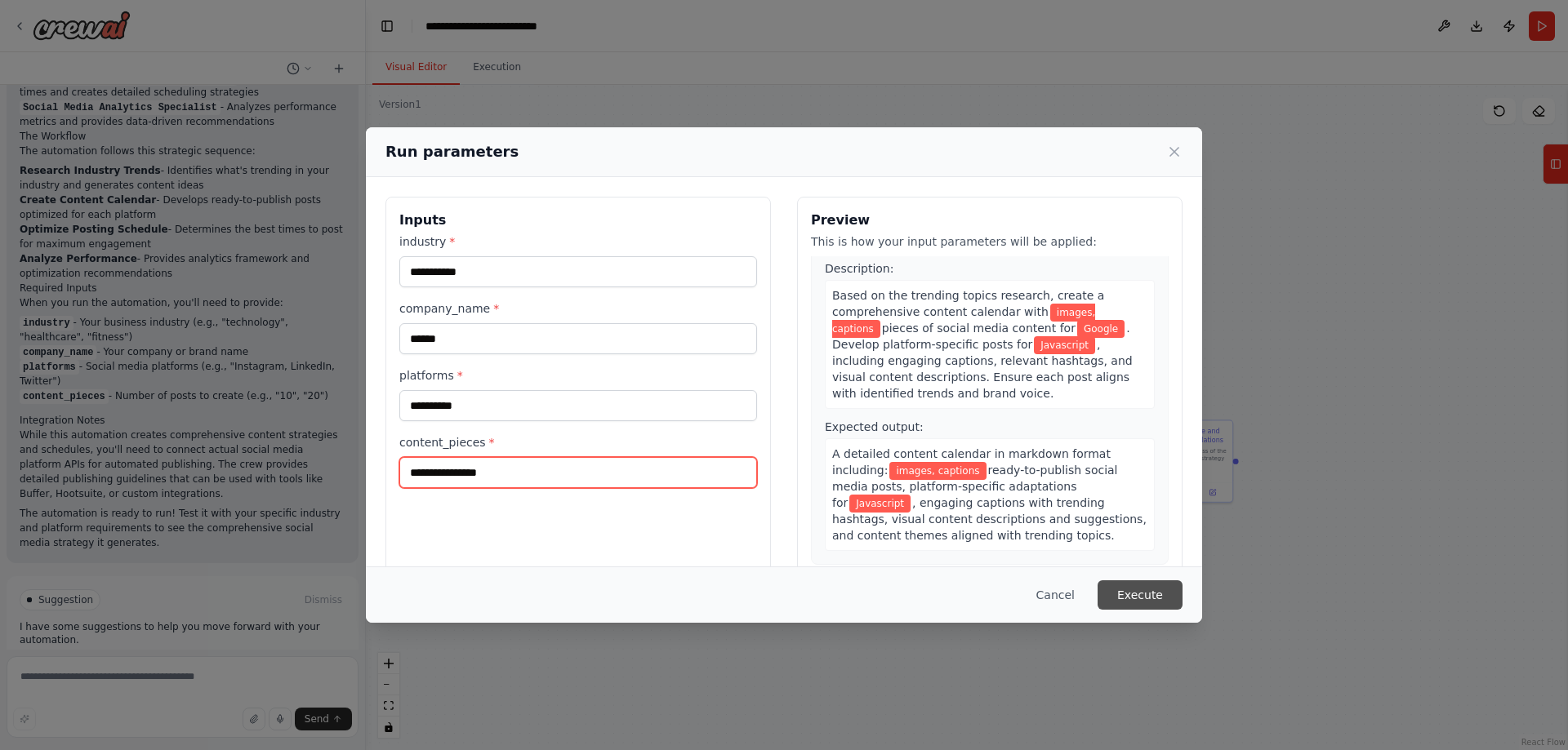
type input "**********"
click at [1131, 595] on button "Execute" at bounding box center [1140, 595] width 85 height 29
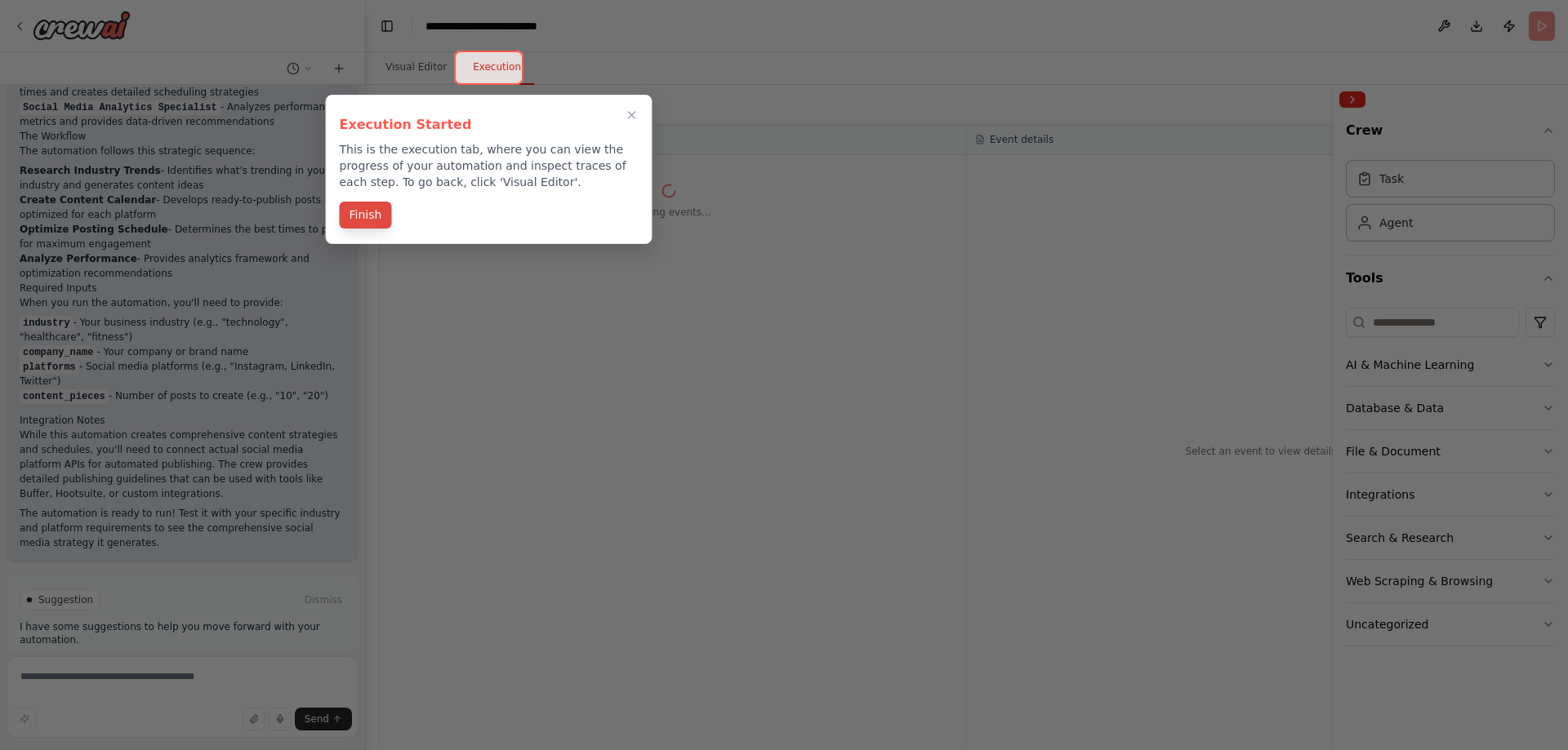
click at [375, 216] on button "Finish" at bounding box center [365, 215] width 52 height 27
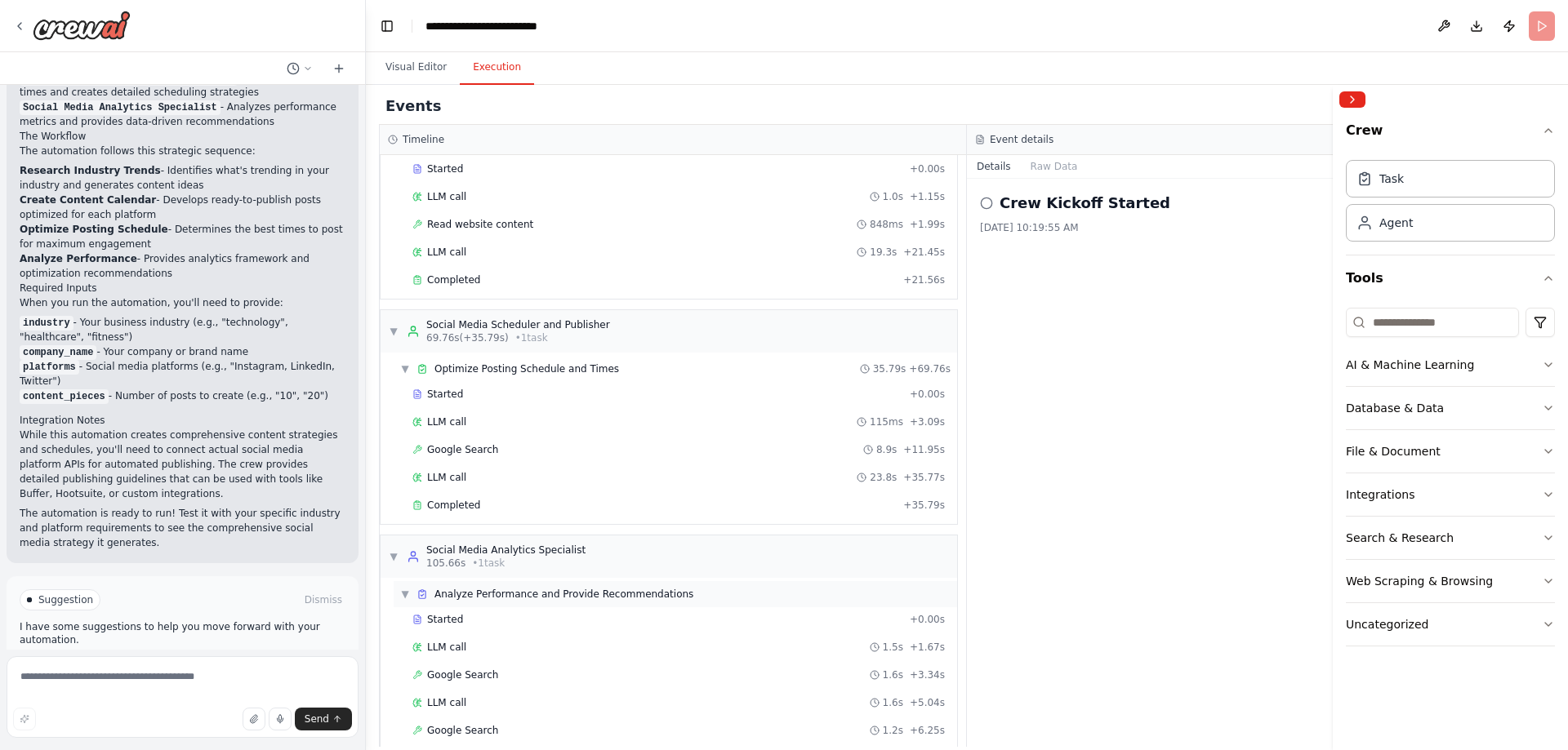
scroll to position [575, 0]
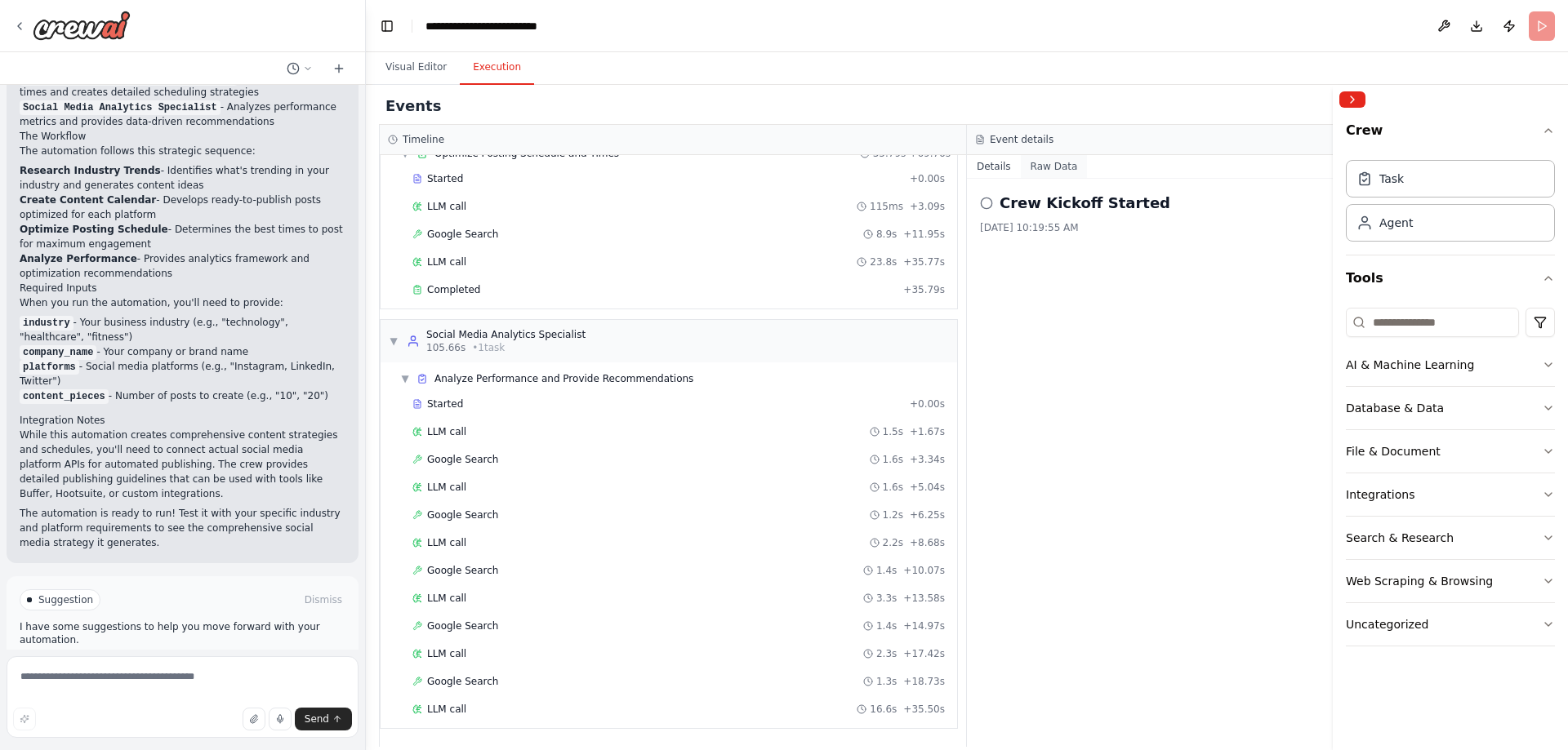
click at [1050, 167] on button "Raw Data" at bounding box center [1055, 167] width 67 height 23
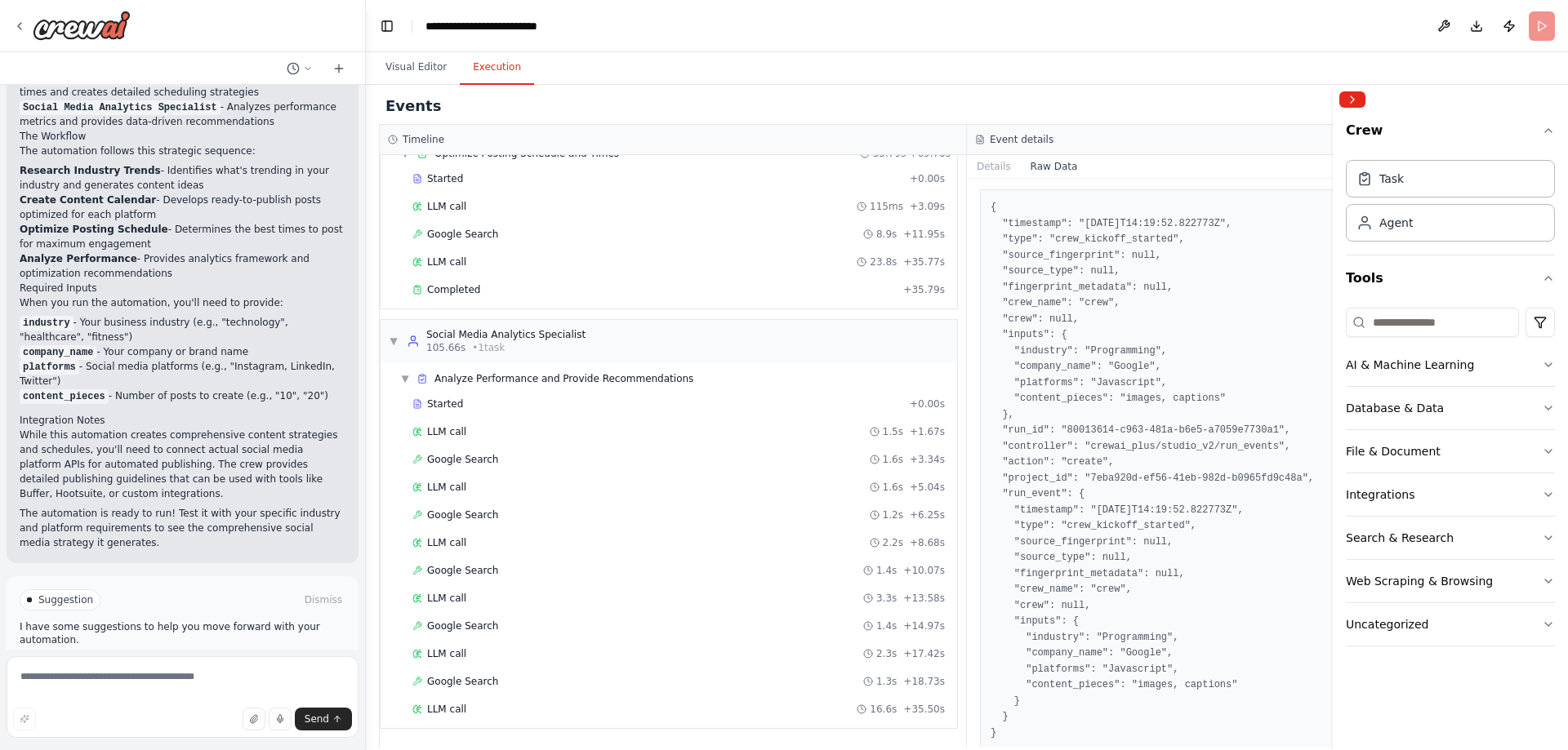
scroll to position [53, 0]
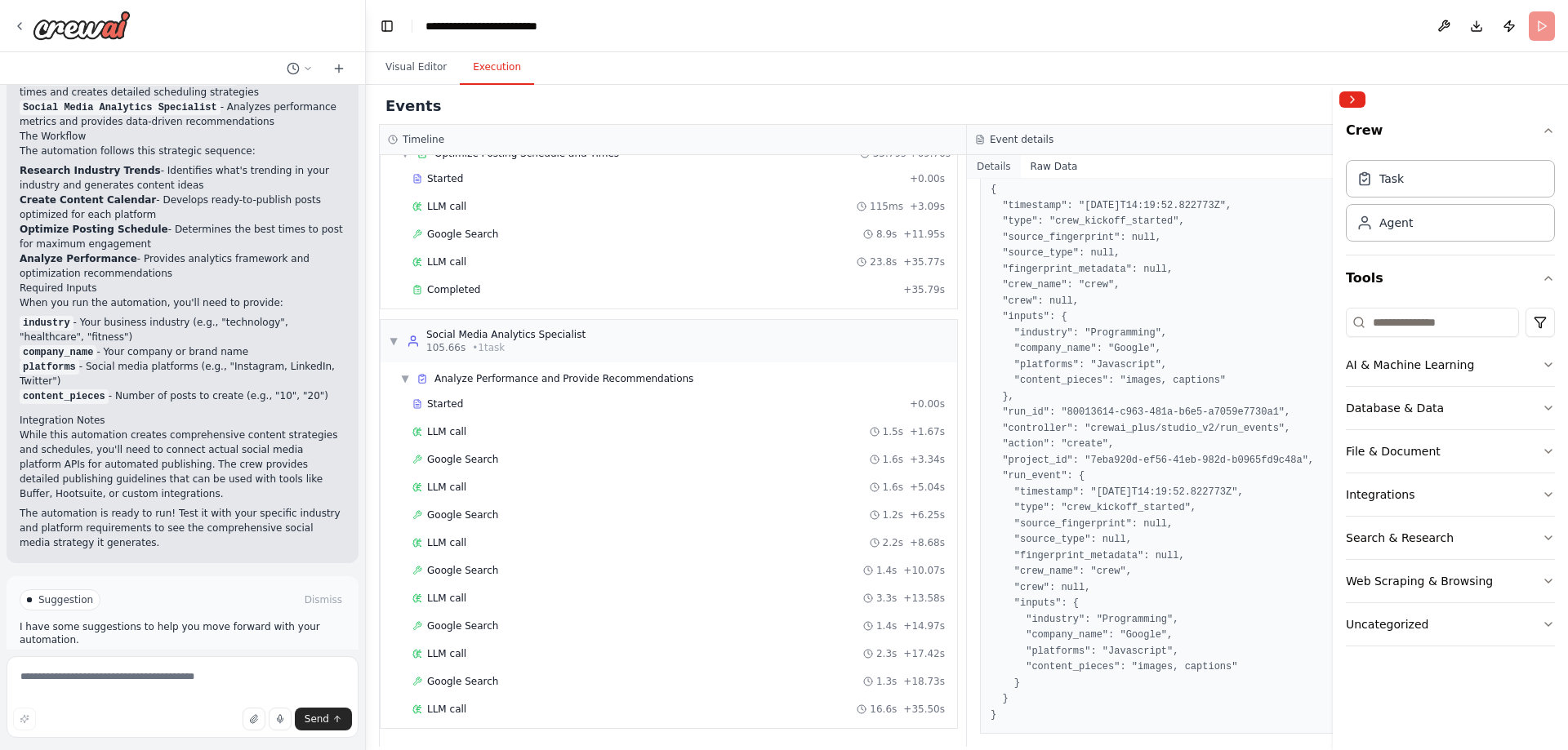
click at [989, 160] on button "Details" at bounding box center [994, 167] width 54 height 23
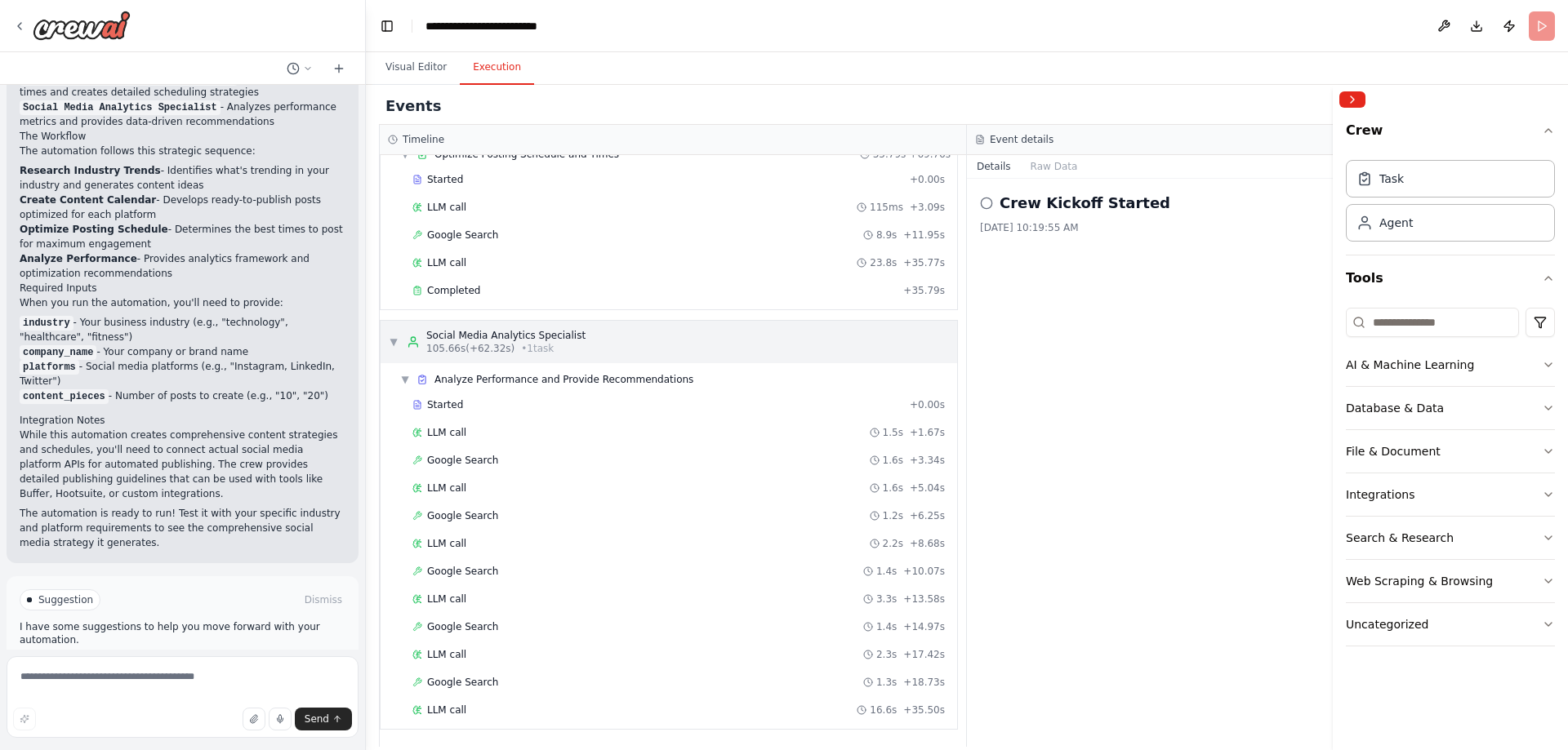
scroll to position [575, 0]
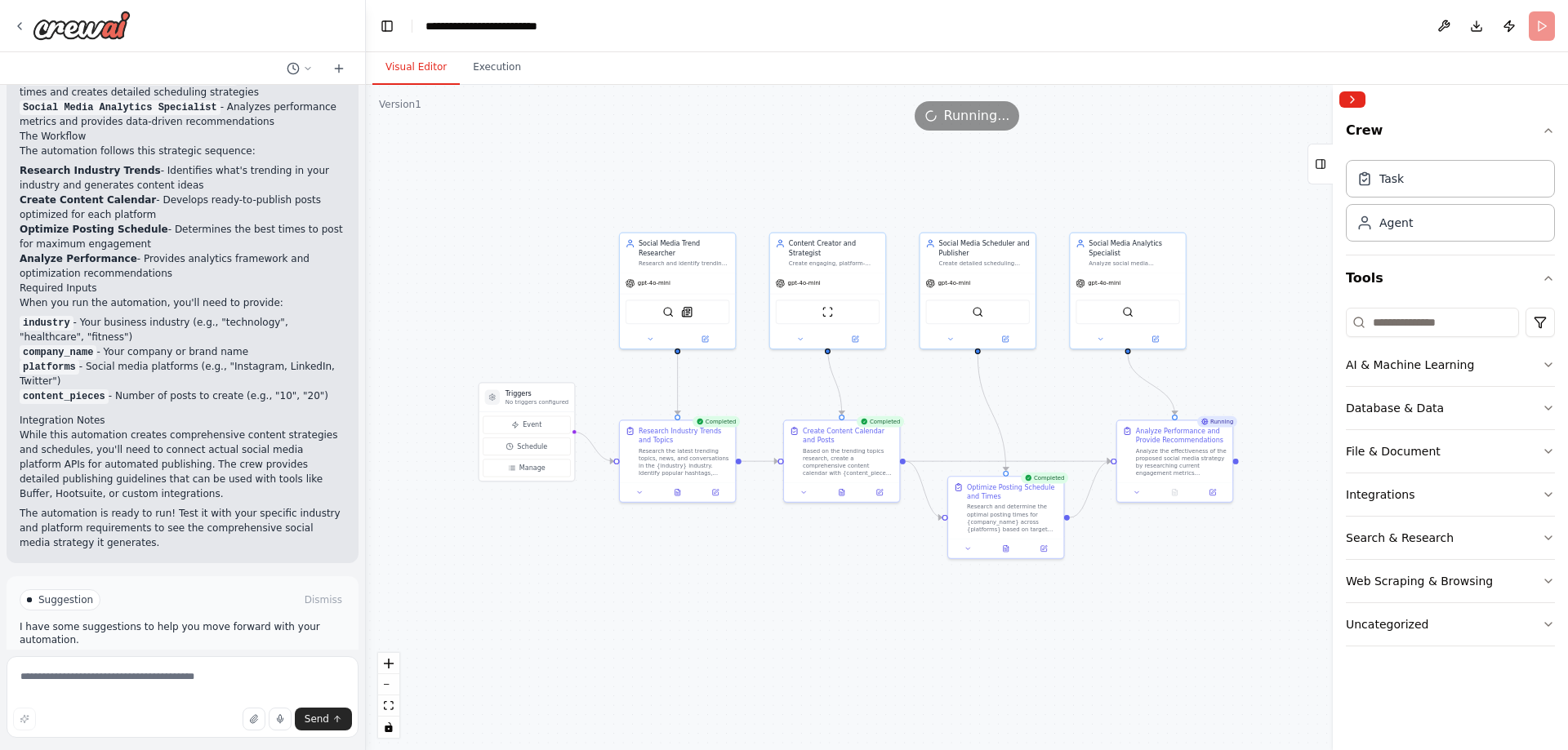
click at [412, 71] on button "Visual Editor" at bounding box center [415, 67] width 87 height 34
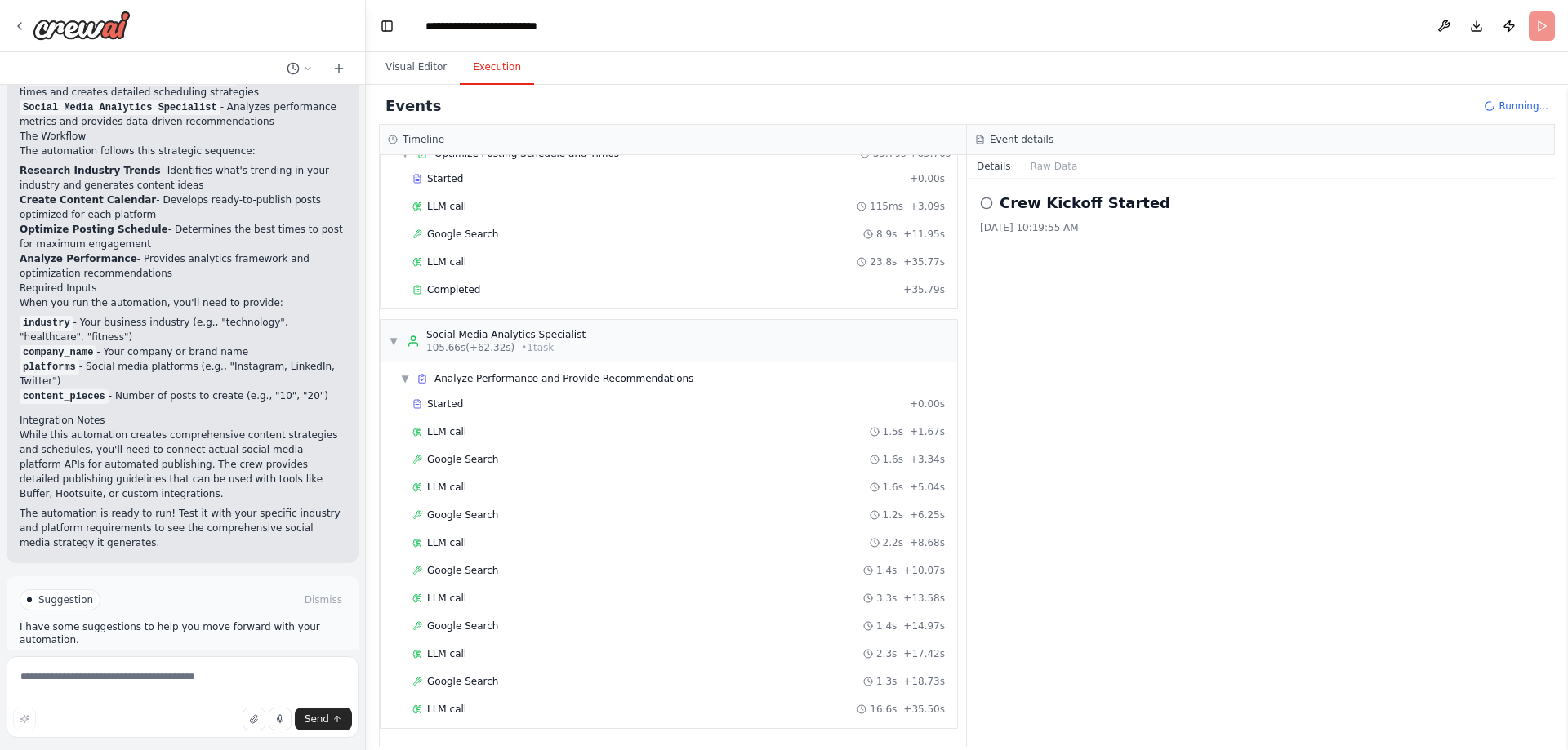
click at [482, 59] on button "Execution" at bounding box center [497, 67] width 74 height 34
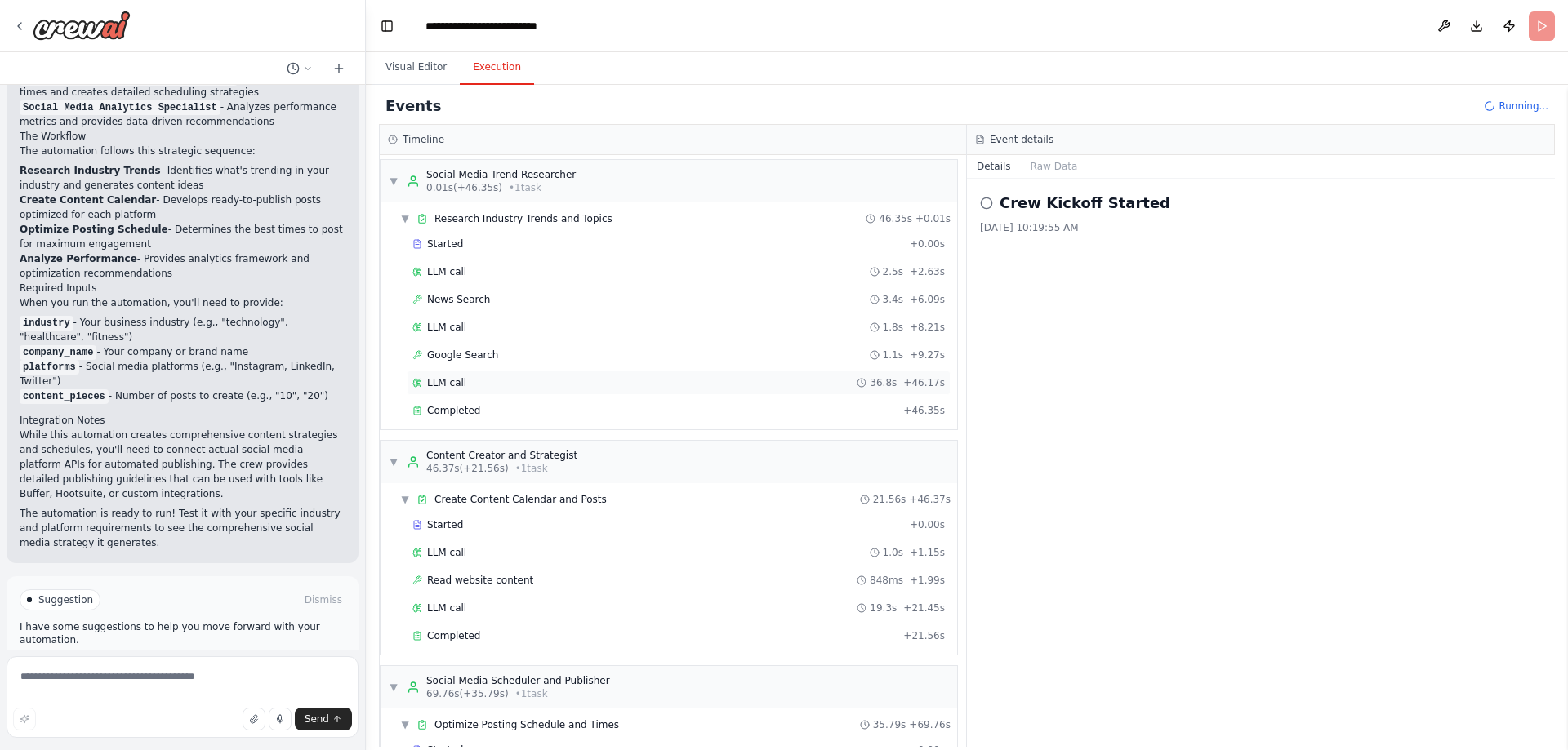
scroll to position [0, 0]
click at [560, 173] on div "Social Media Trend Researcher" at bounding box center [500, 178] width 149 height 13
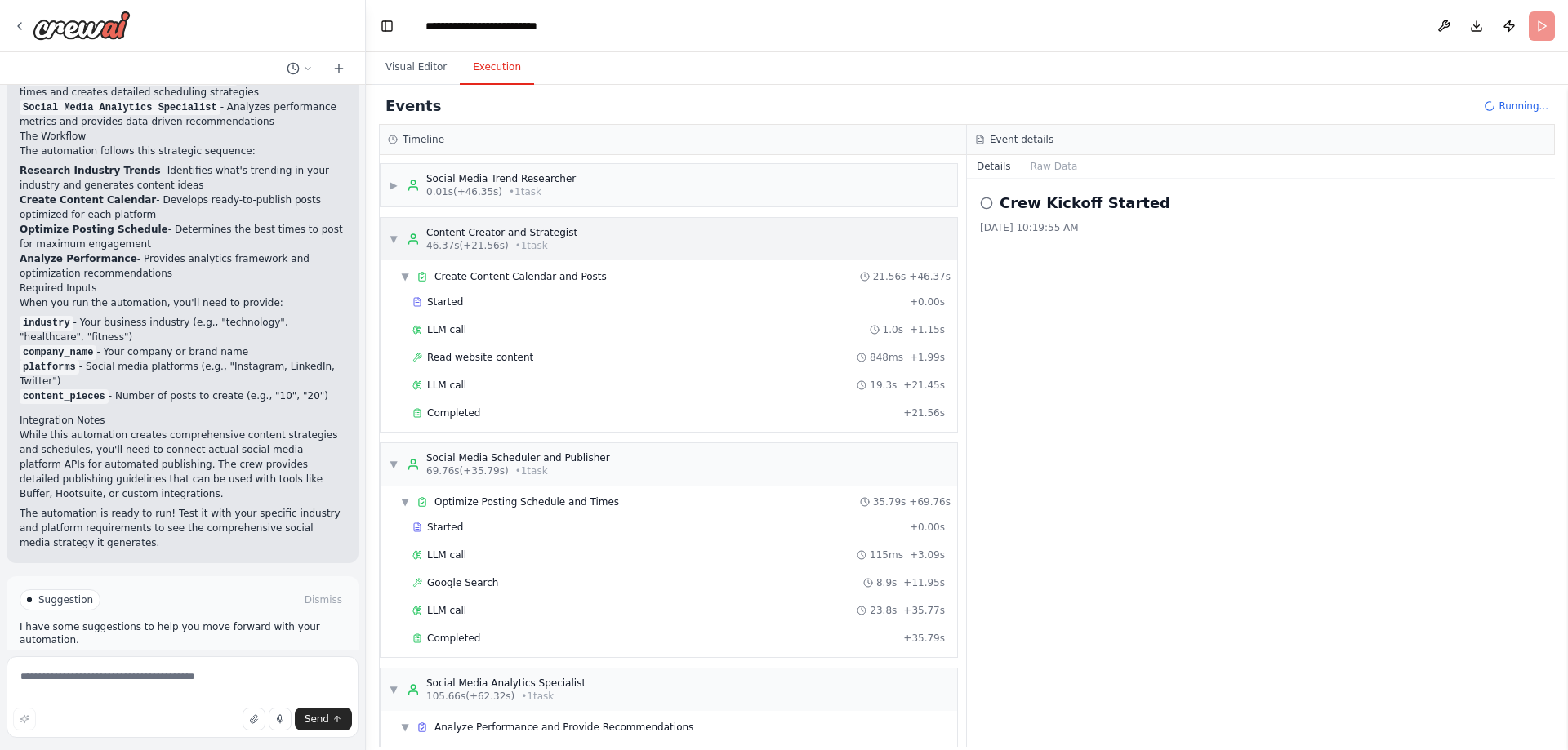
click at [511, 224] on div "▼ Content Creator and Strategist 46.37s (+21.56s) • 1 task" at bounding box center [669, 239] width 577 height 42
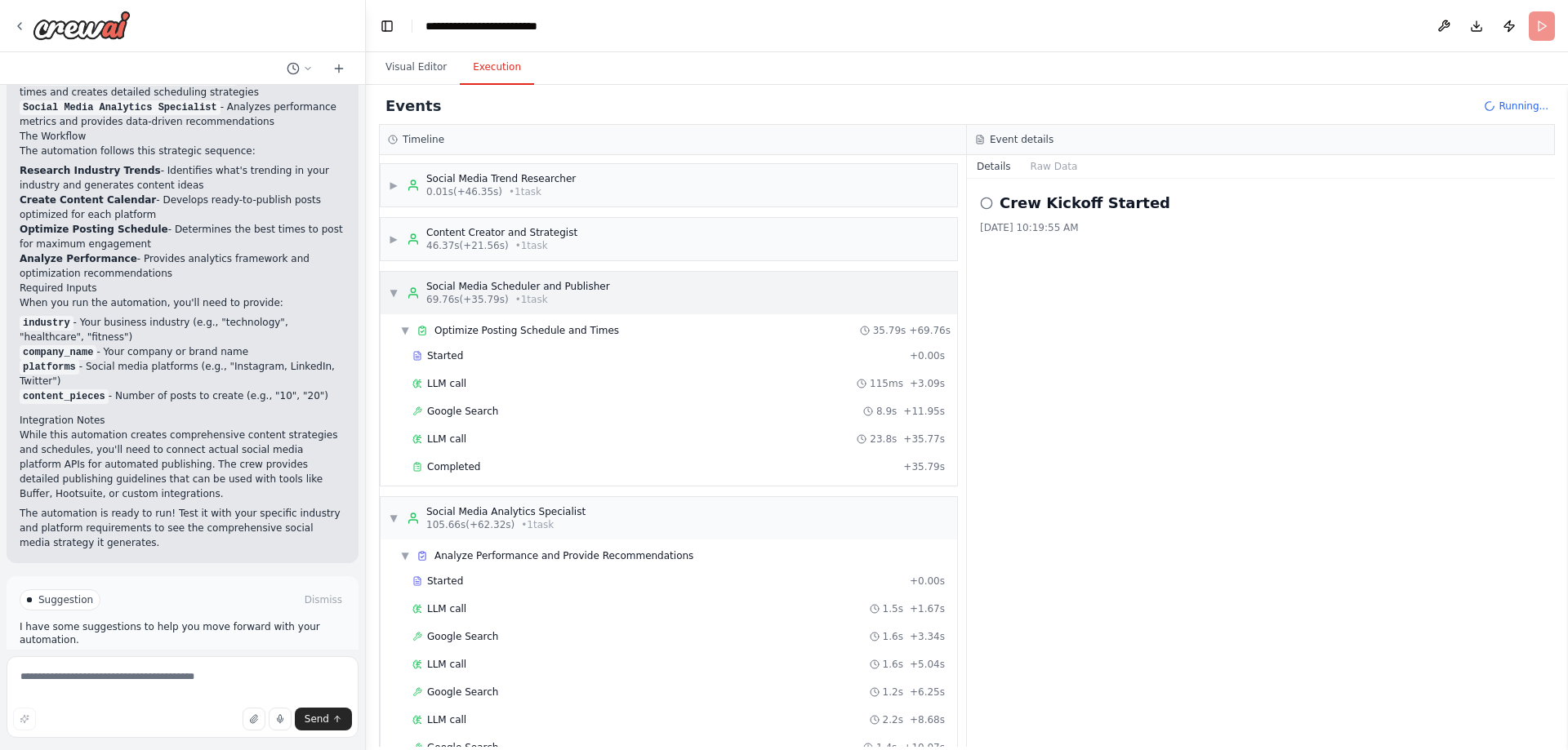
click at [504, 293] on div "Social Media Scheduler and Publisher 69.76s (+35.79s) • 1 task" at bounding box center [518, 293] width 183 height 26
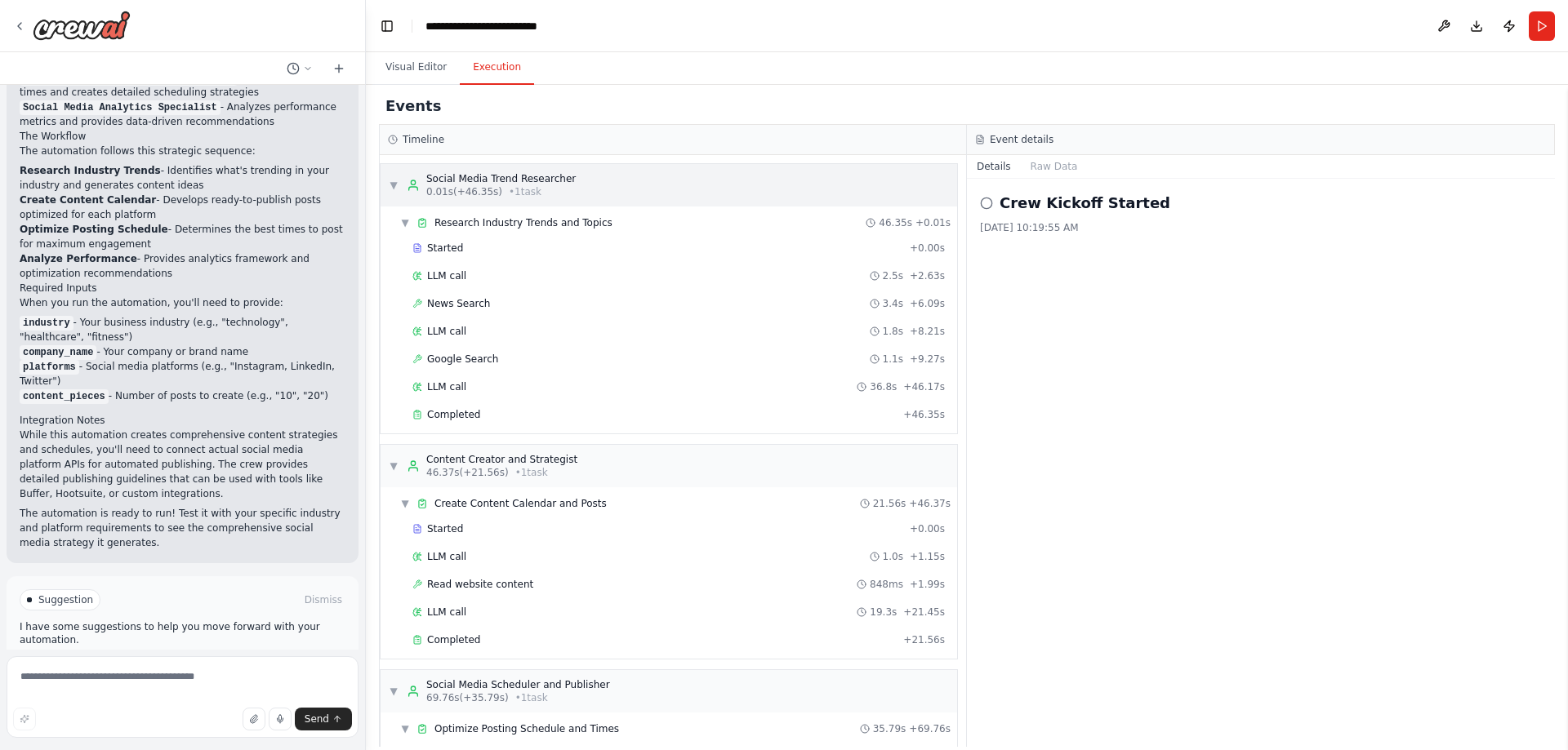
click at [537, 182] on div "Social Media Trend Researcher" at bounding box center [500, 178] width 149 height 13
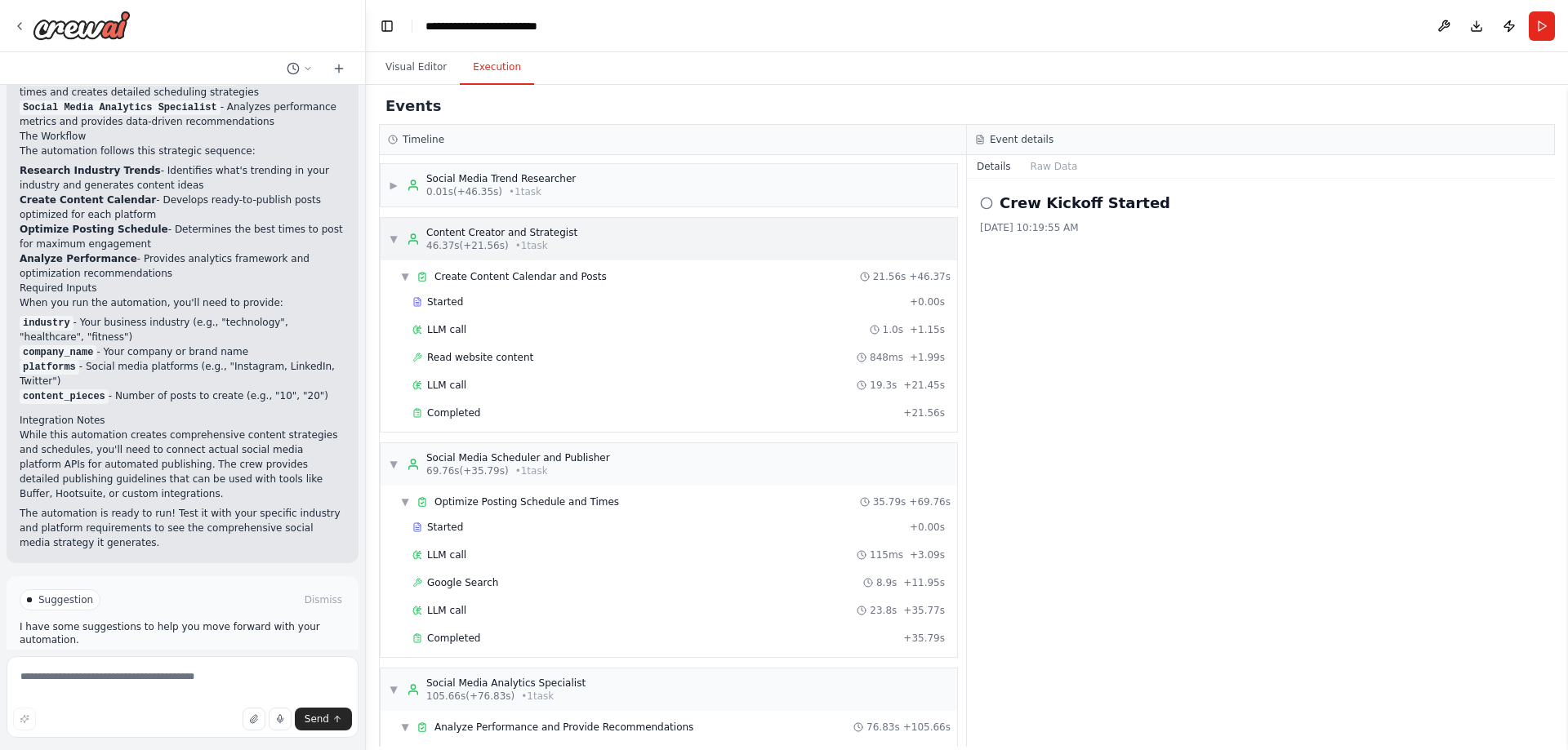
click at [528, 229] on div "Content Creator and Strategist" at bounding box center [501, 233] width 151 height 13
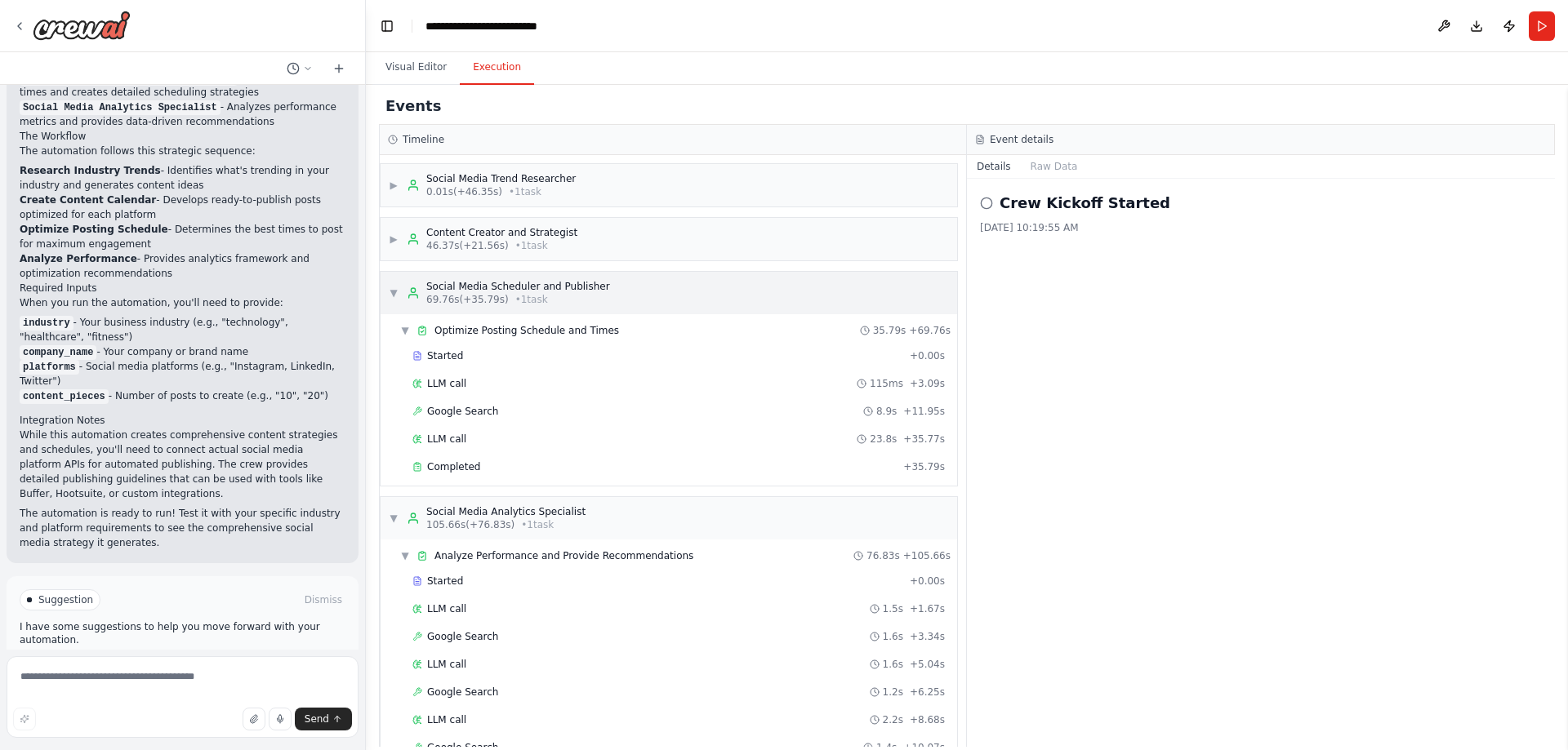
click at [533, 285] on div "Social Media Scheduler and Publisher" at bounding box center [518, 286] width 183 height 13
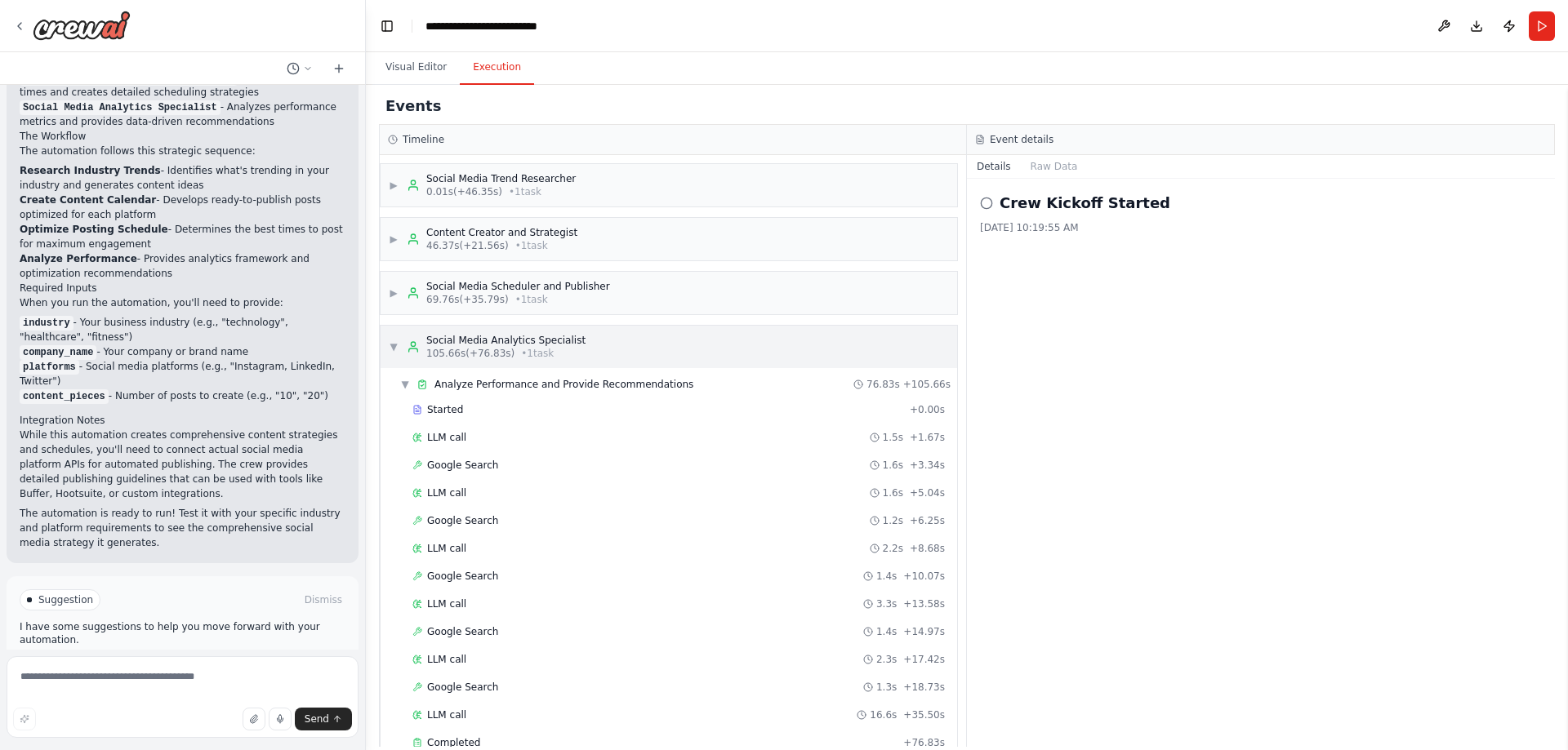
click at [530, 340] on div "Social Media Analytics Specialist" at bounding box center [505, 340] width 160 height 13
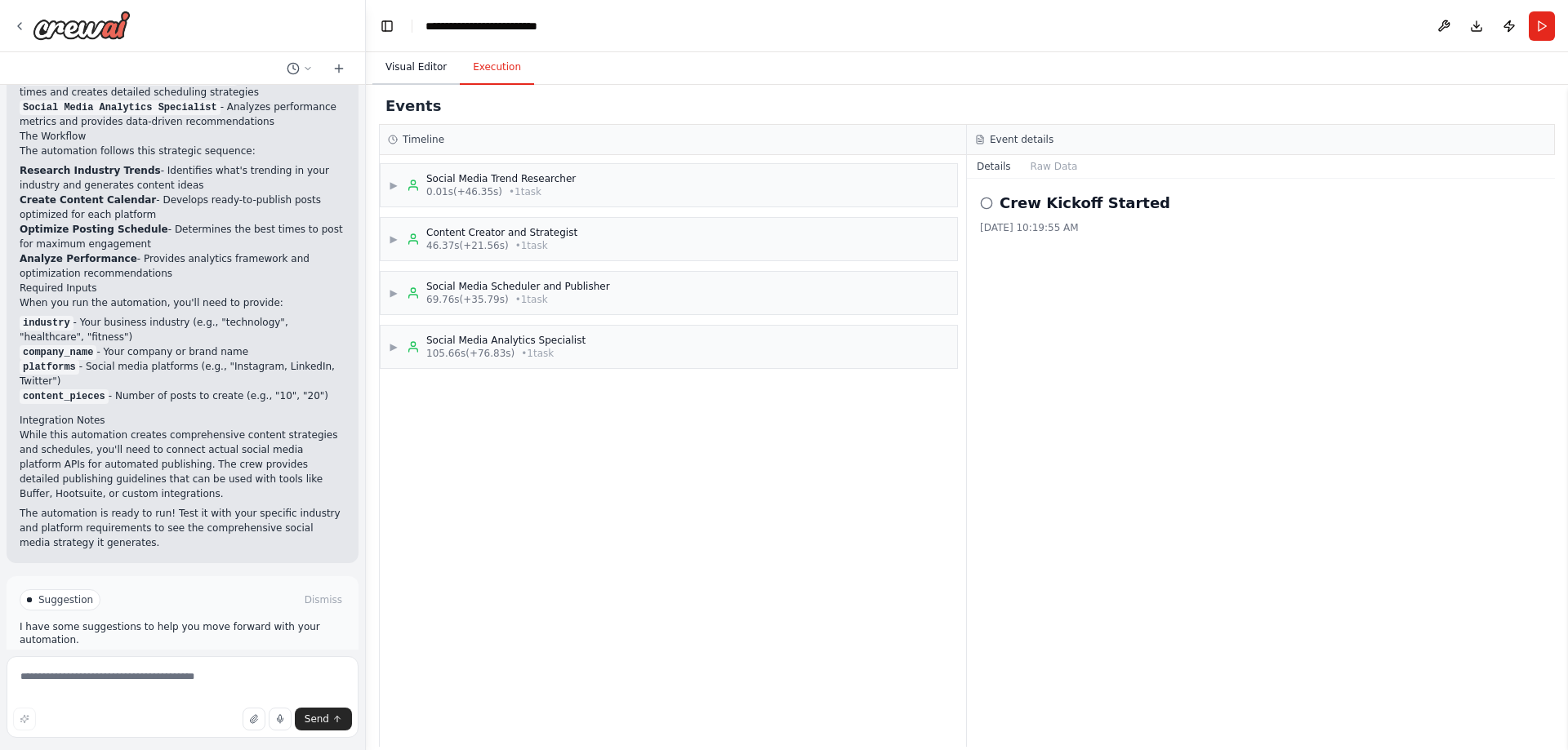
click at [422, 70] on button "Visual Editor" at bounding box center [415, 67] width 87 height 34
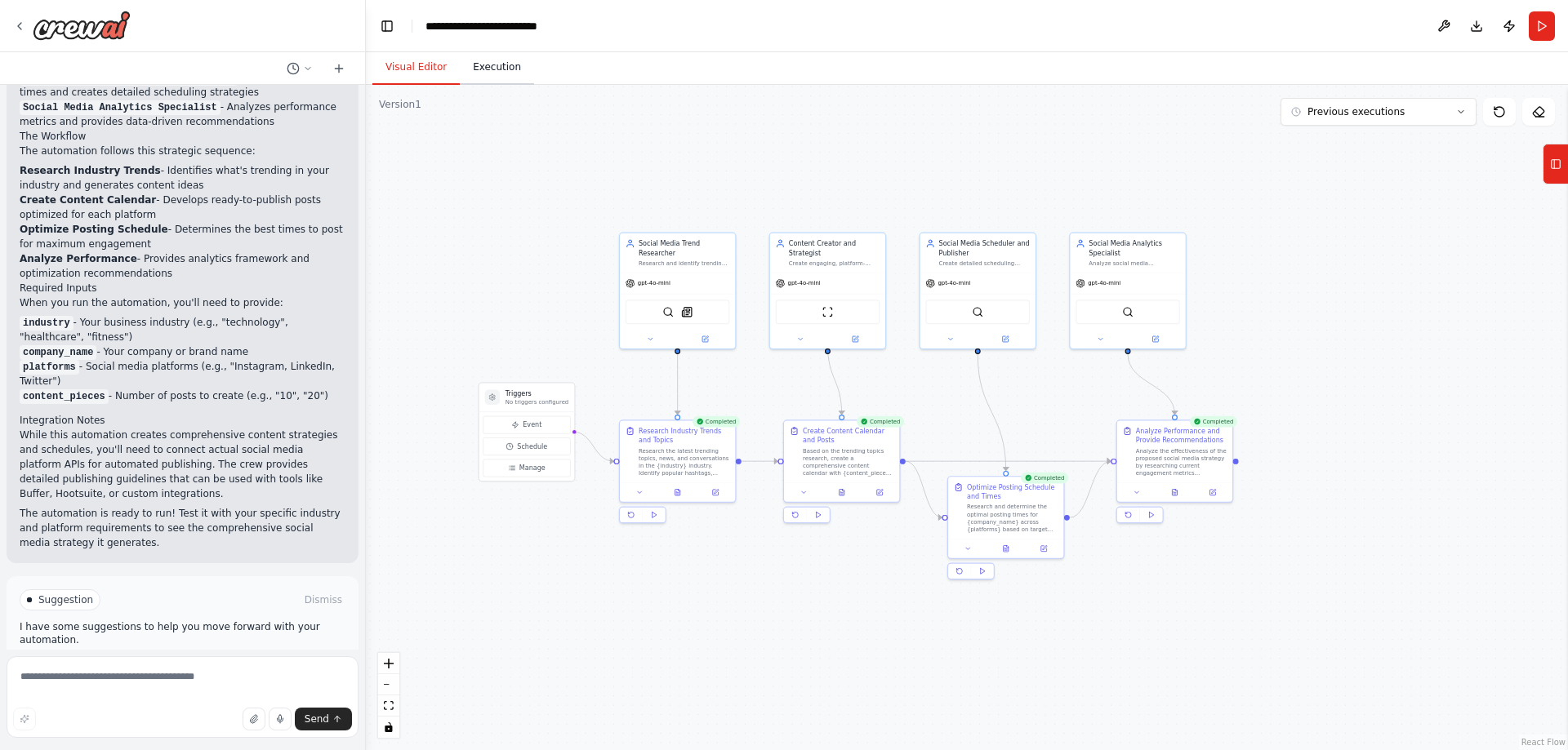
click at [489, 70] on button "Execution" at bounding box center [497, 67] width 74 height 34
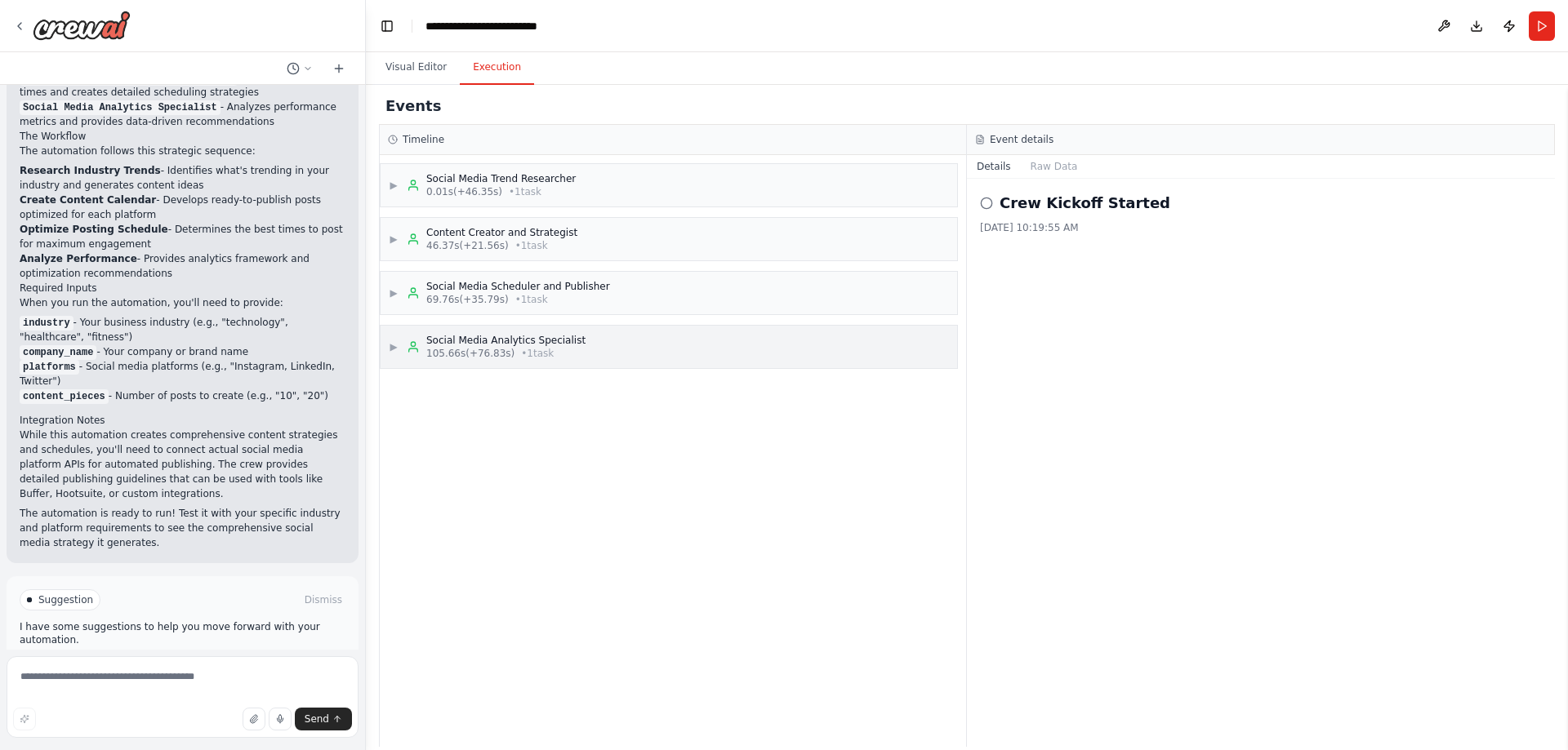
click at [625, 326] on div "▶ Social Media Analytics Specialist 105.66s (+76.83s) • 1 task" at bounding box center [669, 347] width 577 height 42
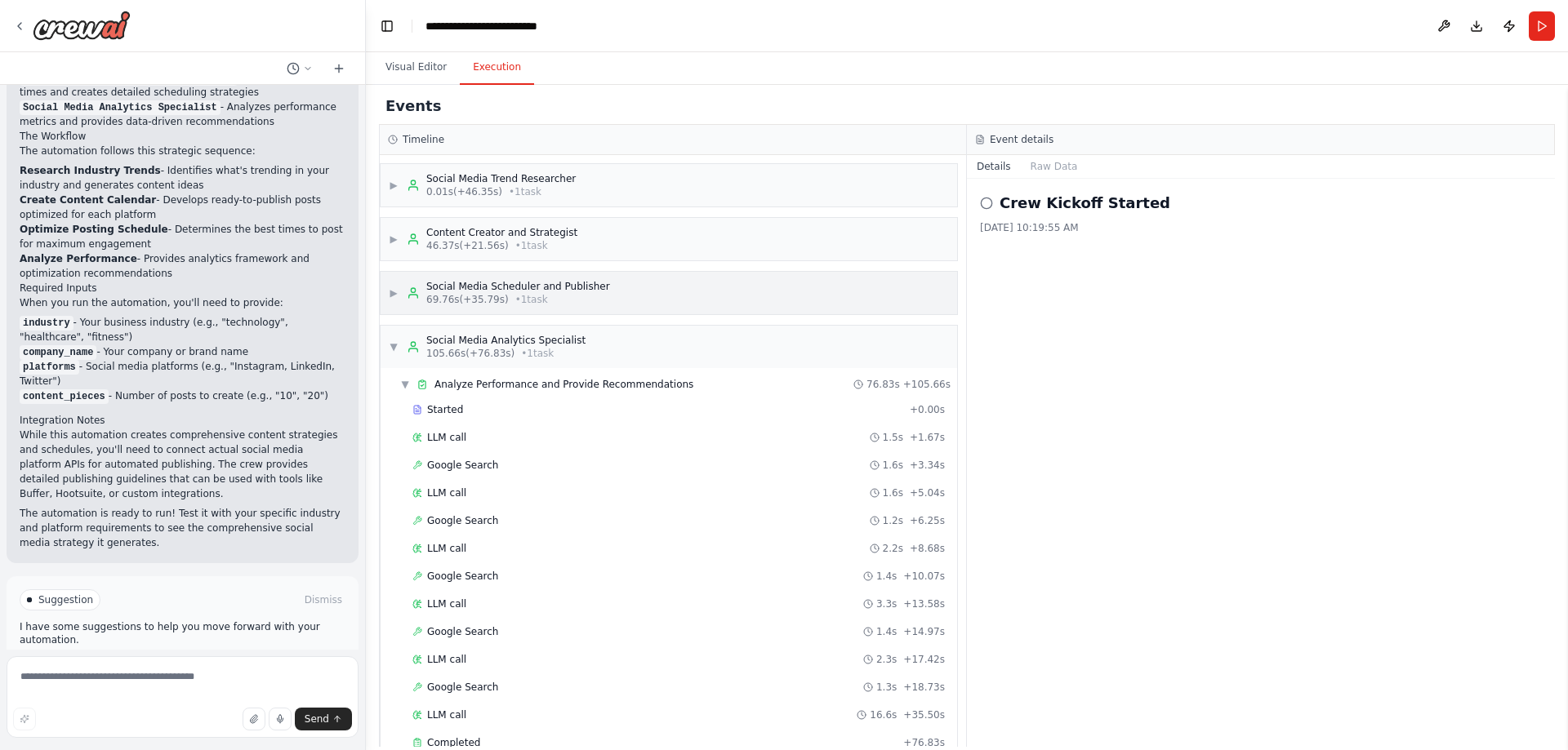
click at [615, 283] on div "▶ Social Media Scheduler and Publisher 69.76s (+35.79s) • 1 task" at bounding box center [669, 293] width 577 height 42
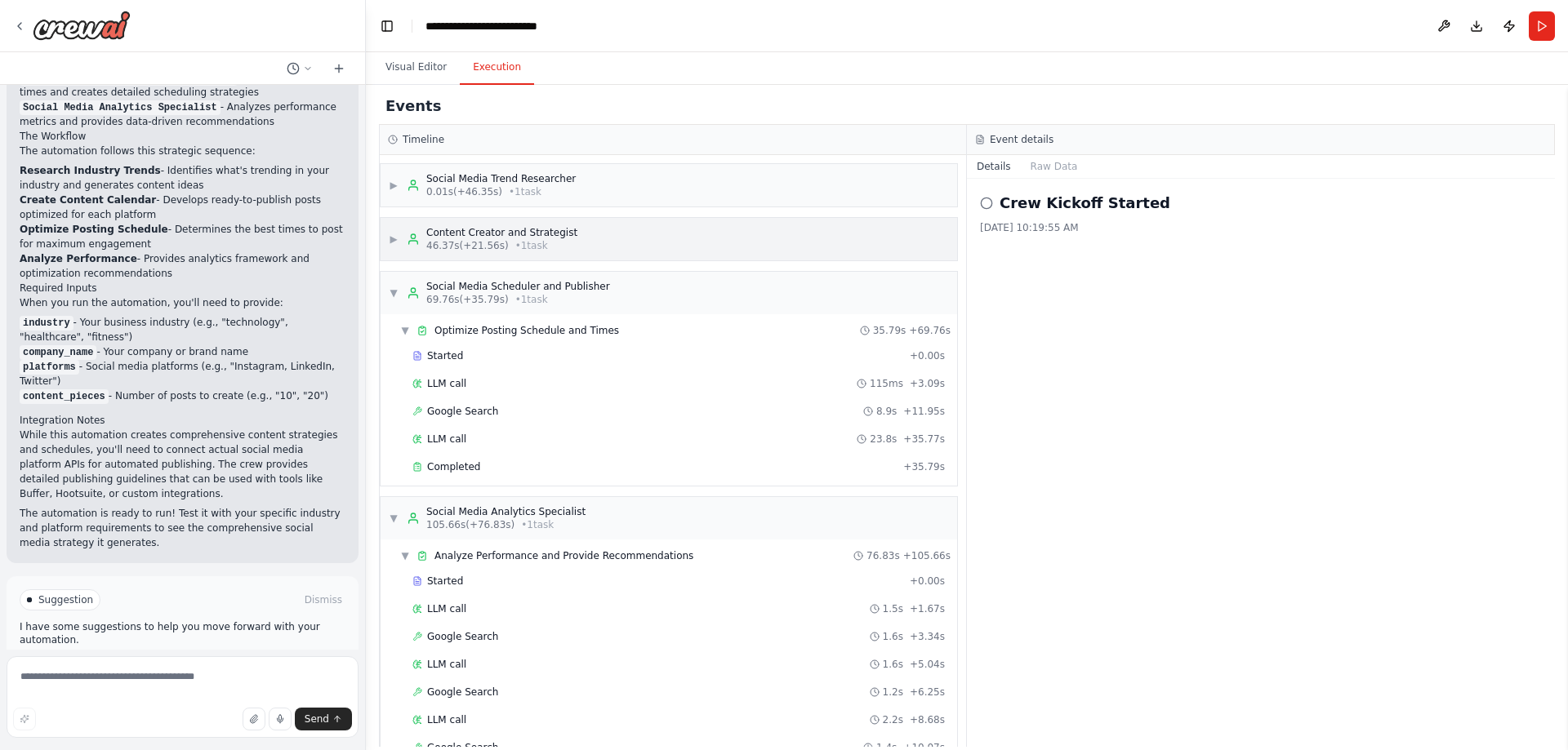
click at [608, 235] on div "▶ Content Creator and Strategist 46.37s (+21.56s) • 1 task" at bounding box center [669, 239] width 577 height 42
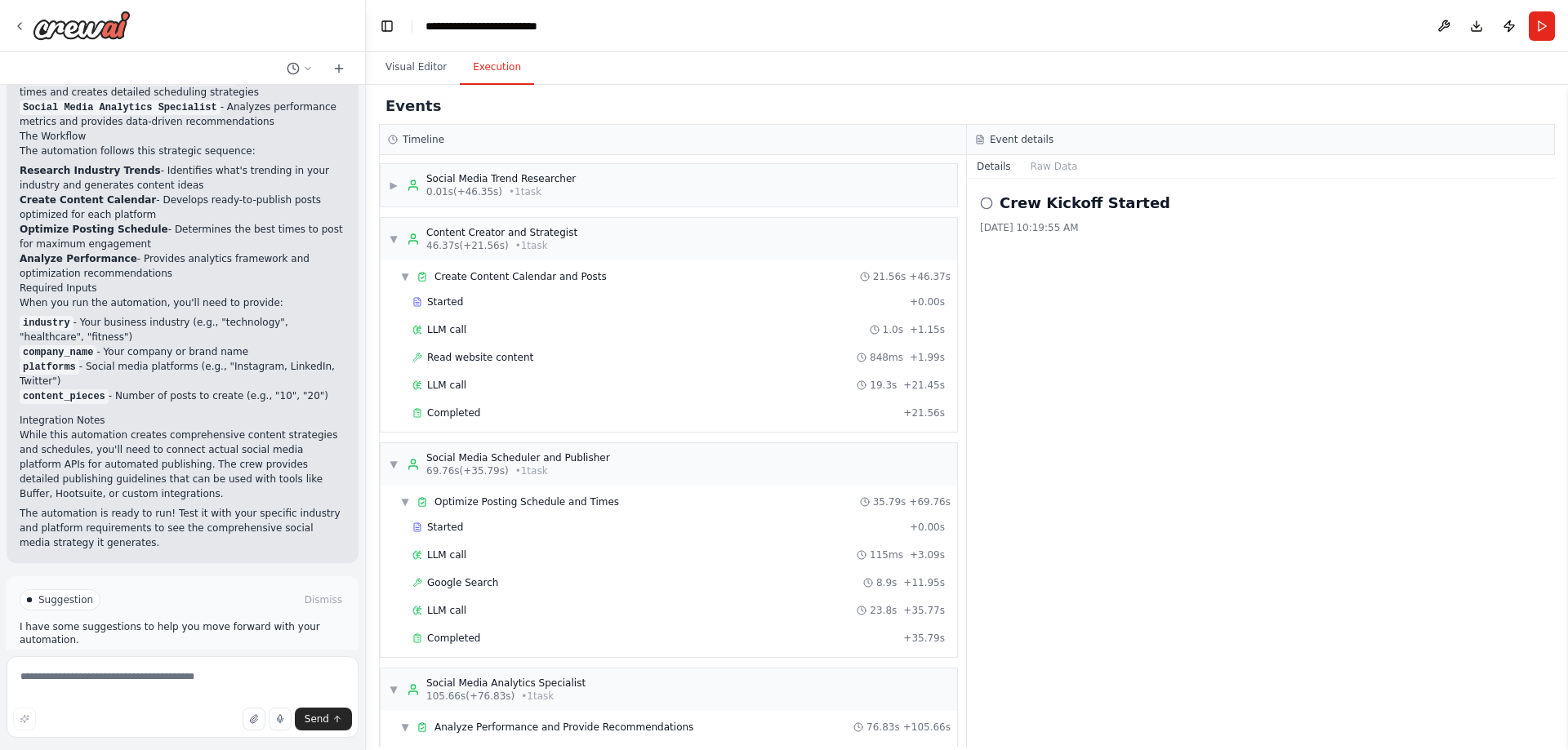
scroll to position [376, 0]
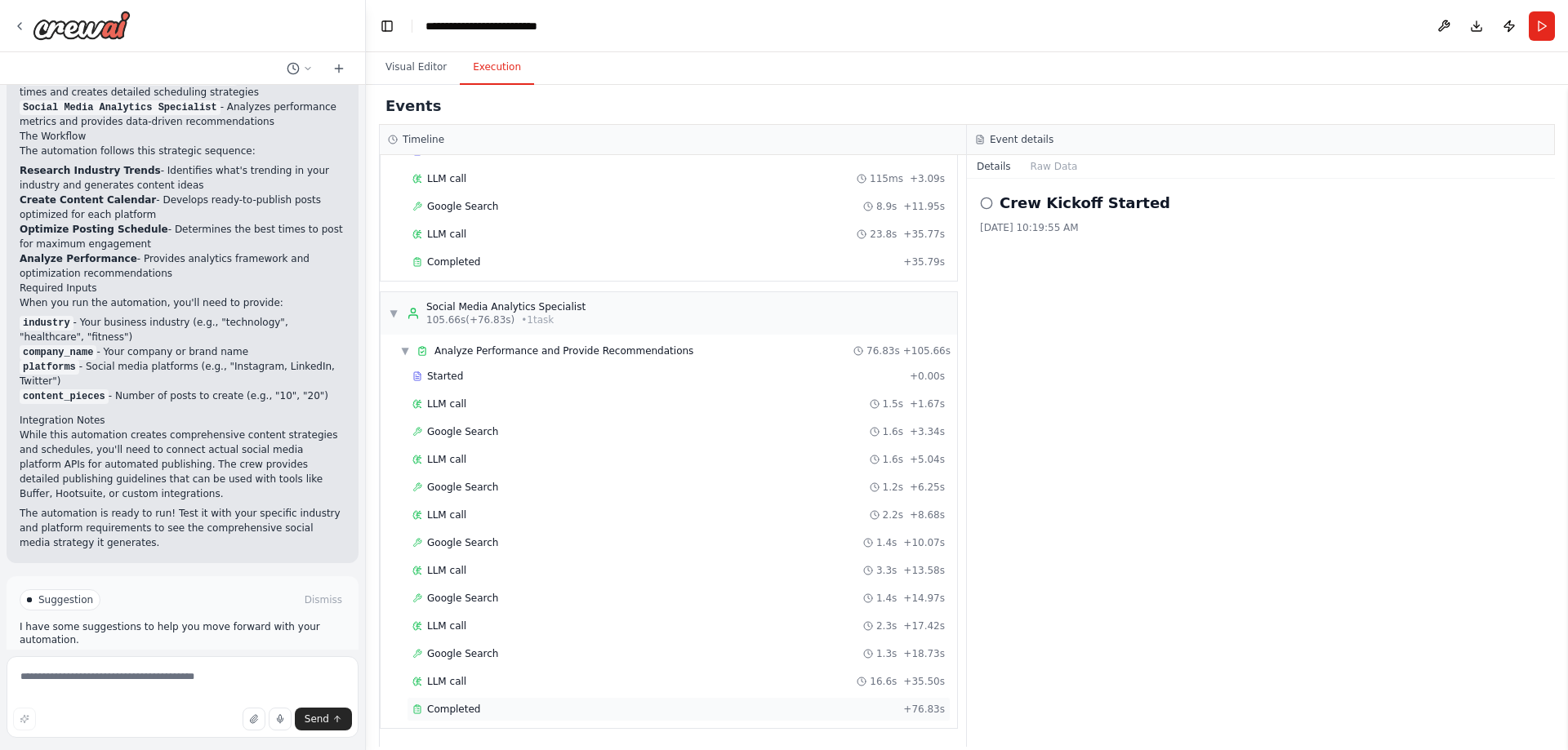
click at [481, 707] on div "Completed" at bounding box center [654, 709] width 484 height 13
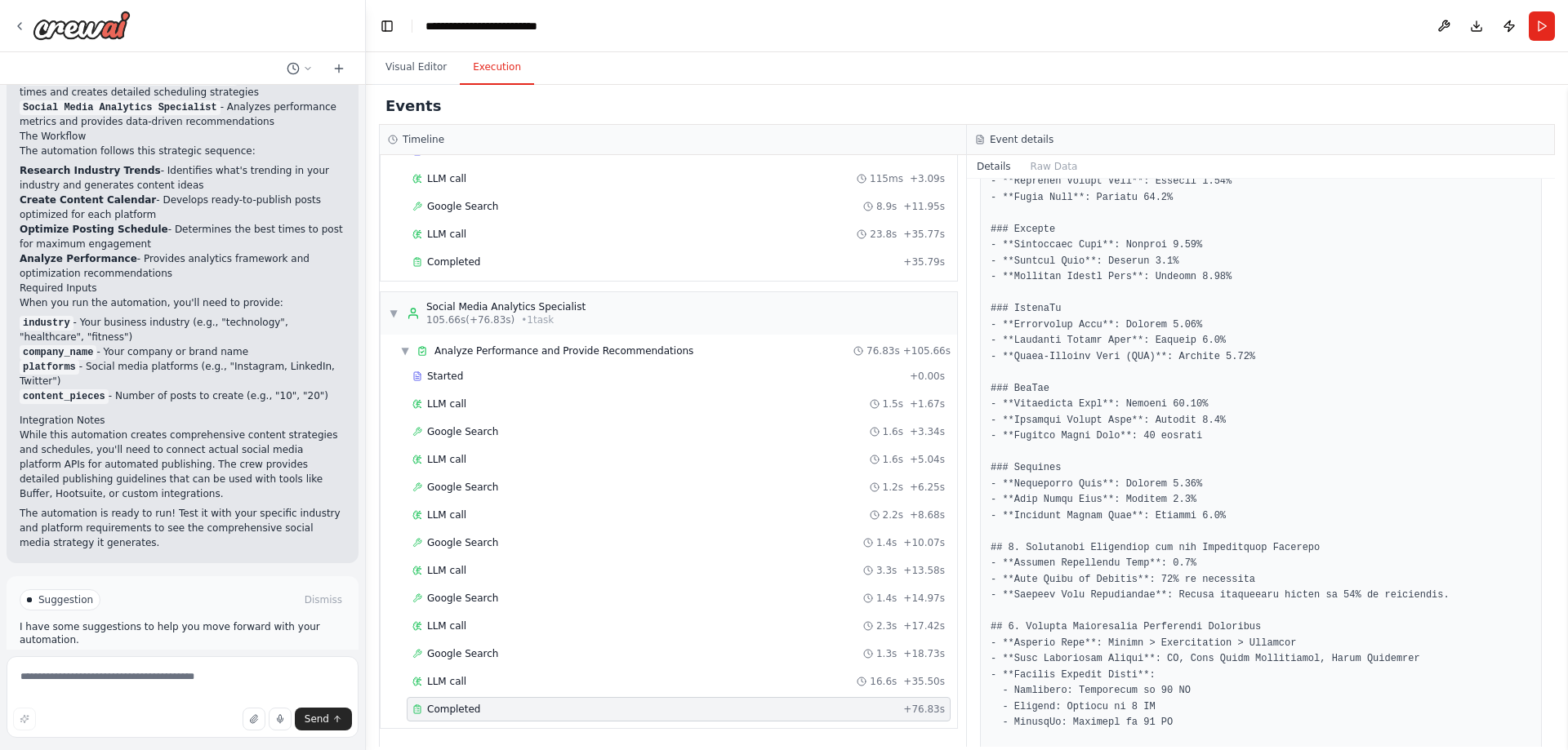
scroll to position [408, 0]
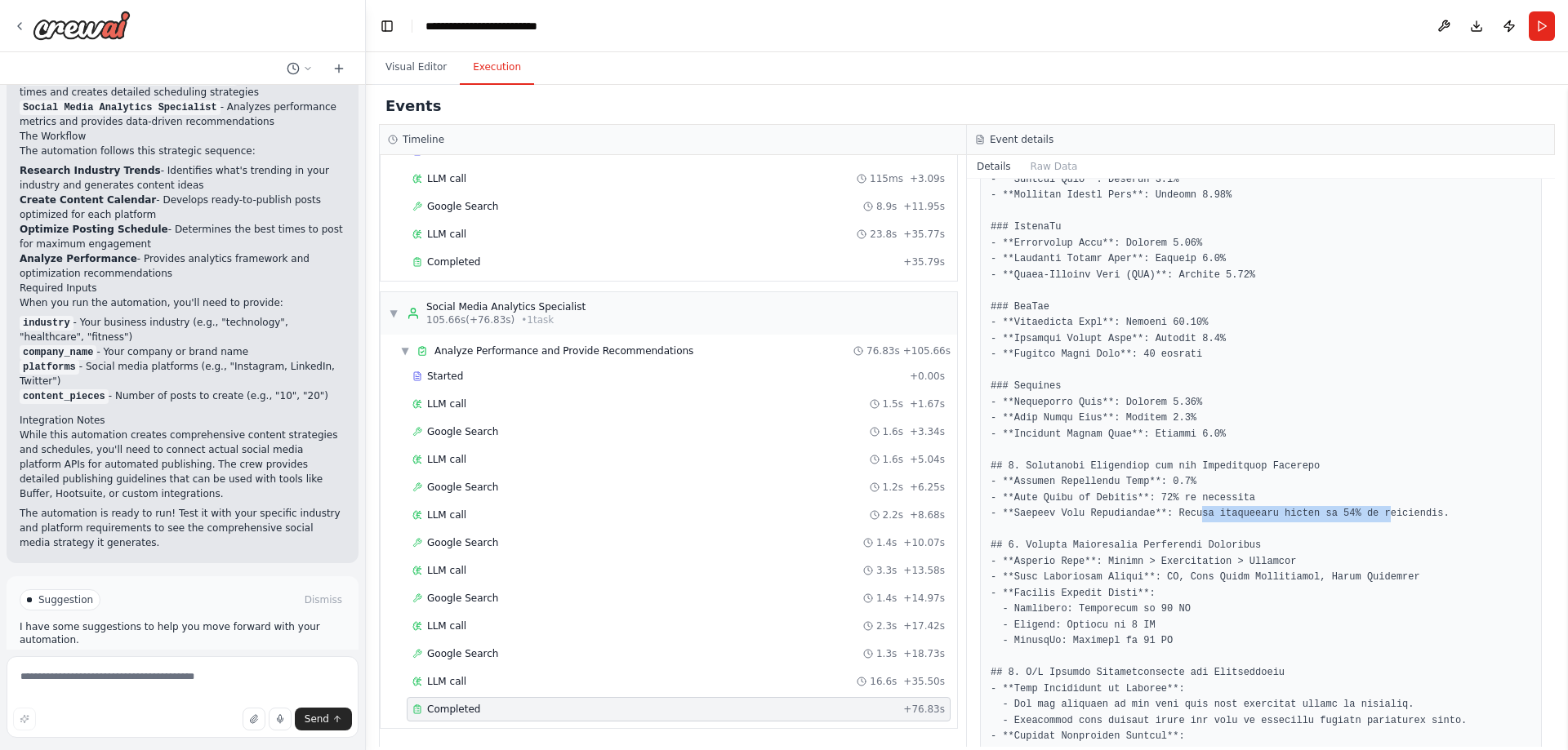
drag, startPoint x: 1243, startPoint y: 483, endPoint x: 1415, endPoint y: 479, distance: 172.0
click at [1378, 482] on pre at bounding box center [1260, 569] width 541 height 1146
click at [1417, 479] on pre at bounding box center [1260, 569] width 541 height 1146
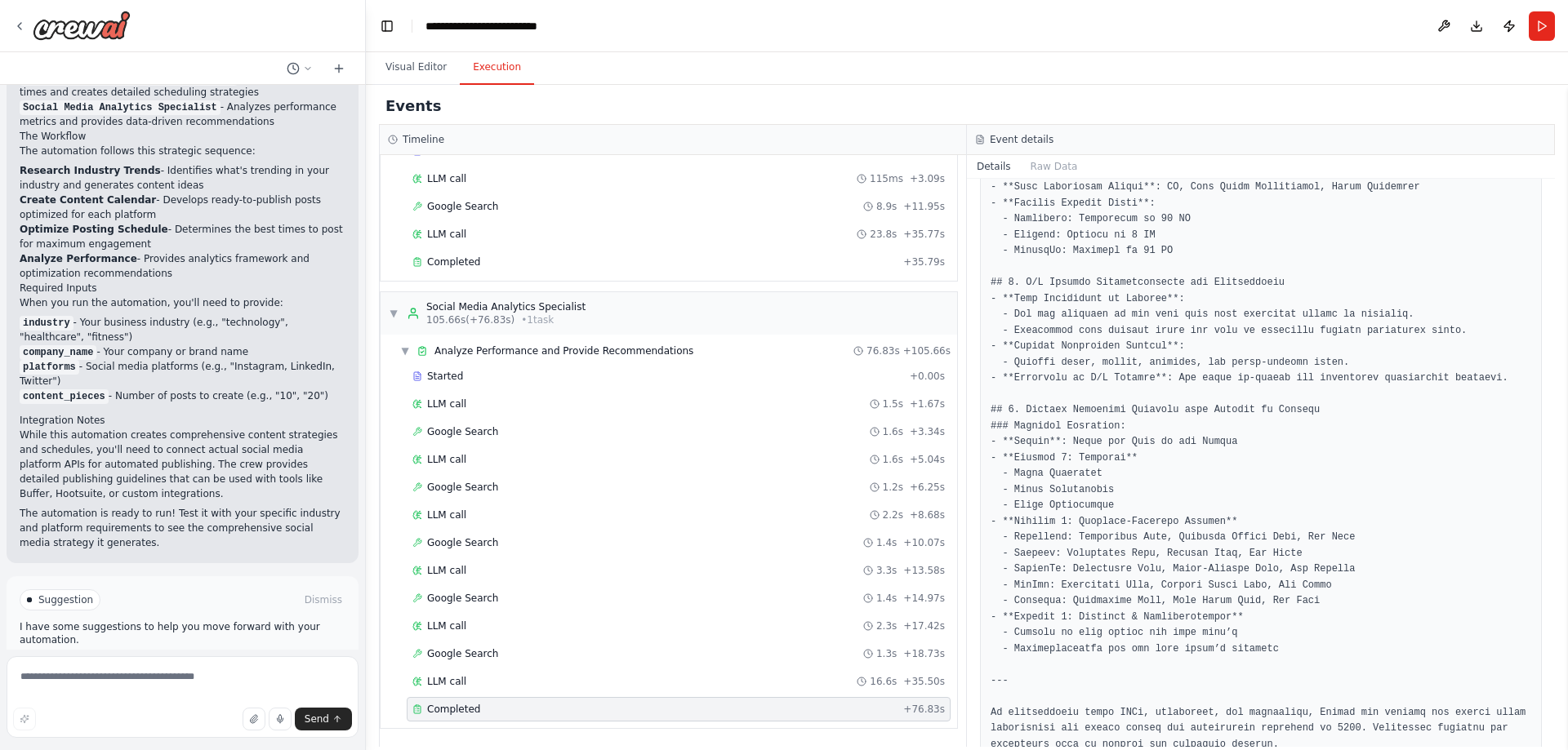
scroll to position [809, 0]
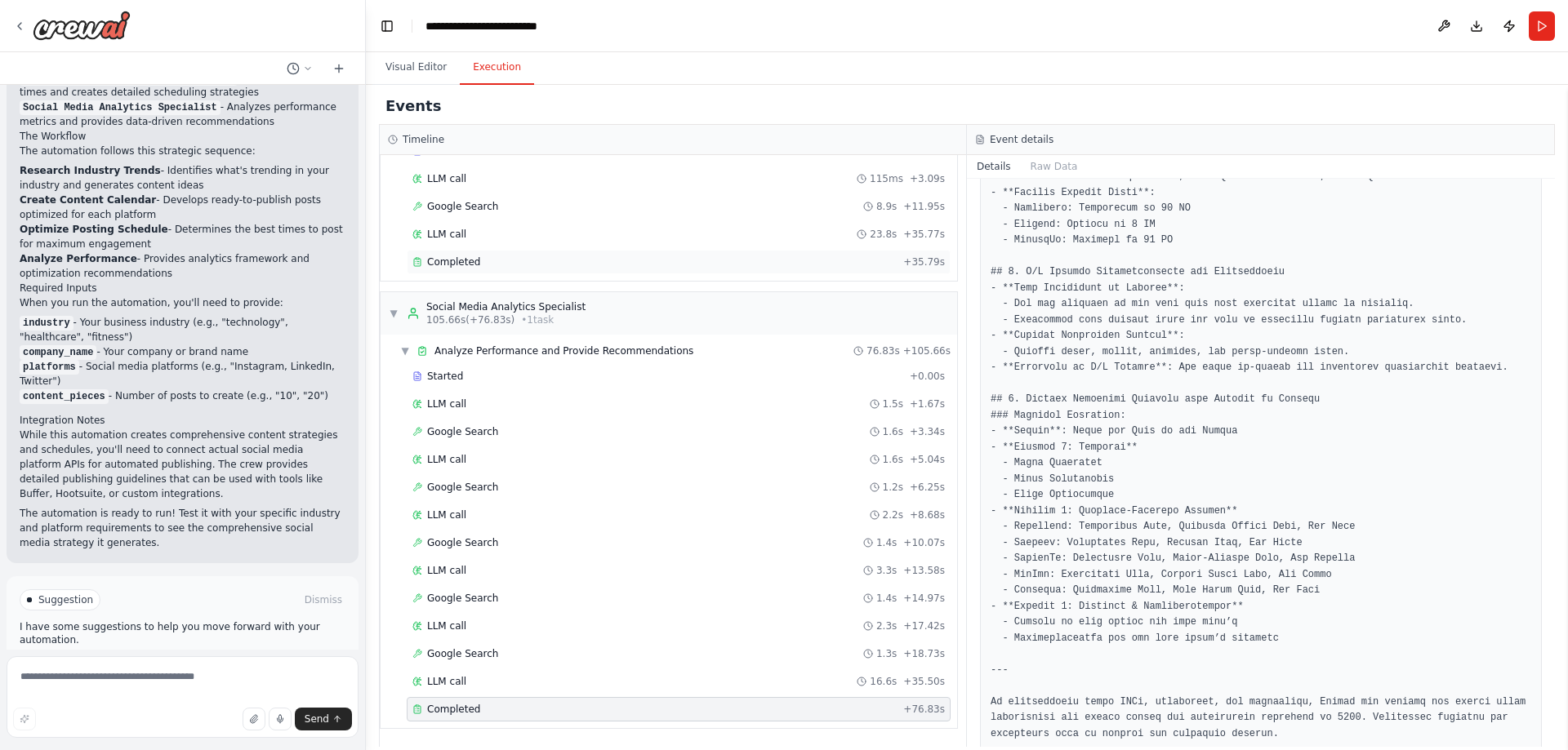
click at [538, 256] on div "Completed" at bounding box center [654, 262] width 484 height 13
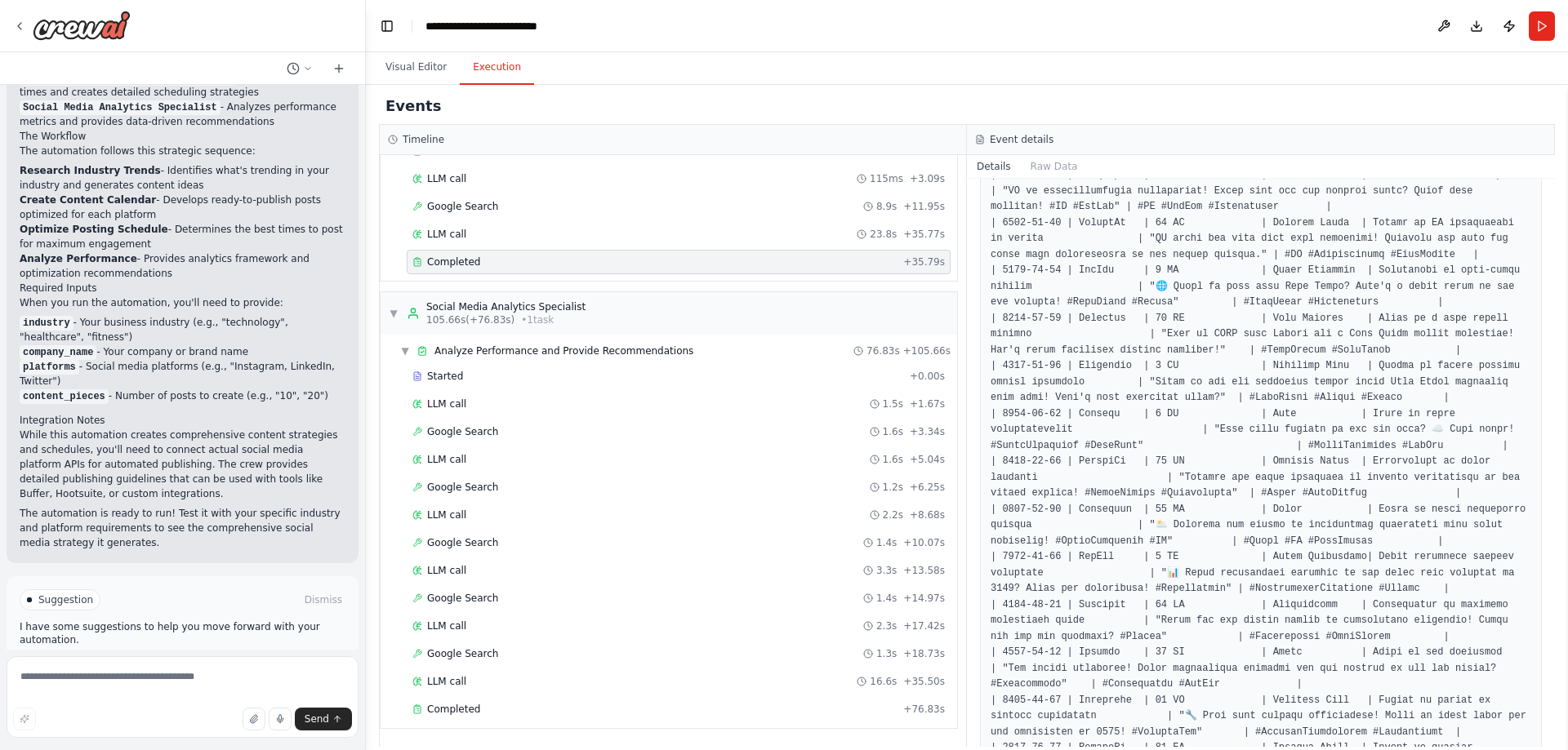
scroll to position [727, 0]
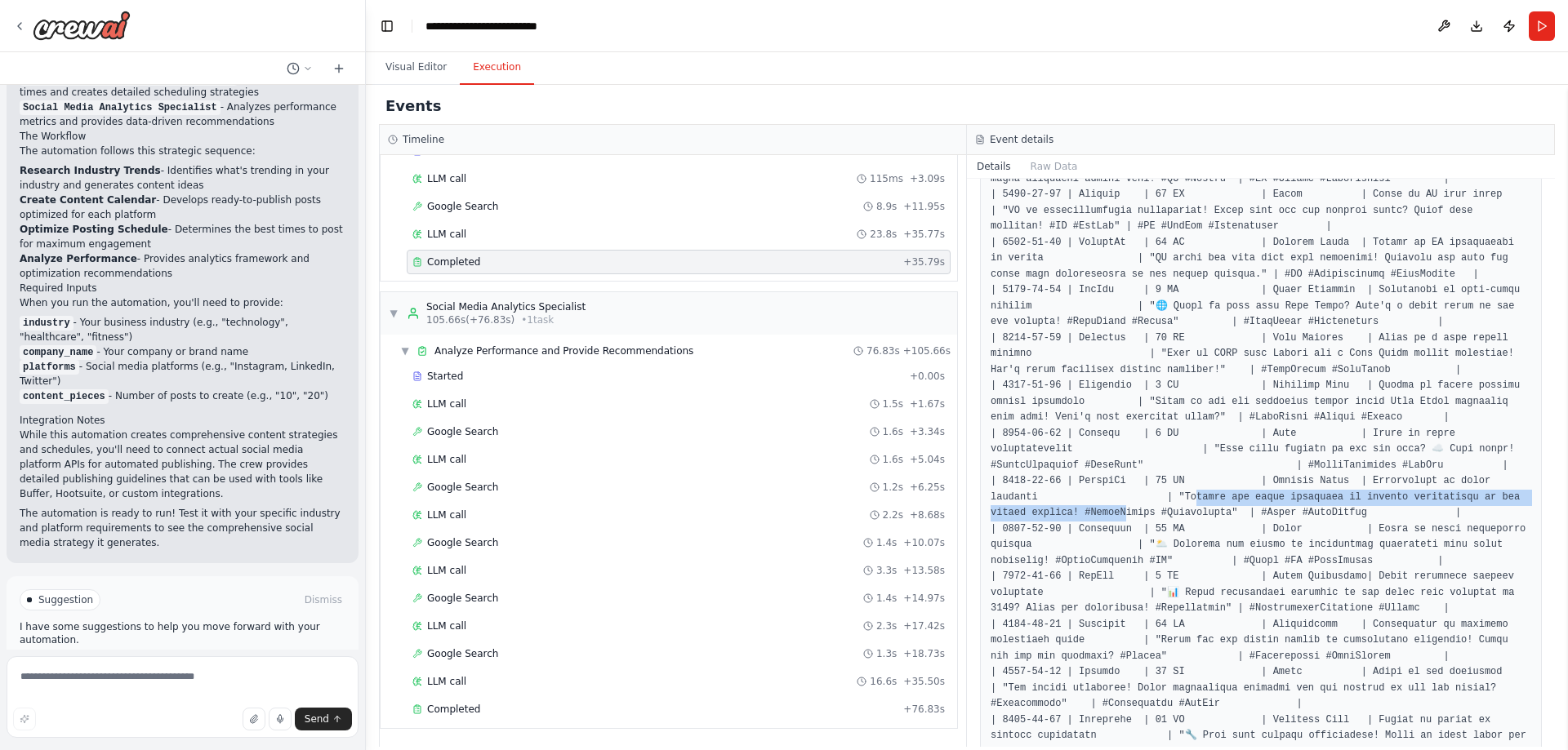
drag, startPoint x: 1020, startPoint y: 493, endPoint x: 1498, endPoint y: 504, distance: 478.1
click at [1451, 503] on pre at bounding box center [1260, 315] width 541 height 1305
click at [1505, 505] on pre at bounding box center [1260, 315] width 541 height 1305
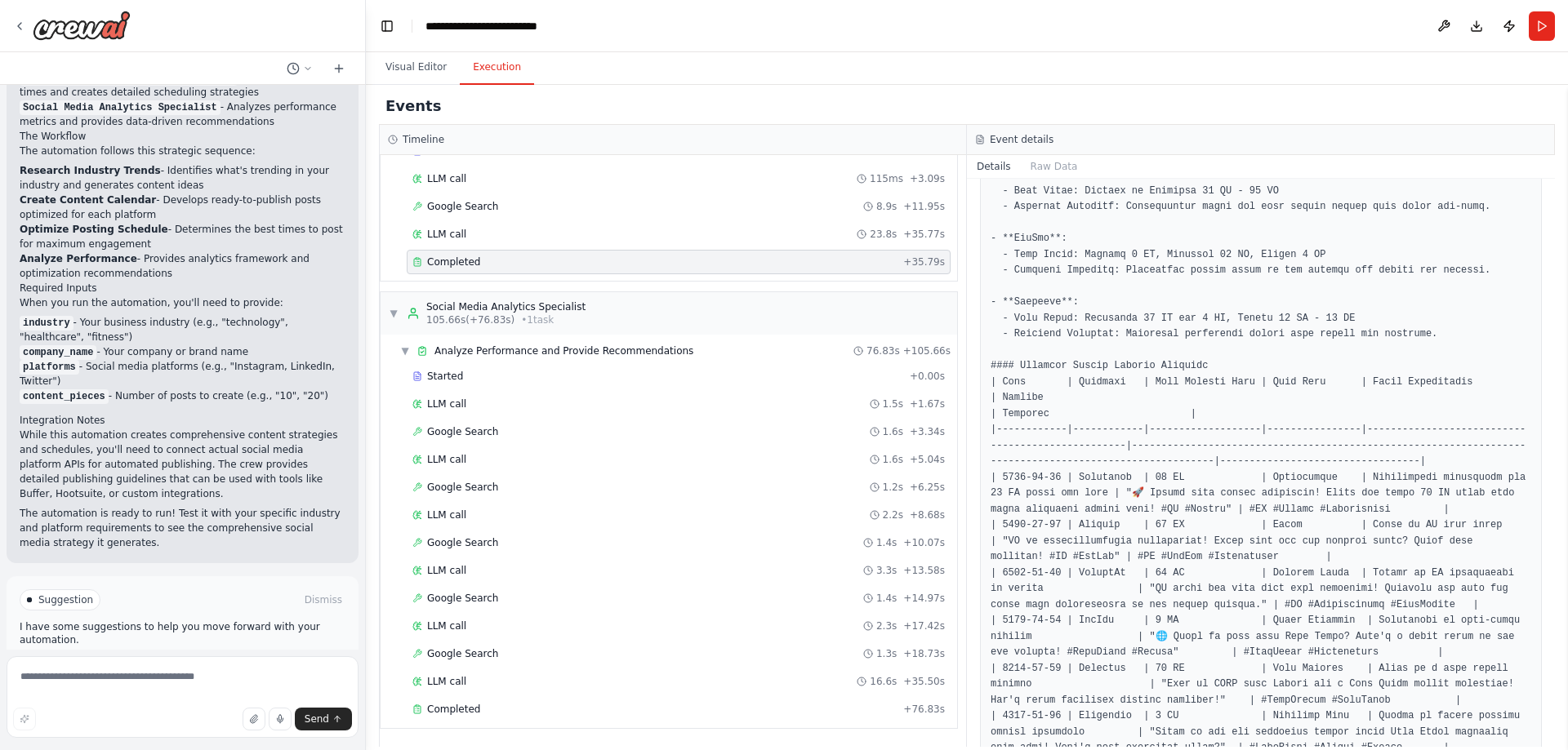
scroll to position [490, 0]
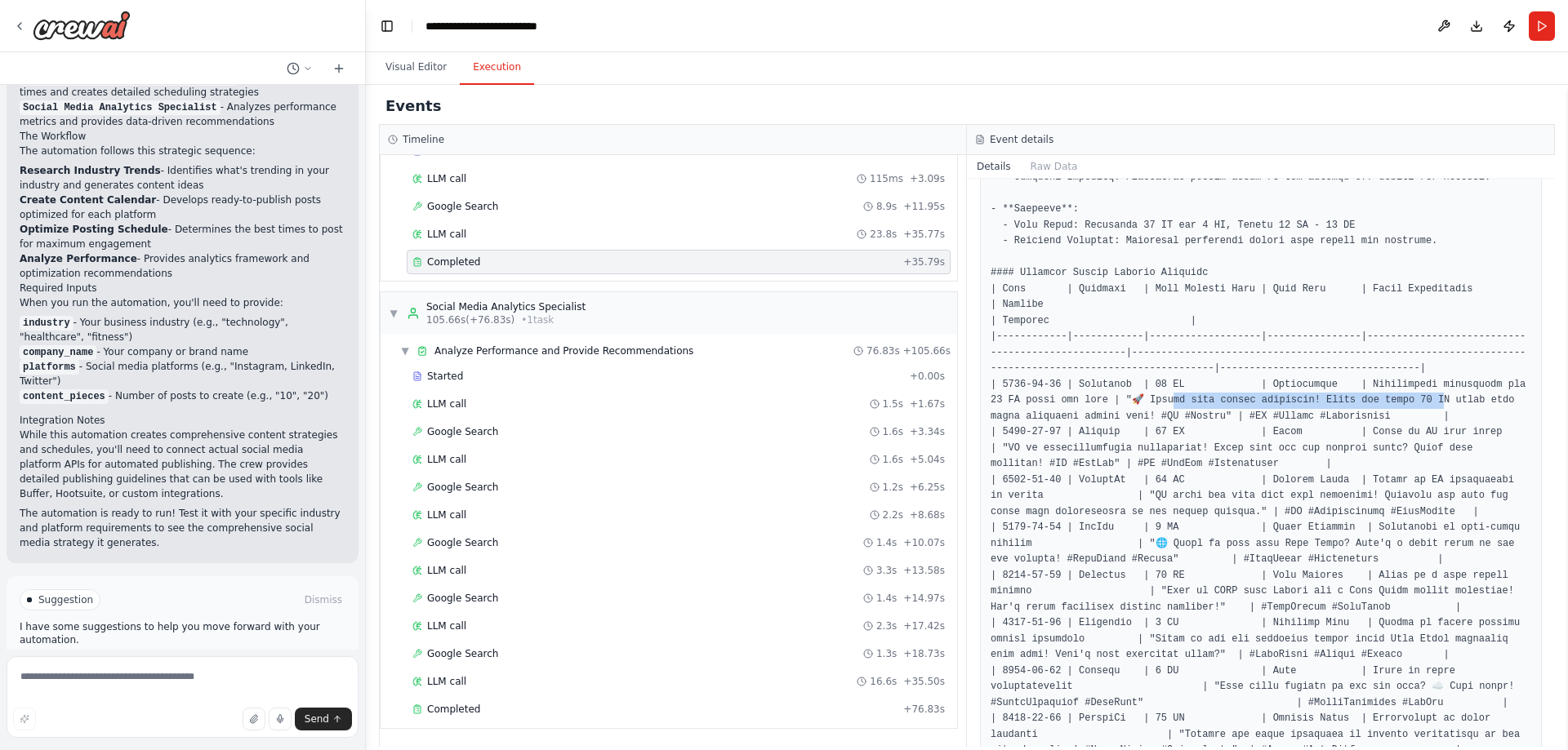
drag, startPoint x: 1127, startPoint y: 403, endPoint x: 1382, endPoint y: 395, distance: 255.1
click at [1379, 396] on pre at bounding box center [1260, 552] width 541 height 1305
drag, startPoint x: 1415, startPoint y: 401, endPoint x: 1361, endPoint y: 399, distance: 54.0
click at [1415, 401] on pre at bounding box center [1260, 552] width 541 height 1305
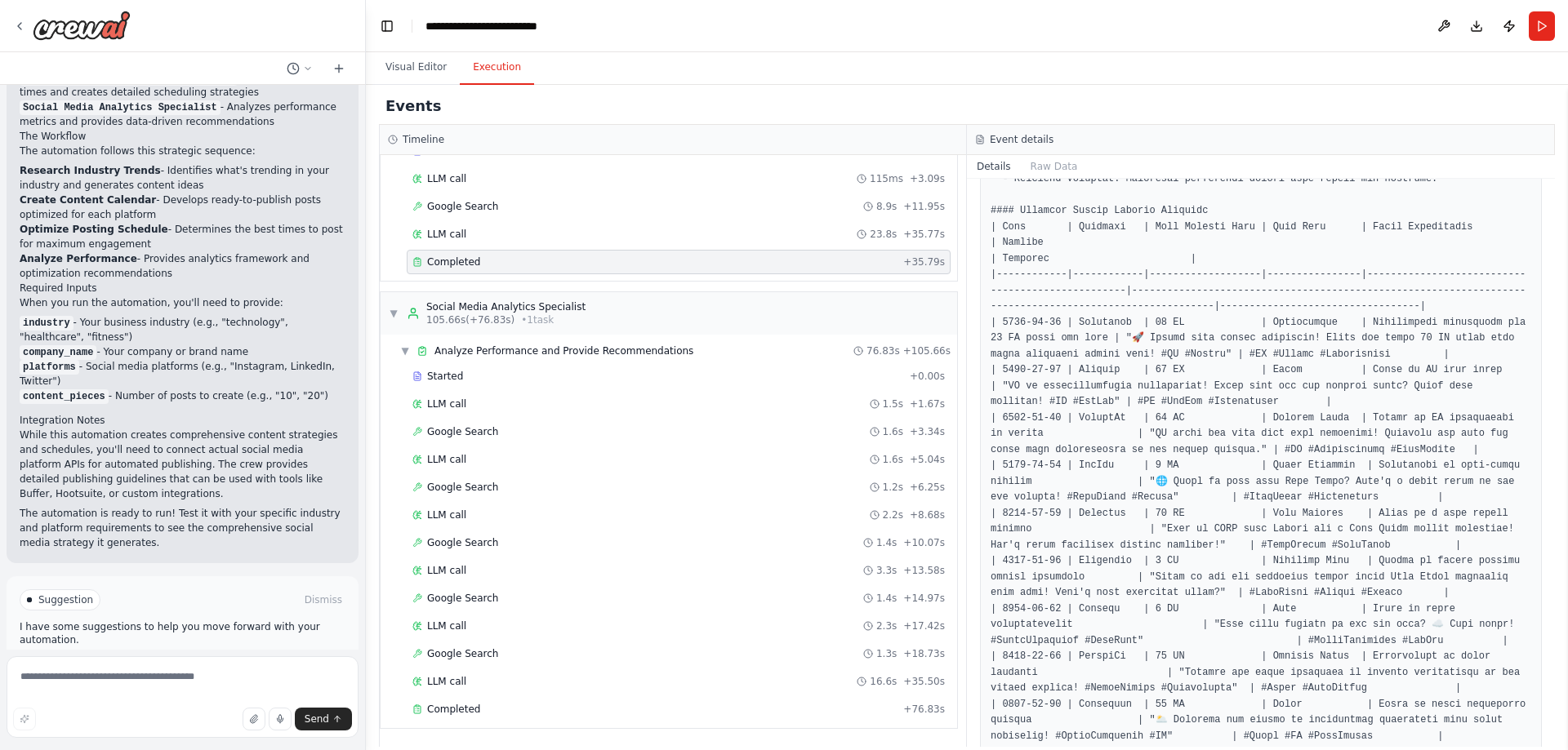
scroll to position [571, 0]
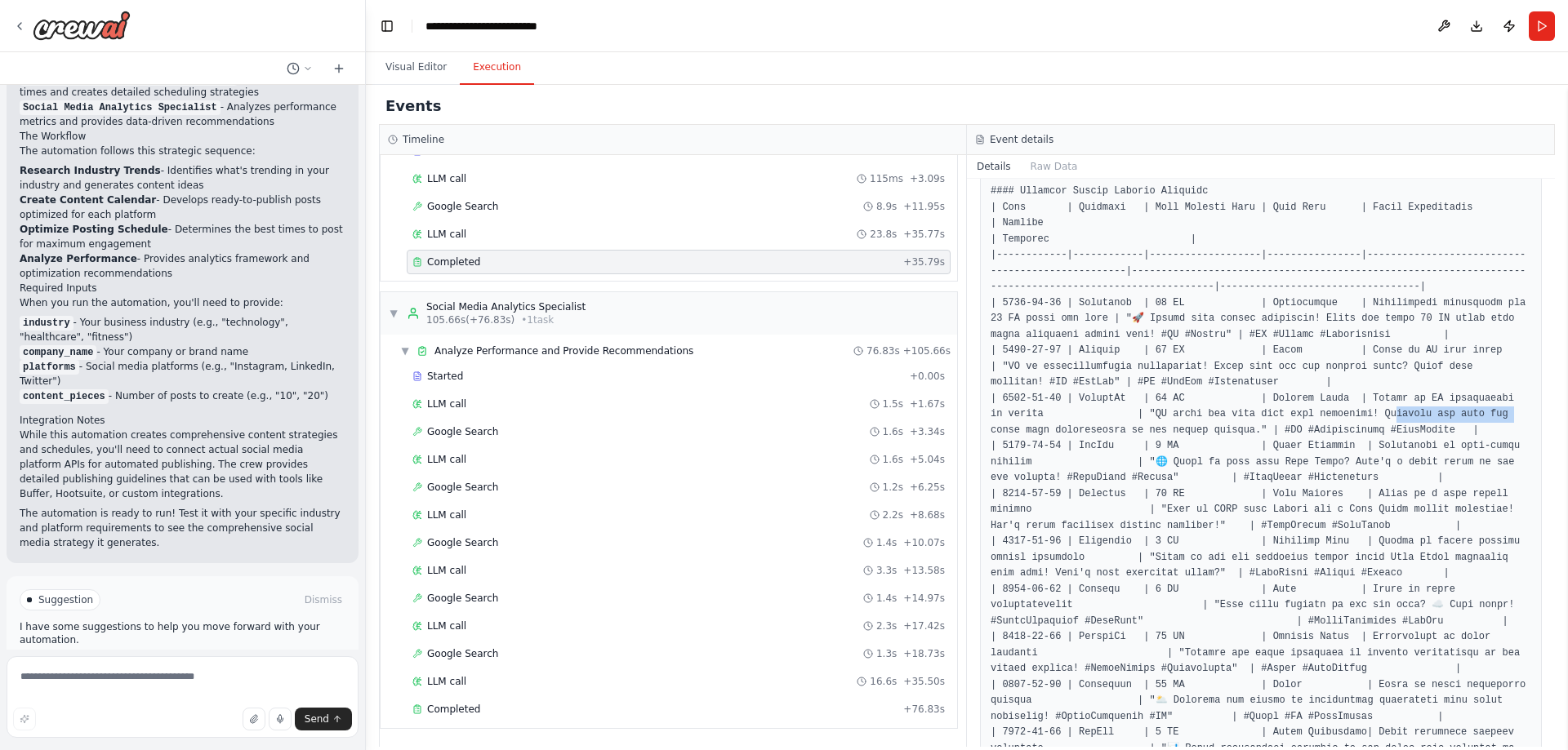
drag, startPoint x: 1348, startPoint y: 415, endPoint x: 1467, endPoint y: 421, distance: 119.2
click at [1464, 421] on pre at bounding box center [1260, 470] width 541 height 1305
click at [1490, 420] on pre at bounding box center [1260, 470] width 541 height 1305
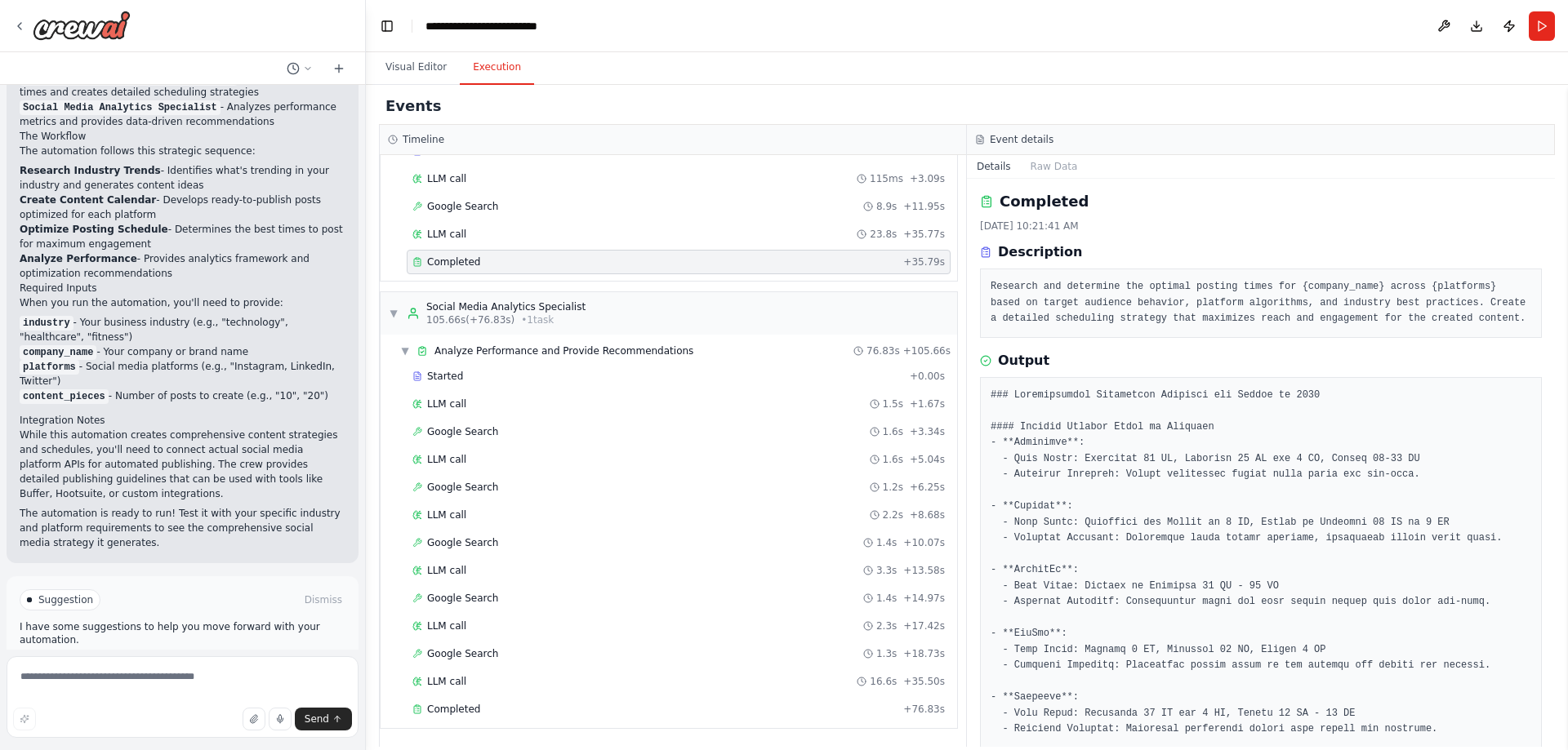
scroll to position [0, 0]
click at [1477, 25] on button "Download" at bounding box center [1477, 26] width 26 height 29
click at [391, 67] on button "Visual Editor" at bounding box center [415, 67] width 87 height 34
